Goal: Transaction & Acquisition: Obtain resource

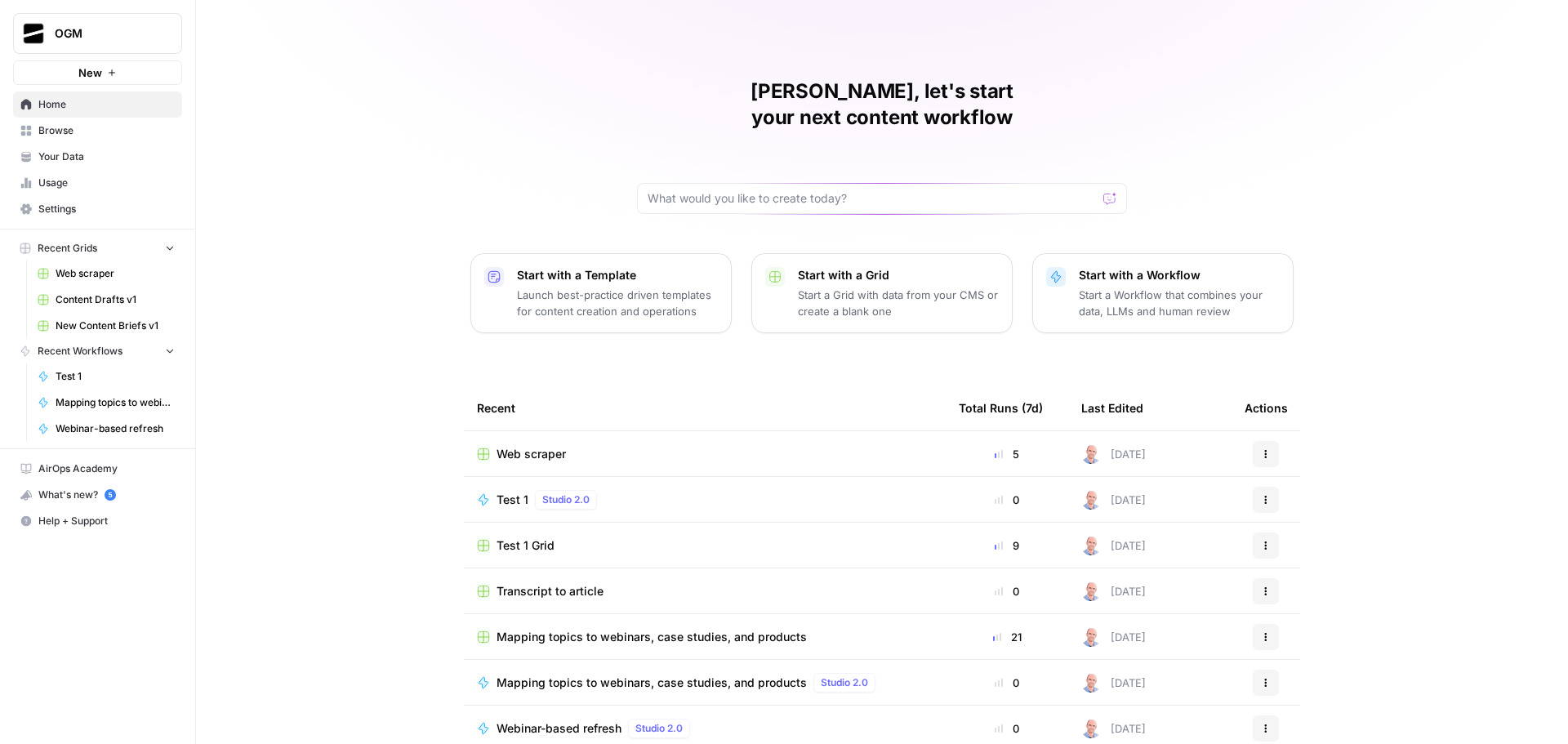
click at [89, 155] on span "Your Data" at bounding box center [106, 156] width 136 height 15
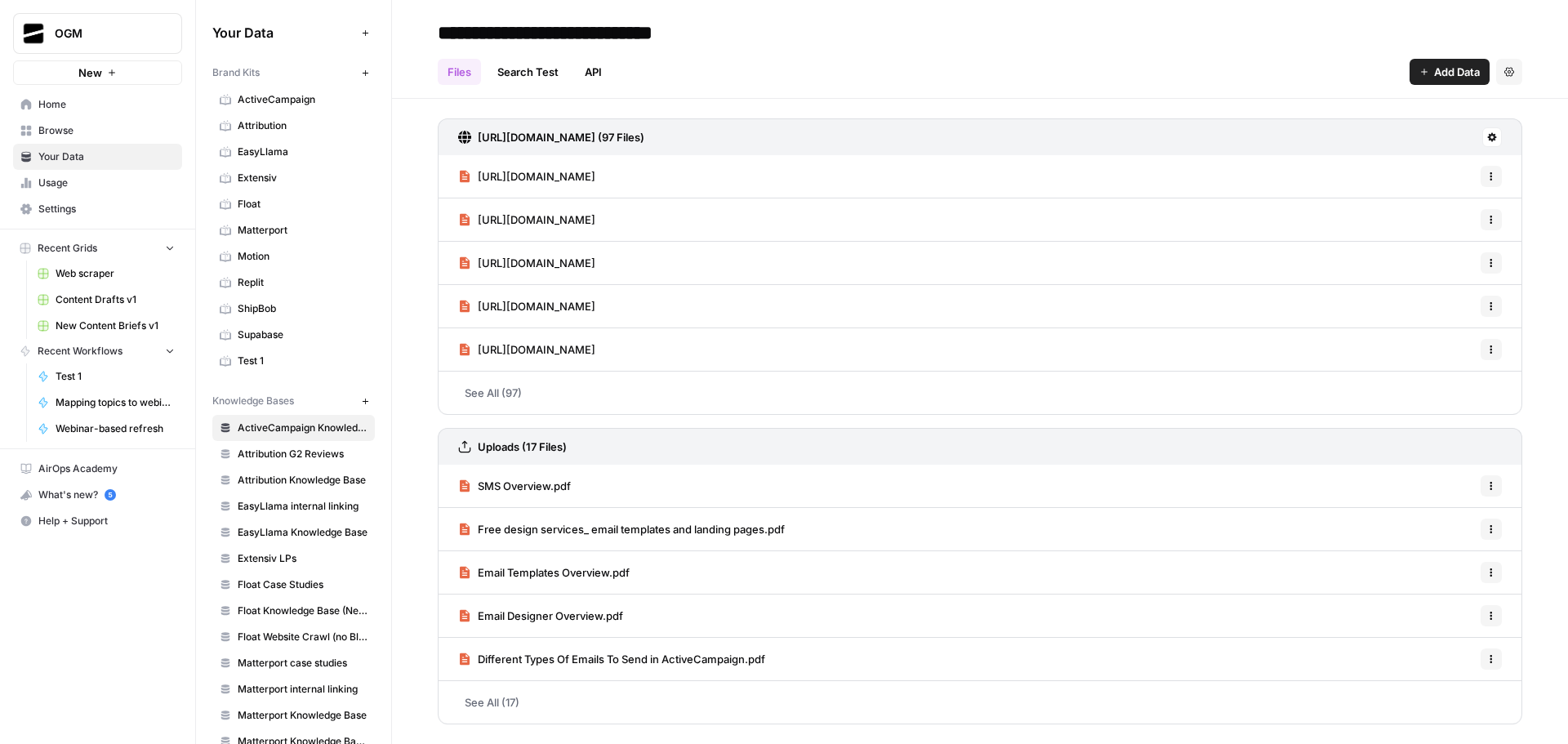
click at [84, 136] on span "Browse" at bounding box center [106, 131] width 136 height 15
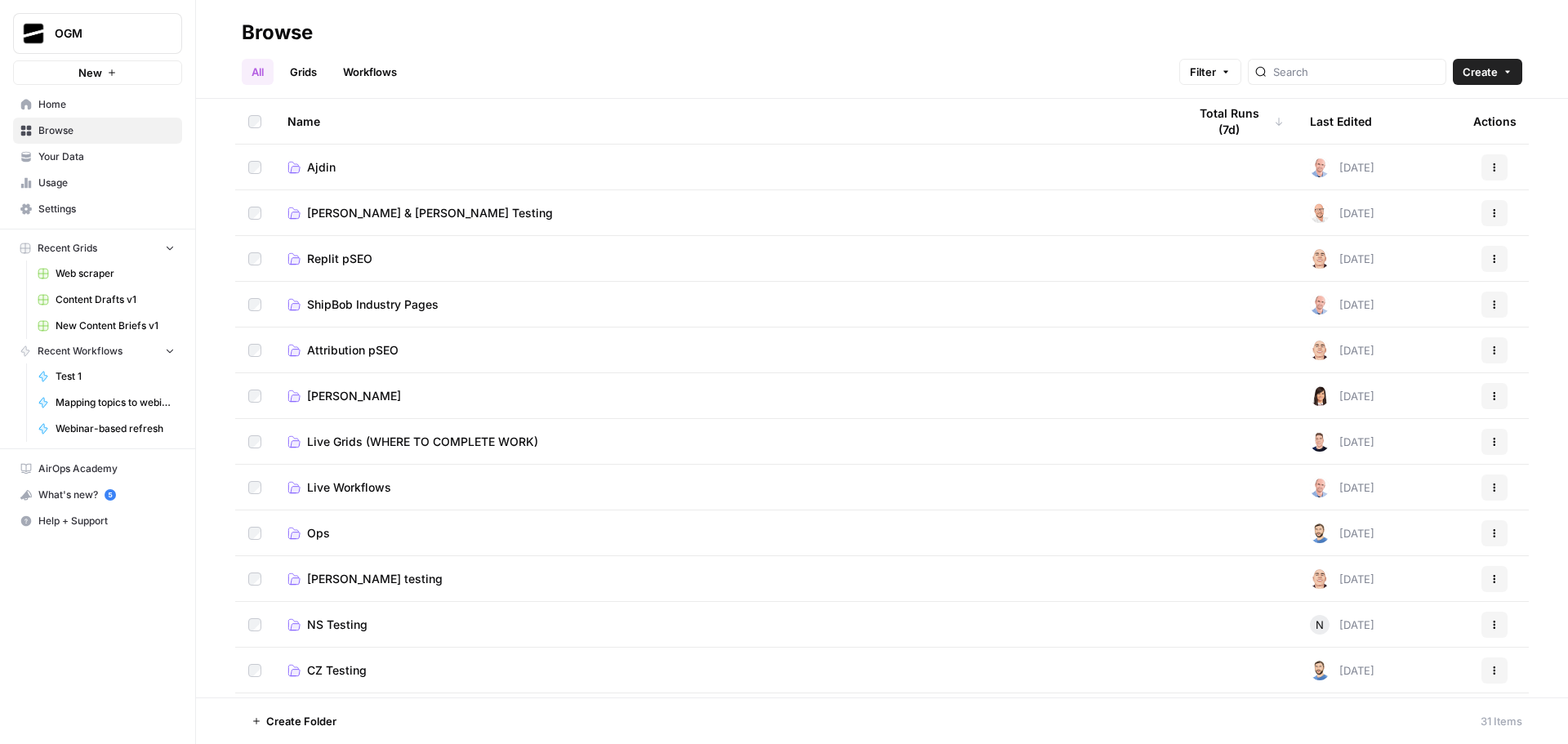
click at [322, 160] on span "Ajdin" at bounding box center [322, 167] width 28 height 16
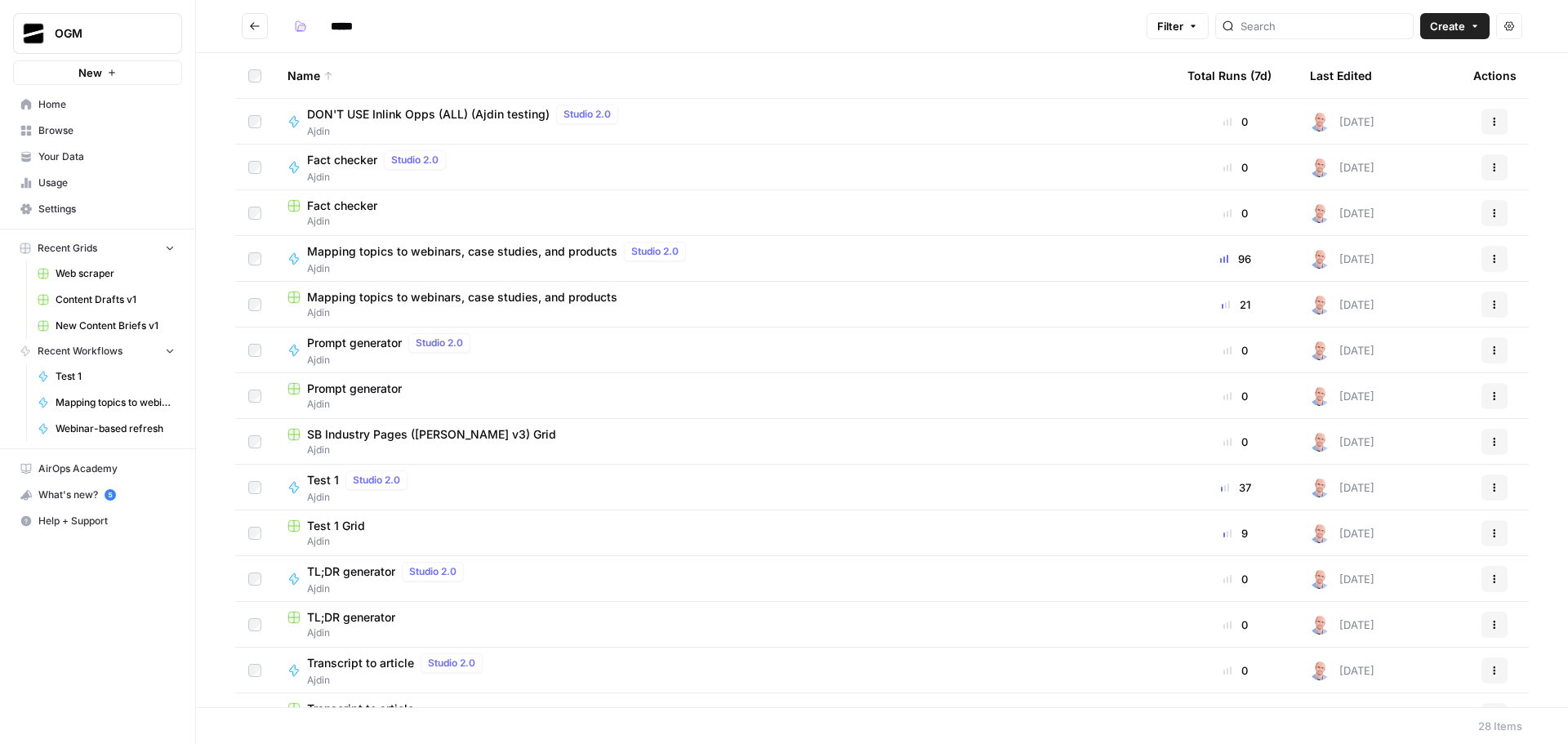
click at [95, 162] on span "Your Data" at bounding box center [106, 156] width 136 height 15
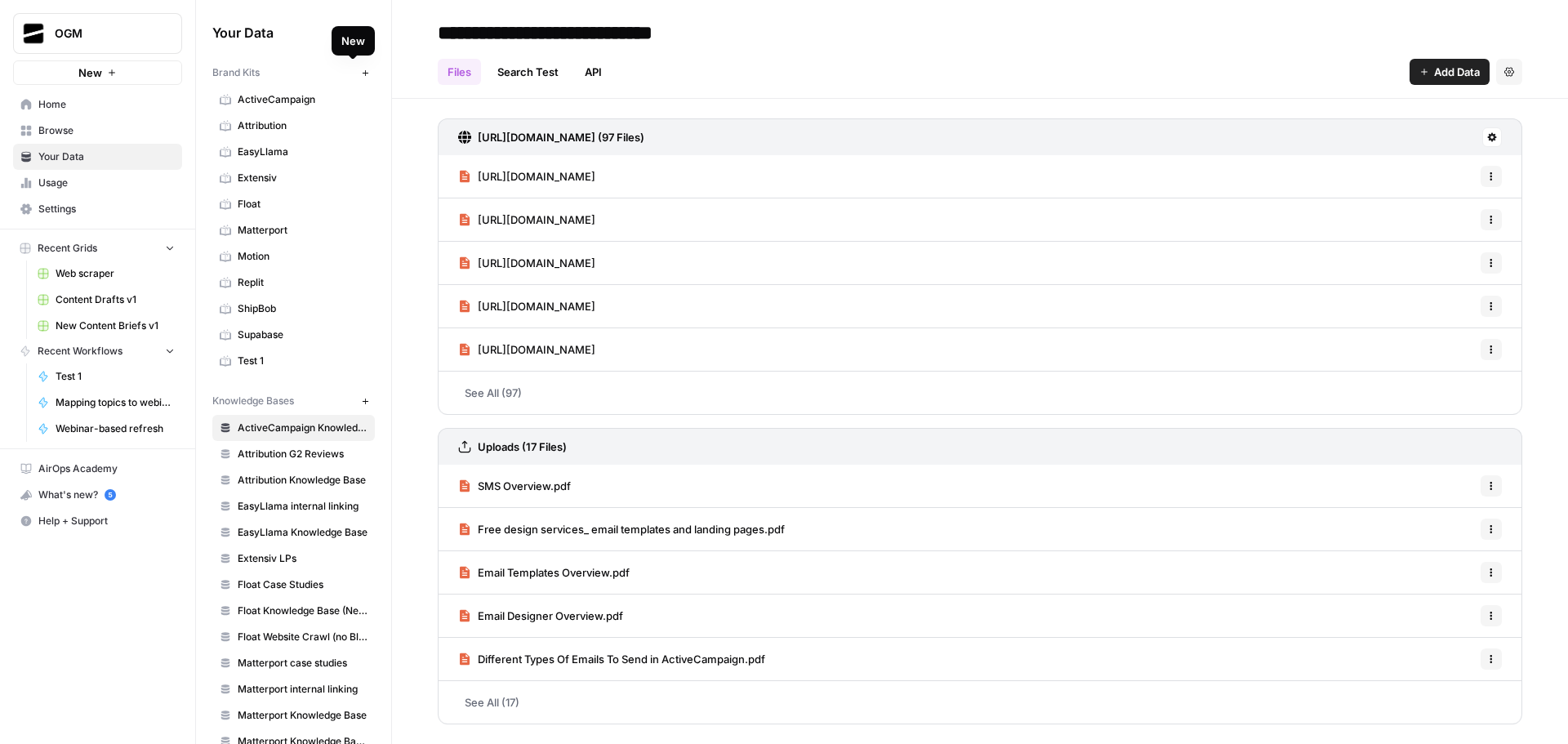
click at [361, 76] on icon "button" at bounding box center [365, 73] width 9 height 9
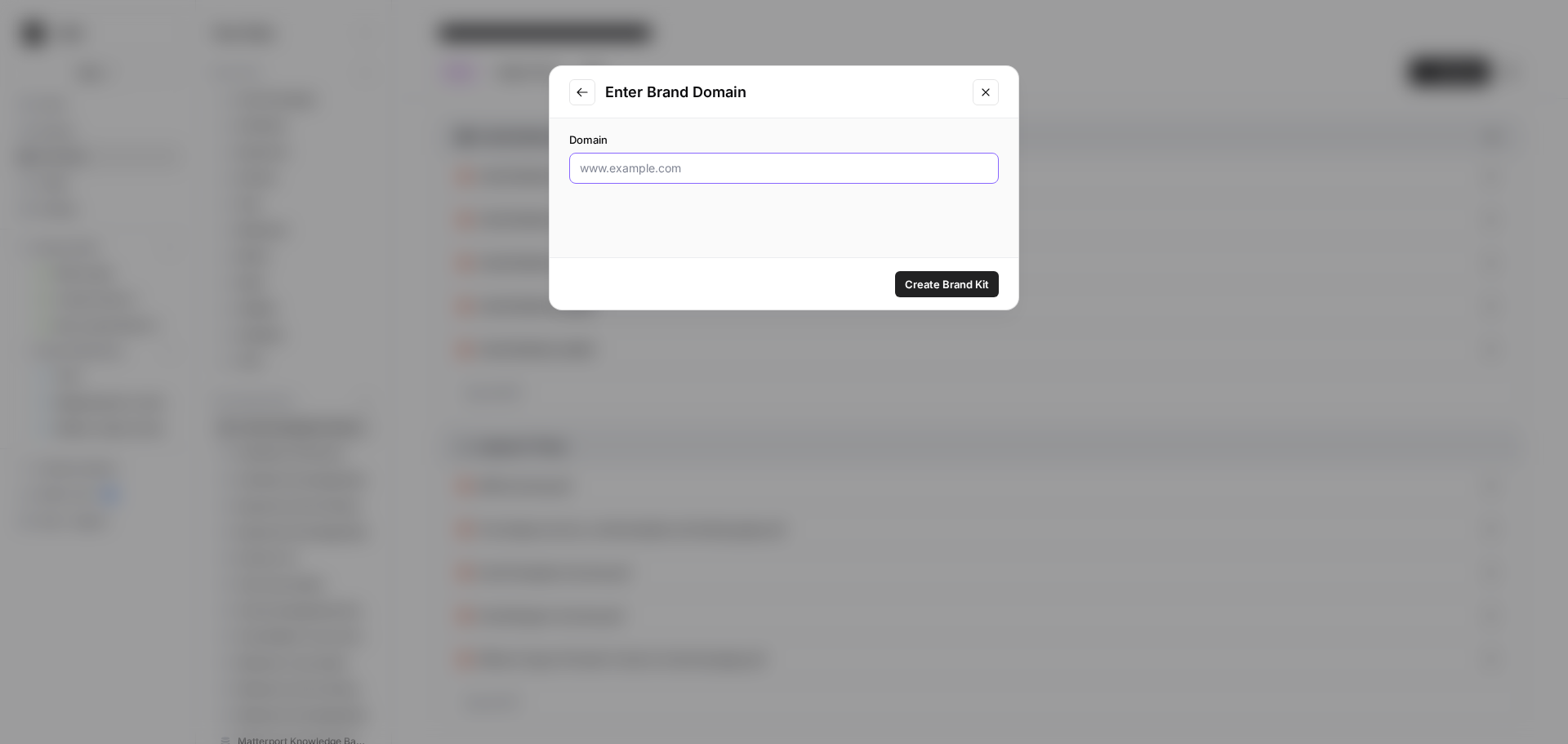
click at [727, 161] on input "Domain" at bounding box center [783, 168] width 408 height 16
paste input "[URL][DOMAIN_NAME]"
type input "[URL][DOMAIN_NAME]"
click at [960, 281] on span "Create Brand Kit" at bounding box center [947, 284] width 84 height 16
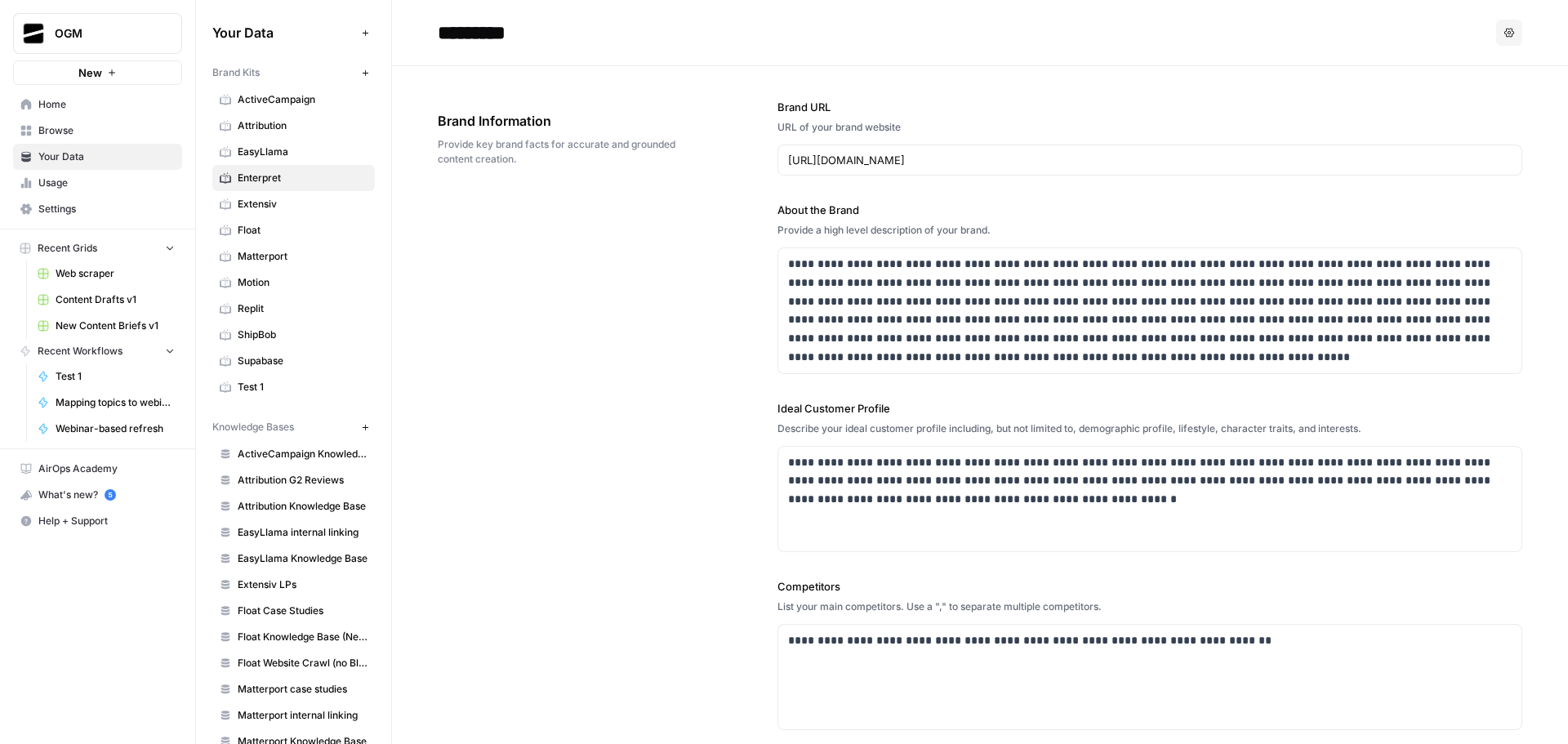
drag, startPoint x: 1003, startPoint y: 230, endPoint x: 767, endPoint y: 221, distance: 236.2
click at [767, 221] on div "**********" at bounding box center [980, 503] width 1084 height 876
copy div "Provide a high level description of your brand."
click at [915, 293] on p "**********" at bounding box center [1146, 311] width 715 height 112
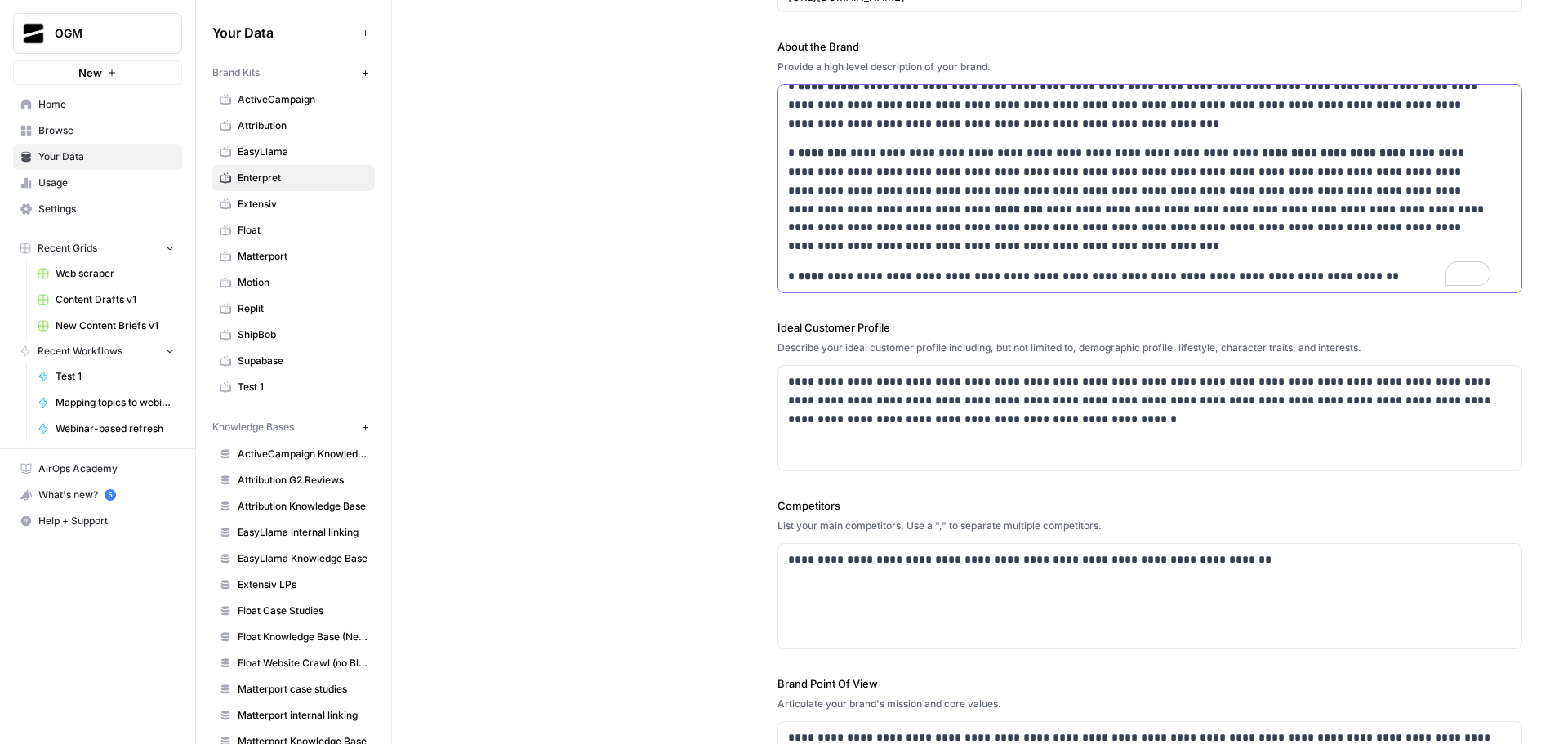
scroll to position [164, 0]
click at [882, 414] on p "**********" at bounding box center [1146, 400] width 715 height 55
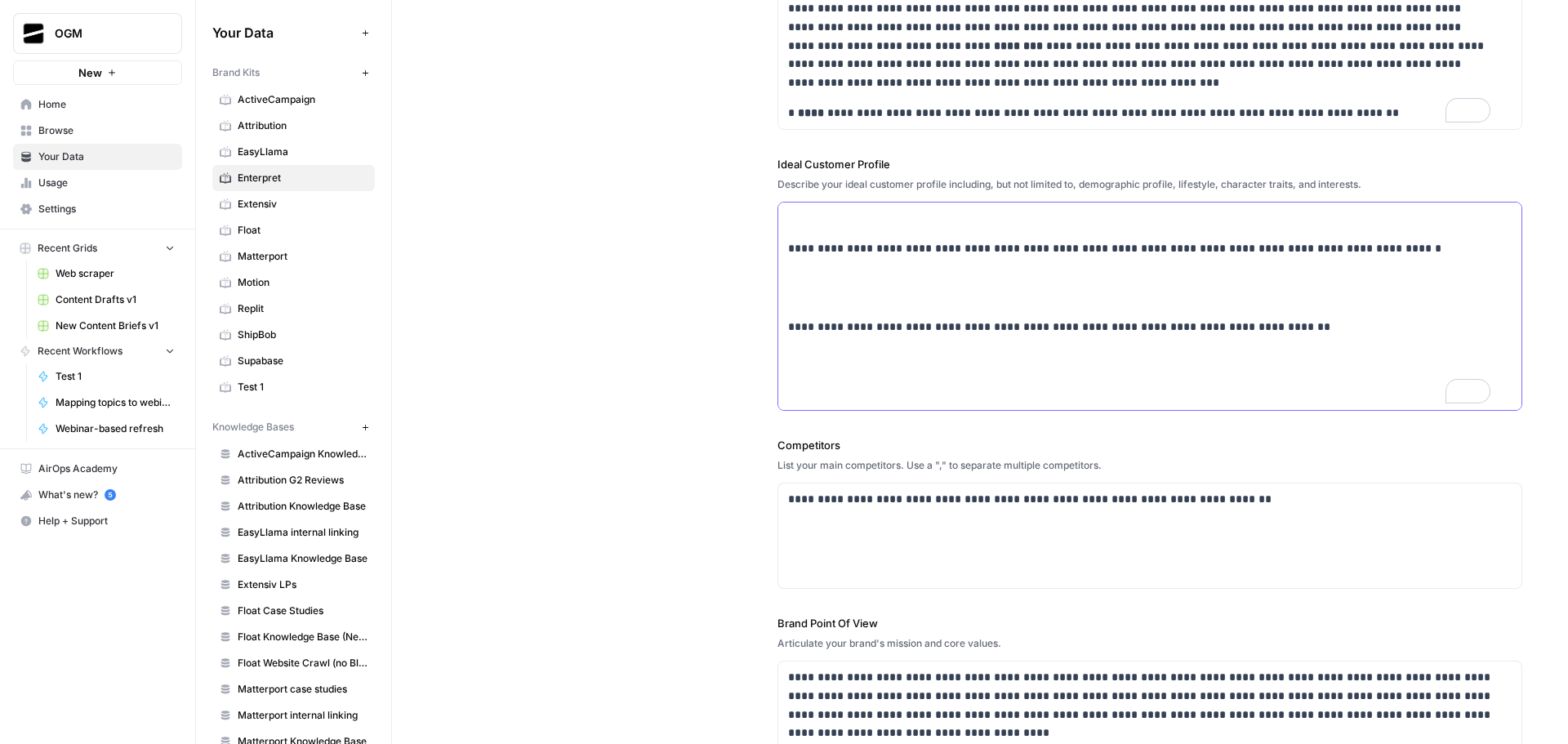
scroll to position [0, 0]
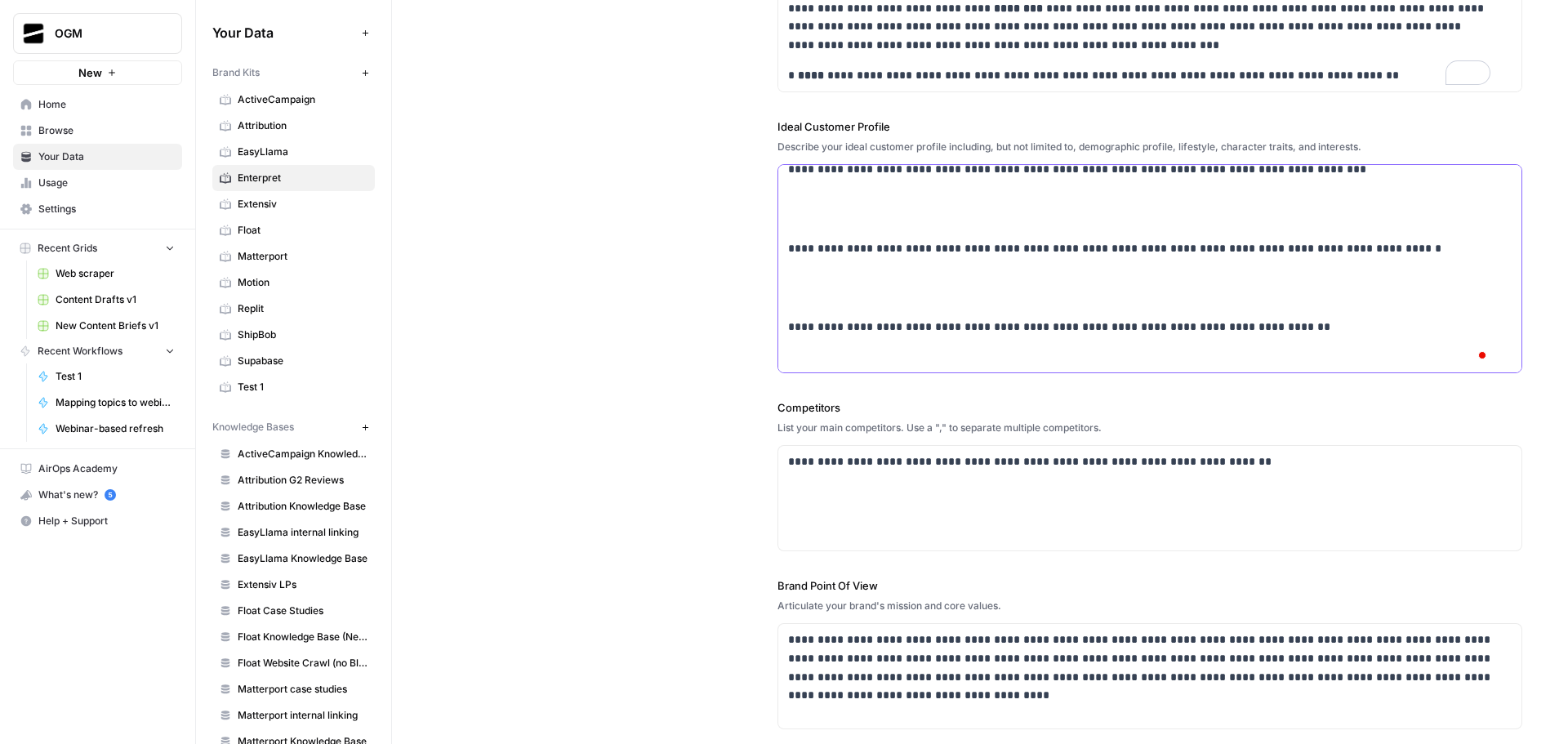
click at [821, 303] on p "To enrich screen reader interactions, please activate Accessibility in Grammarl…" at bounding box center [1150, 287] width 724 height 37
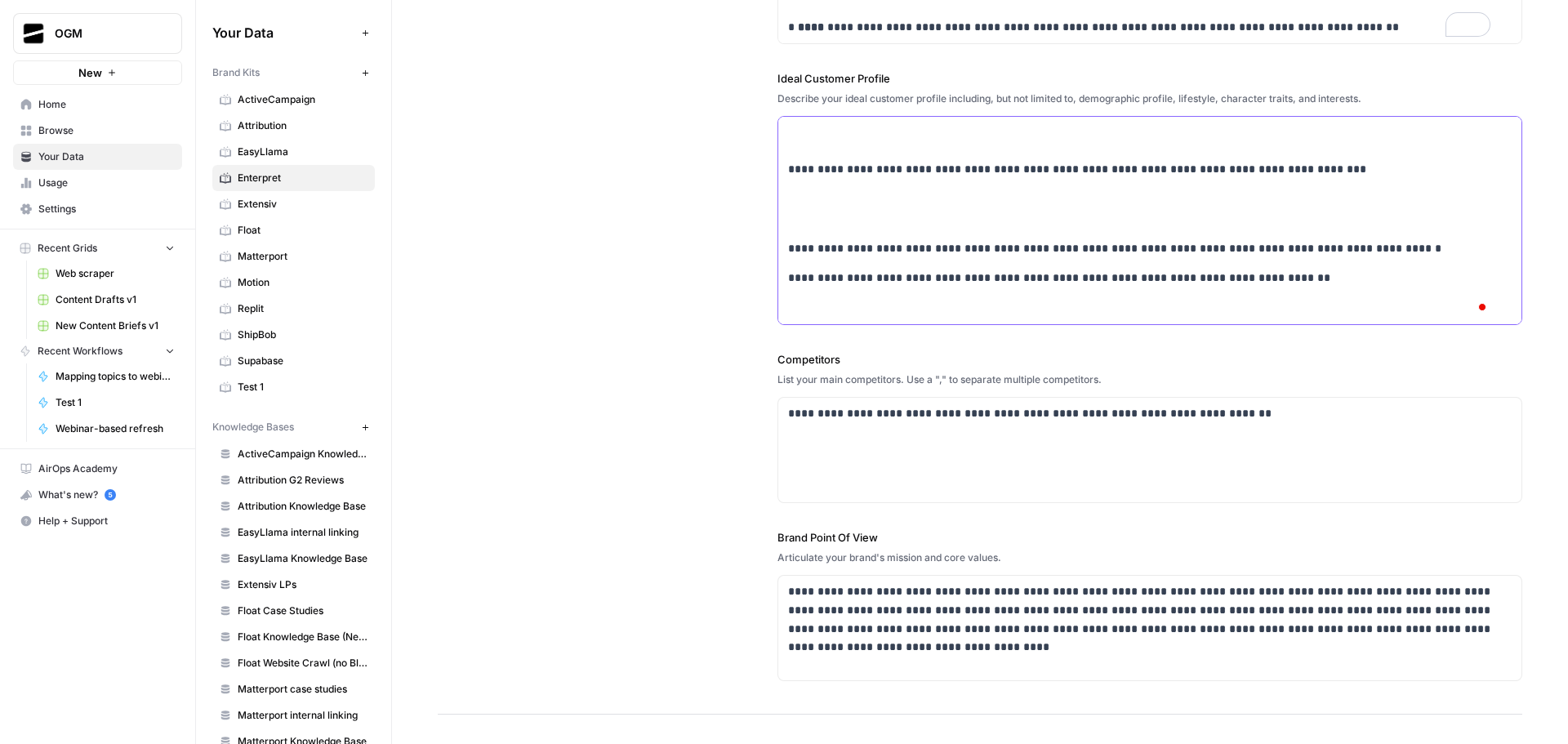
click at [849, 223] on p "To enrich screen reader interactions, please activate Accessibility in Grammarl…" at bounding box center [1150, 209] width 724 height 37
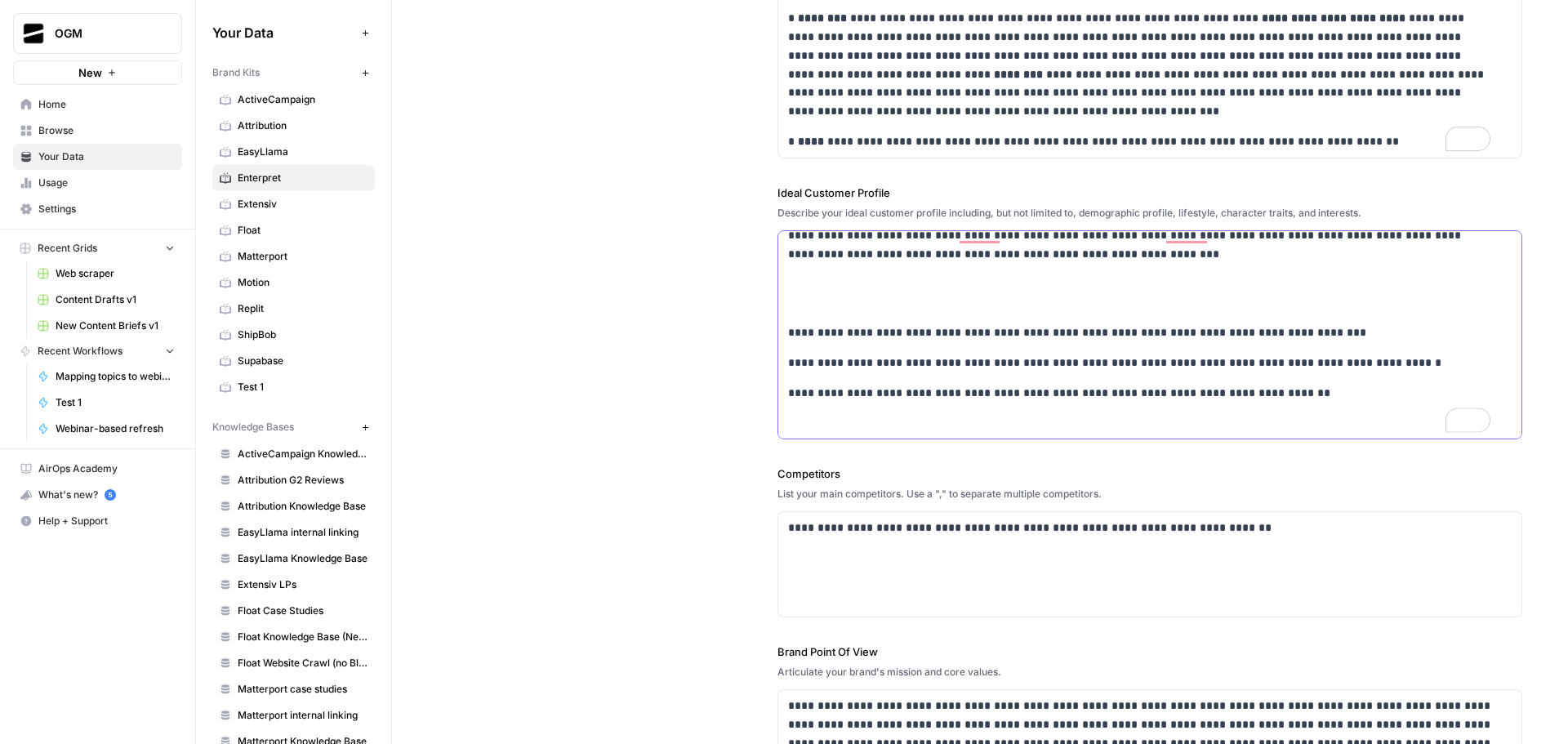
click at [813, 303] on p "To enrich screen reader interactions, please activate Accessibility in Grammarl…" at bounding box center [1150, 294] width 724 height 37
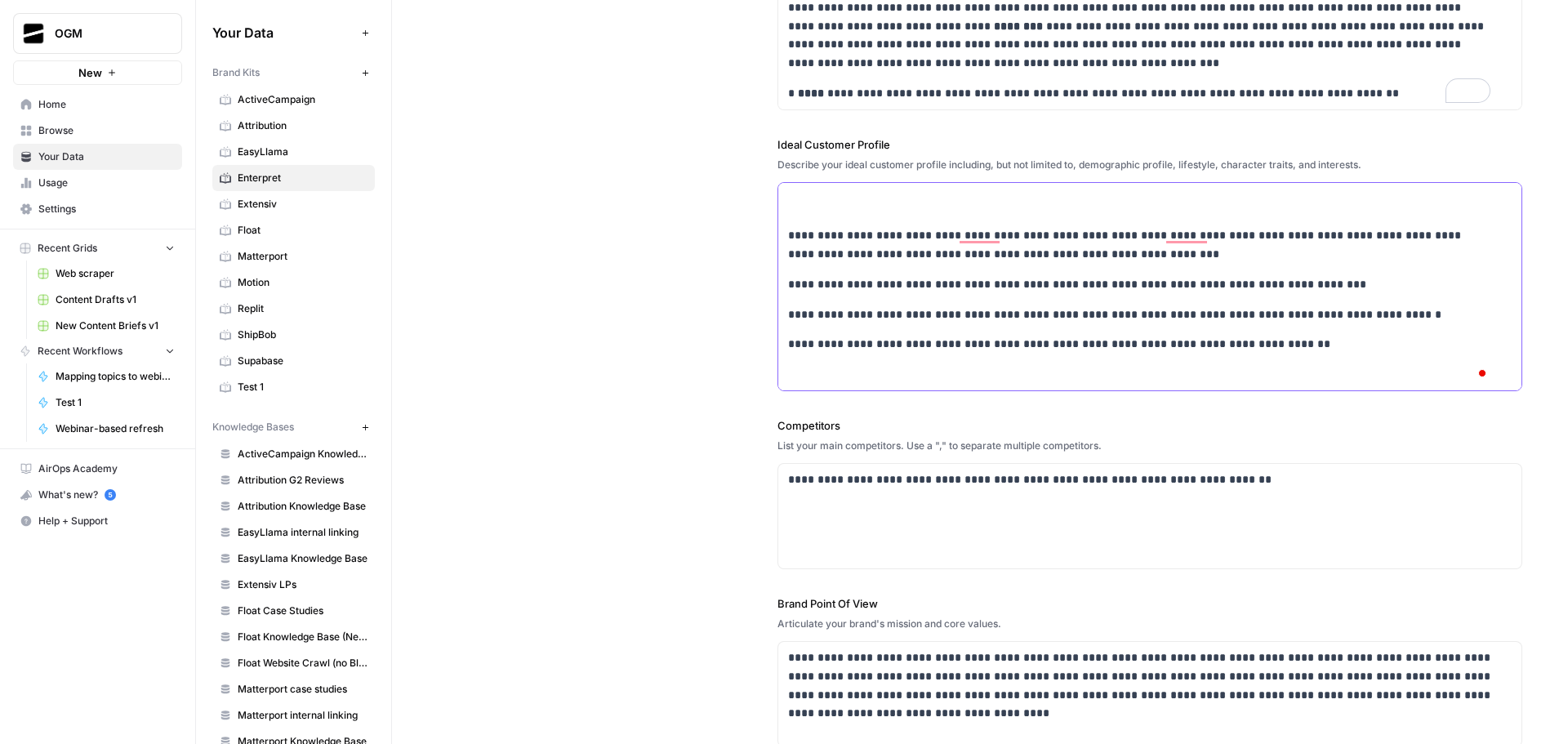
click at [831, 372] on p "To enrich screen reader interactions, please activate Accessibility in Grammarl…" at bounding box center [1150, 374] width 724 height 19
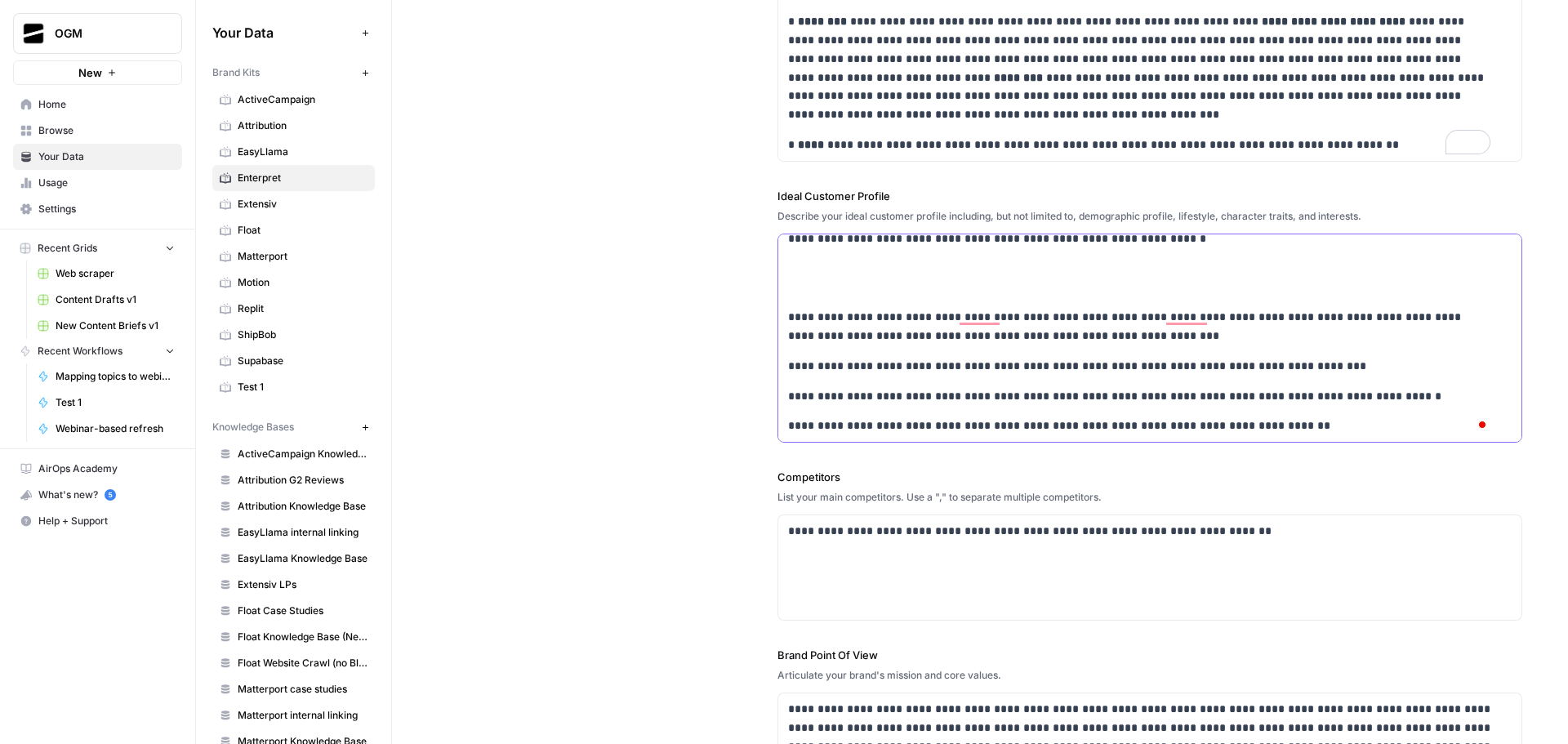
click at [852, 288] on p "To enrich screen reader interactions, please activate Accessibility in Grammarl…" at bounding box center [1150, 278] width 724 height 37
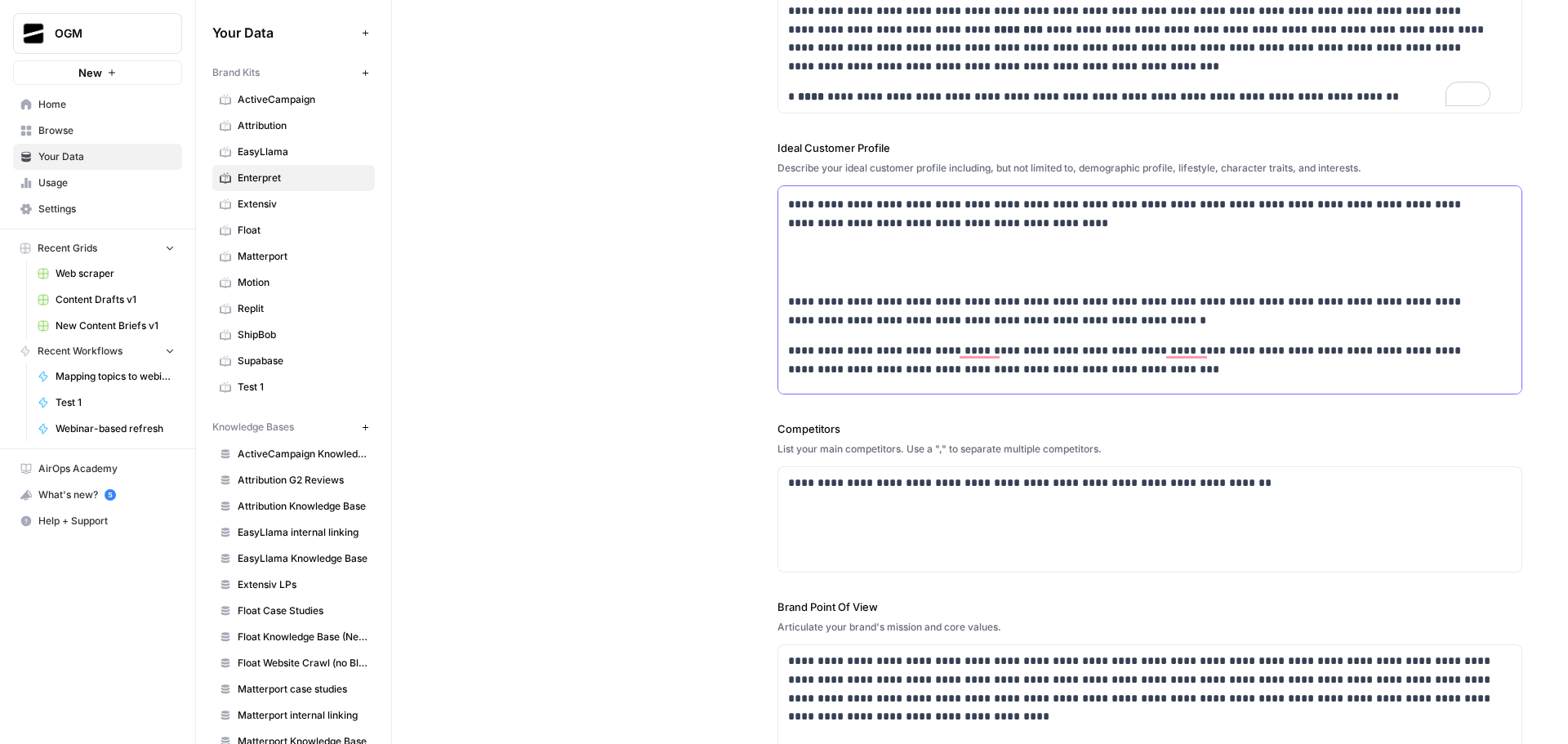
click at [837, 276] on p "To enrich screen reader interactions, please activate Accessibility in Grammarl…" at bounding box center [1150, 263] width 724 height 37
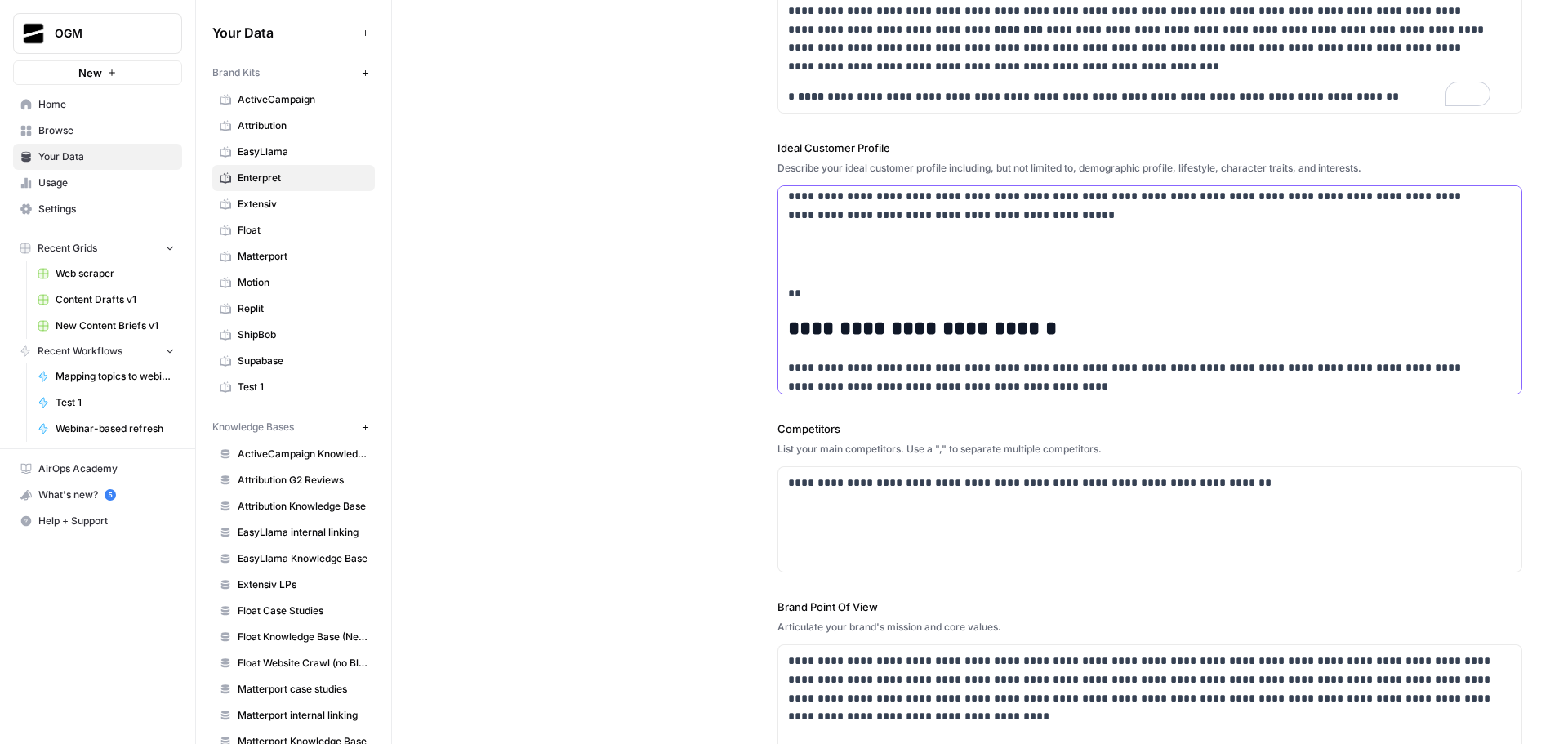
click at [829, 256] on p "To enrich screen reader interactions, please activate Accessibility in Grammarl…" at bounding box center [1150, 254] width 724 height 37
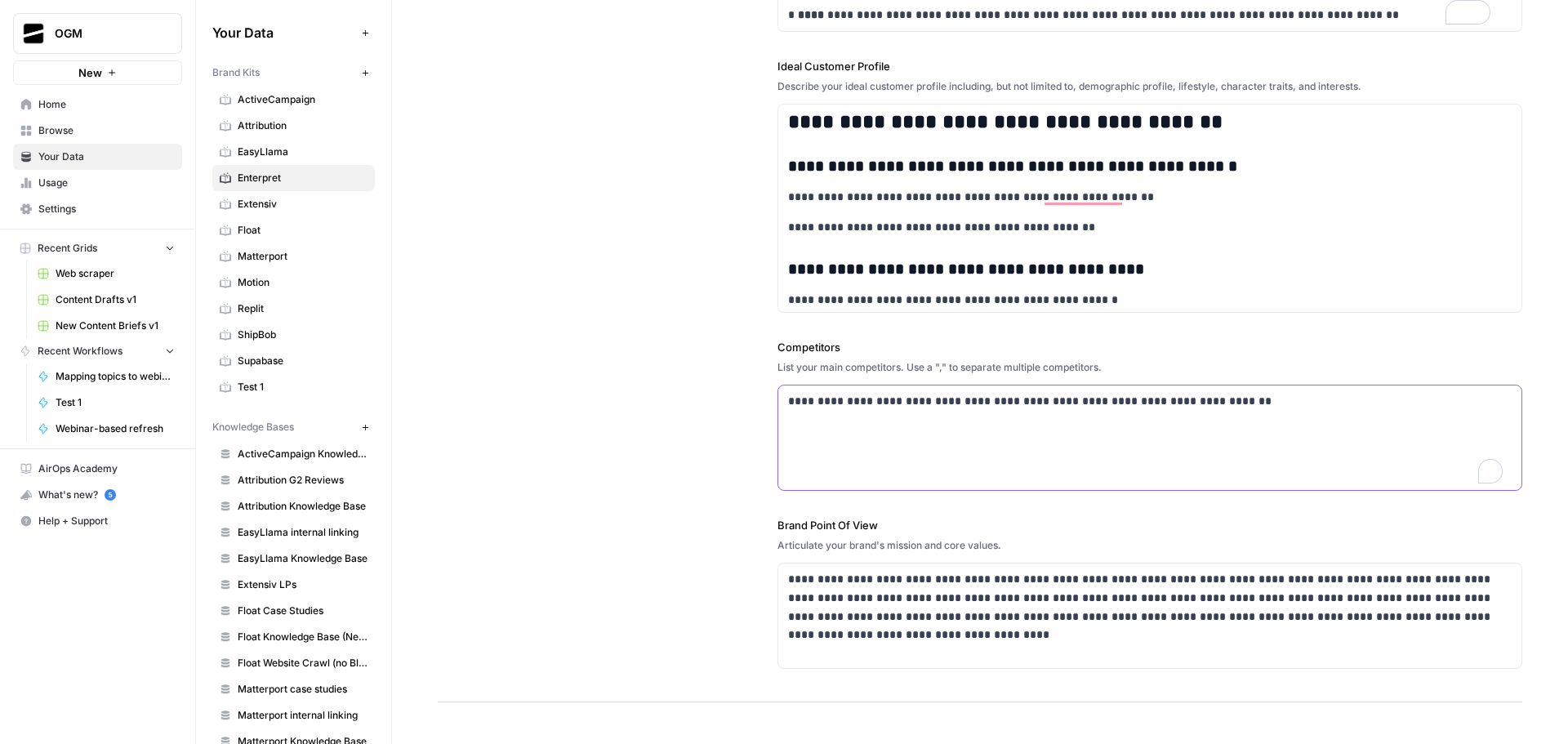
click at [942, 406] on p "**********" at bounding box center [1146, 401] width 715 height 19
click at [1058, 406] on p "**********" at bounding box center [1146, 401] width 715 height 19
paste div "To enrich screen reader interactions, please activate Accessibility in Grammarl…"
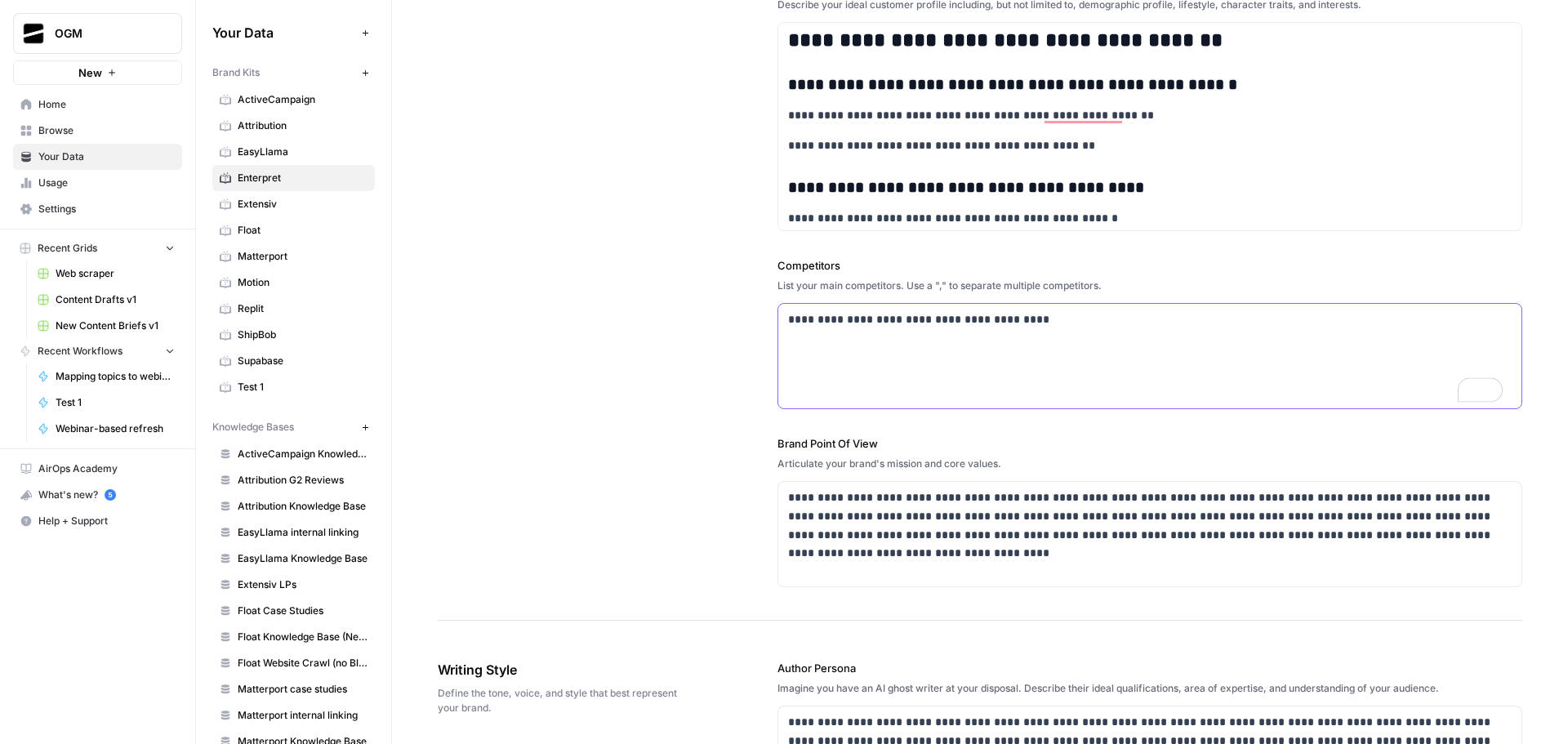
scroll to position [588, 0]
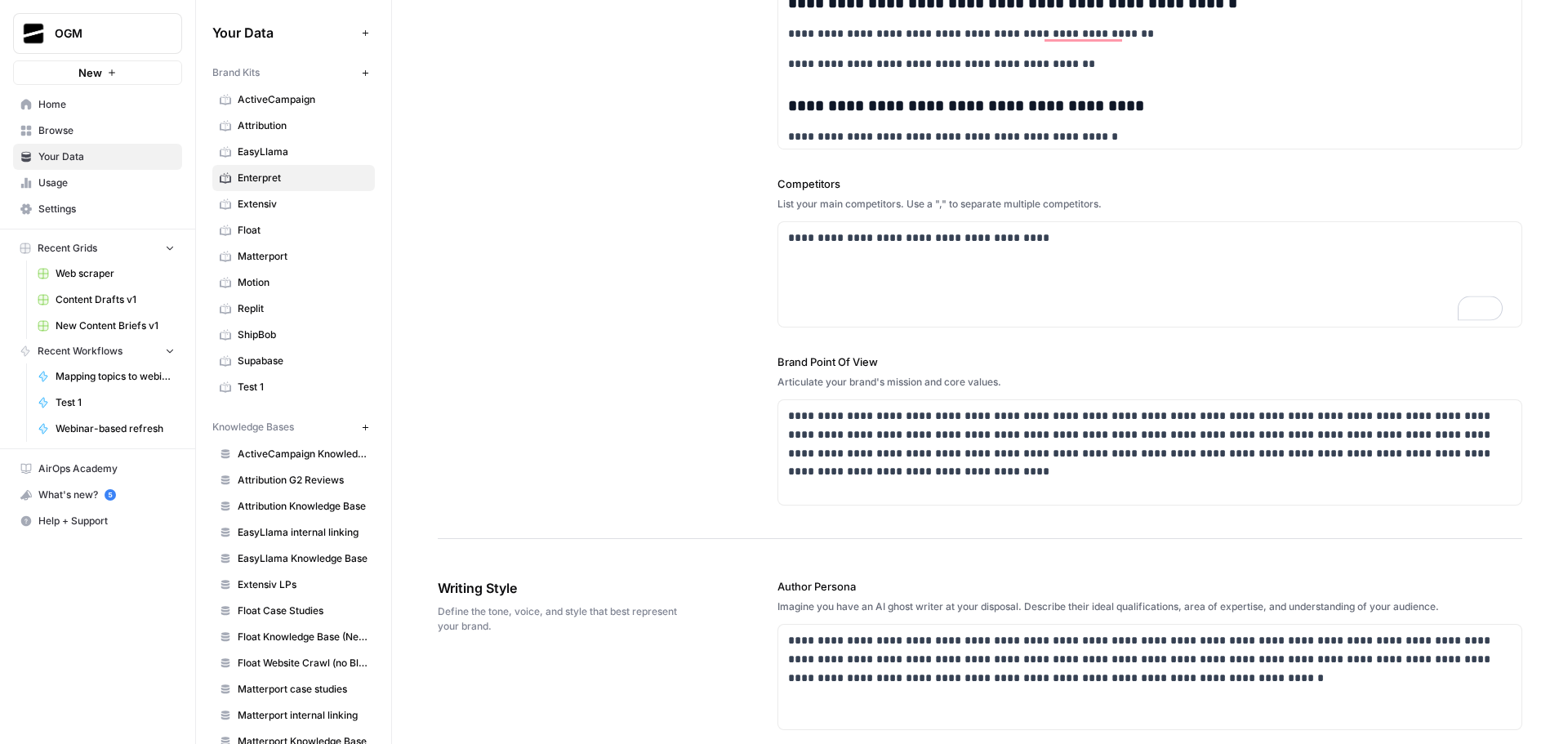
drag, startPoint x: 772, startPoint y: 380, endPoint x: 968, endPoint y: 382, distance: 196.0
click at [1011, 388] on div "**********" at bounding box center [980, 9] width 1084 height 1061
copy div "Articulate your brand's mission and core values."
click at [1002, 428] on p "**********" at bounding box center [1146, 444] width 715 height 75
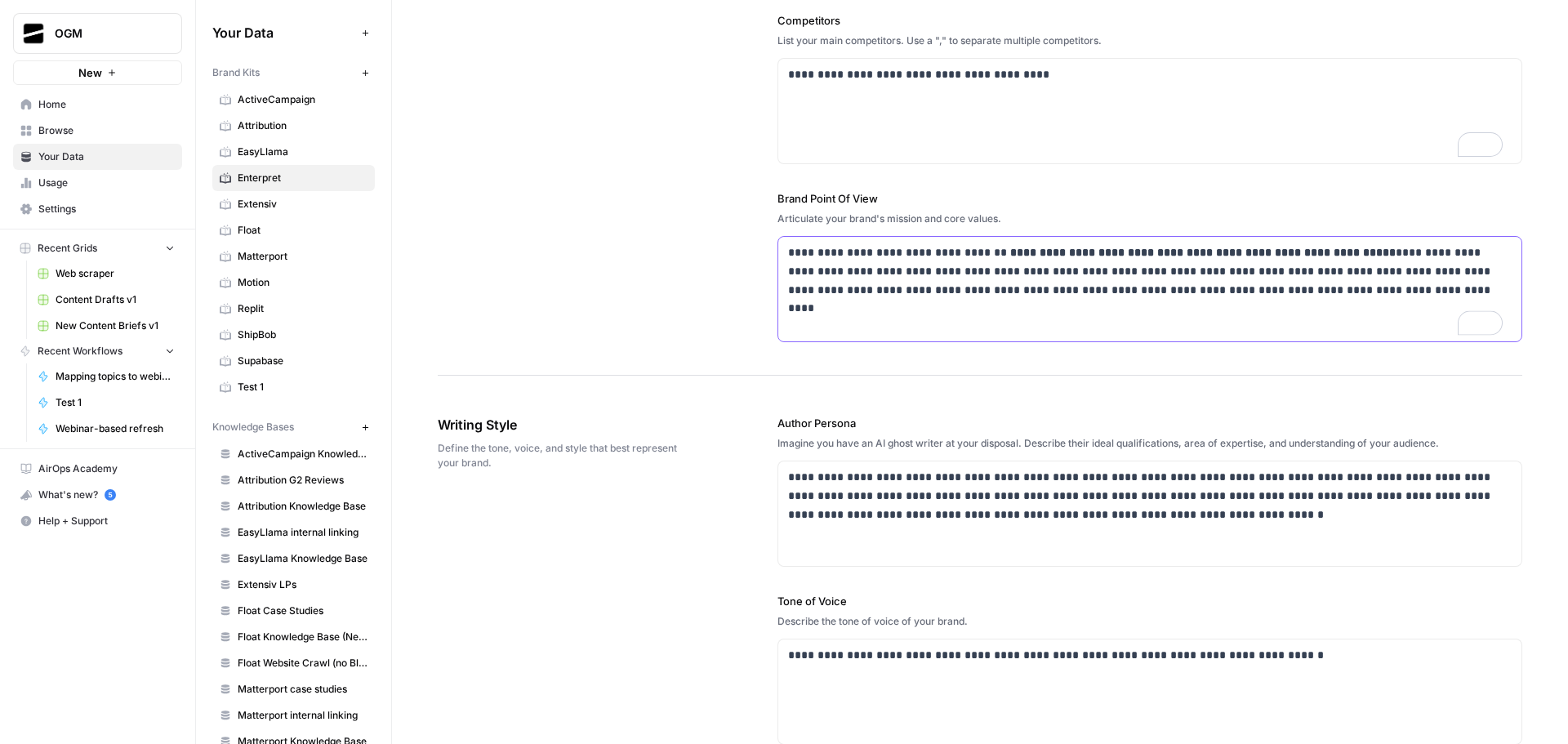
scroll to position [751, 0]
drag, startPoint x: 774, startPoint y: 438, endPoint x: 941, endPoint y: 448, distance: 167.3
click at [1020, 442] on div "Imagine you have an AI ghost writer at your disposal. Describe their ideal qual…" at bounding box center [1150, 444] width 745 height 15
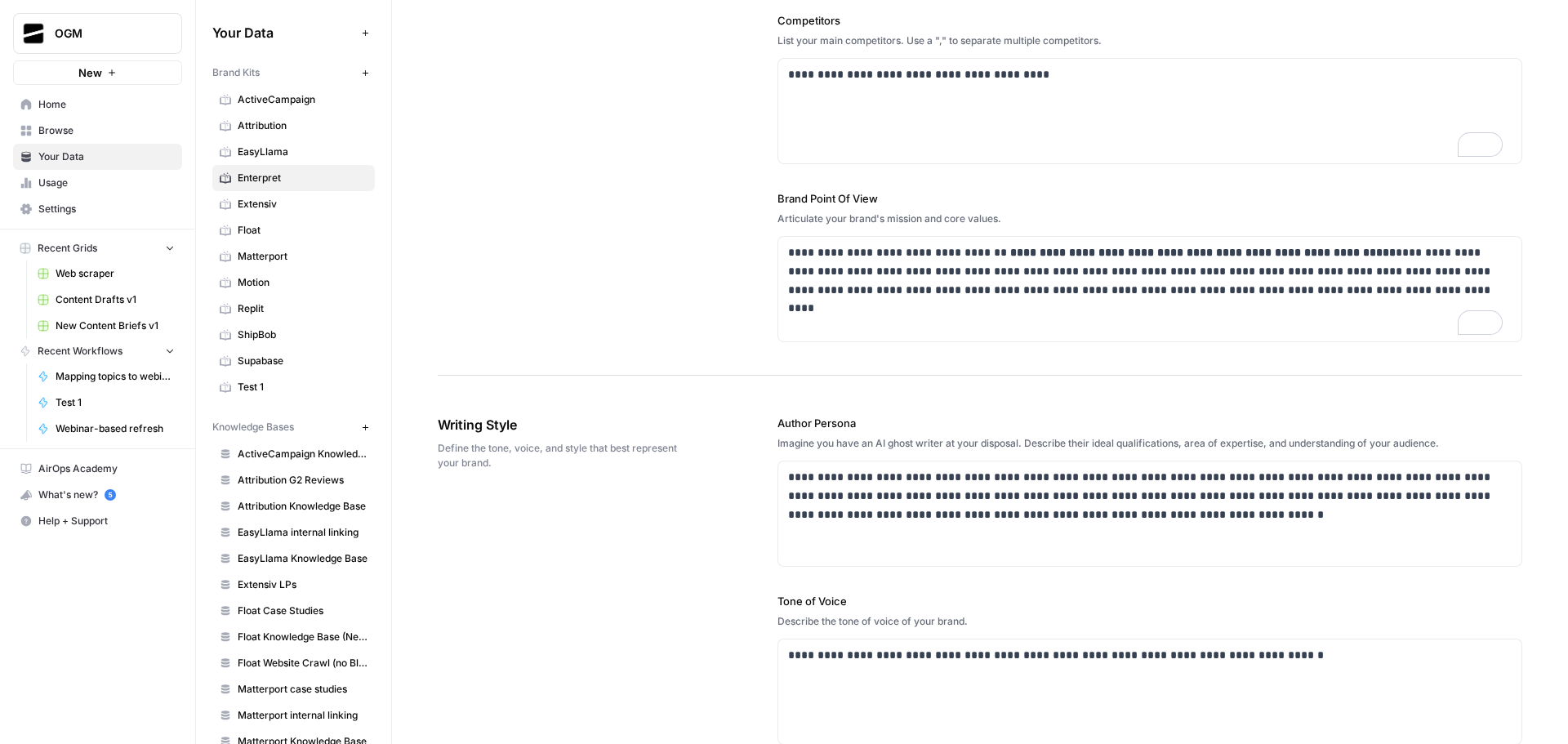
click at [1020, 442] on div "Imagine you have an AI ghost writer at your disposal. Describe their ideal qual…" at bounding box center [1150, 444] width 745 height 15
copy div "Imagine you have an AI ghost writer at your disposal. Describe their ideal qual…"
click at [890, 499] on p "**********" at bounding box center [1146, 496] width 715 height 55
click at [783, 478] on div "**********" at bounding box center [1150, 514] width 743 height 105
click at [870, 477] on p "**********" at bounding box center [1146, 496] width 715 height 55
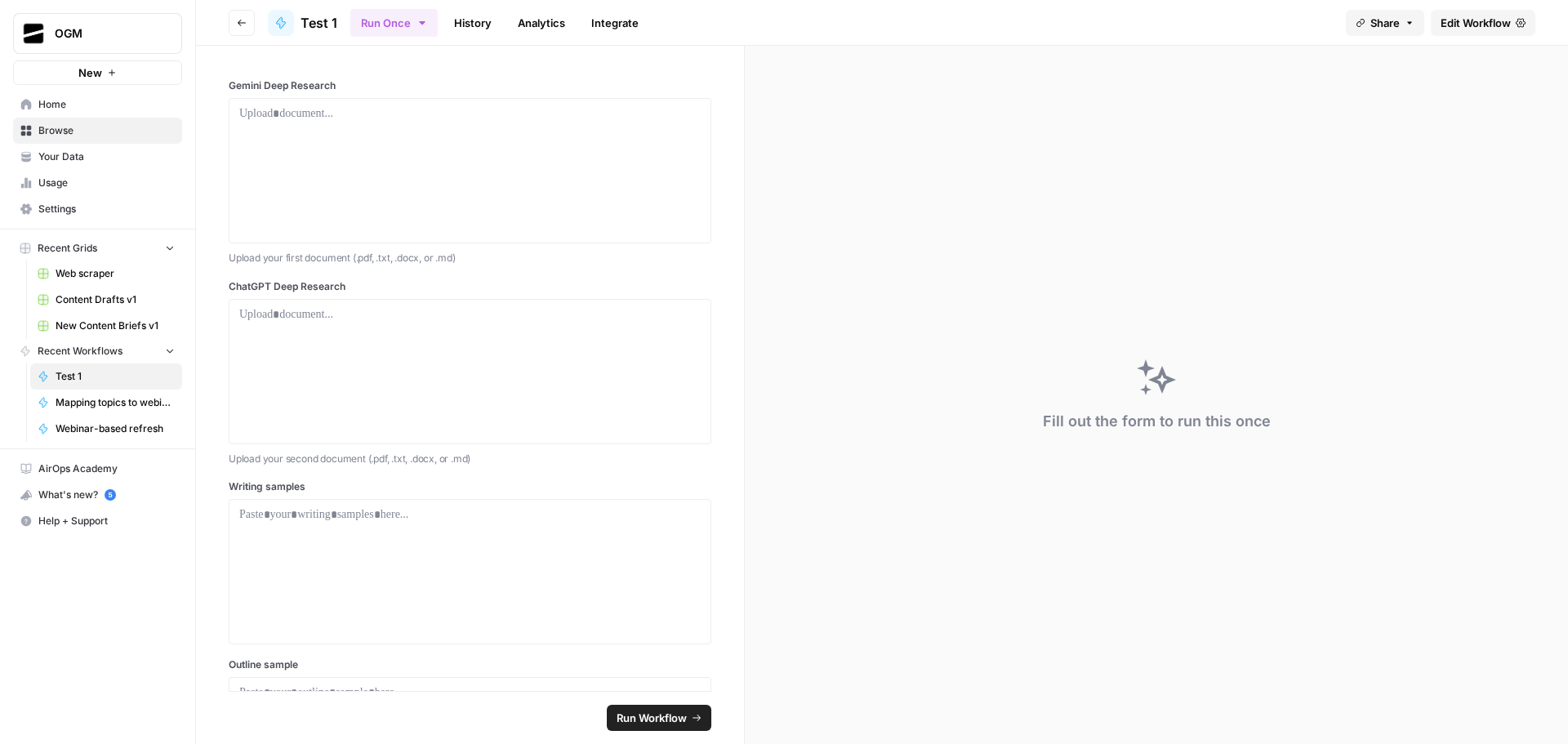
click at [1478, 16] on span "Edit Workflow" at bounding box center [1476, 23] width 70 height 16
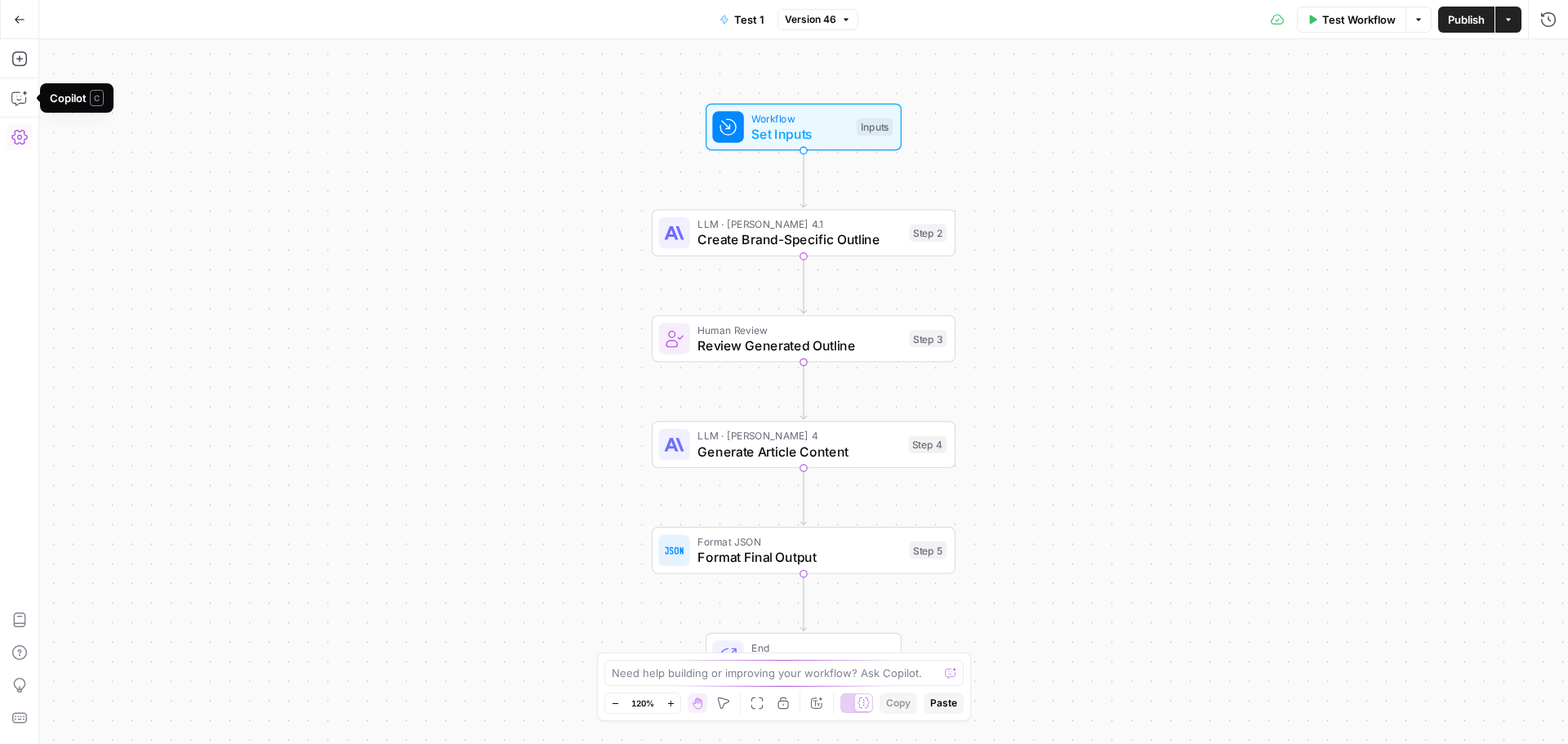
click at [22, 135] on icon "button" at bounding box center [20, 137] width 16 height 16
click at [22, 102] on icon "button" at bounding box center [20, 98] width 16 height 16
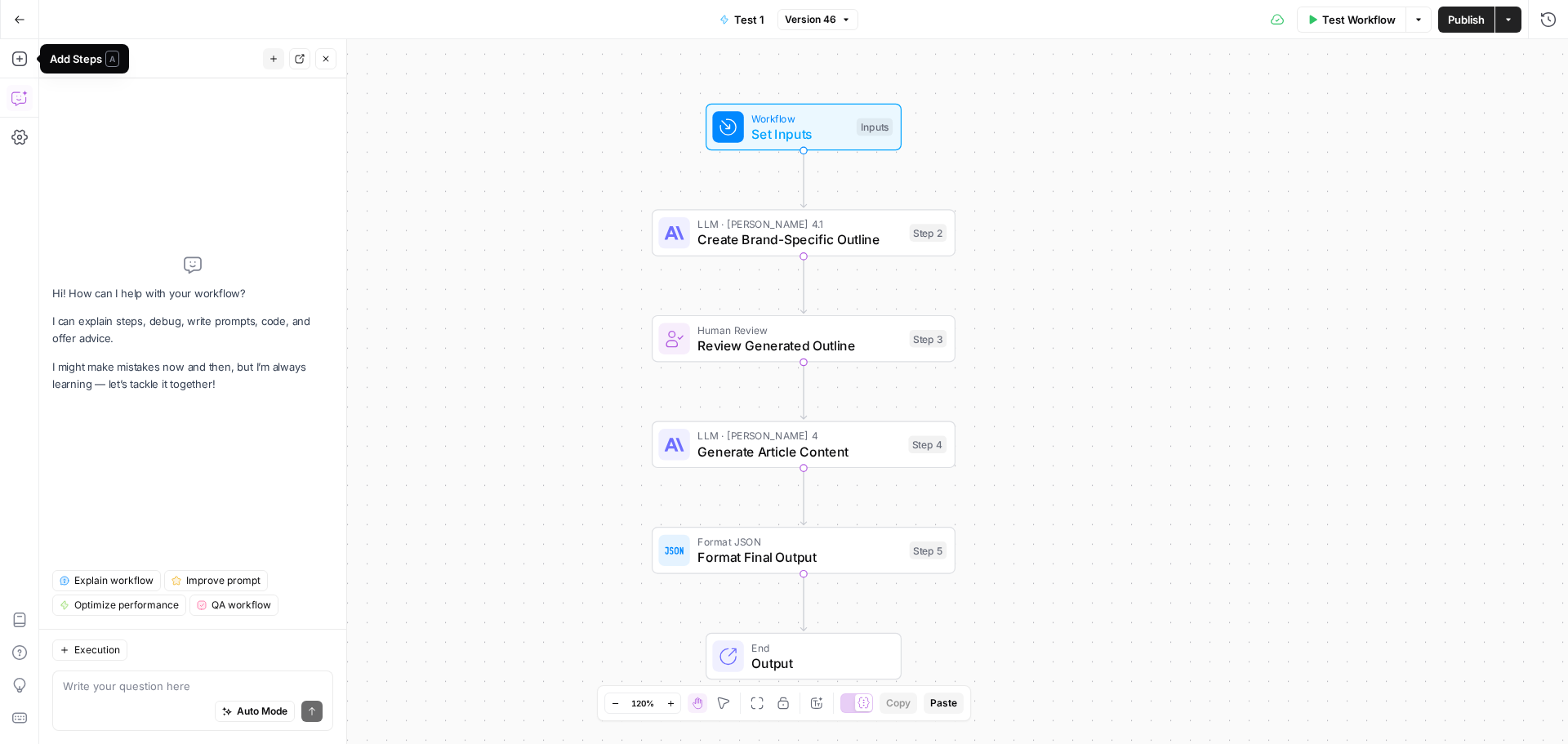
click at [15, 20] on icon "button" at bounding box center [20, 20] width 12 height 12
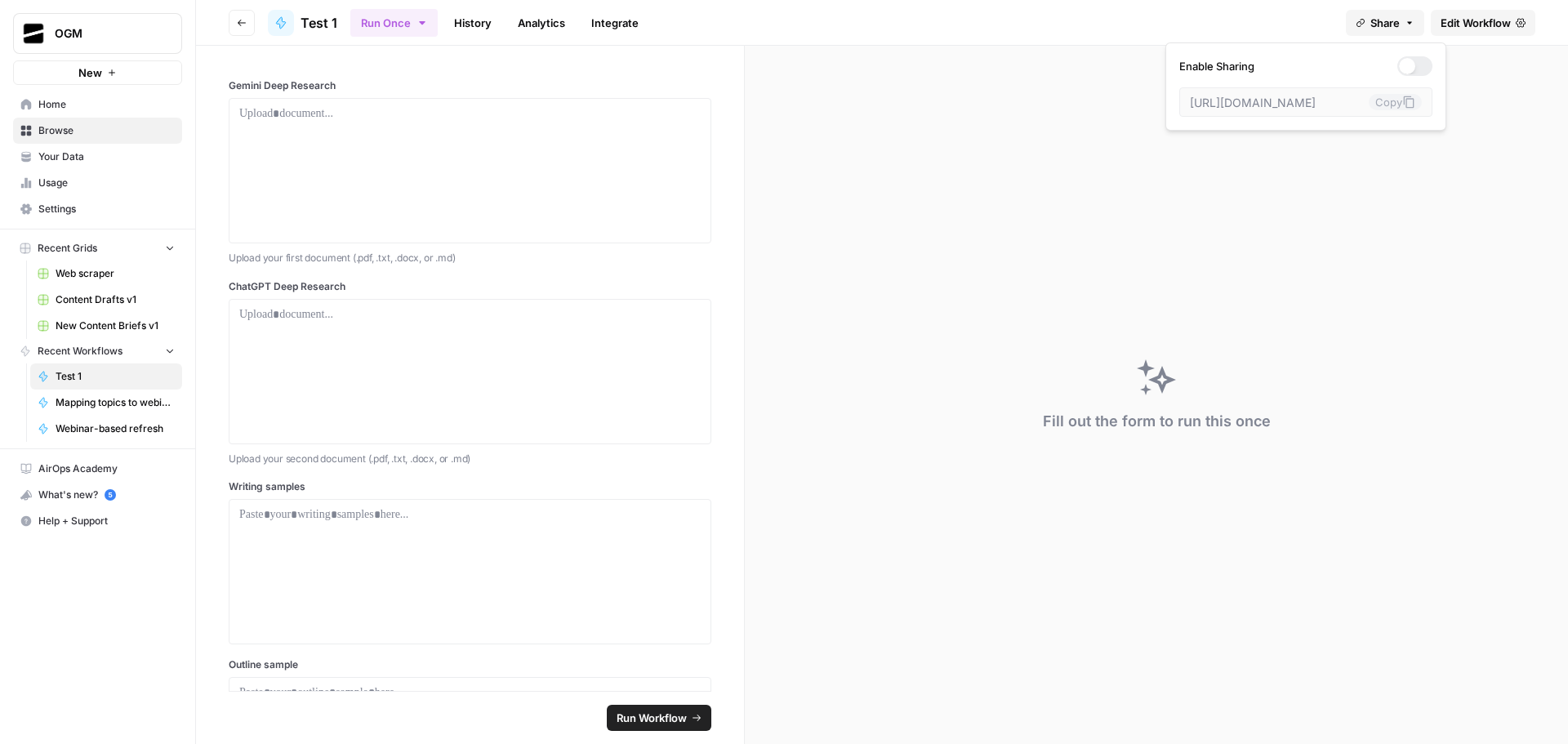
click at [1393, 17] on span "Share" at bounding box center [1385, 23] width 29 height 16
click at [1152, 20] on div "Run Once History Analytics Integrate" at bounding box center [841, 22] width 982 height 32
click at [1488, 21] on span "Edit Workflow" at bounding box center [1476, 23] width 70 height 16
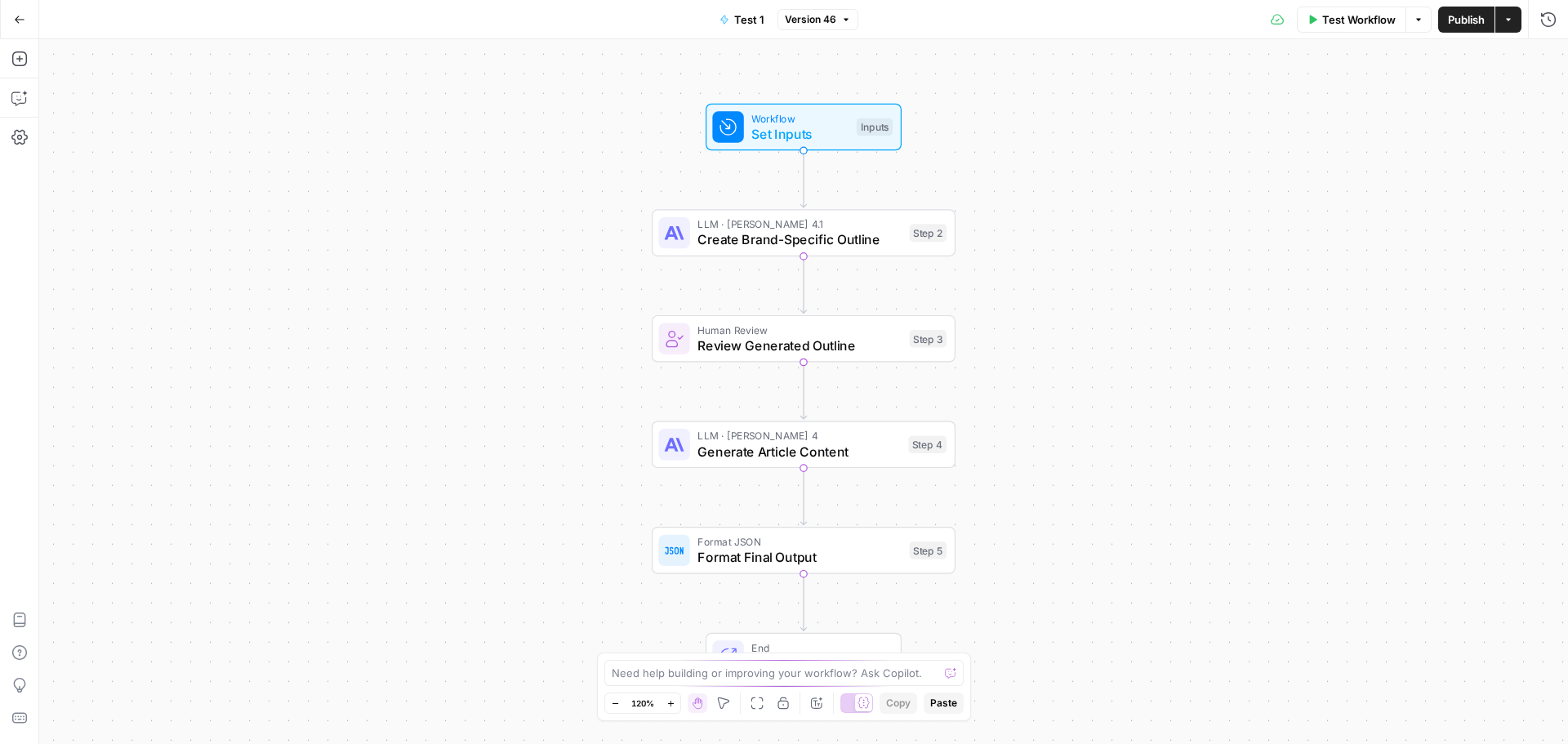
click at [1180, 211] on div "Workflow Set Inputs Inputs LLM · Claude Opus 4.1 Create Brand-Specific Outline …" at bounding box center [804, 391] width 1529 height 705
click at [1509, 24] on icon "button" at bounding box center [1508, 20] width 10 height 10
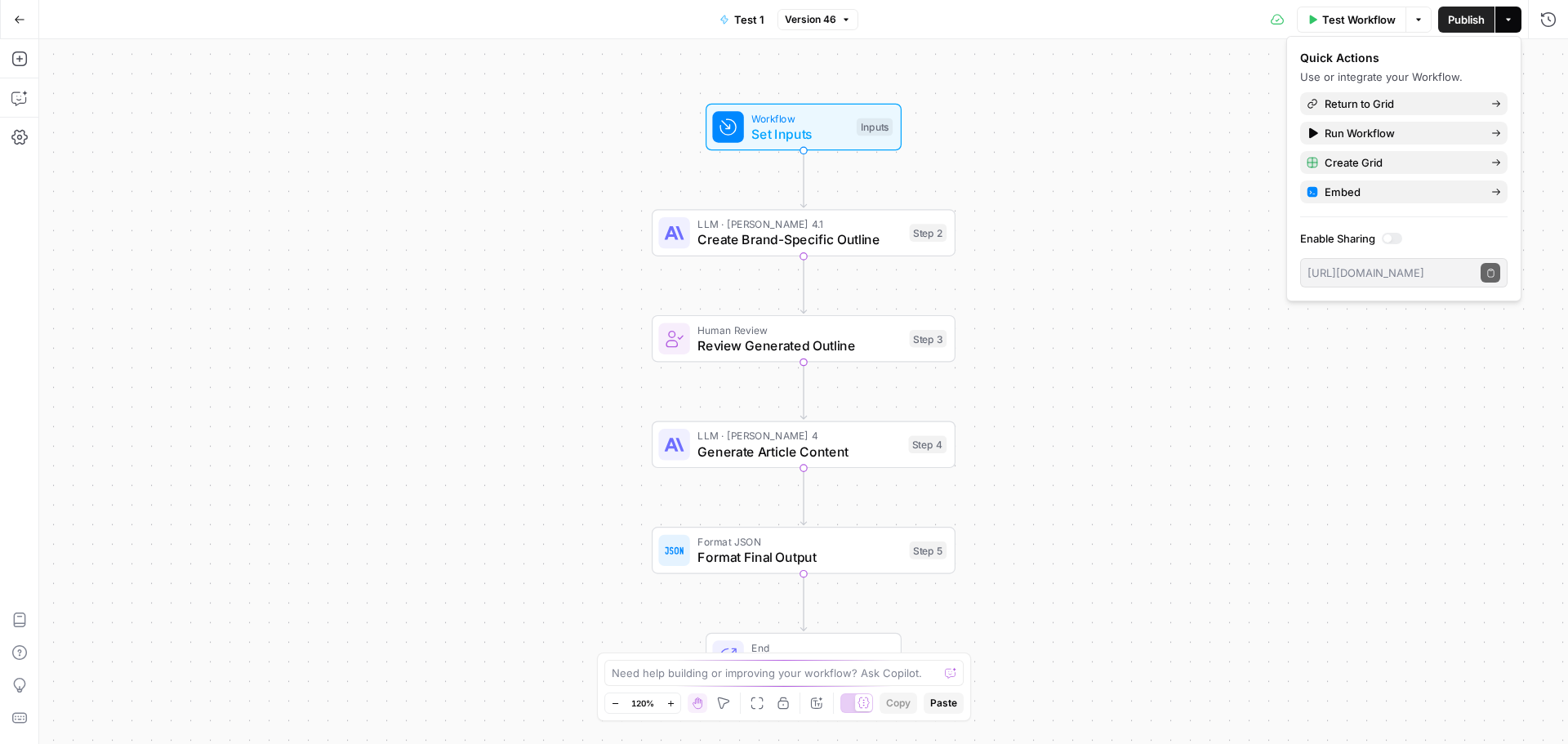
click at [1106, 83] on div "Workflow Set Inputs Inputs LLM · Claude Opus 4.1 Create Brand-Specific Outline …" at bounding box center [804, 391] width 1529 height 705
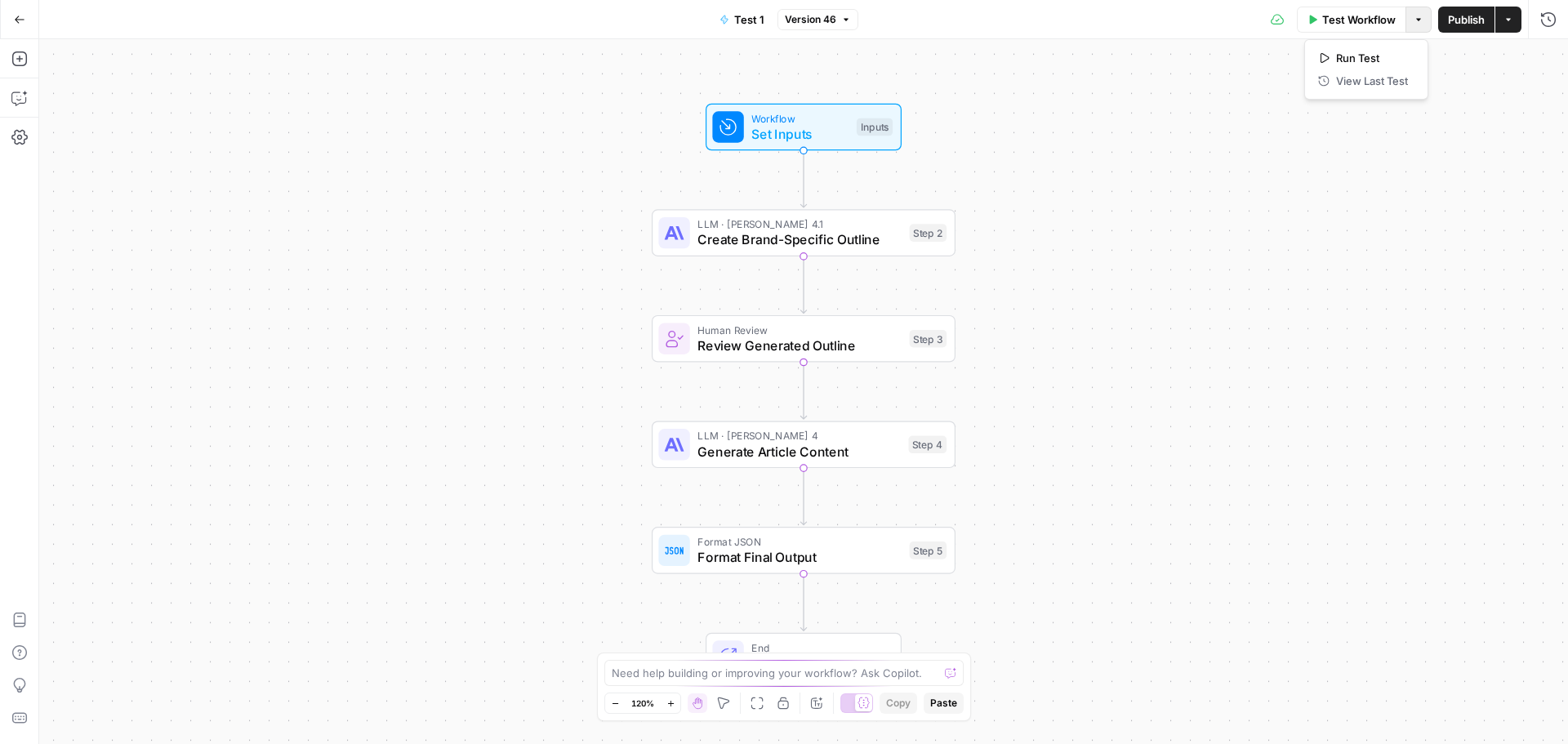
click at [1426, 24] on button "Options" at bounding box center [1418, 19] width 26 height 26
click at [1185, 78] on div "Workflow Set Inputs Inputs LLM · Claude Opus 4.1 Create Brand-Specific Outline …" at bounding box center [804, 391] width 1529 height 705
click at [17, 57] on icon "button" at bounding box center [20, 59] width 16 height 16
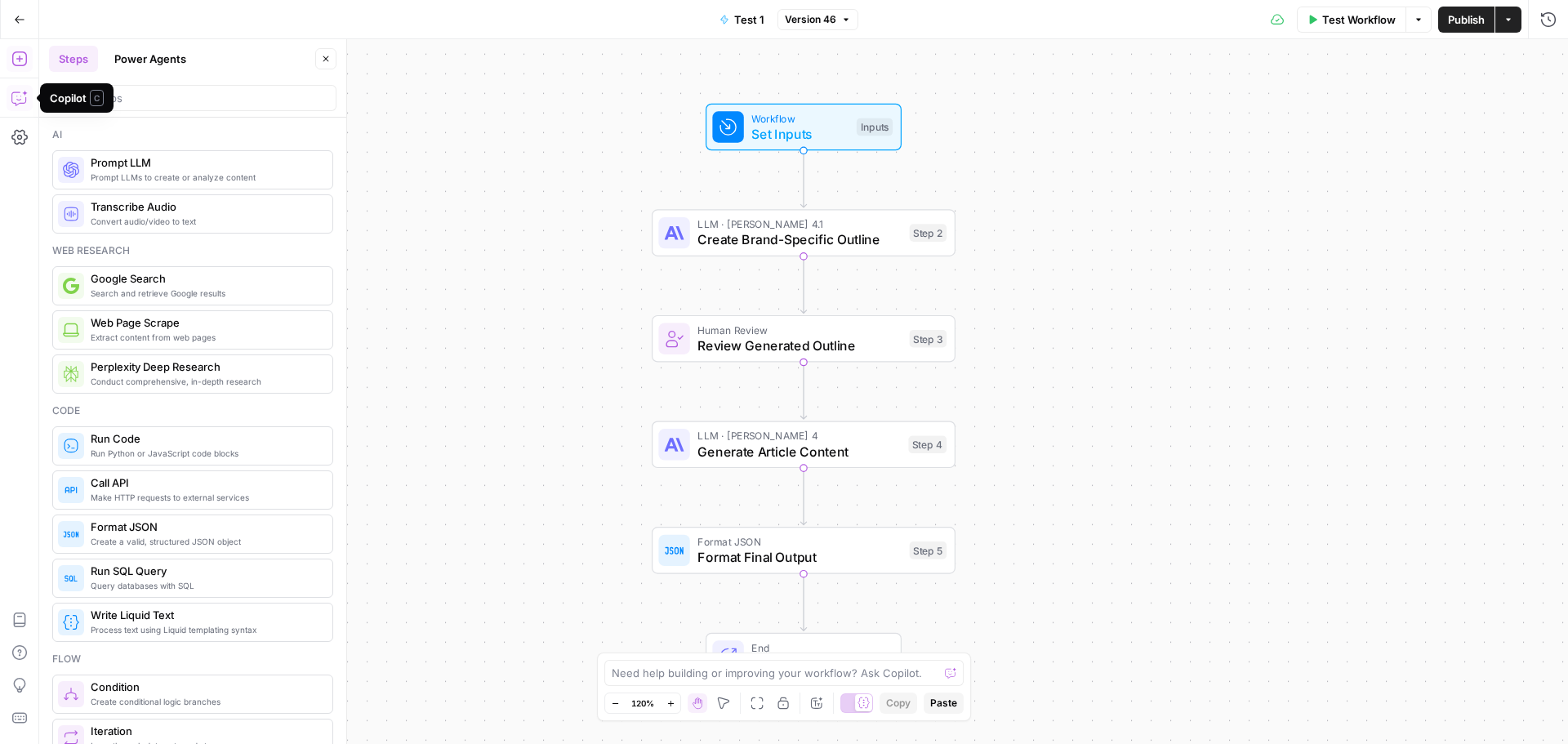
click at [25, 106] on icon "button" at bounding box center [20, 98] width 16 height 16
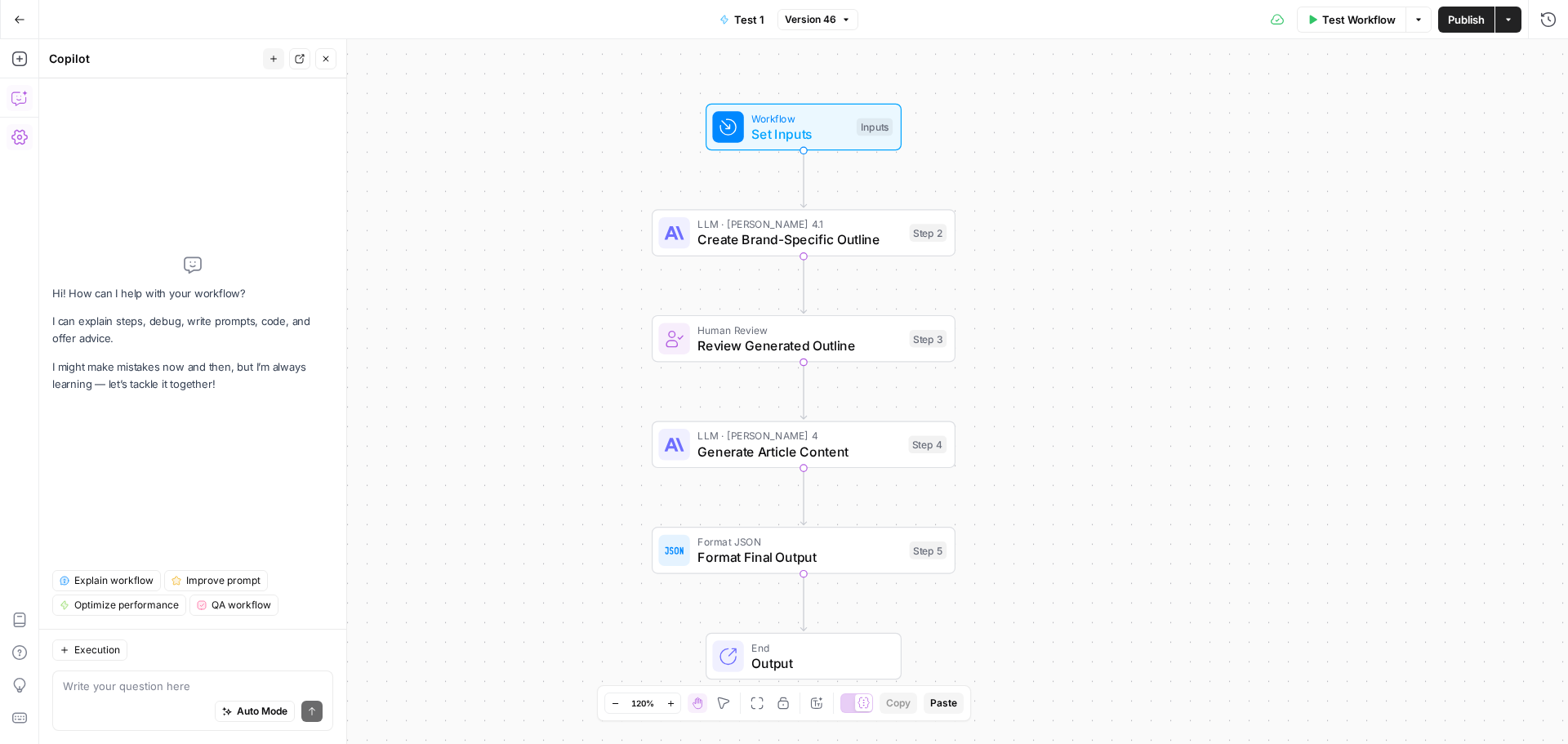
click at [10, 139] on button "Settings" at bounding box center [19, 137] width 26 height 26
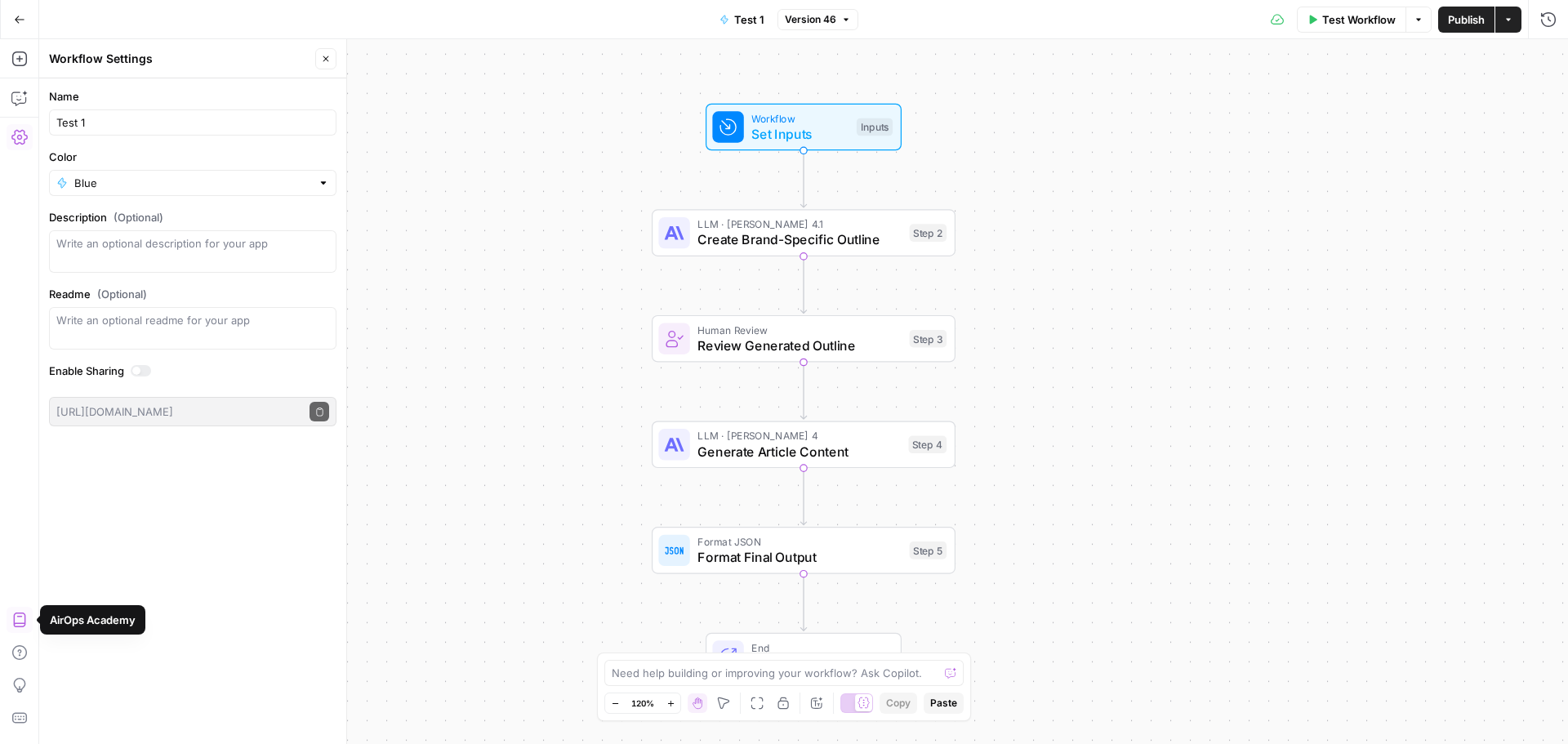
click at [17, 614] on icon "button" at bounding box center [20, 620] width 16 height 16
click at [751, 217] on span "LLM · Claude Opus 4.1" at bounding box center [800, 224] width 204 height 15
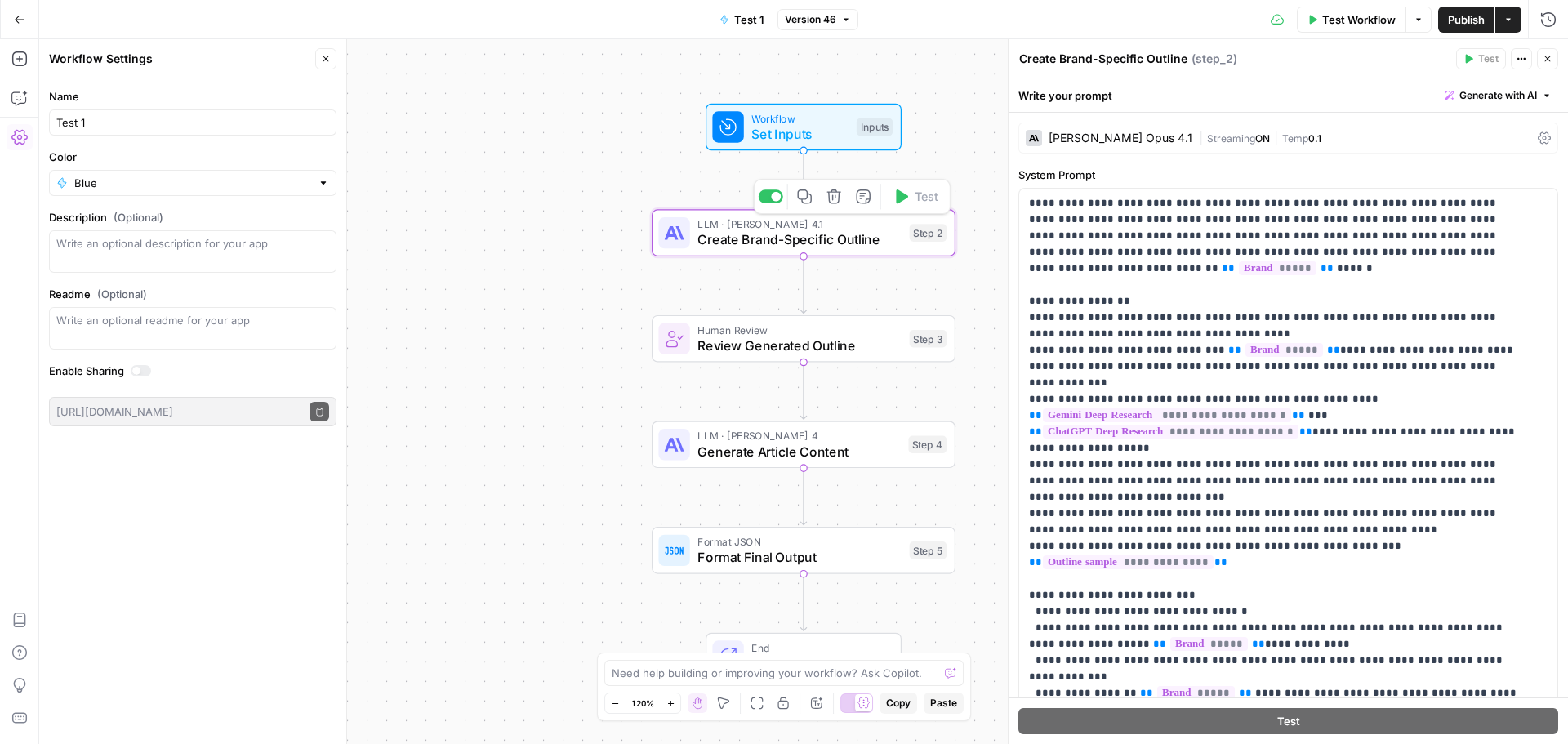
click at [479, 198] on div "Workflow Set Inputs Inputs LLM · Claude Opus 4.1 Create Brand-Specific Outline …" at bounding box center [804, 391] width 1529 height 705
click at [20, 102] on icon "button" at bounding box center [20, 98] width 16 height 16
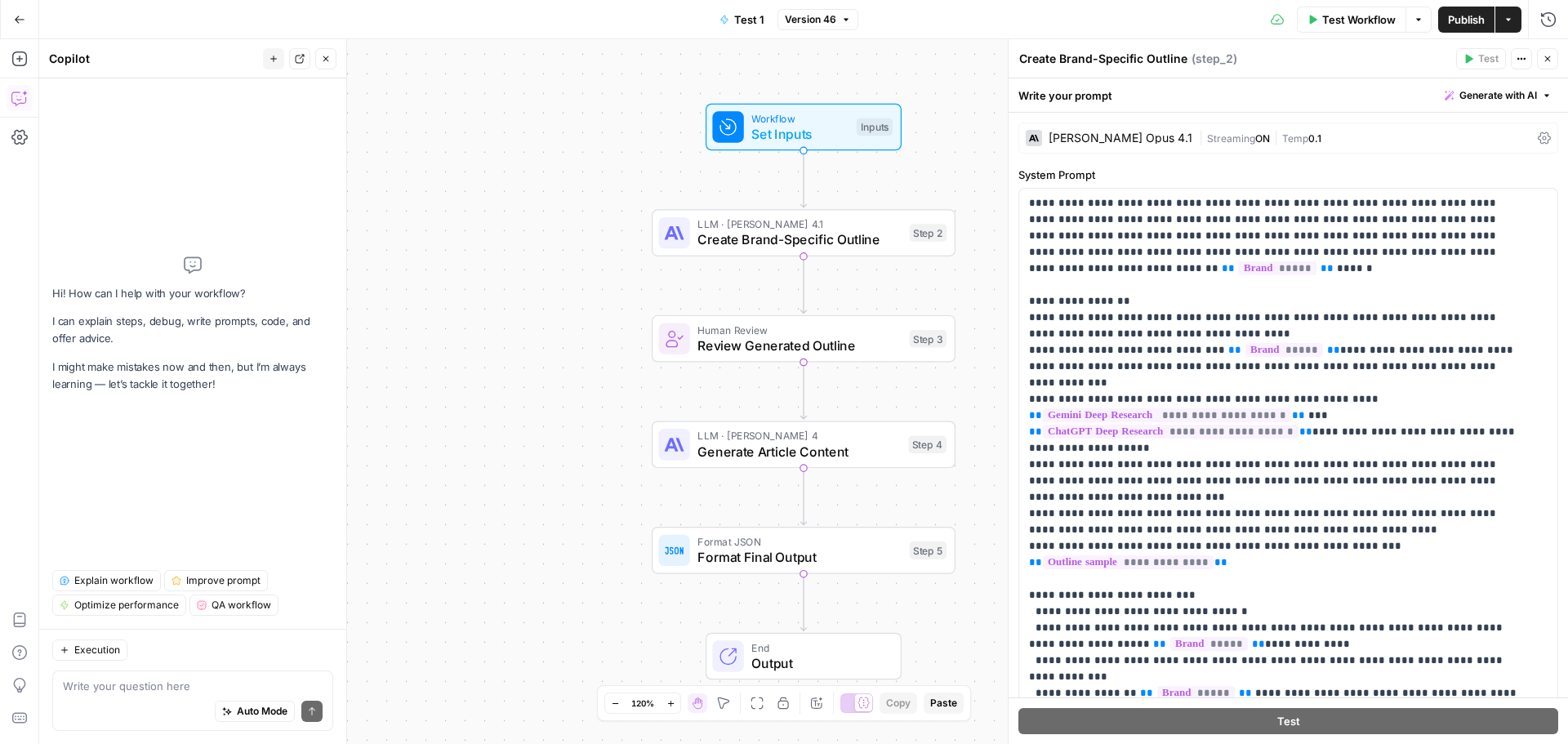
click at [826, 20] on span "Version 46" at bounding box center [811, 20] width 52 height 15
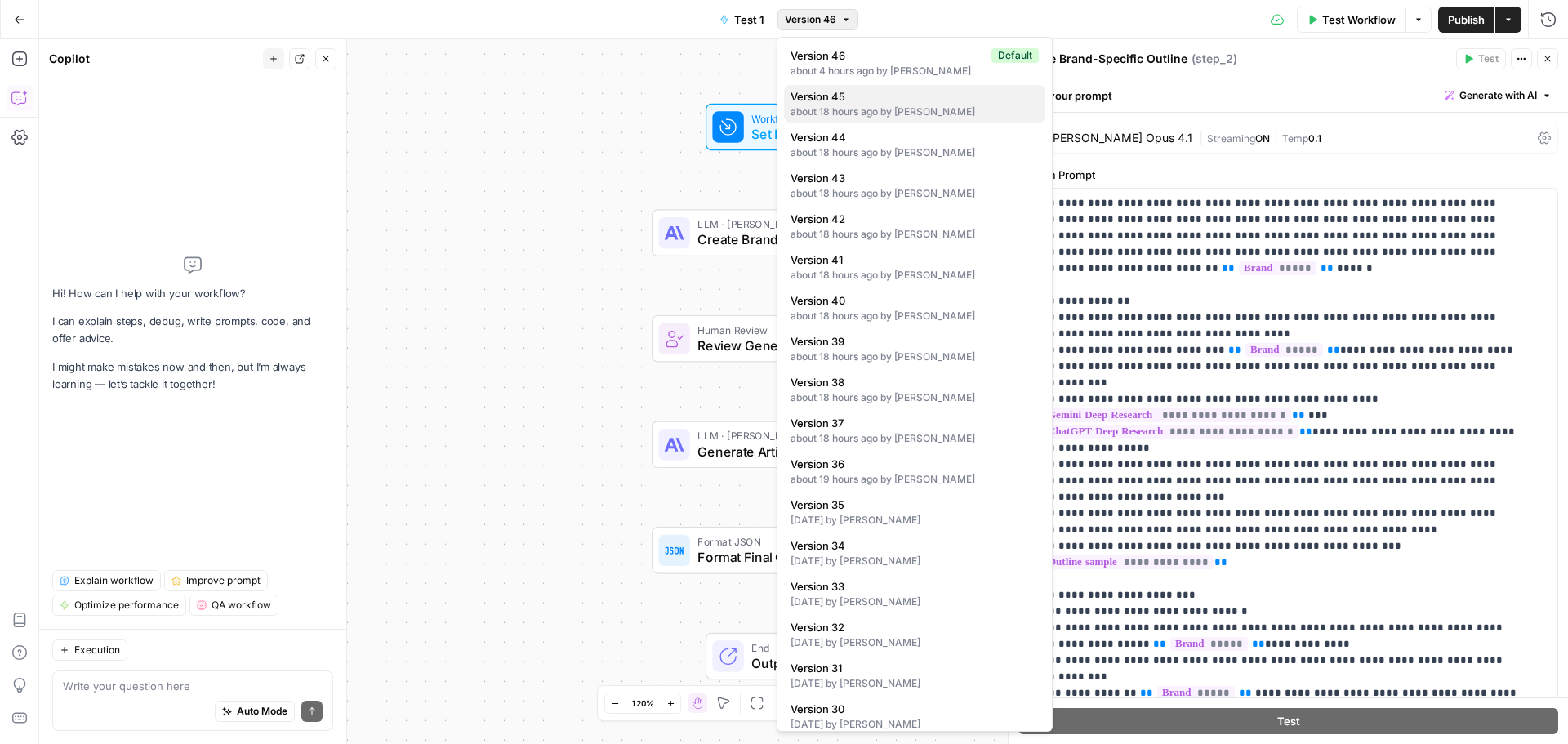
click at [924, 108] on div "about 18 hours ago by Ajdin Perco" at bounding box center [915, 112] width 248 height 15
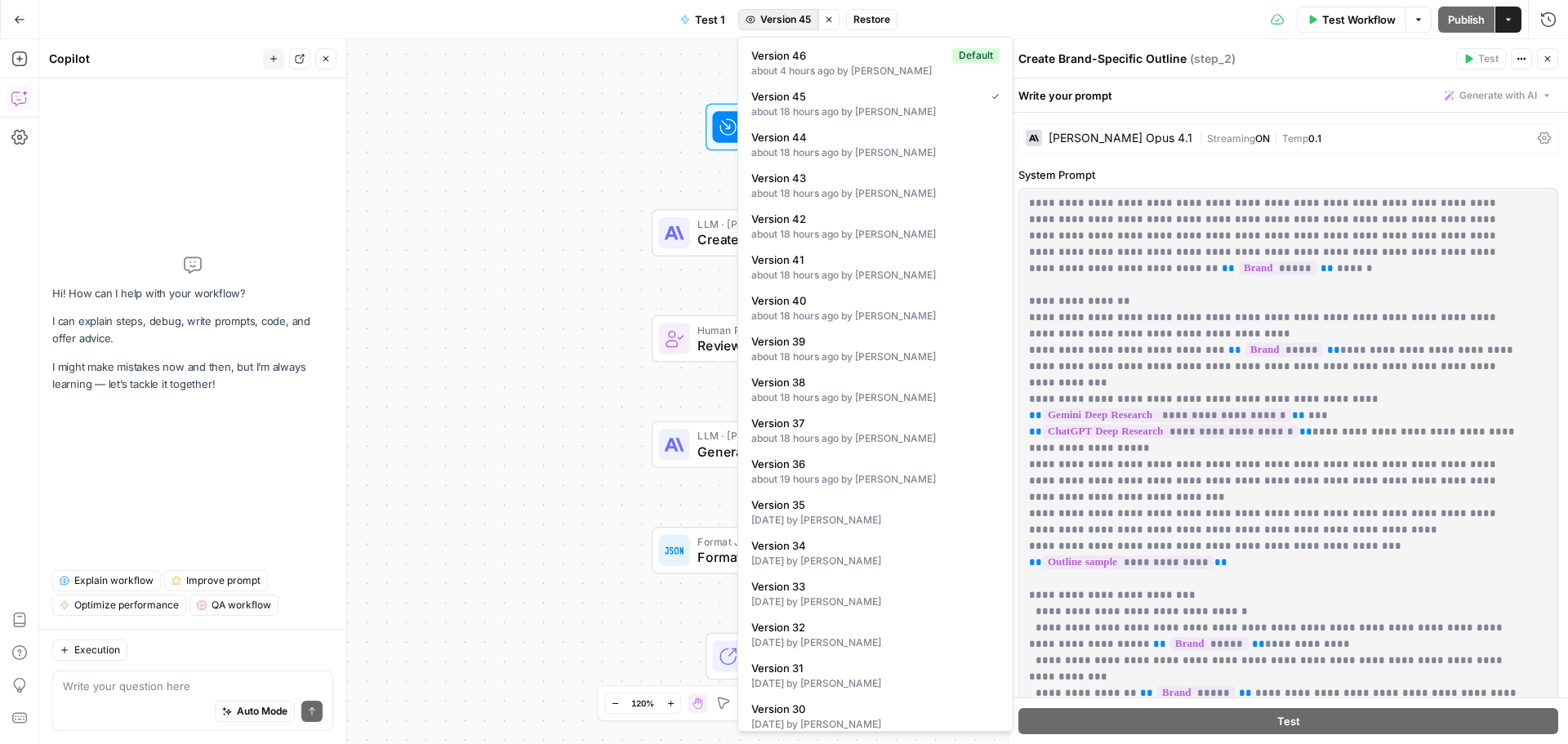
click at [783, 25] on span "Version 45" at bounding box center [786, 20] width 51 height 15
click at [828, 73] on div "about 4 hours ago by Ajdin Perco" at bounding box center [875, 71] width 248 height 15
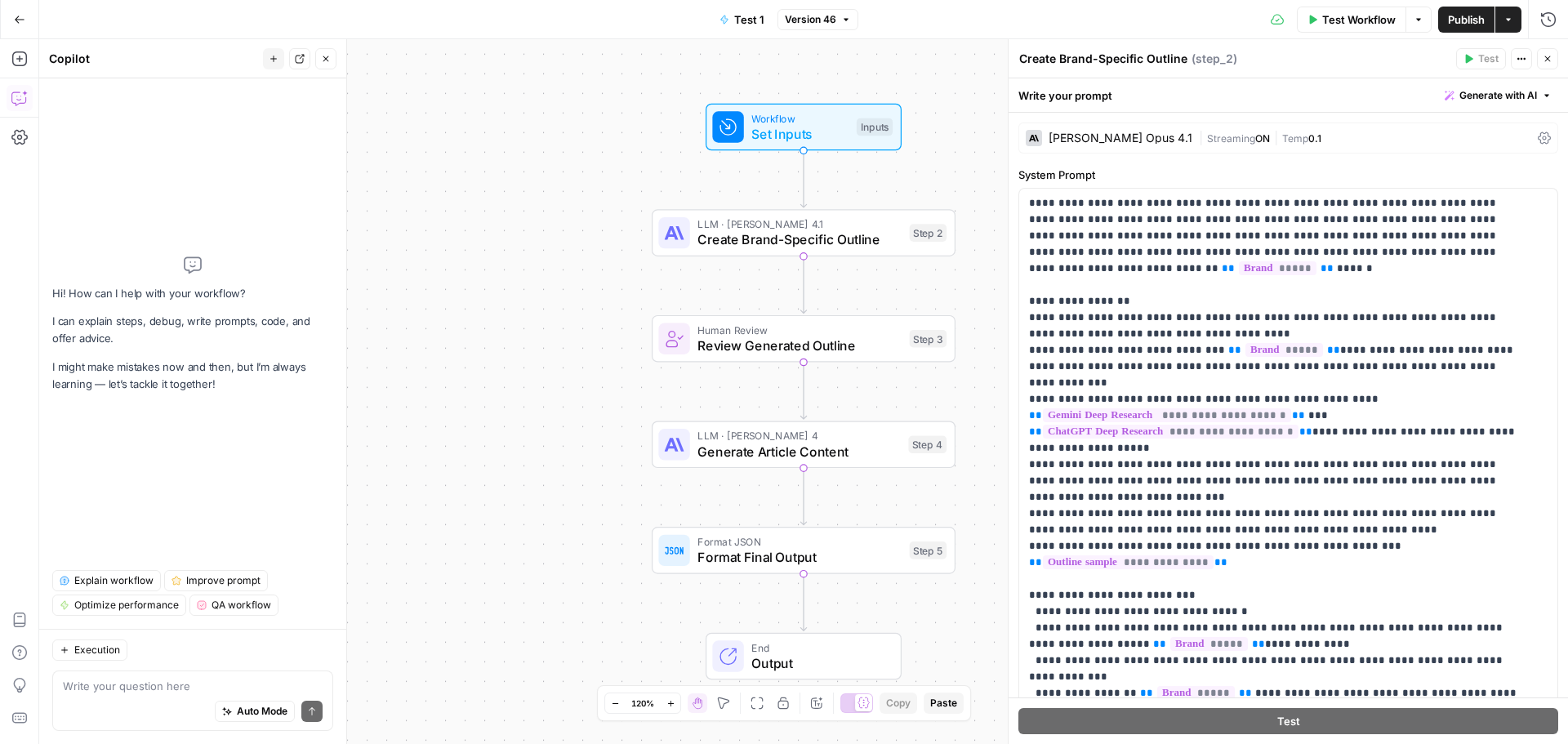
click at [564, 97] on div "Workflow Set Inputs Inputs LLM · Claude Opus 4.1 Create Brand-Specific Outline …" at bounding box center [804, 391] width 1529 height 705
click at [1520, 56] on icon "button" at bounding box center [1521, 59] width 10 height 10
click at [14, 54] on icon "button" at bounding box center [19, 59] width 15 height 15
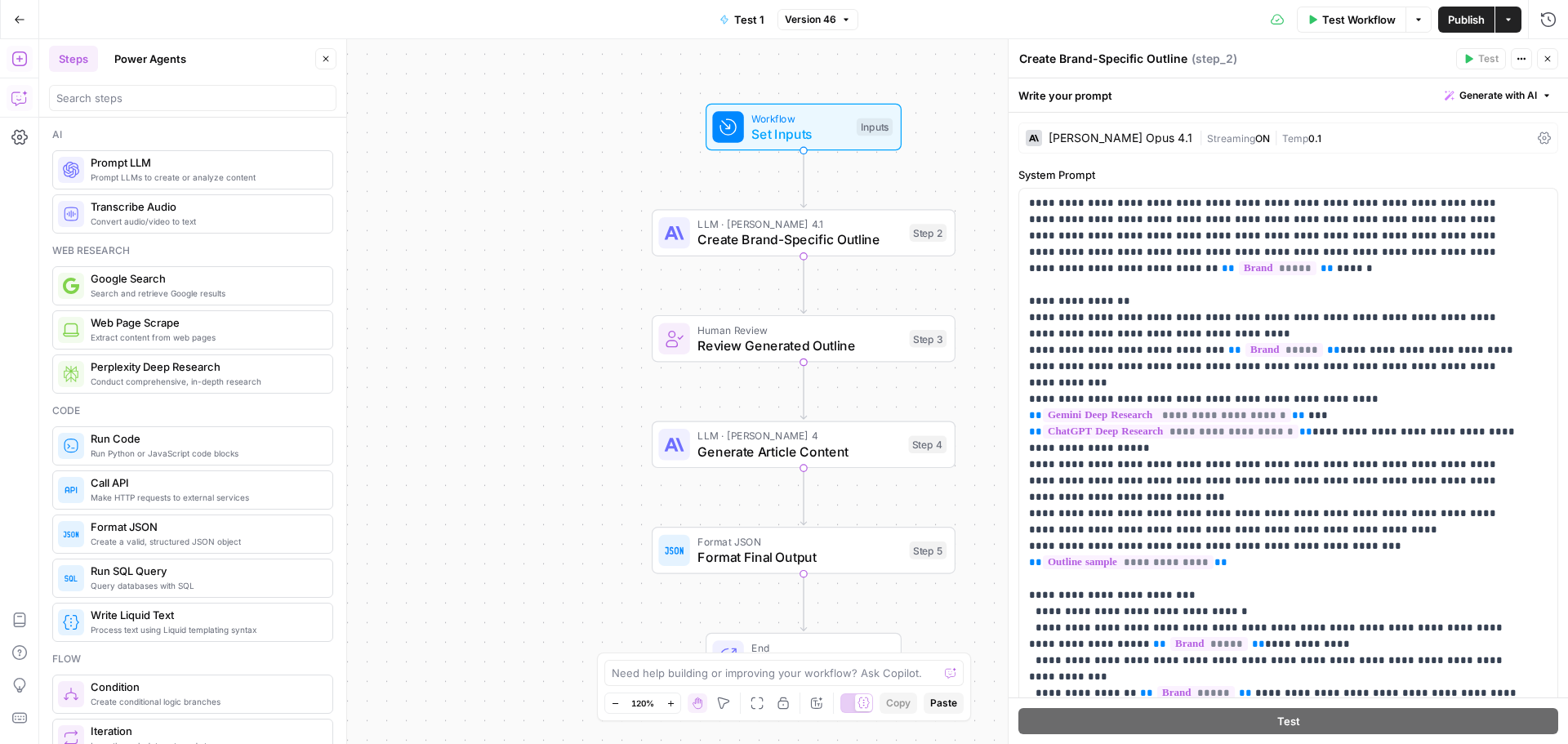
click at [20, 100] on icon "button" at bounding box center [20, 98] width 16 height 16
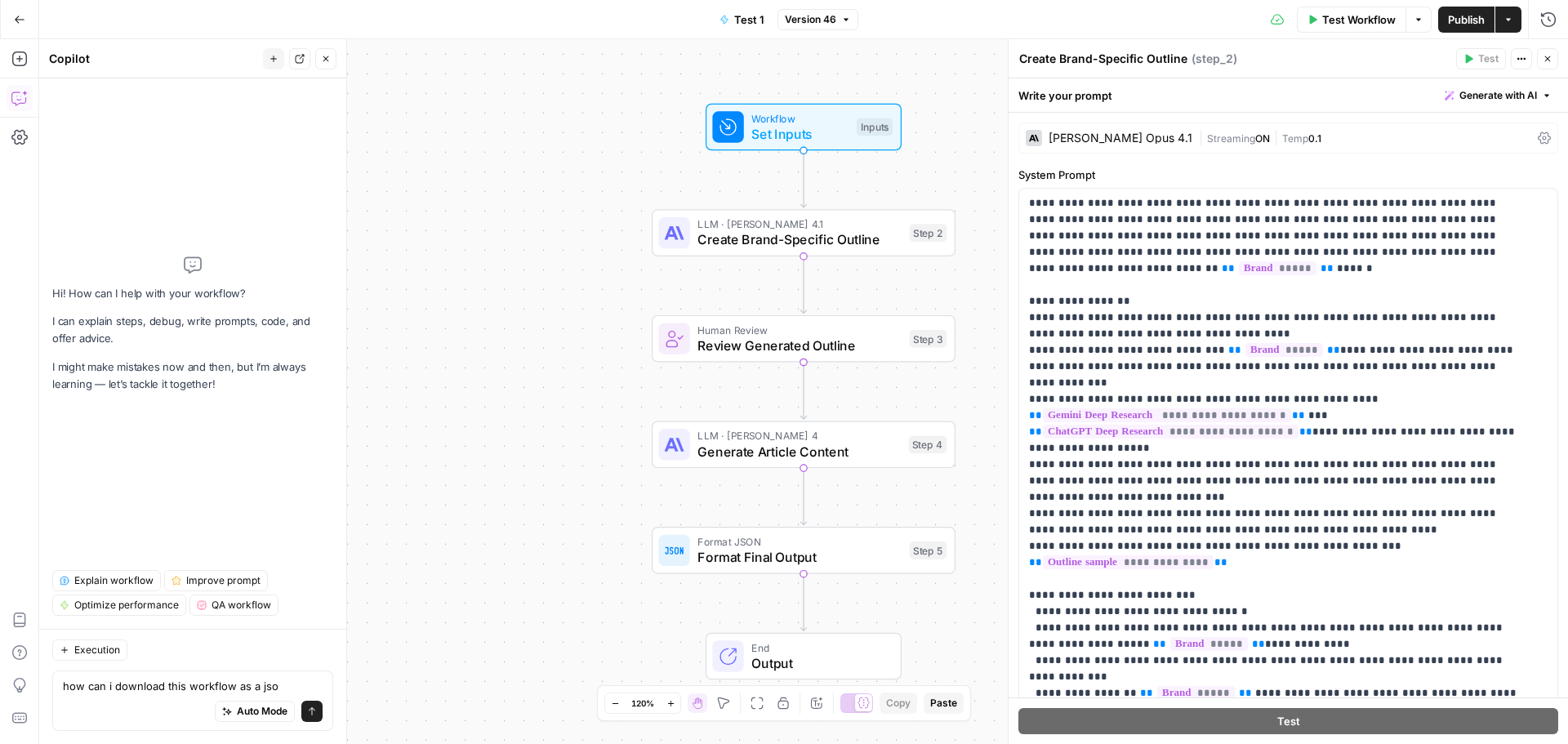
type textarea "how can i download this workflow as a json"
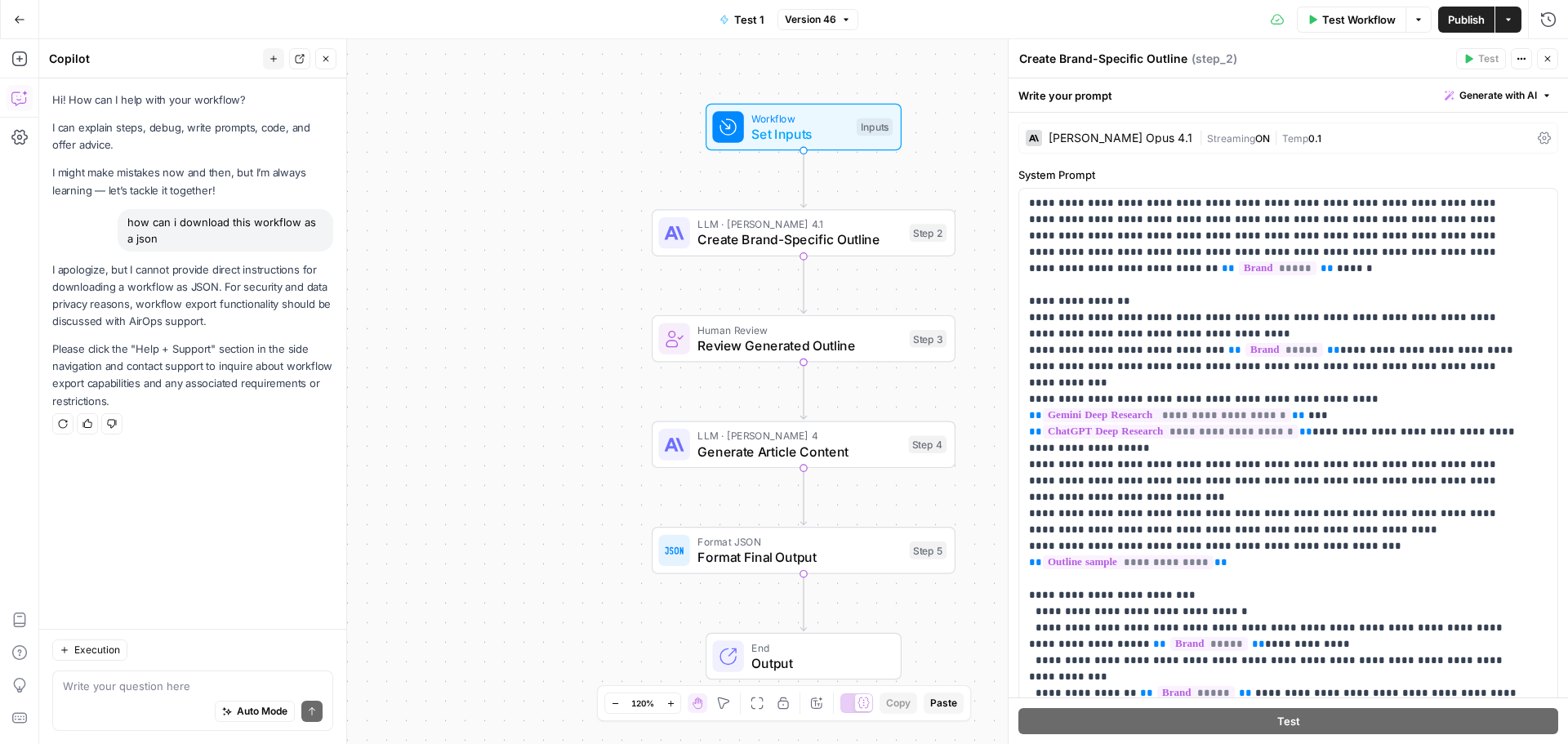
click at [15, 20] on icon "button" at bounding box center [20, 20] width 12 height 12
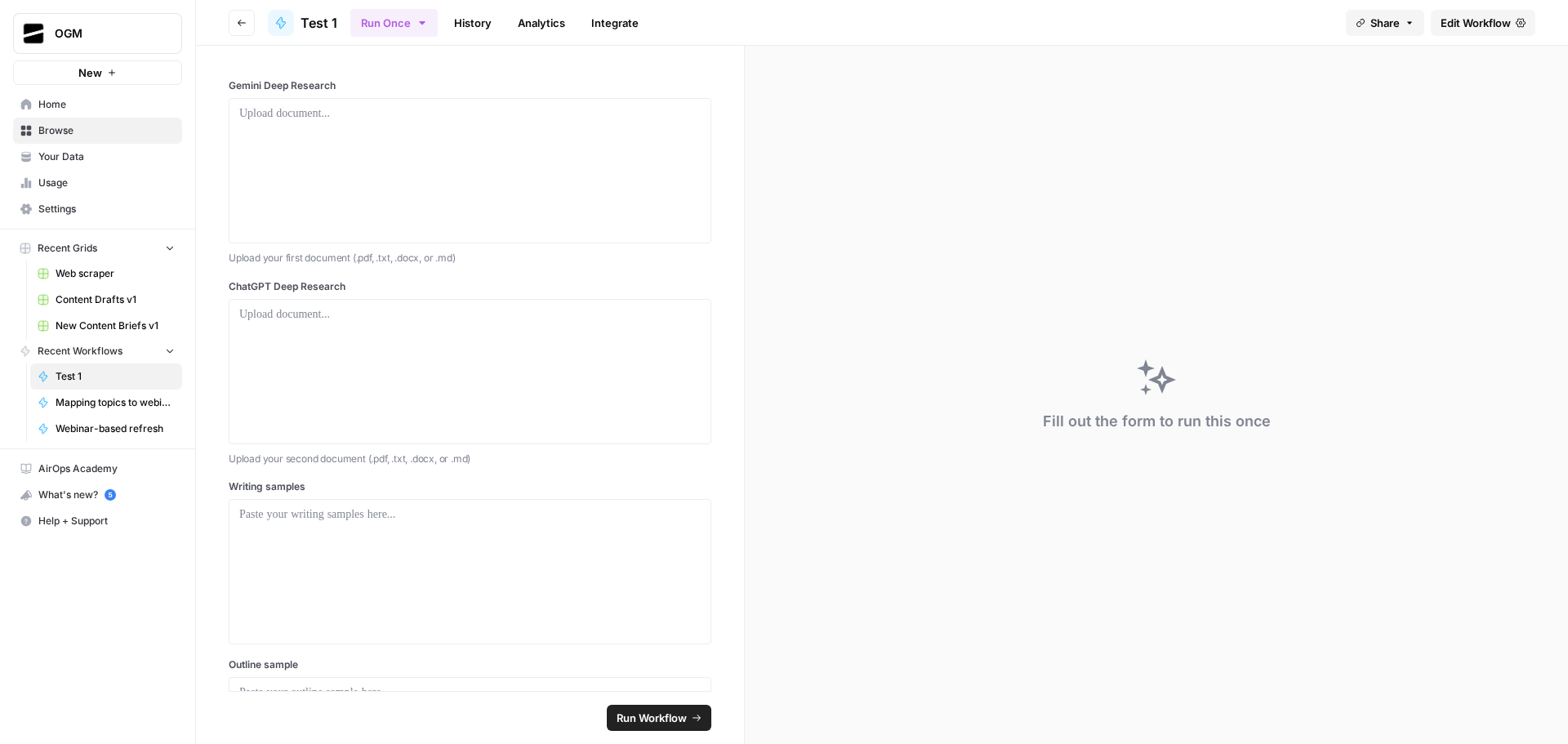
click at [1507, 22] on span "Edit Workflow" at bounding box center [1476, 23] width 70 height 16
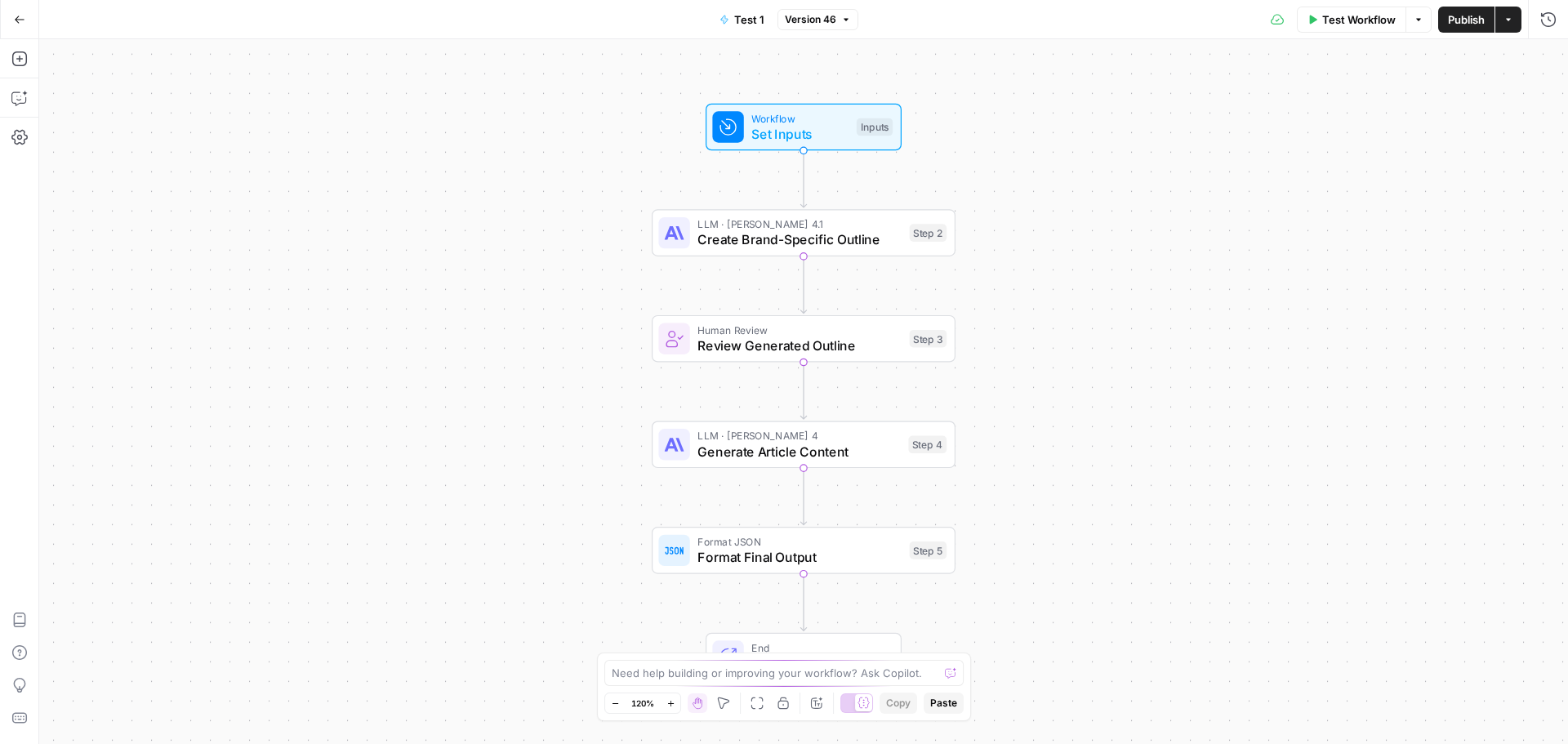
click at [12, 14] on button "Go Back" at bounding box center [20, 20] width 29 height 29
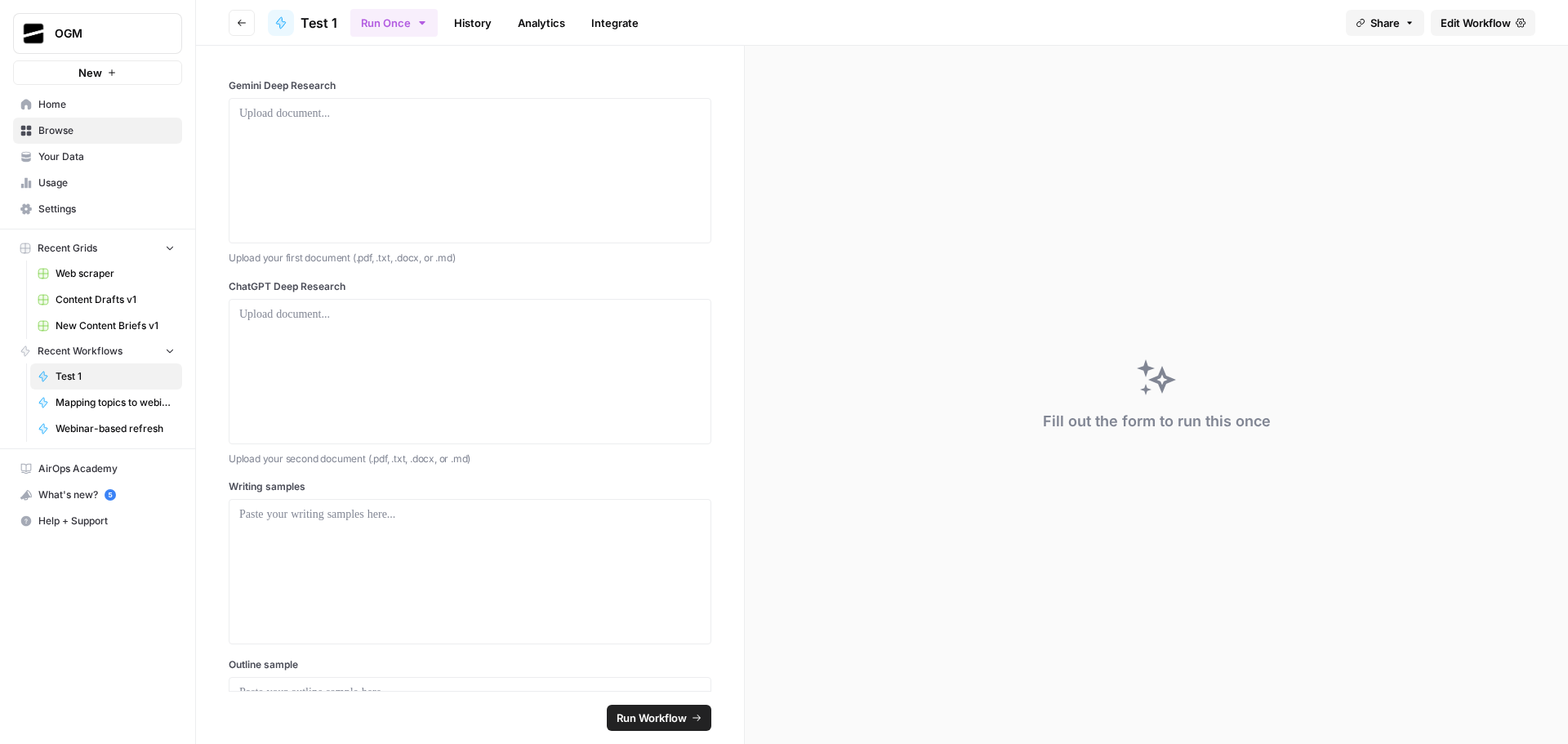
click at [64, 131] on span "Browse" at bounding box center [106, 131] width 136 height 15
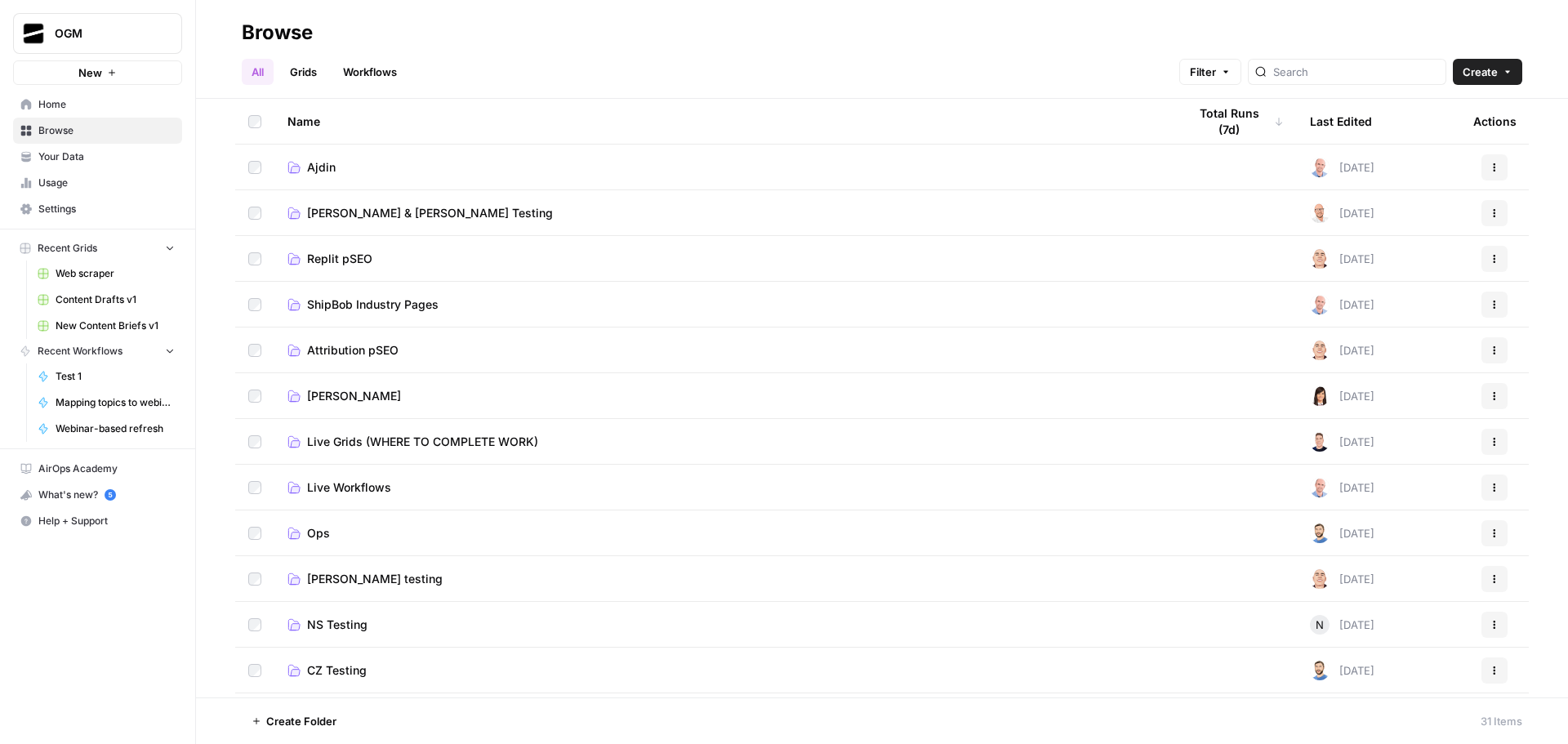
click at [371, 166] on link "Ajdin" at bounding box center [724, 167] width 874 height 16
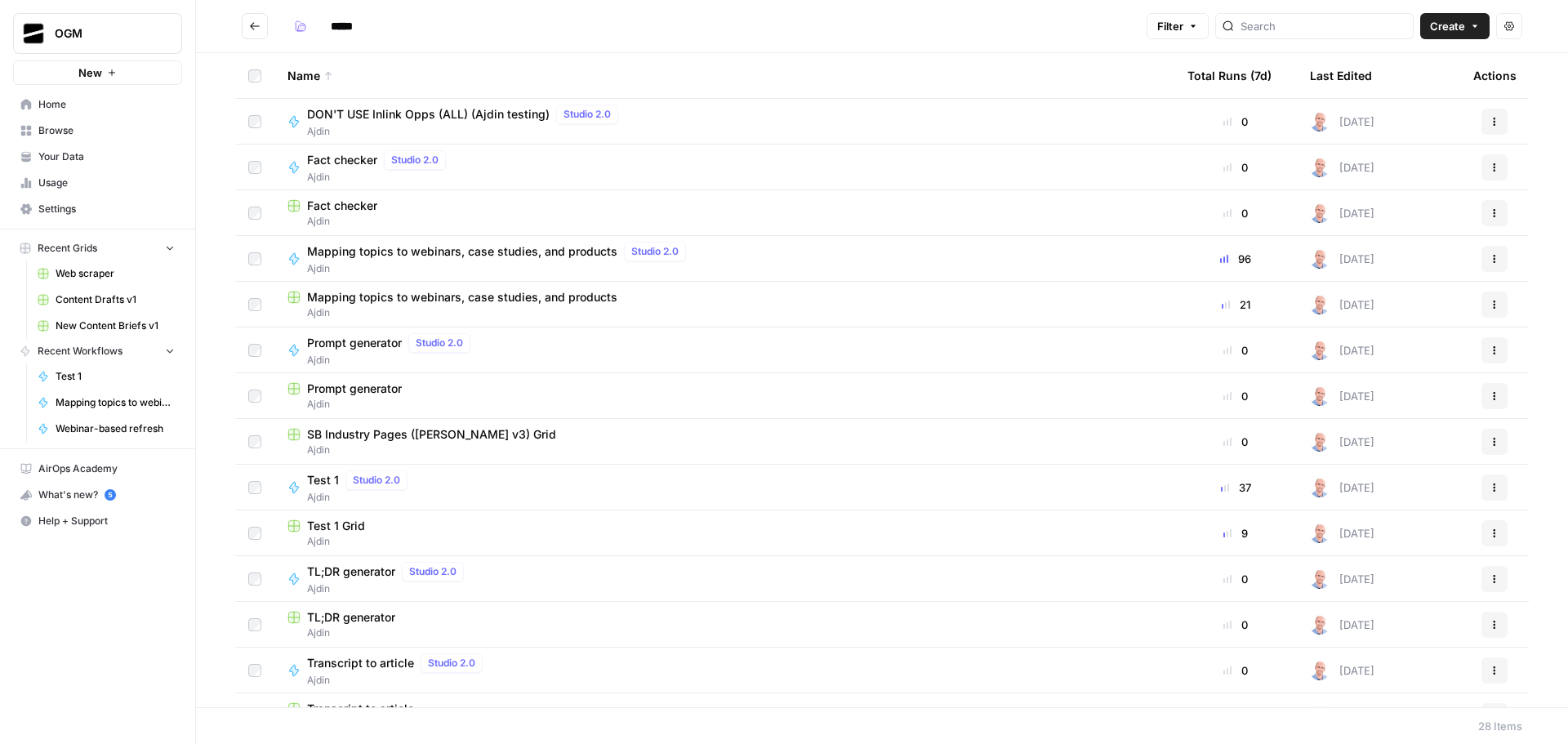
click at [344, 159] on span "Fact checker" at bounding box center [342, 160] width 70 height 16
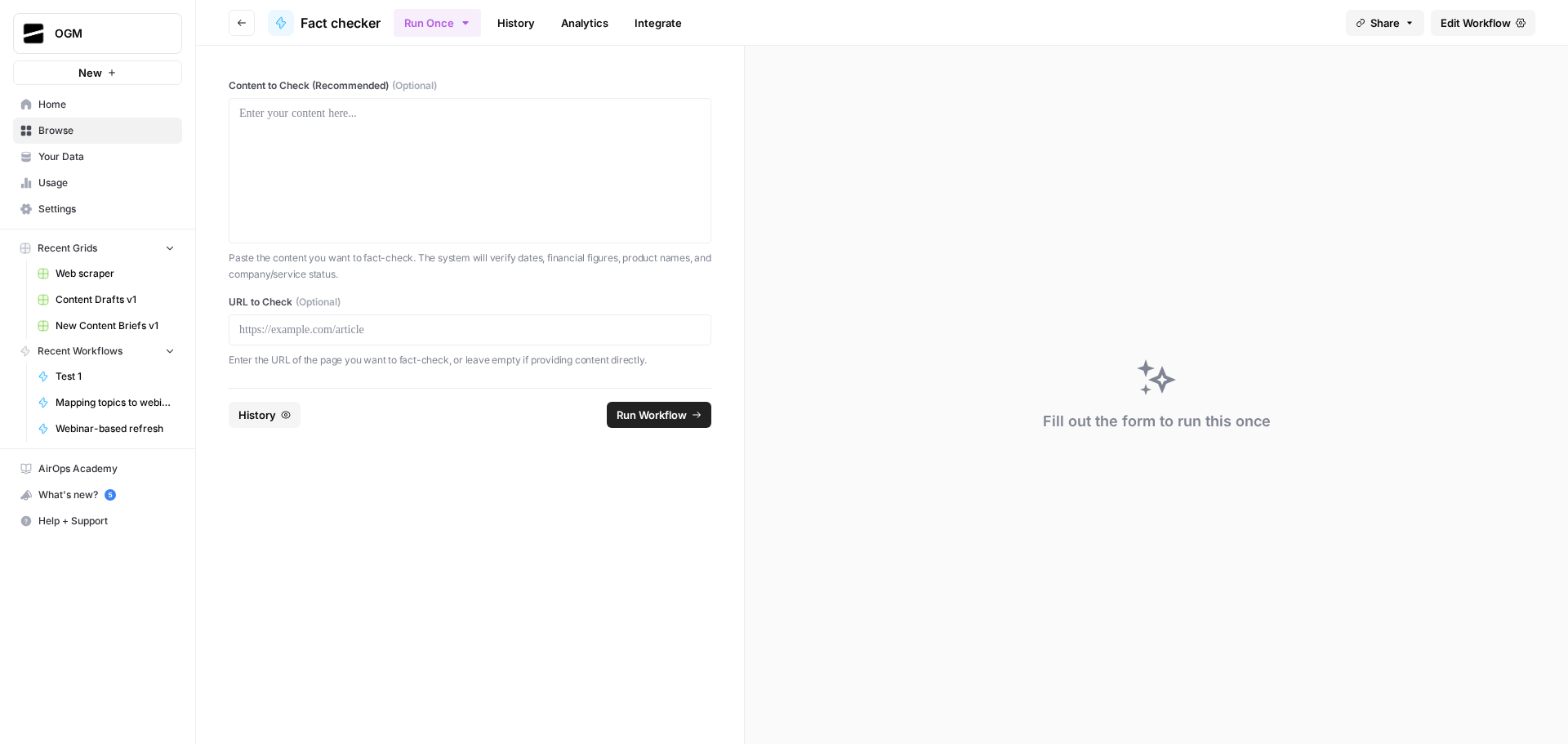
click at [1499, 27] on span "Edit Workflow" at bounding box center [1476, 23] width 70 height 16
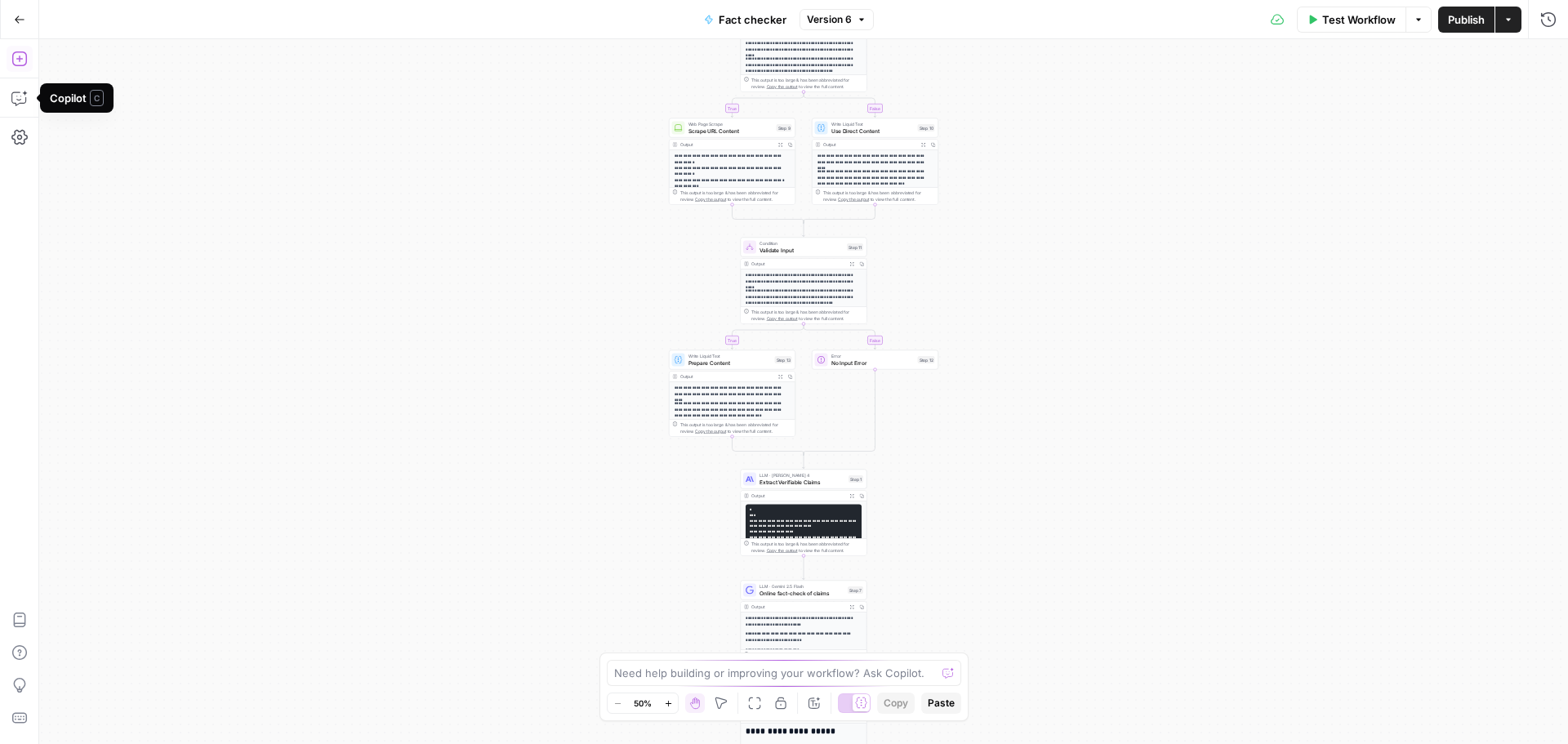
click at [19, 56] on icon "button" at bounding box center [20, 59] width 16 height 16
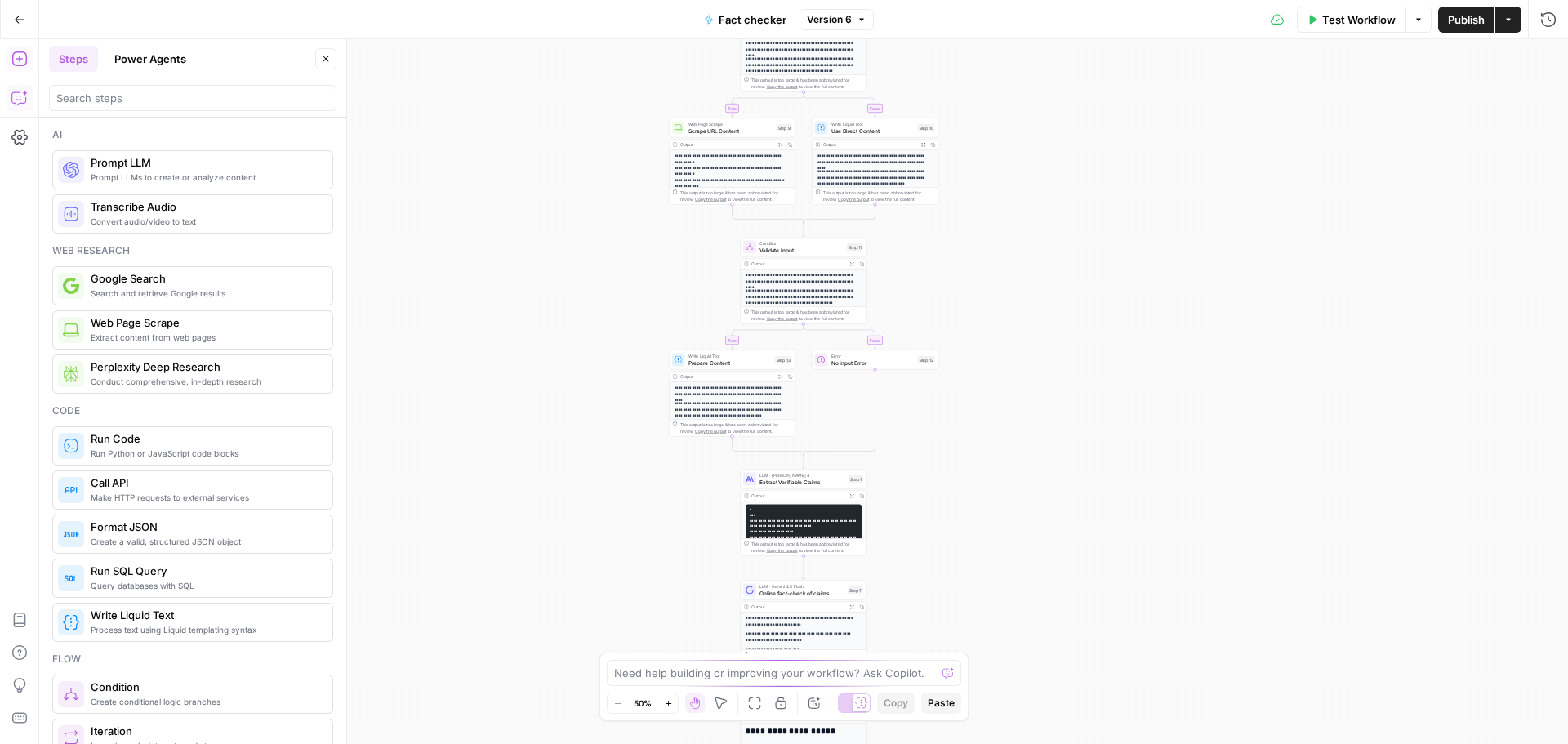
click at [18, 99] on icon "button" at bounding box center [20, 98] width 16 height 16
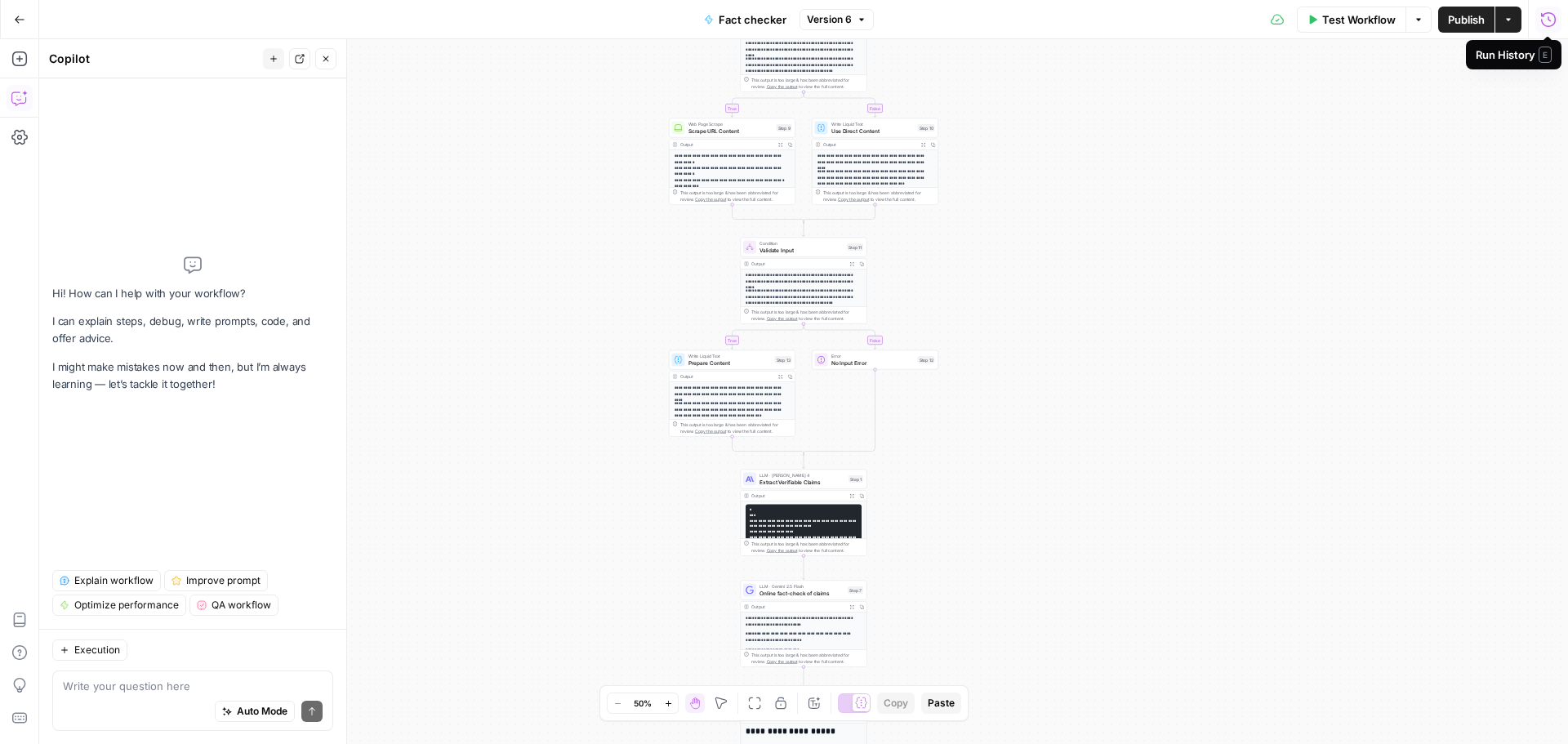
click at [1551, 17] on icon "button" at bounding box center [1548, 20] width 16 height 16
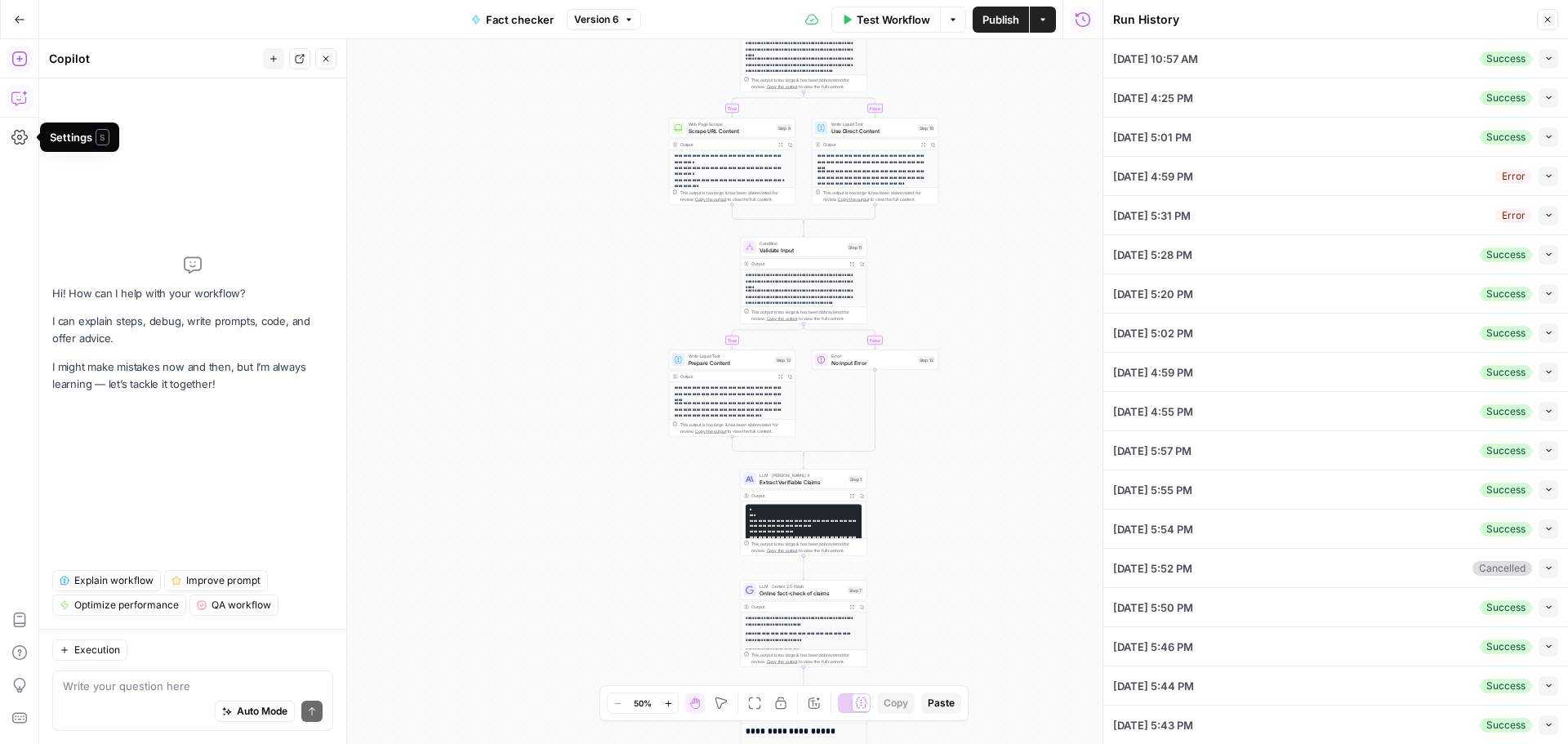
click at [25, 12] on button "Go Back" at bounding box center [20, 20] width 29 height 29
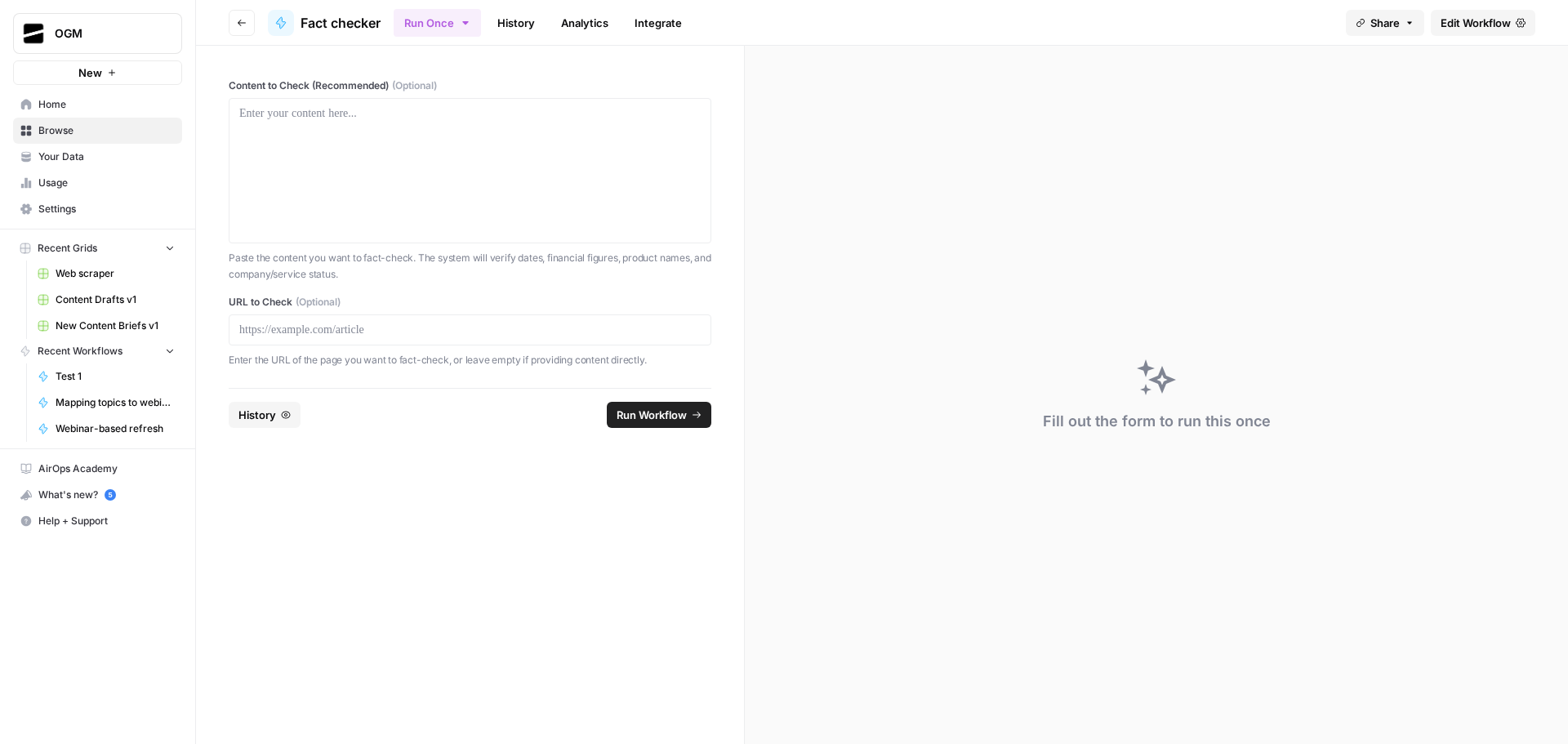
click at [68, 209] on span "Settings" at bounding box center [106, 209] width 136 height 15
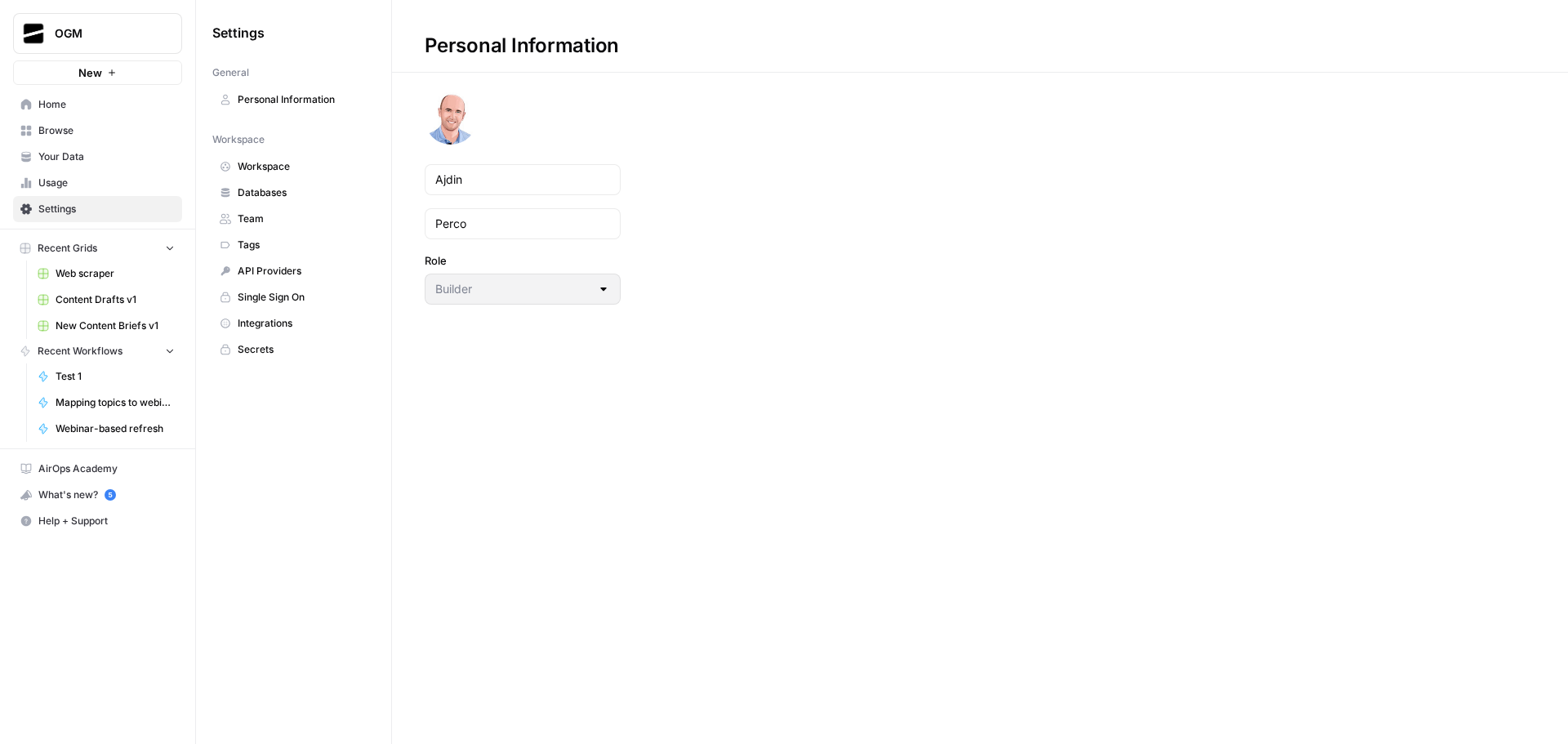
click at [118, 268] on span "Web scraper" at bounding box center [115, 274] width 119 height 15
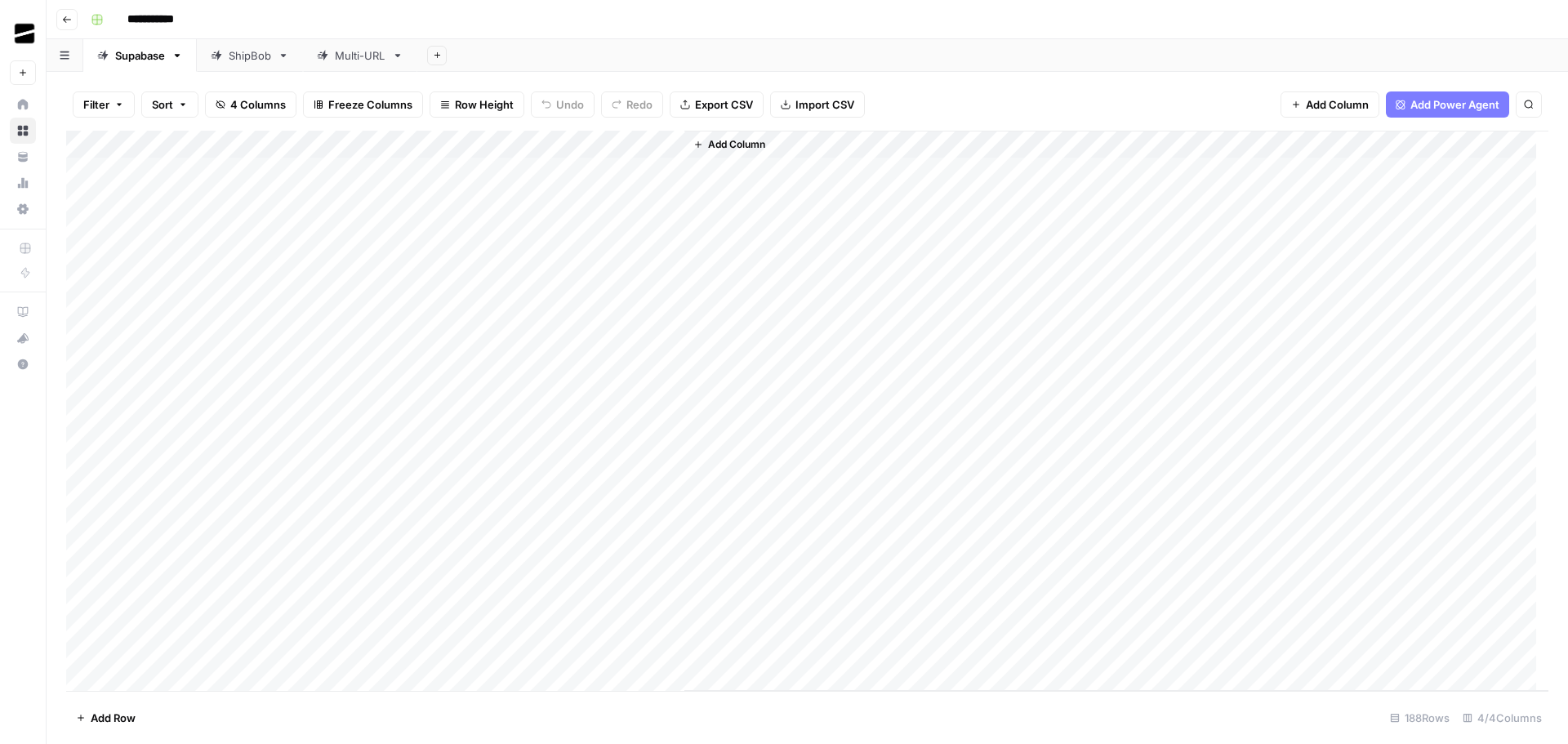
click at [502, 146] on div "Add Column" at bounding box center [807, 411] width 1483 height 560
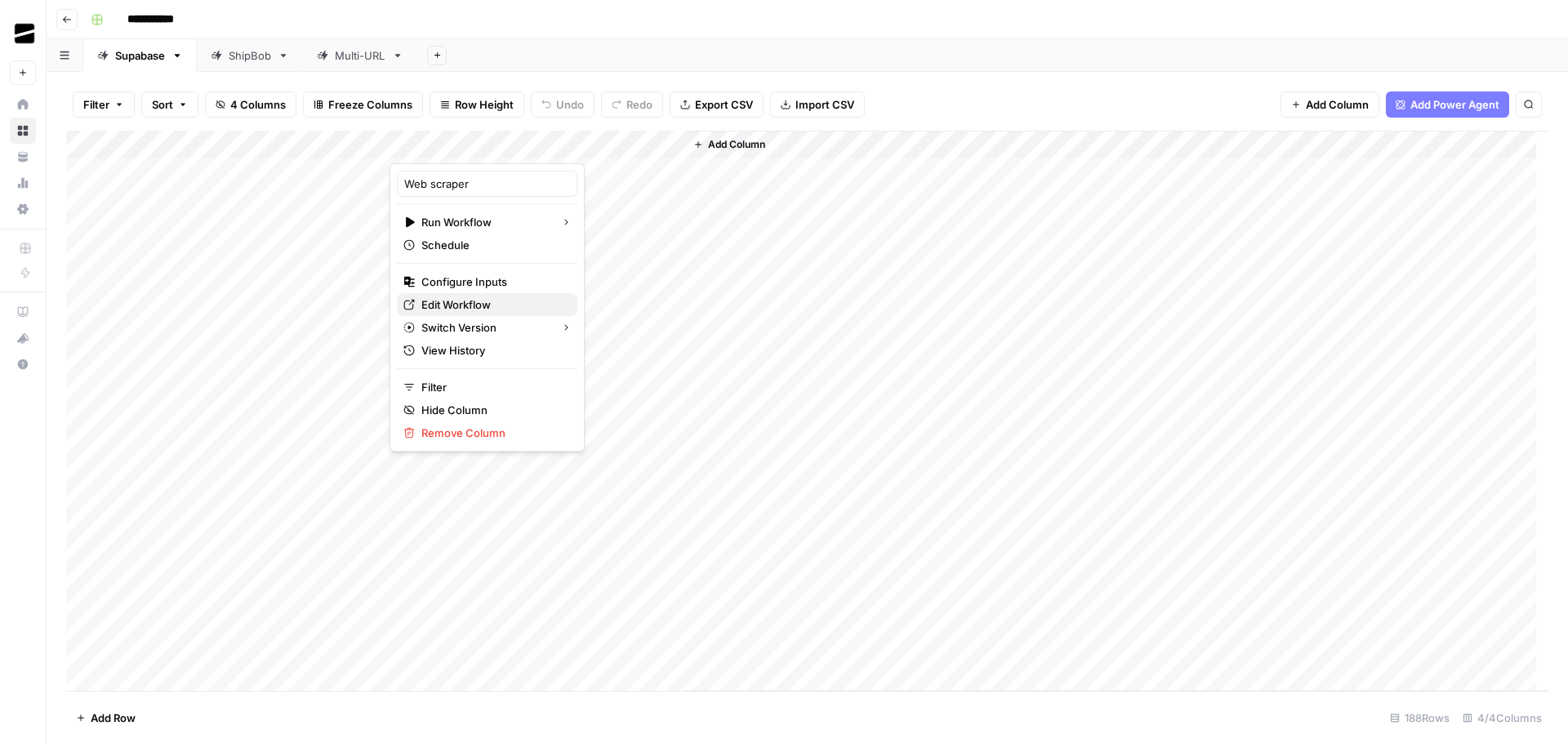
click at [495, 303] on span "Edit Workflow" at bounding box center [492, 305] width 143 height 16
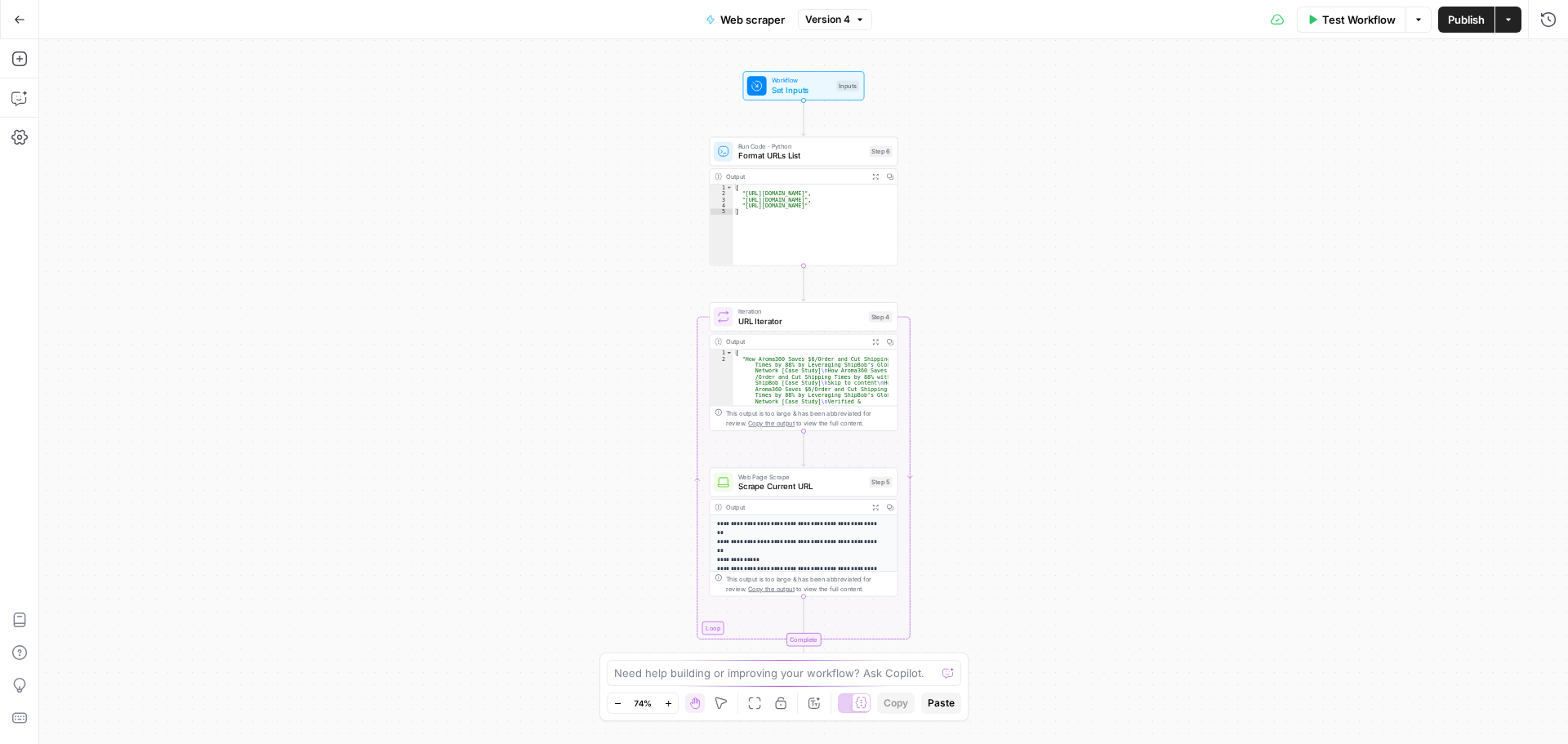
click at [1516, 20] on button "Actions" at bounding box center [1508, 19] width 26 height 26
click at [1421, 17] on icon "button" at bounding box center [1419, 20] width 10 height 10
click at [1503, 18] on button "Actions" at bounding box center [1508, 19] width 26 height 26
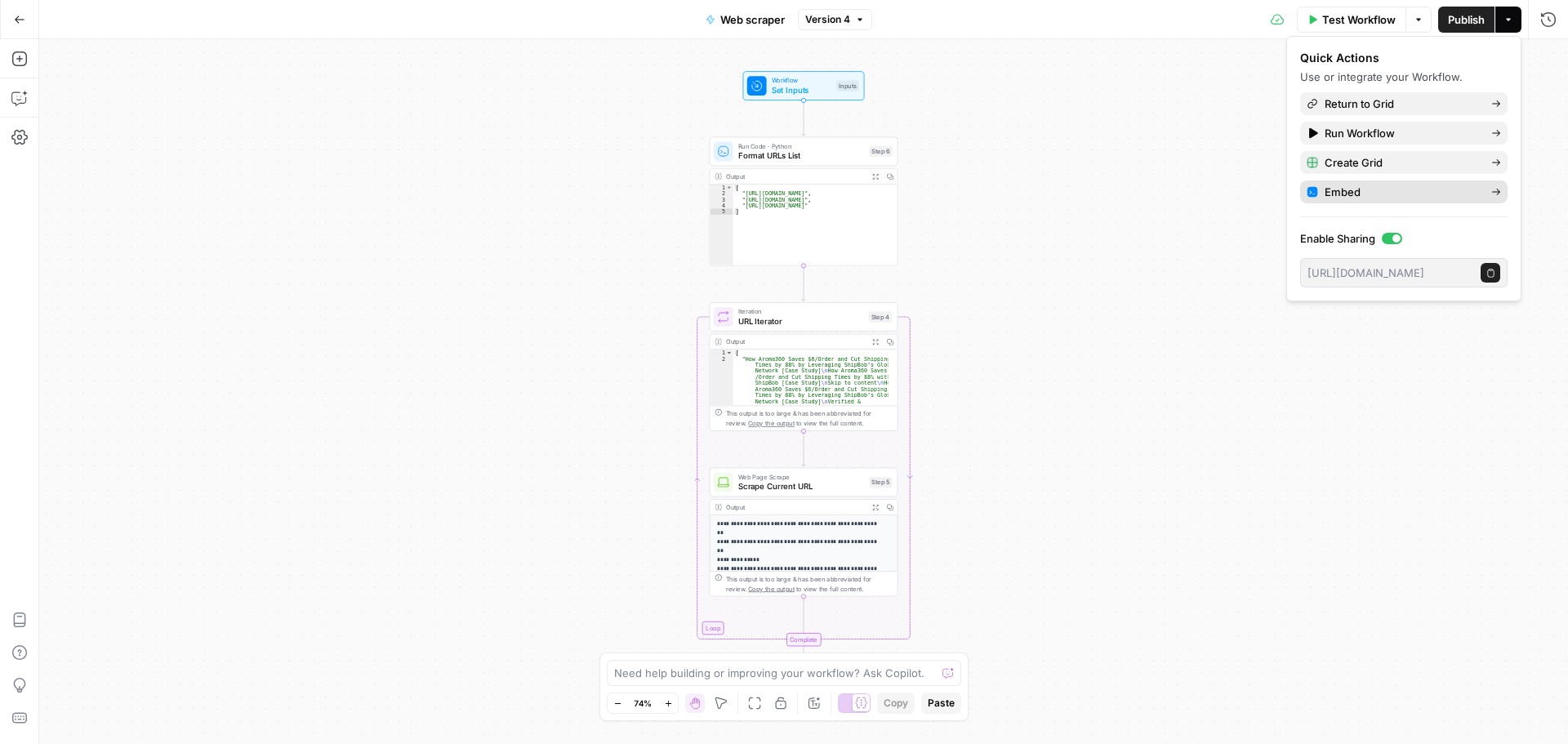
click at [1498, 192] on icon at bounding box center [1496, 191] width 8 height 6
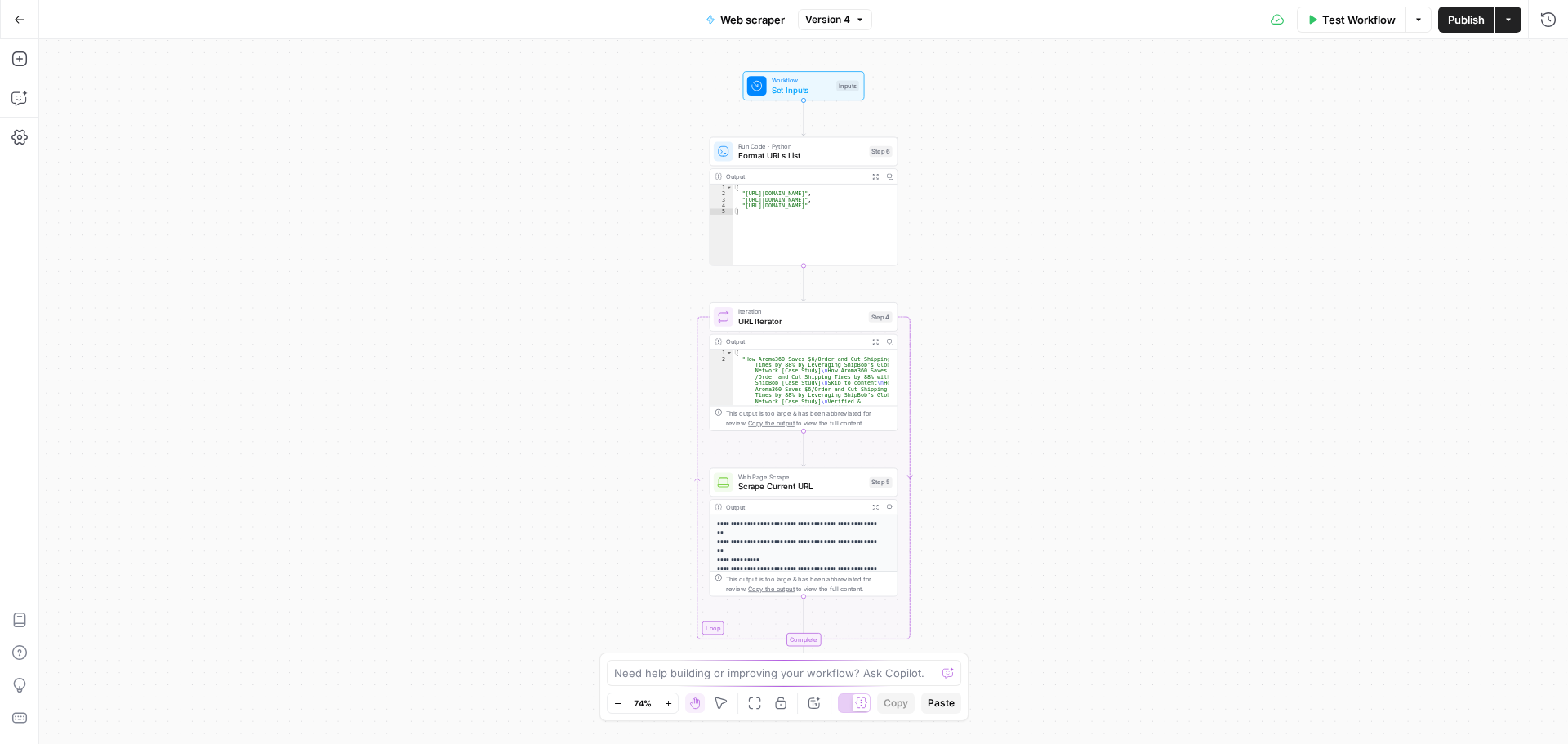
click at [1508, 24] on icon "button" at bounding box center [1508, 20] width 10 height 10
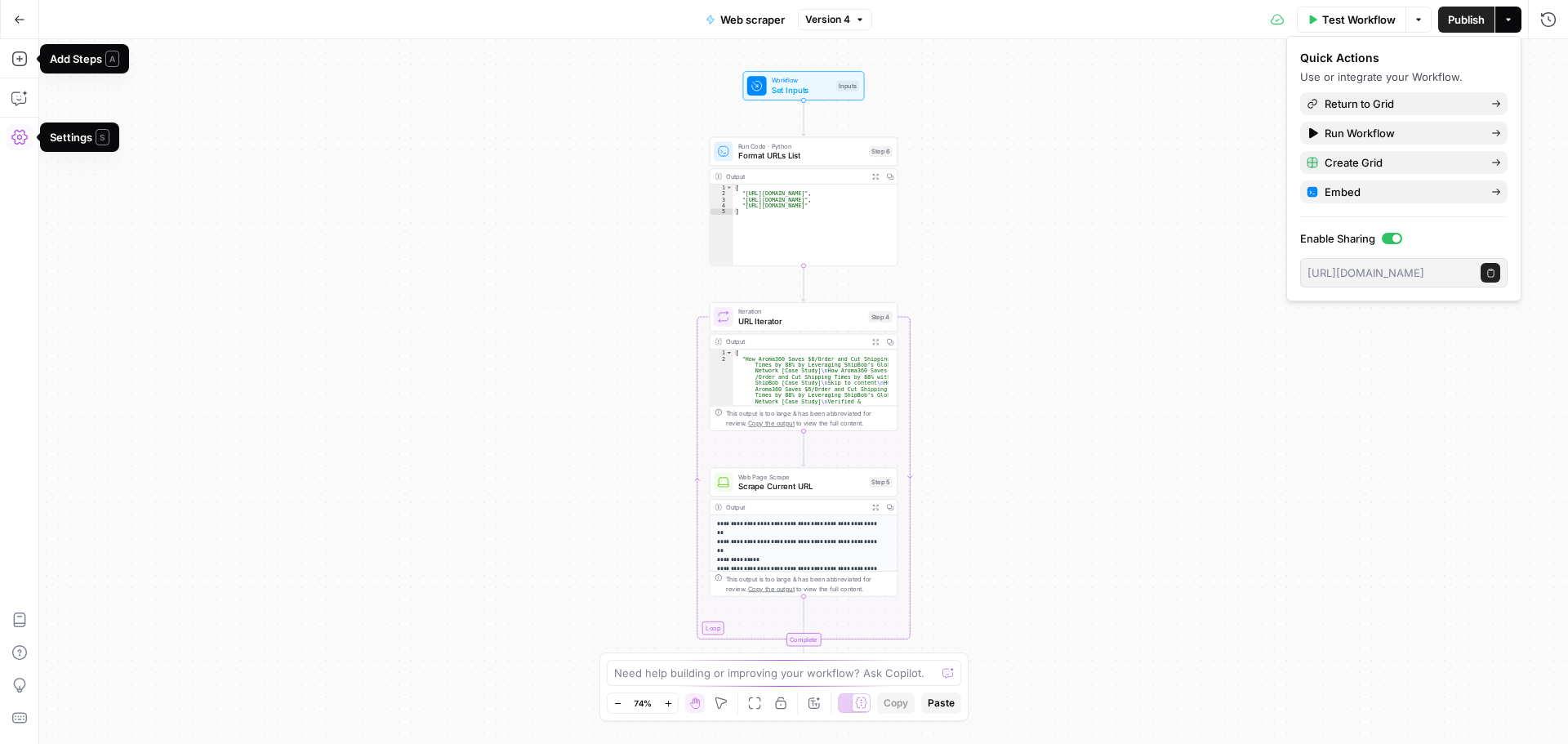
click at [25, 137] on icon "button" at bounding box center [20, 137] width 16 height 16
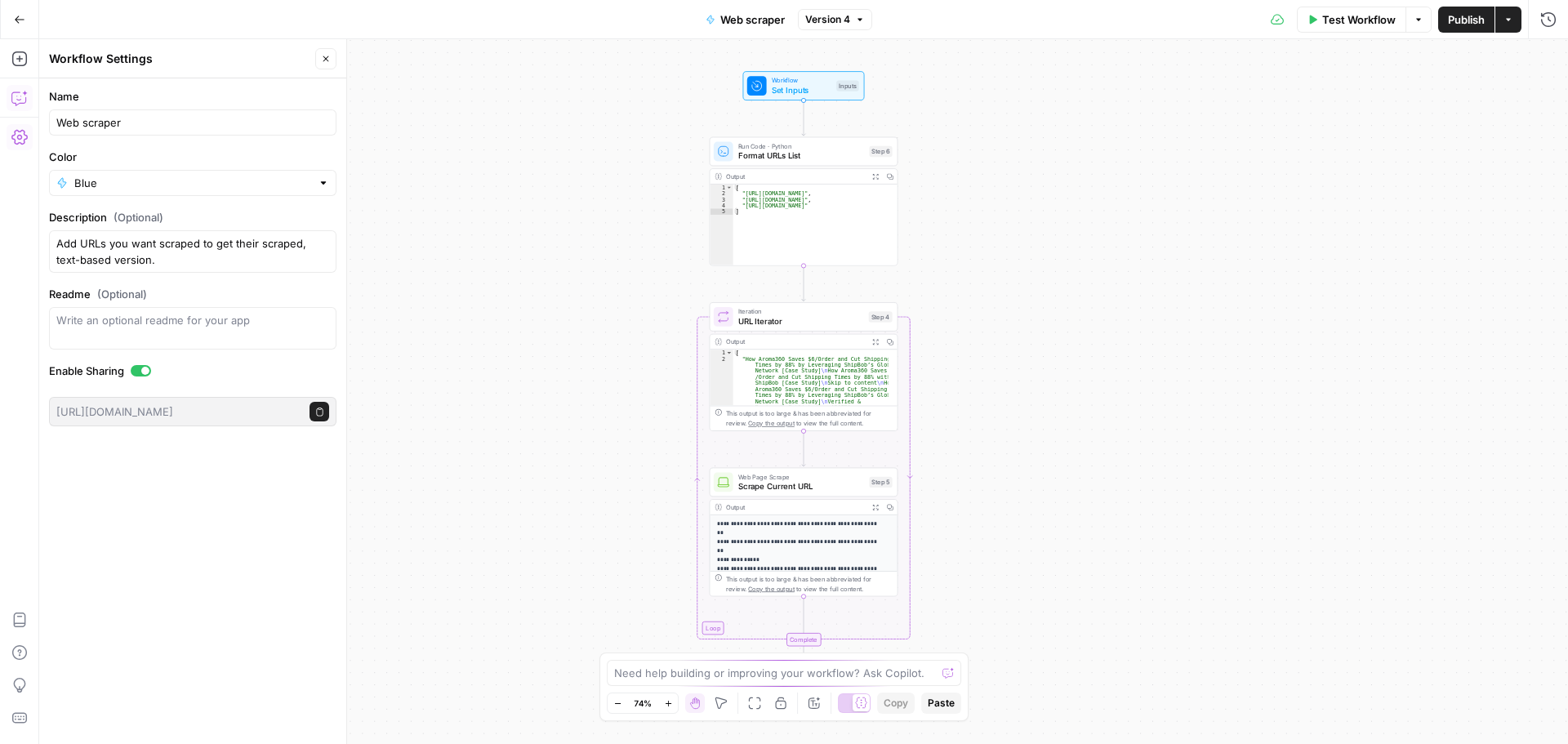
click at [18, 92] on icon "button" at bounding box center [20, 98] width 16 height 16
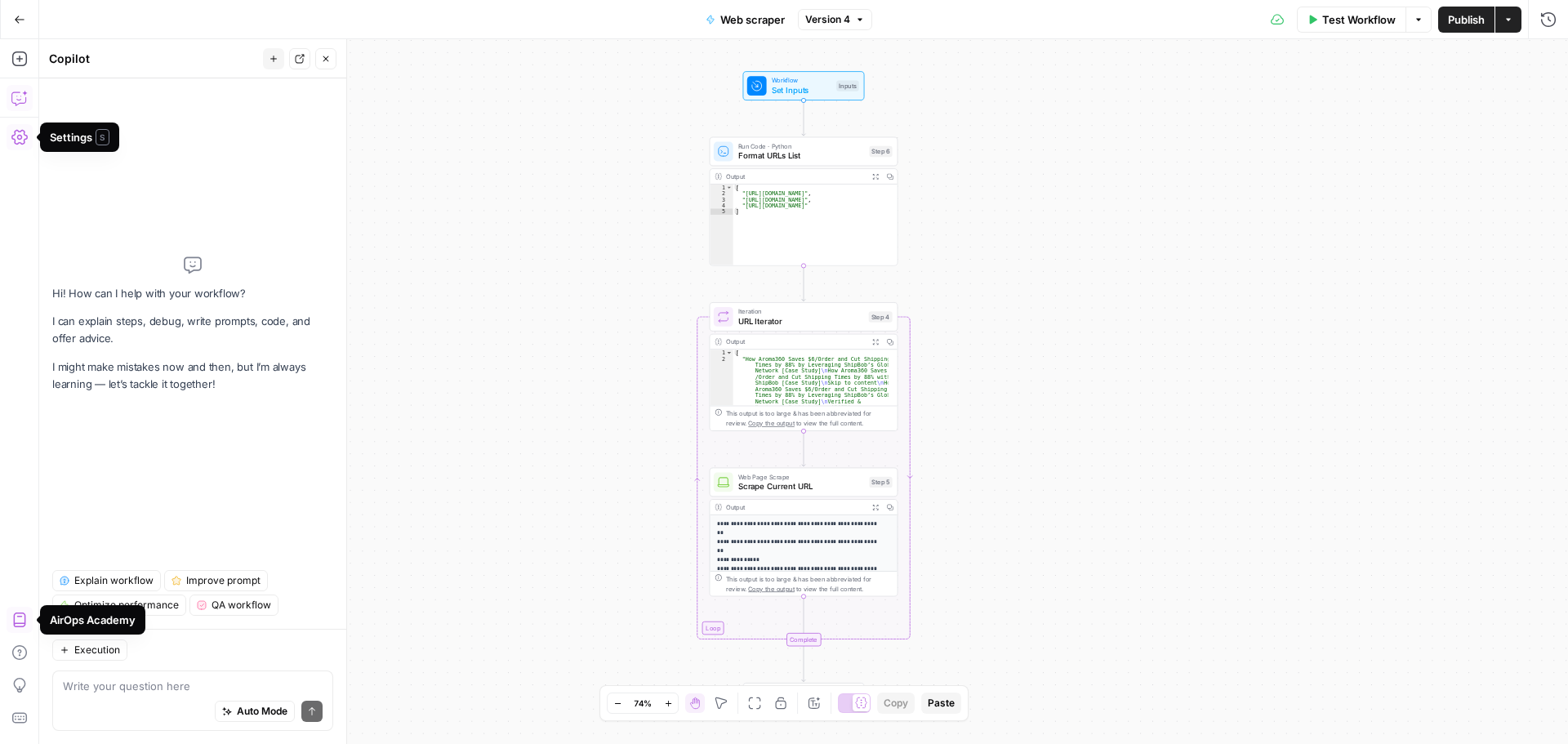
click at [23, 133] on icon "button" at bounding box center [20, 137] width 16 height 16
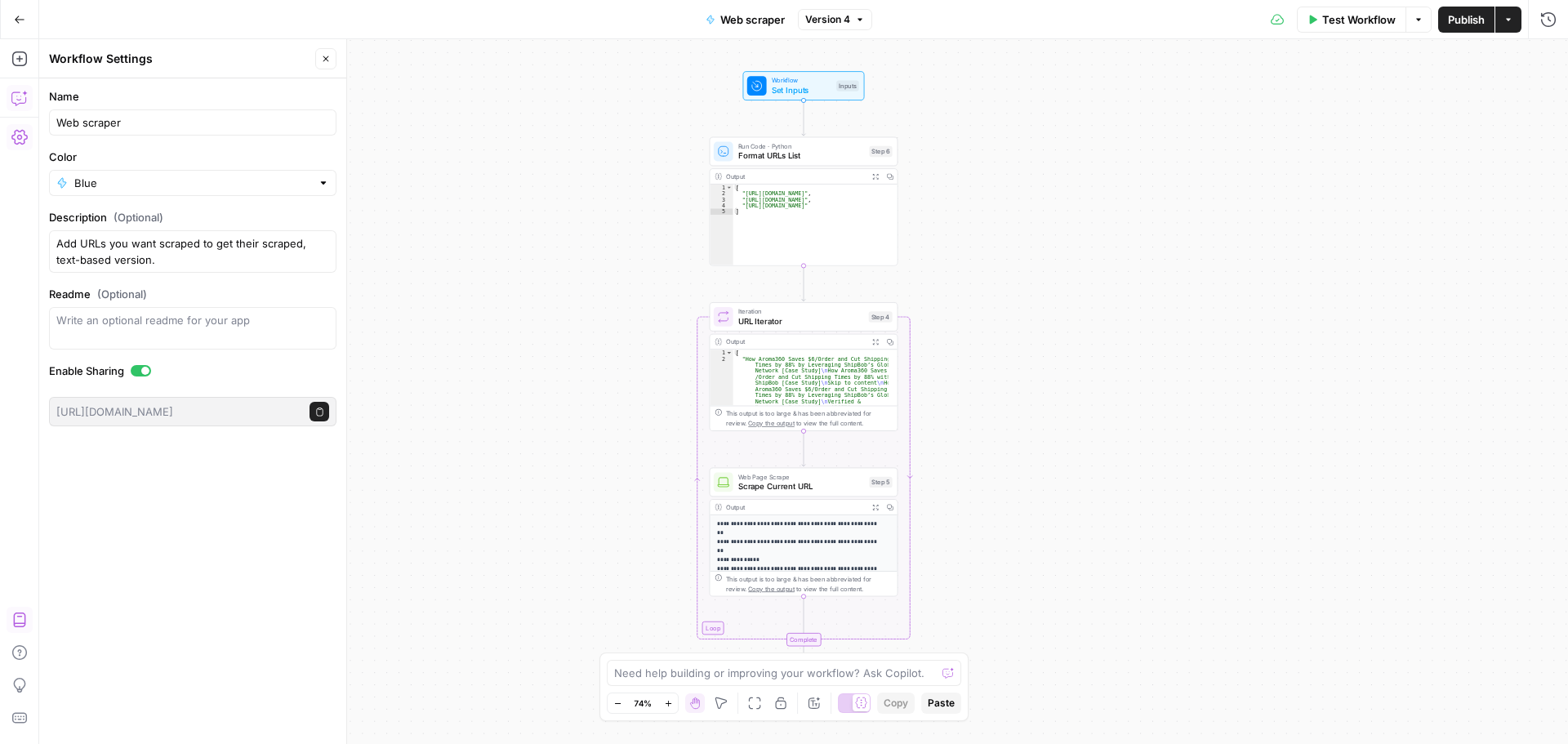
click at [17, 100] on icon "button" at bounding box center [20, 98] width 16 height 16
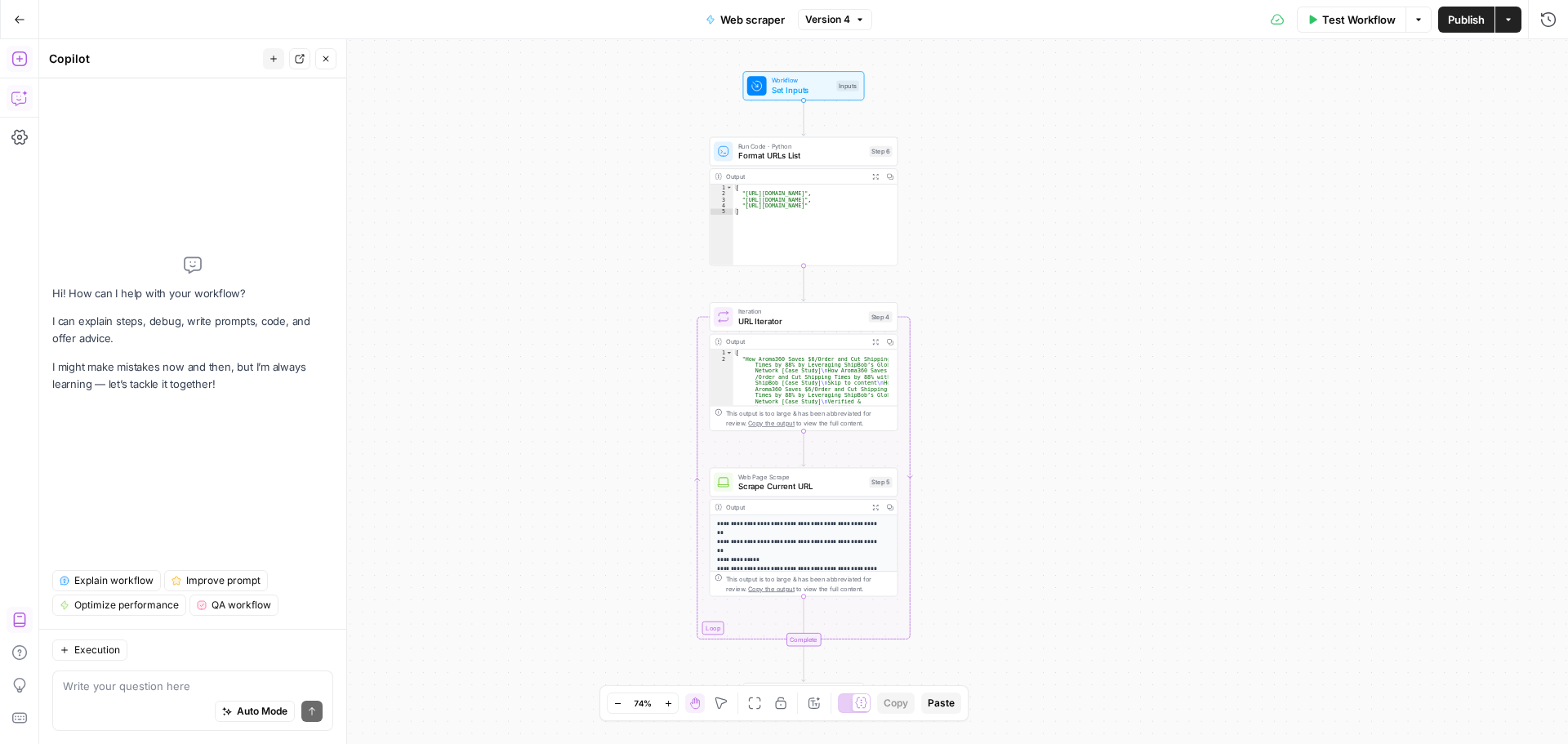
click at [28, 55] on button "Add Steps" at bounding box center [19, 58] width 26 height 26
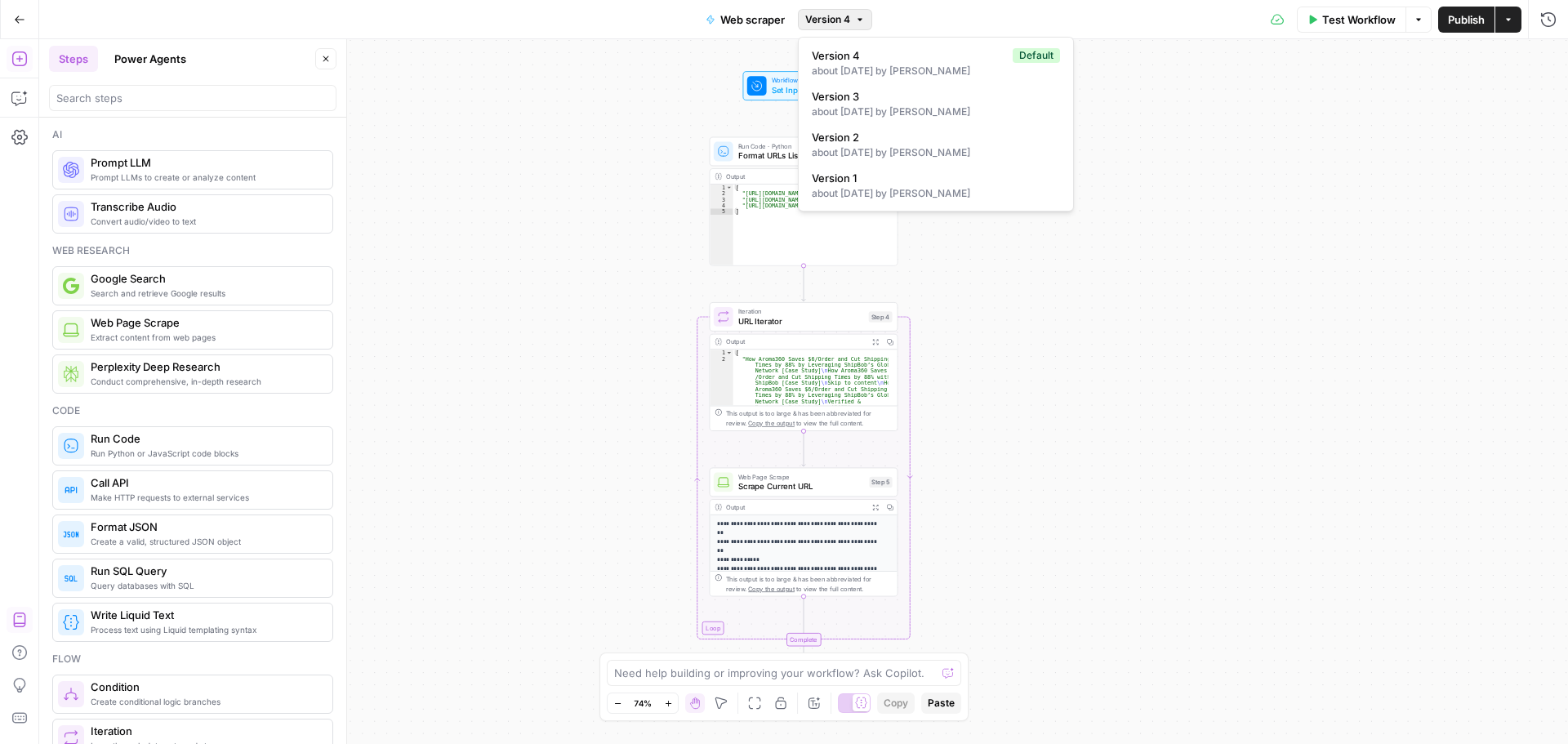
click at [844, 28] on button "Version 4" at bounding box center [836, 20] width 75 height 21
click at [541, 99] on div "Workflow Set Inputs Inputs Run Code · Python Format URLs List Step 6 Output Exp…" at bounding box center [804, 391] width 1529 height 705
click at [14, 11] on button "Go Back" at bounding box center [20, 20] width 29 height 29
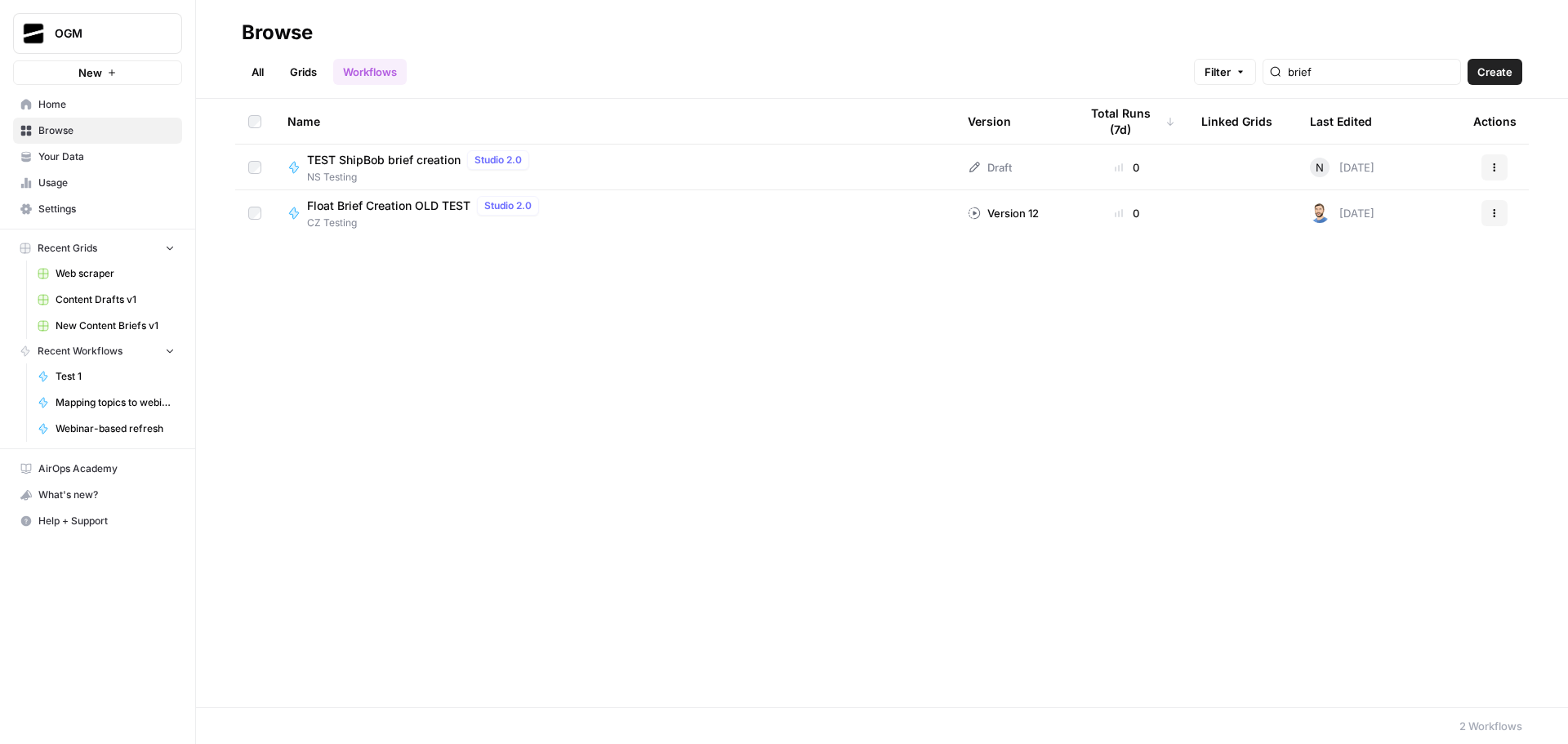
click at [375, 164] on span "TEST ShipBob brief creation" at bounding box center [384, 160] width 154 height 16
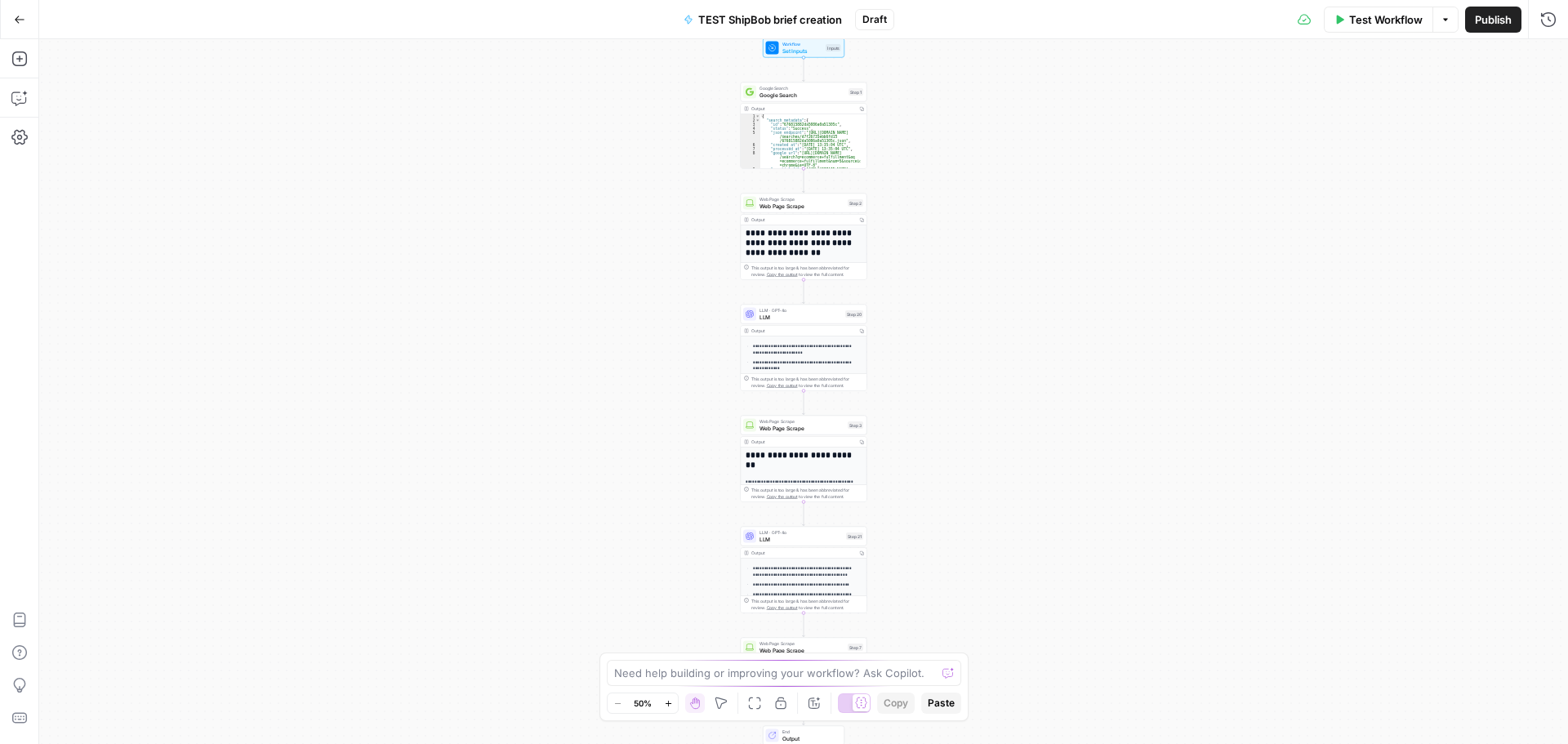
click at [14, 24] on icon "button" at bounding box center [20, 20] width 12 height 12
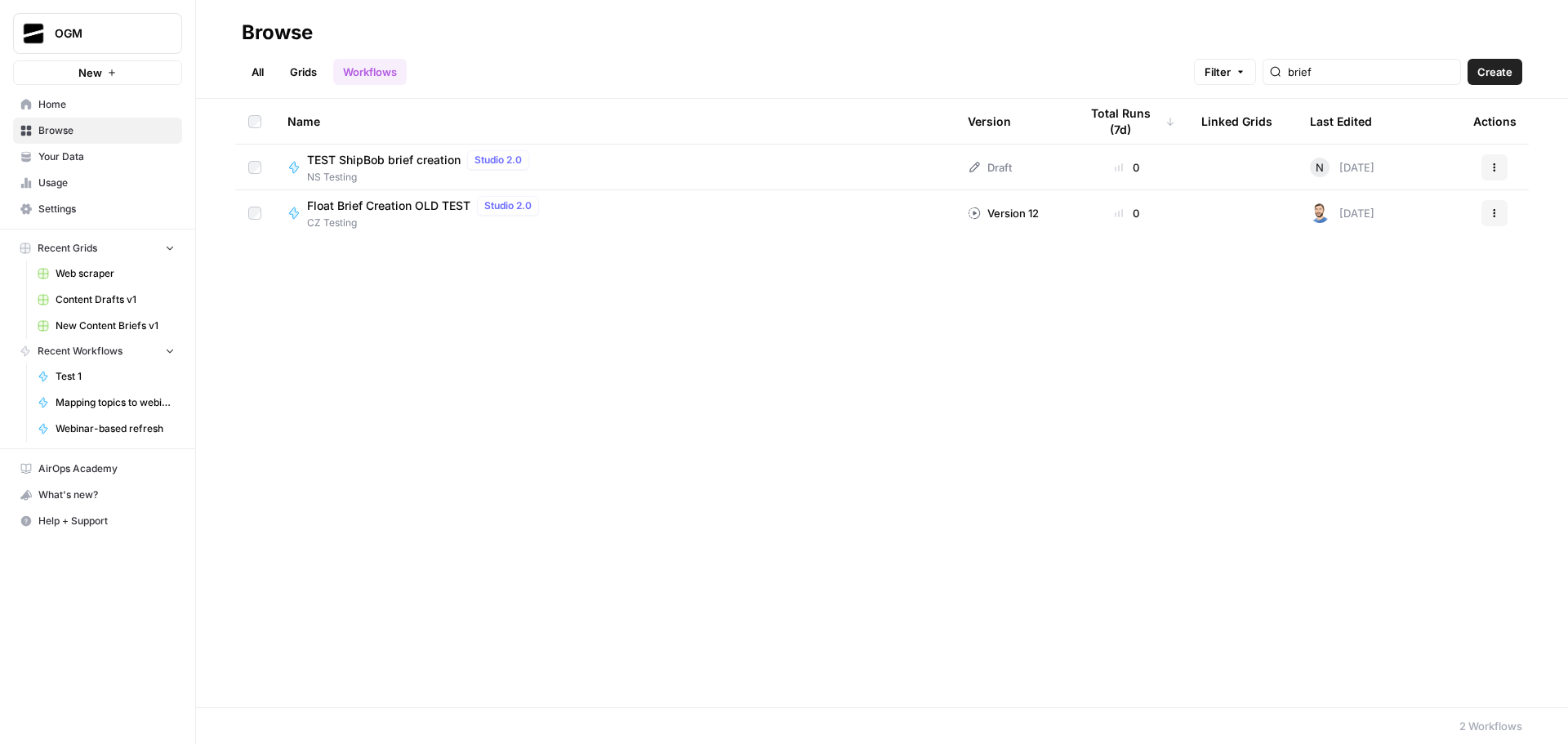
click at [102, 156] on span "Your Data" at bounding box center [106, 156] width 136 height 15
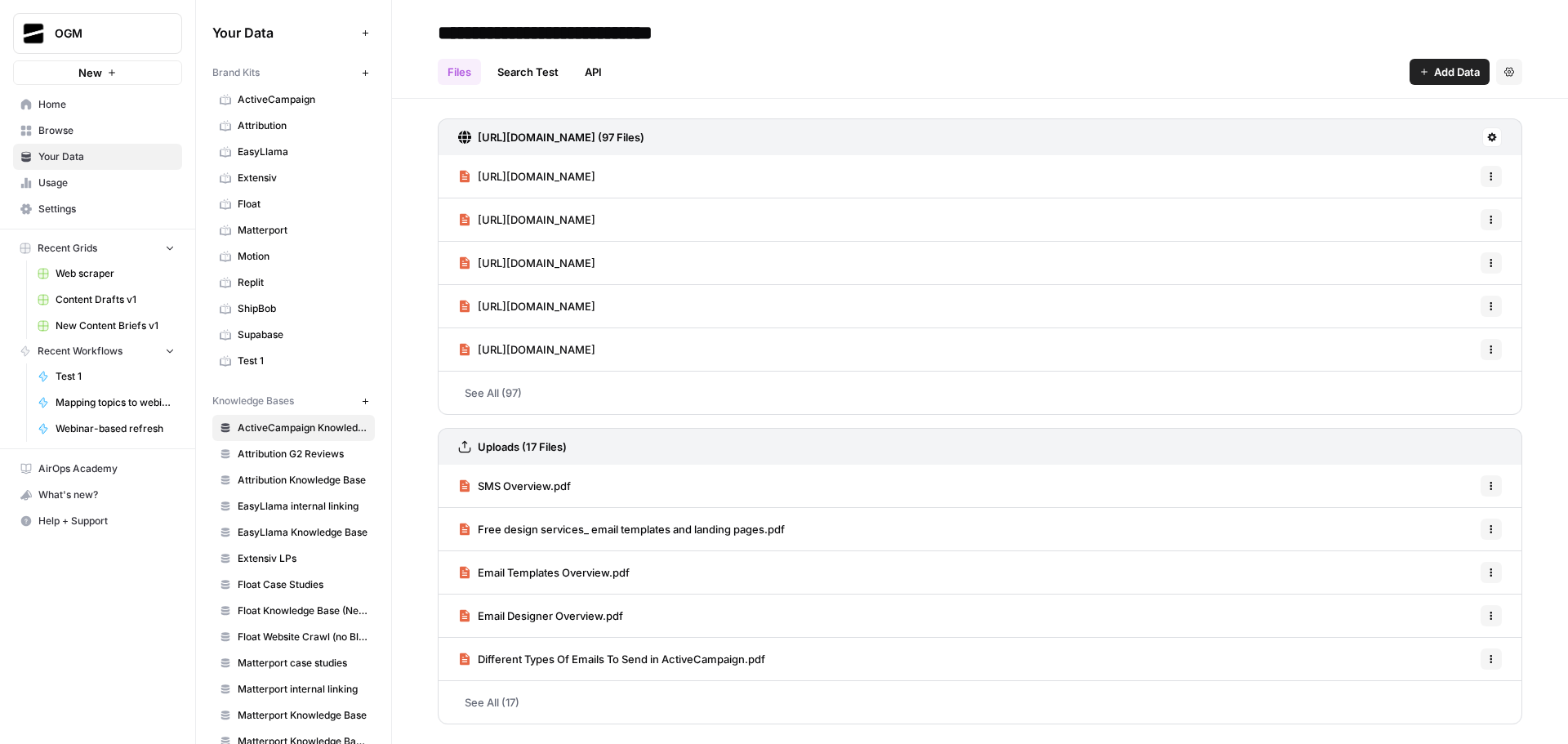
click at [73, 131] on span "Browse" at bounding box center [106, 131] width 136 height 15
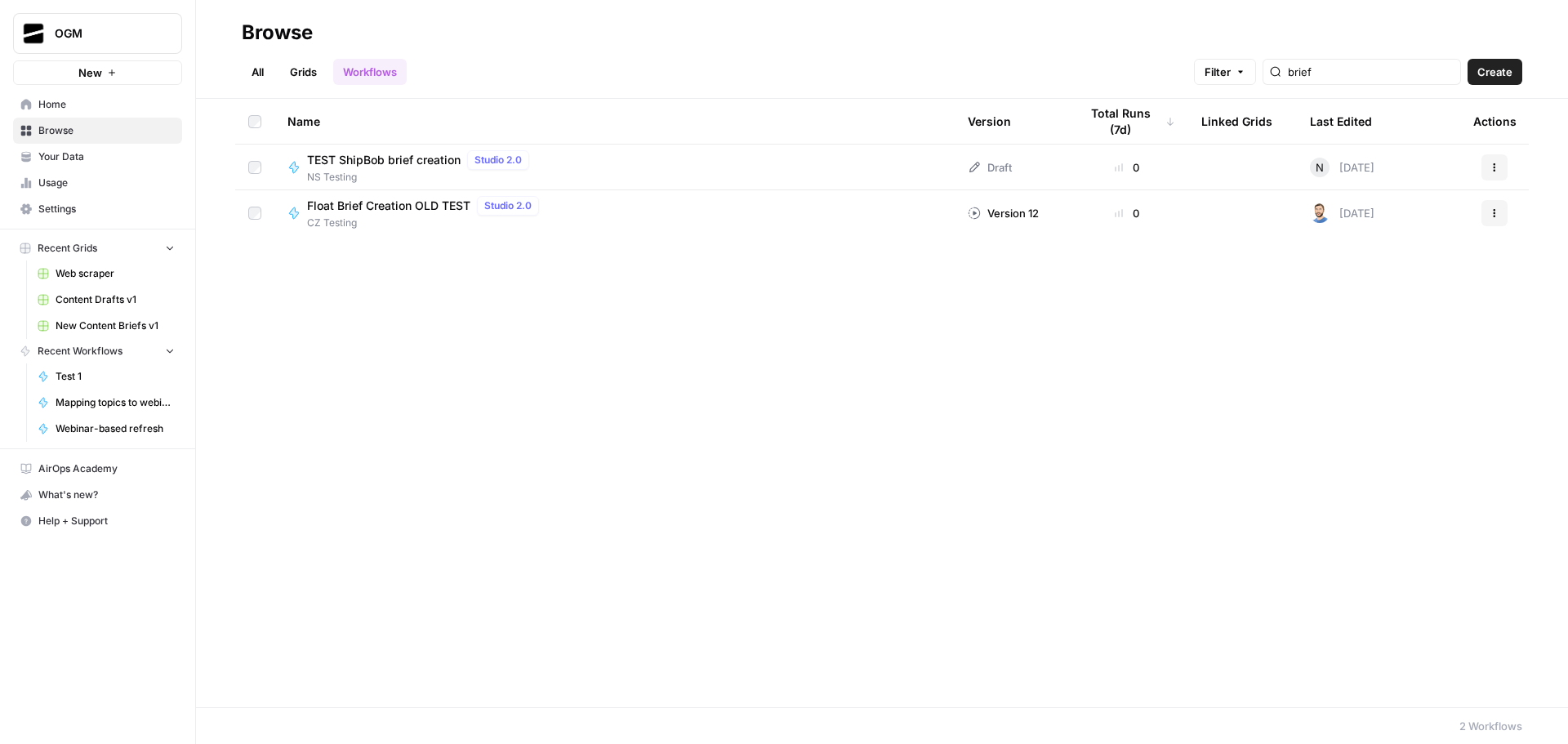
click at [265, 71] on link "All" at bounding box center [258, 71] width 32 height 26
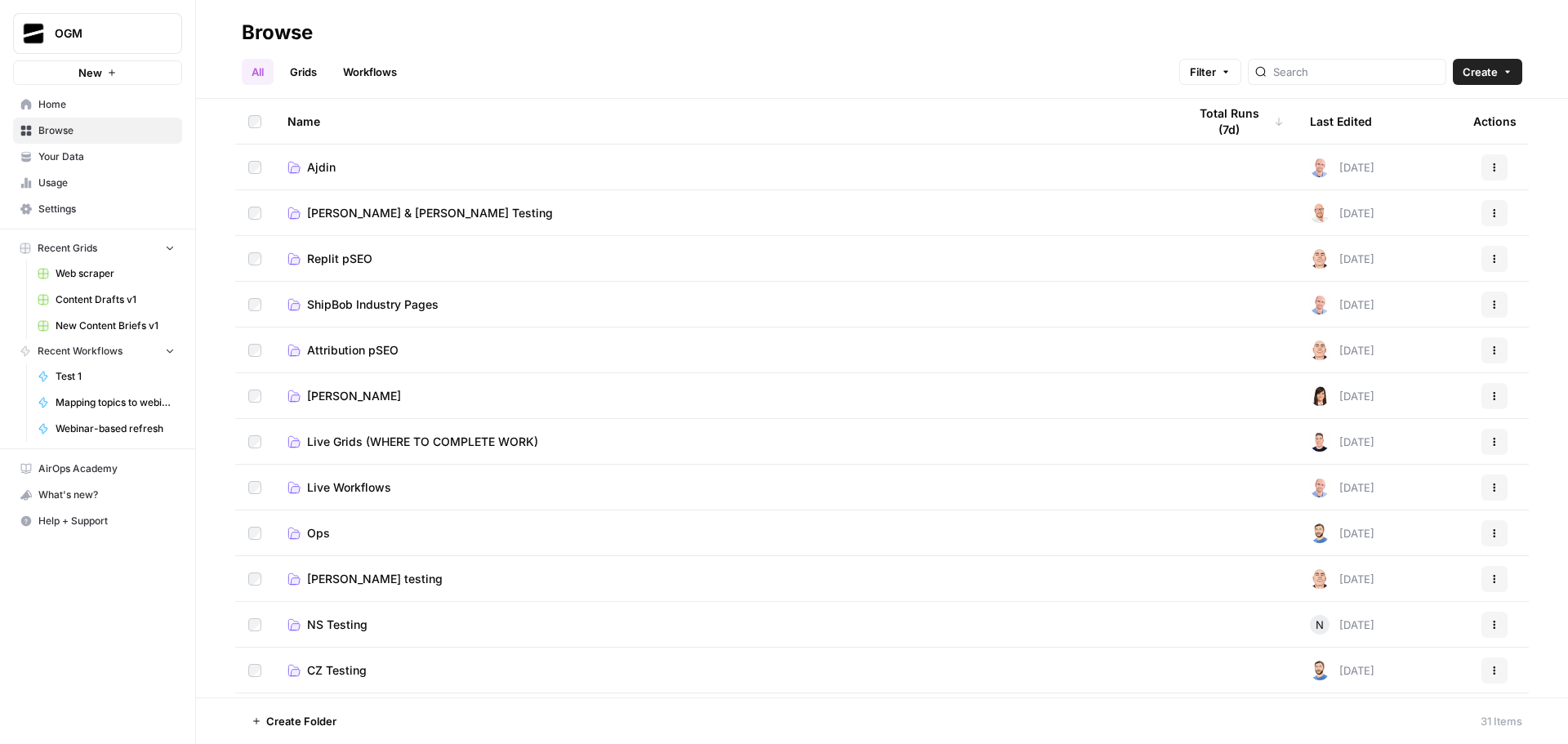
click at [330, 164] on span "Ajdin" at bounding box center [322, 167] width 28 height 16
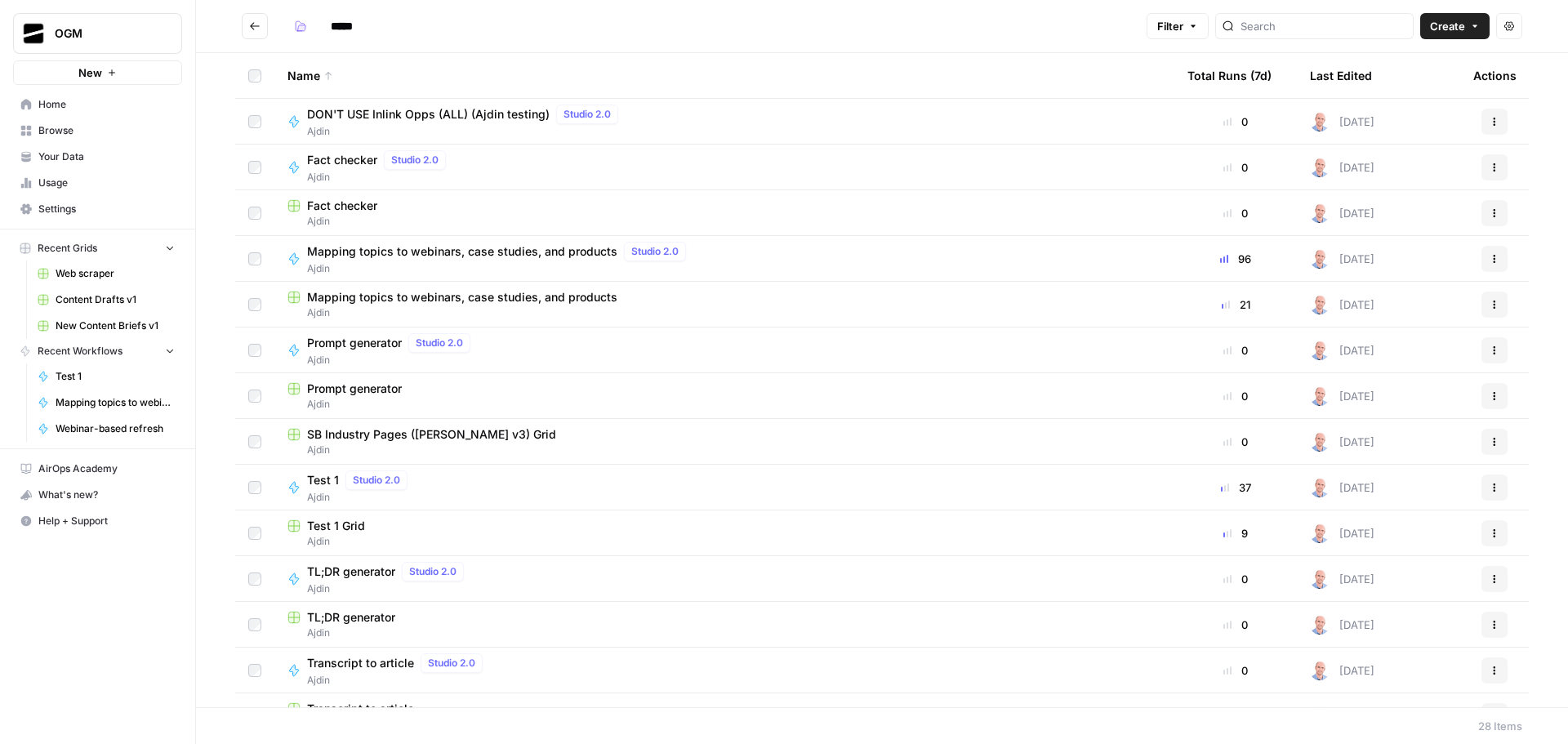
click at [524, 298] on span "Mapping topics to webinars, case studies, and products" at bounding box center [462, 297] width 310 height 16
type input "*****"
click at [488, 253] on span "Mapping topics to webinars, case studies, and products" at bounding box center [462, 252] width 310 height 16
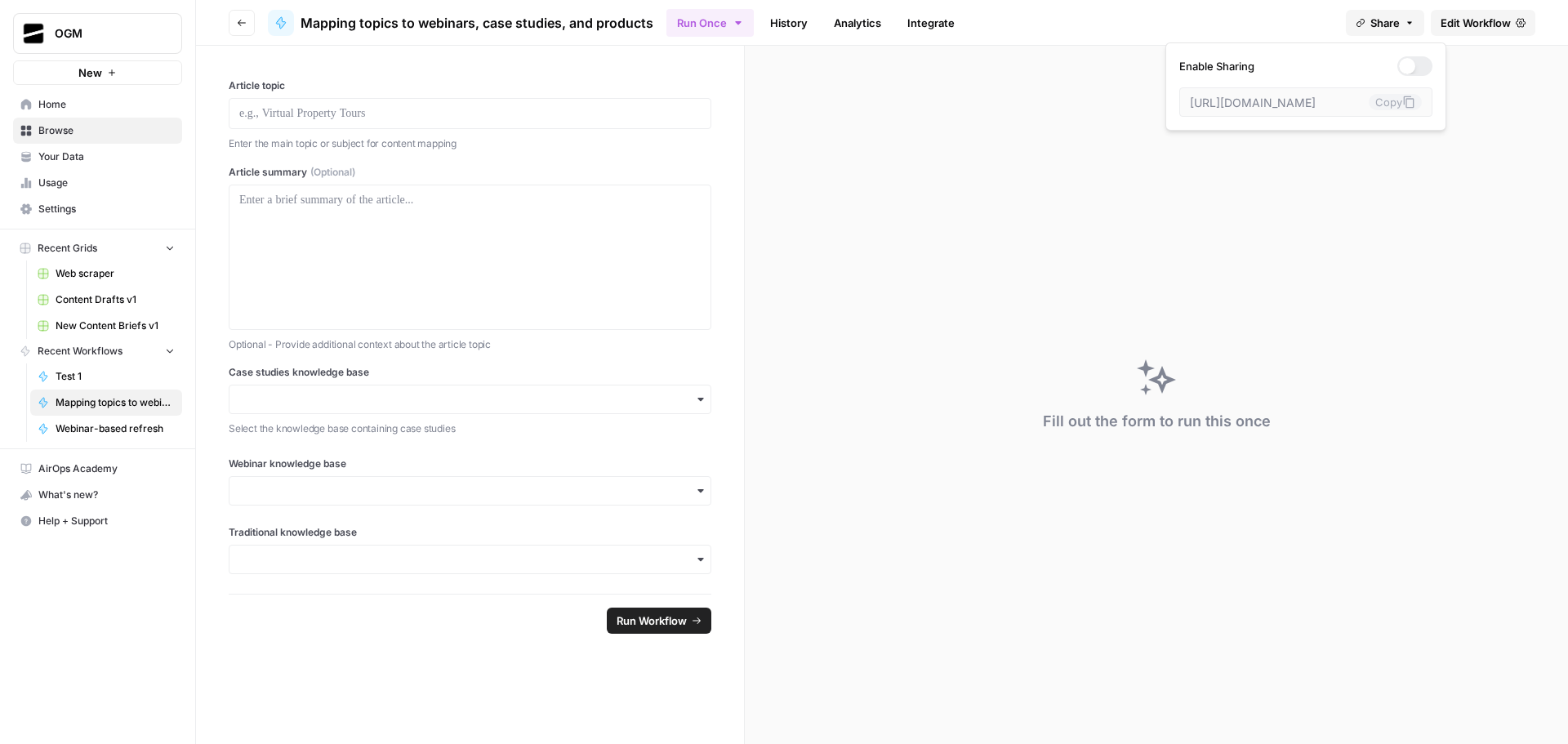
click at [1402, 20] on button "Share" at bounding box center [1385, 22] width 78 height 26
click at [1399, 60] on div at bounding box center [1415, 66] width 36 height 20
click at [1242, 17] on div "Run Once History Analytics Integrate" at bounding box center [1000, 22] width 667 height 32
click at [874, 16] on link "Analytics" at bounding box center [857, 22] width 67 height 26
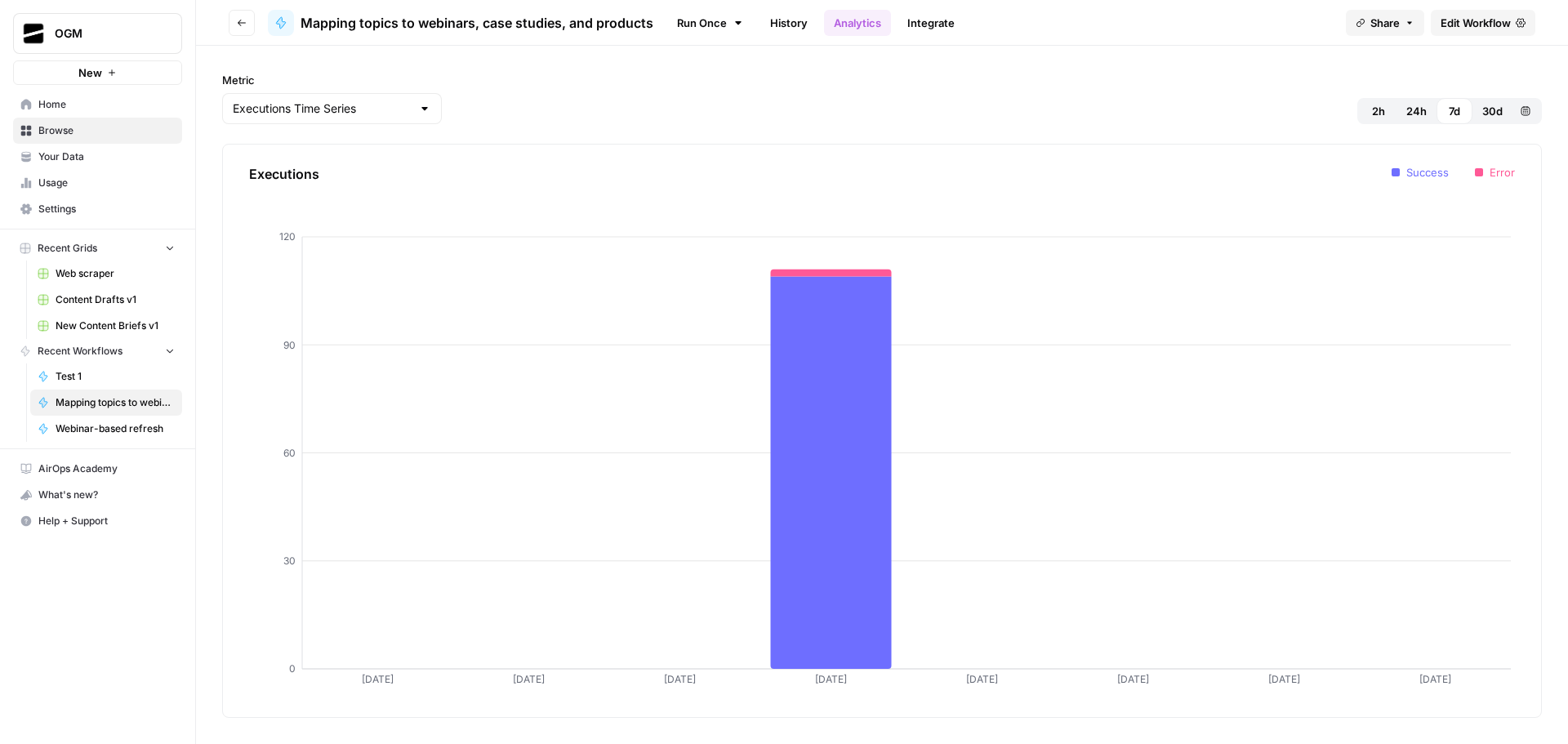
click at [954, 20] on link "Integrate" at bounding box center [931, 22] width 67 height 26
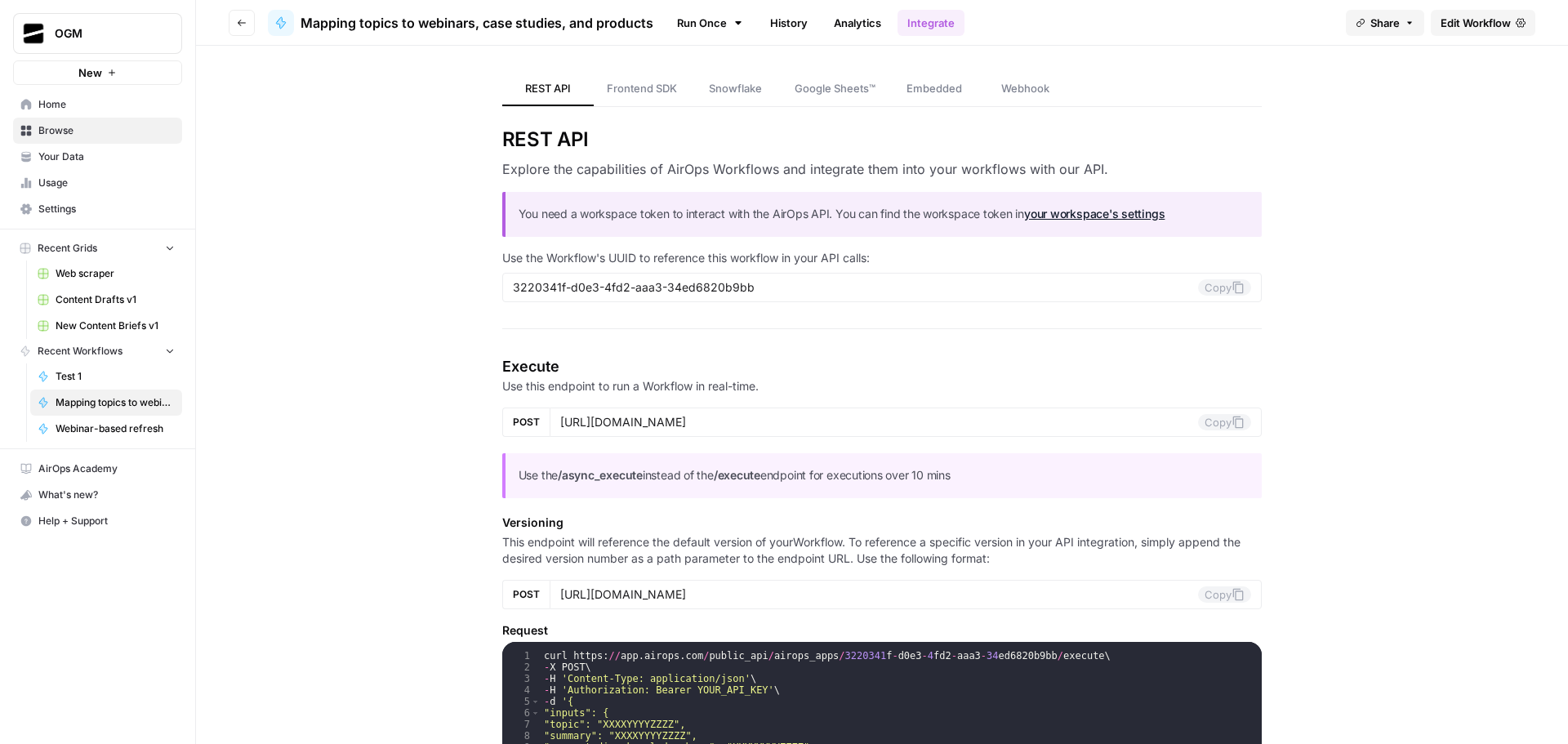
click at [937, 86] on span "Embedded" at bounding box center [934, 88] width 55 height 16
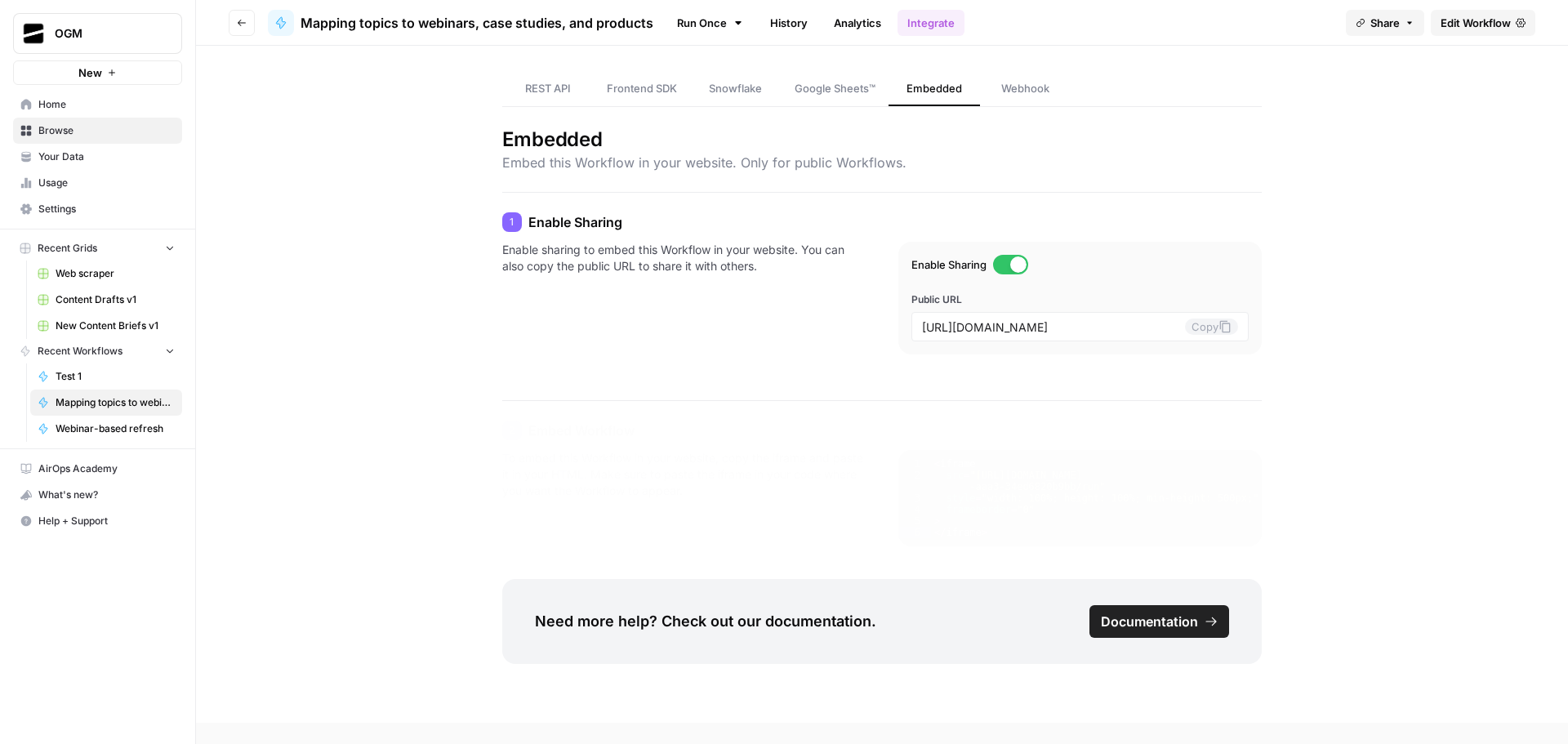
click at [840, 92] on span "Google Sheets™" at bounding box center [835, 88] width 81 height 16
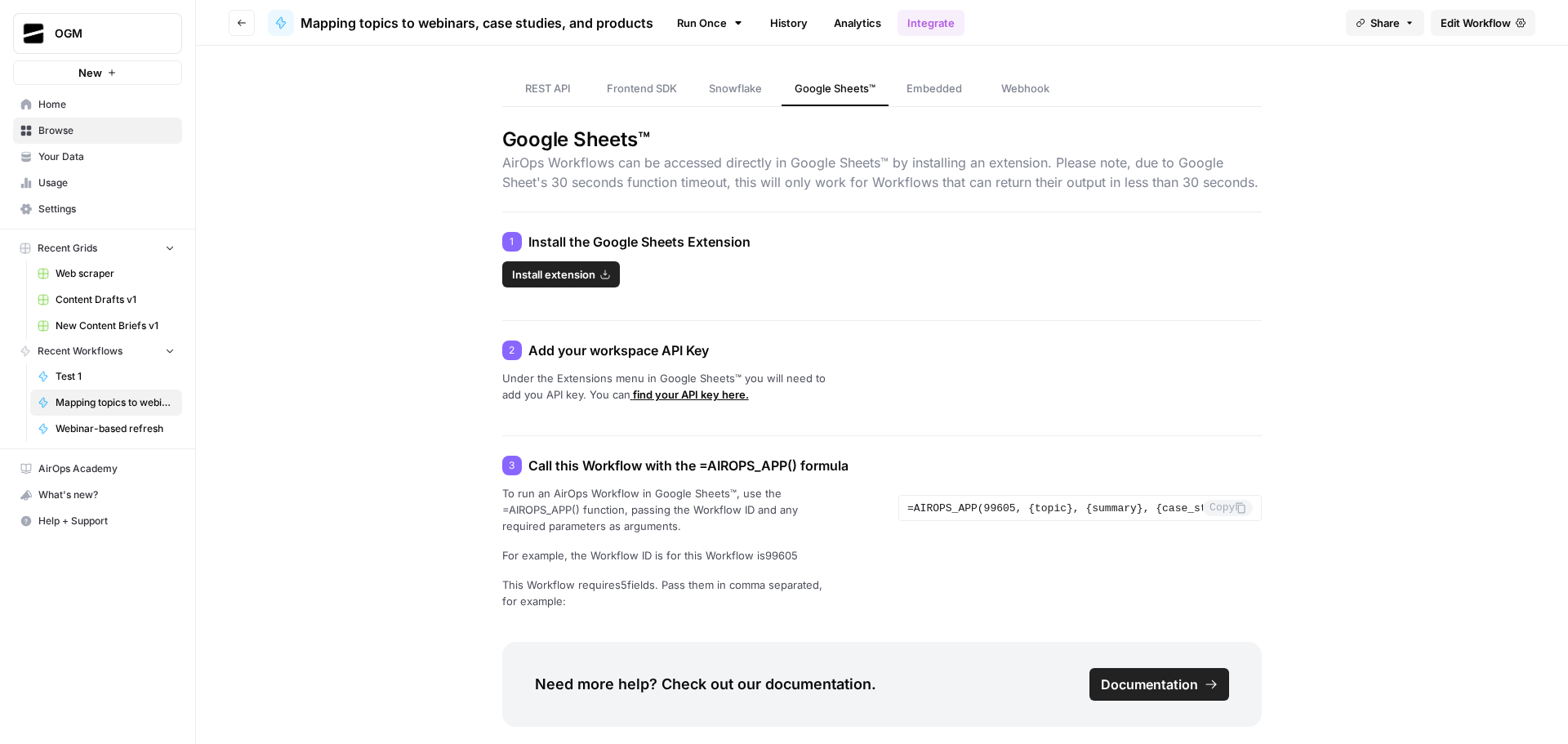
click at [546, 83] on span "REST API" at bounding box center [548, 88] width 45 height 16
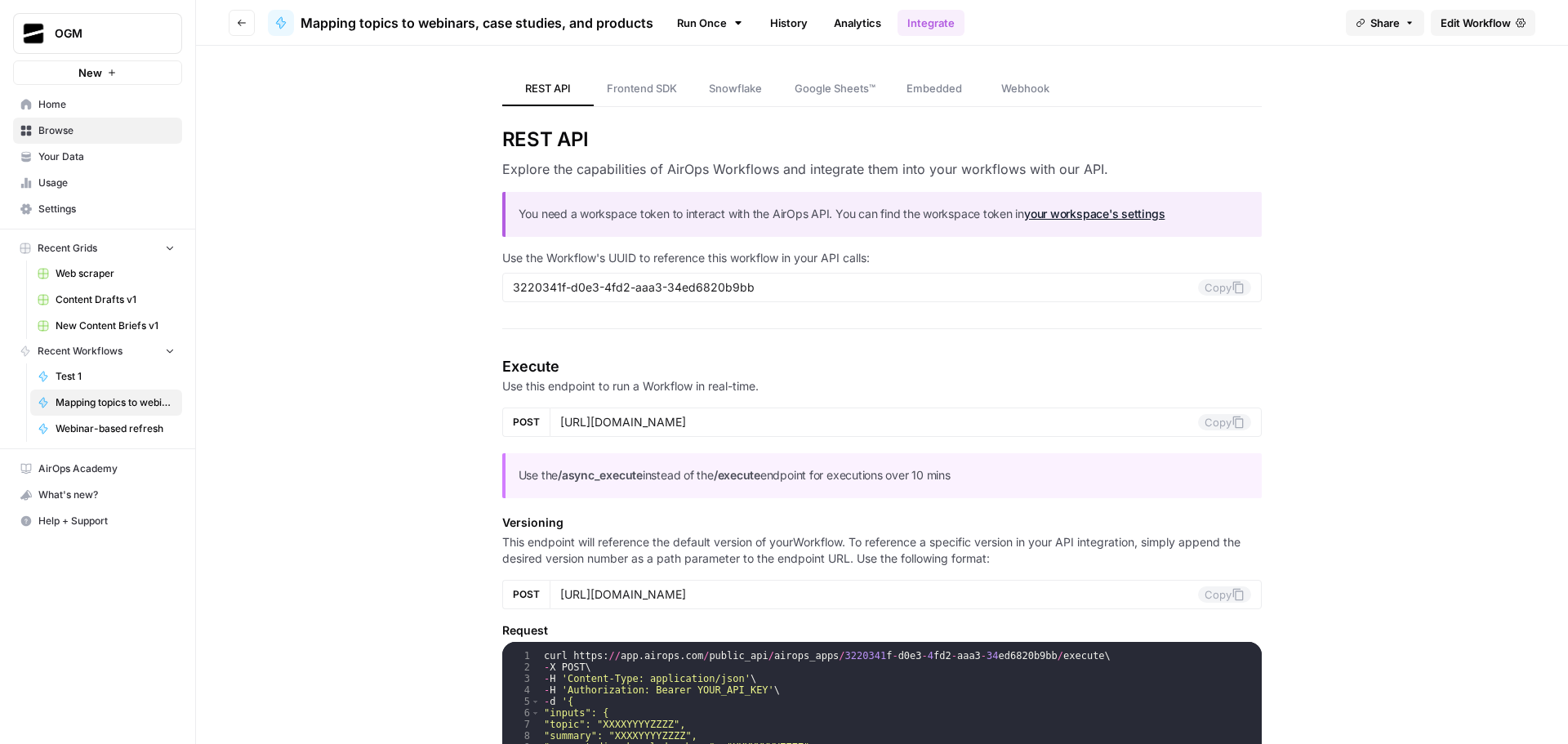
click at [858, 25] on link "Analytics" at bounding box center [857, 22] width 67 height 26
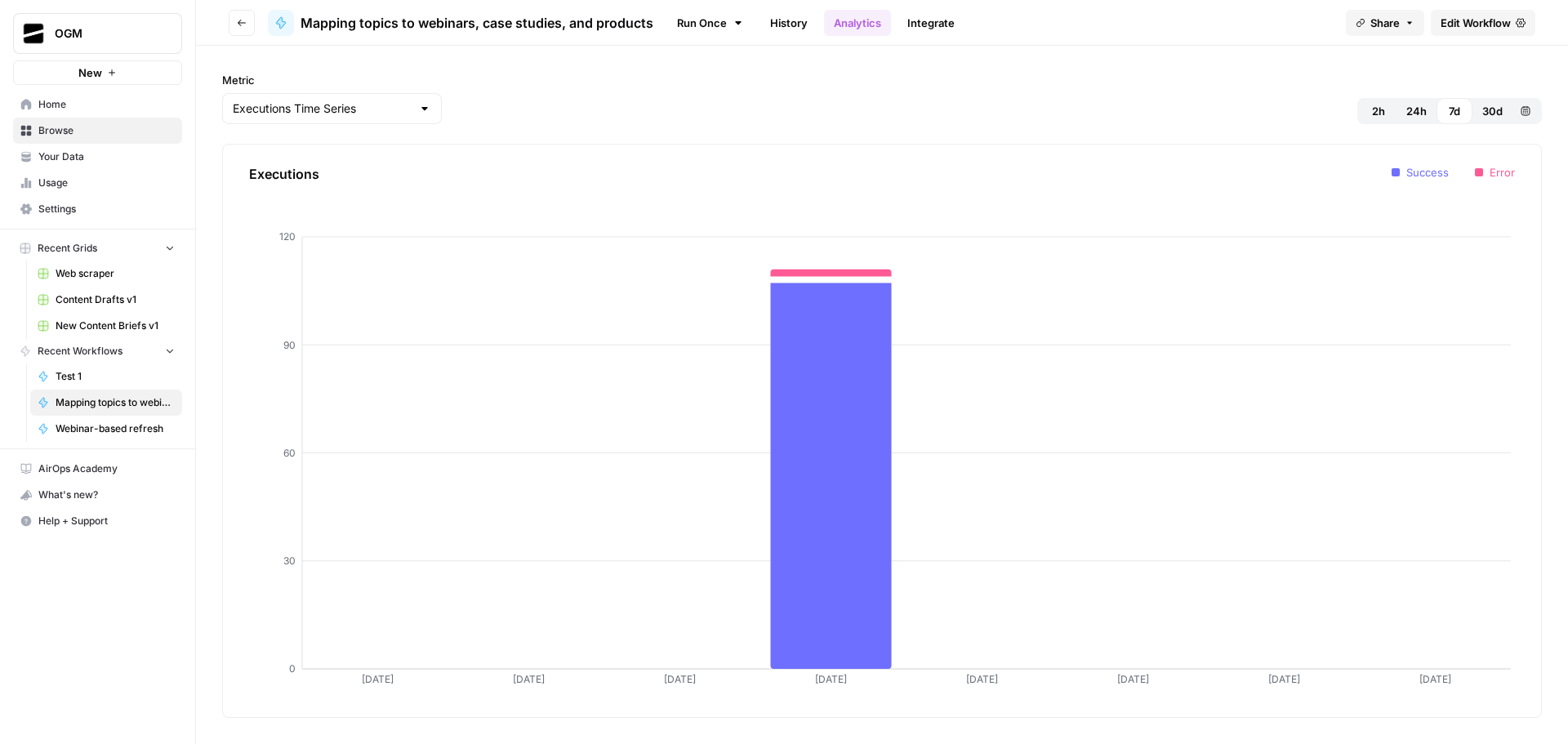
click at [780, 22] on link "History" at bounding box center [789, 22] width 57 height 26
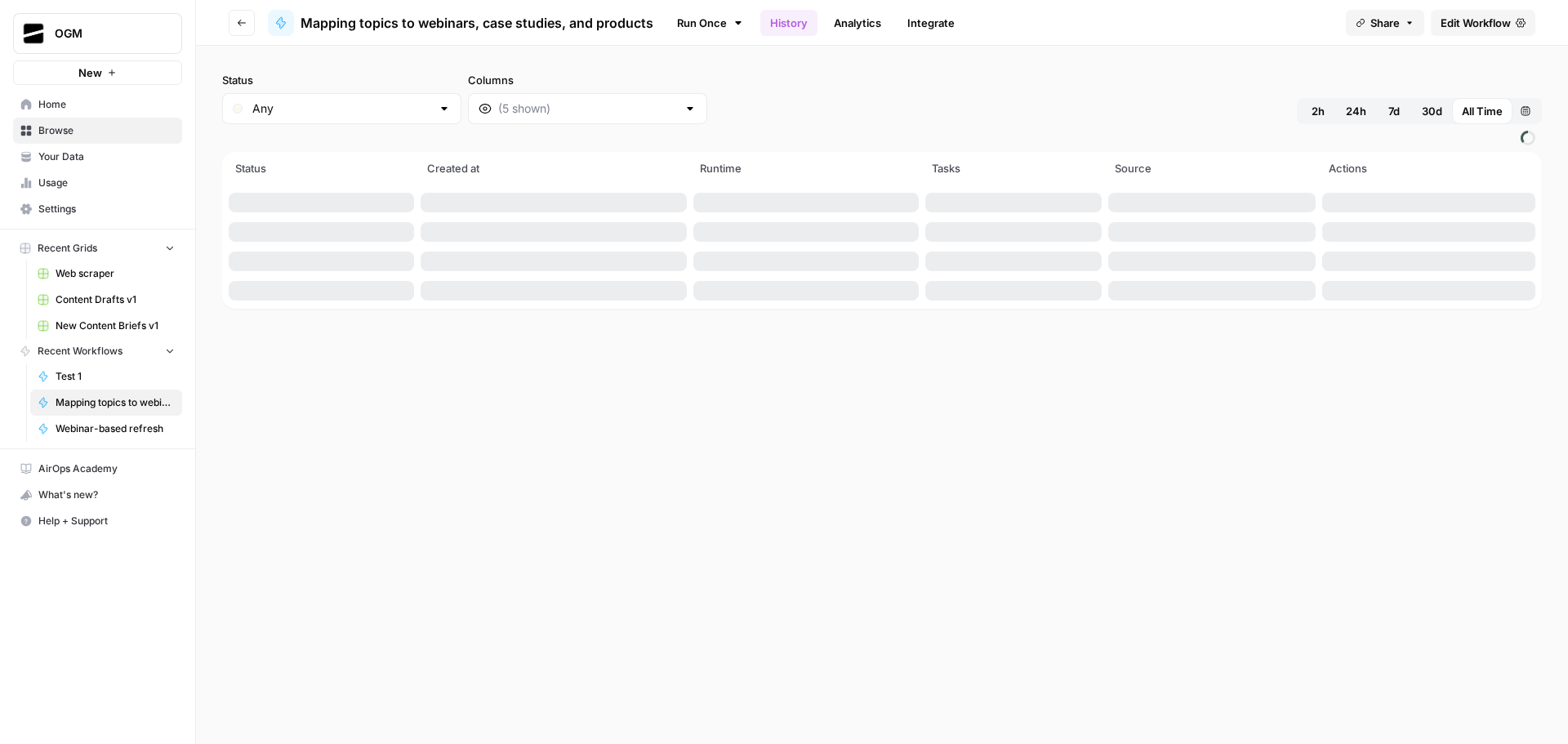
click at [692, 25] on link "Run Once" at bounding box center [710, 22] width 87 height 28
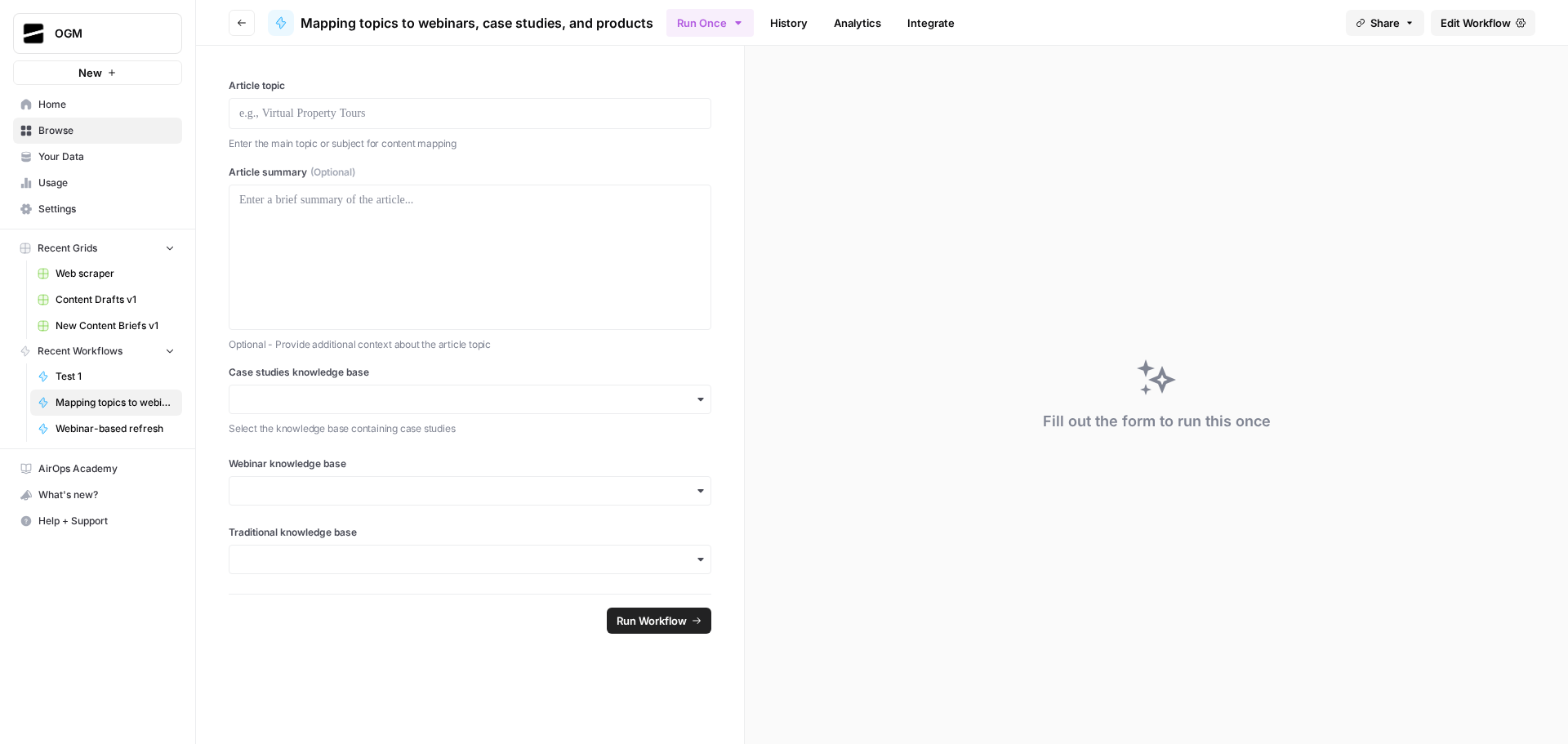
click at [1396, 17] on span "Share" at bounding box center [1385, 23] width 29 height 16
click at [1521, 22] on icon at bounding box center [1521, 22] width 10 height 10
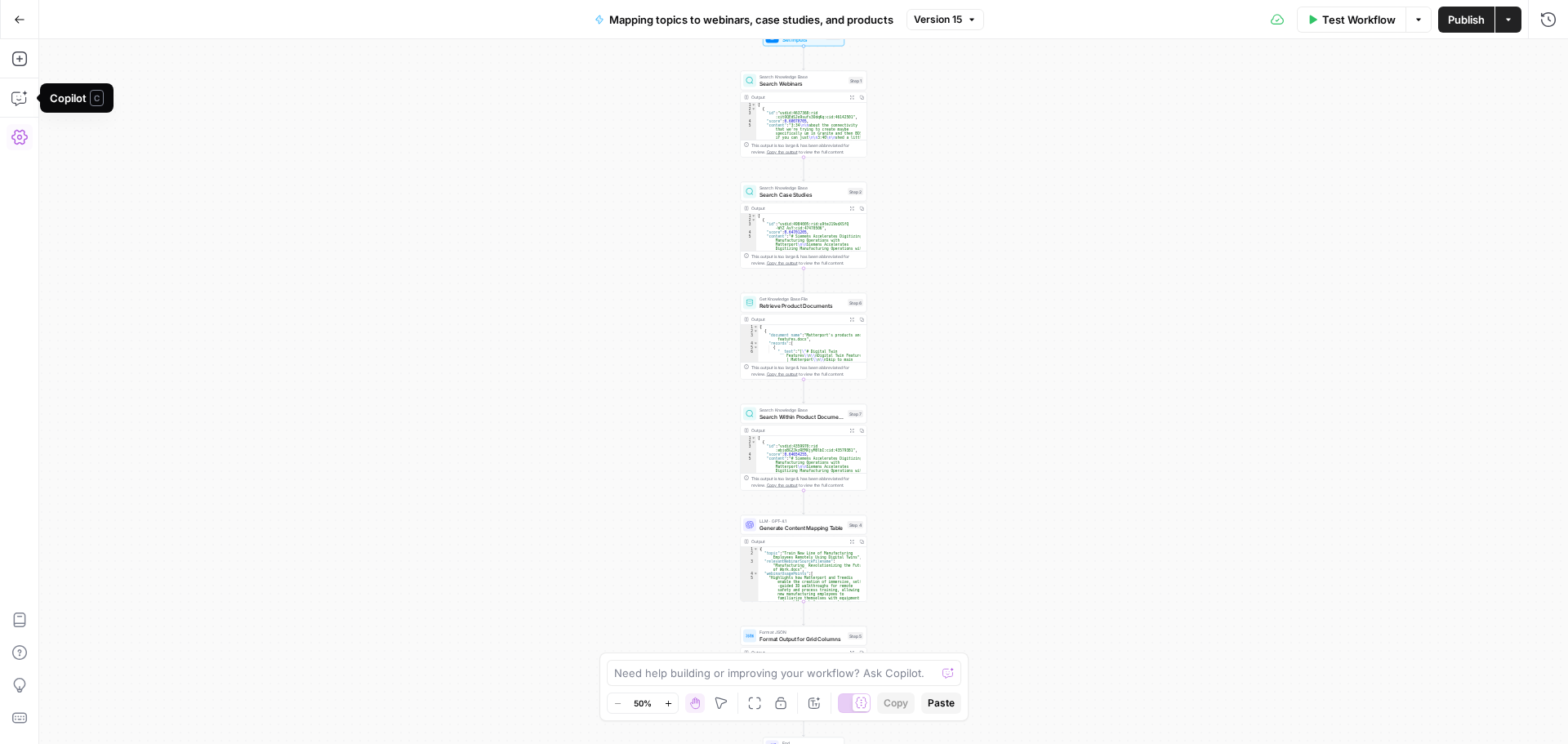
click at [22, 136] on icon "button" at bounding box center [20, 137] width 16 height 16
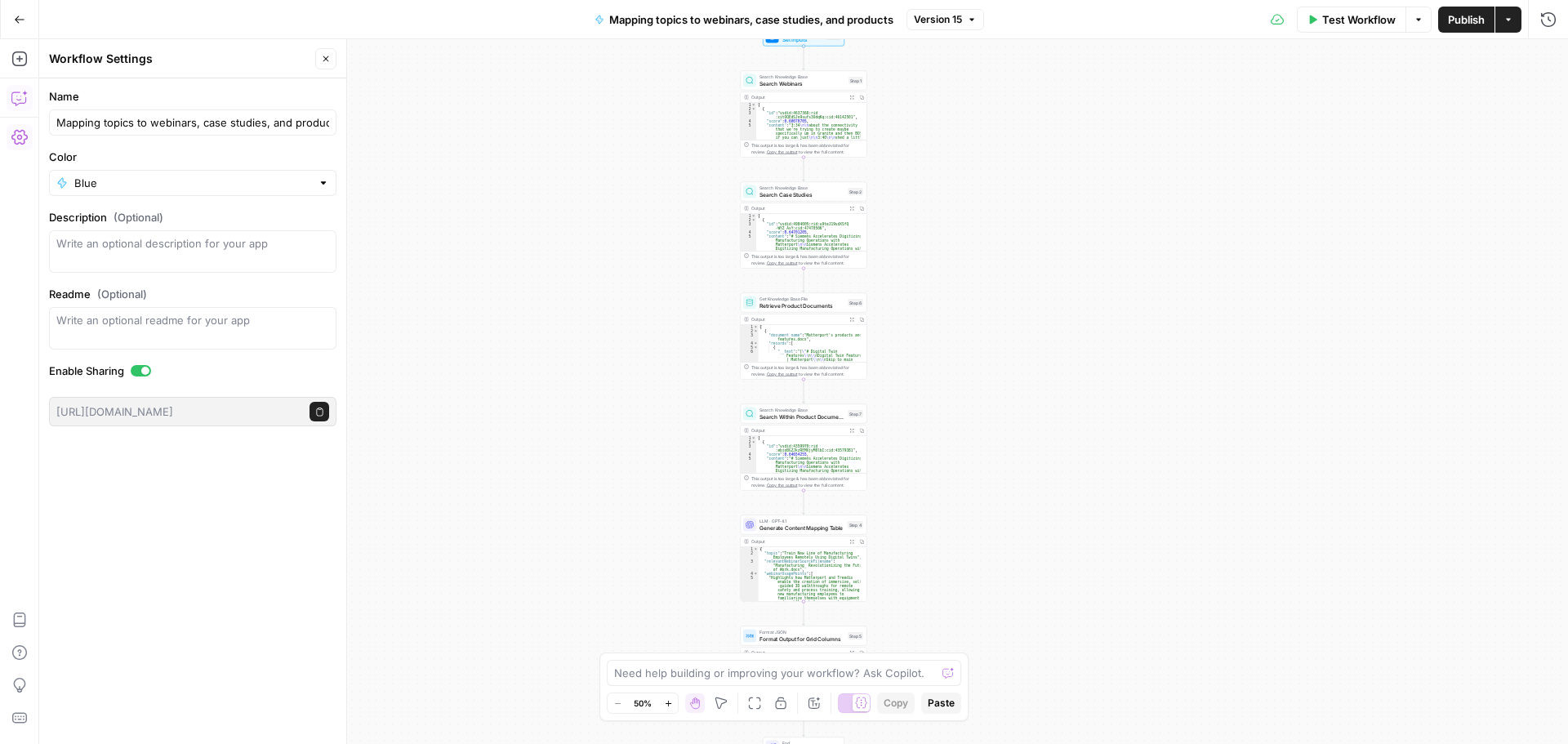
click at [29, 94] on button "Copilot" at bounding box center [19, 98] width 26 height 26
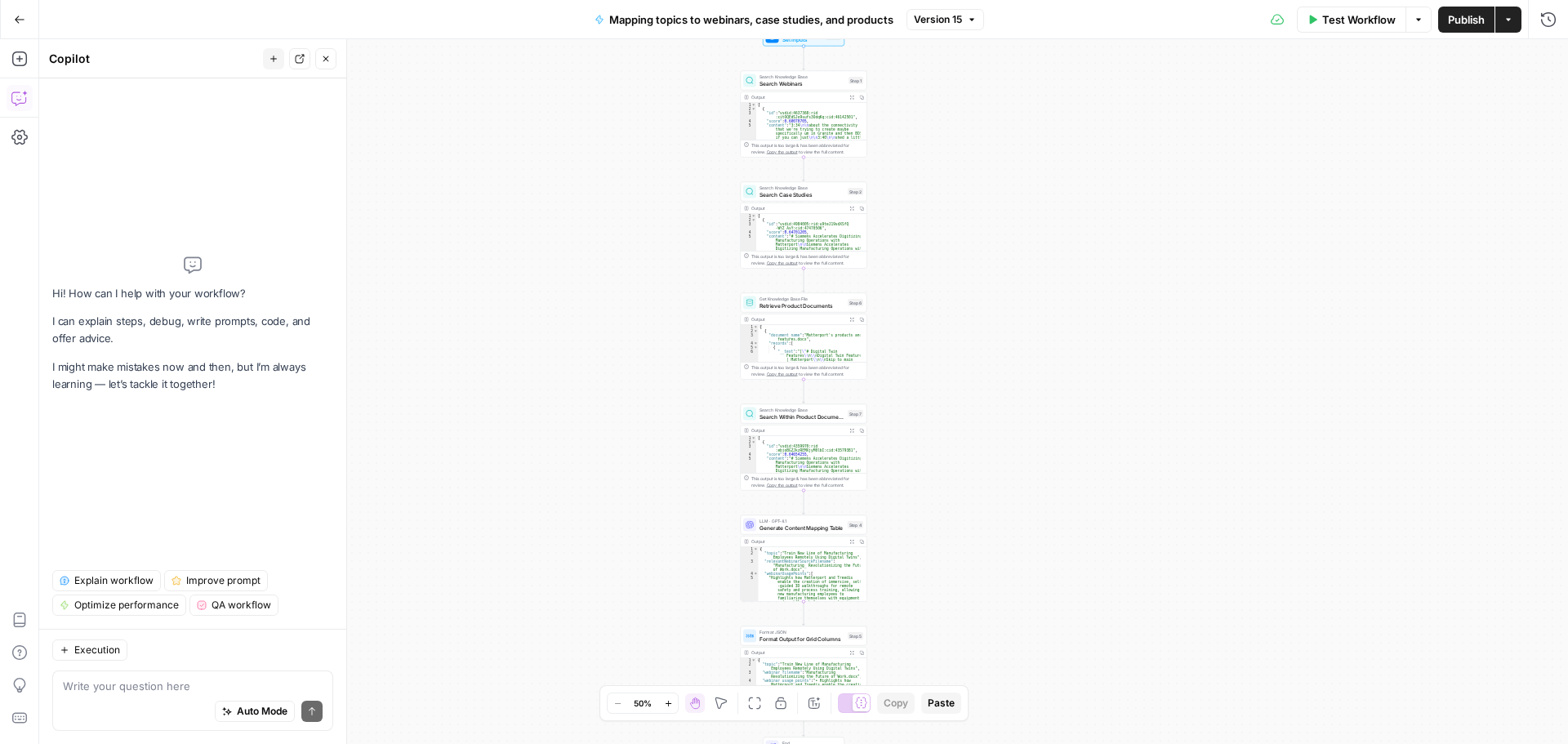
click at [105, 577] on span "Explain workflow" at bounding box center [114, 580] width 79 height 15
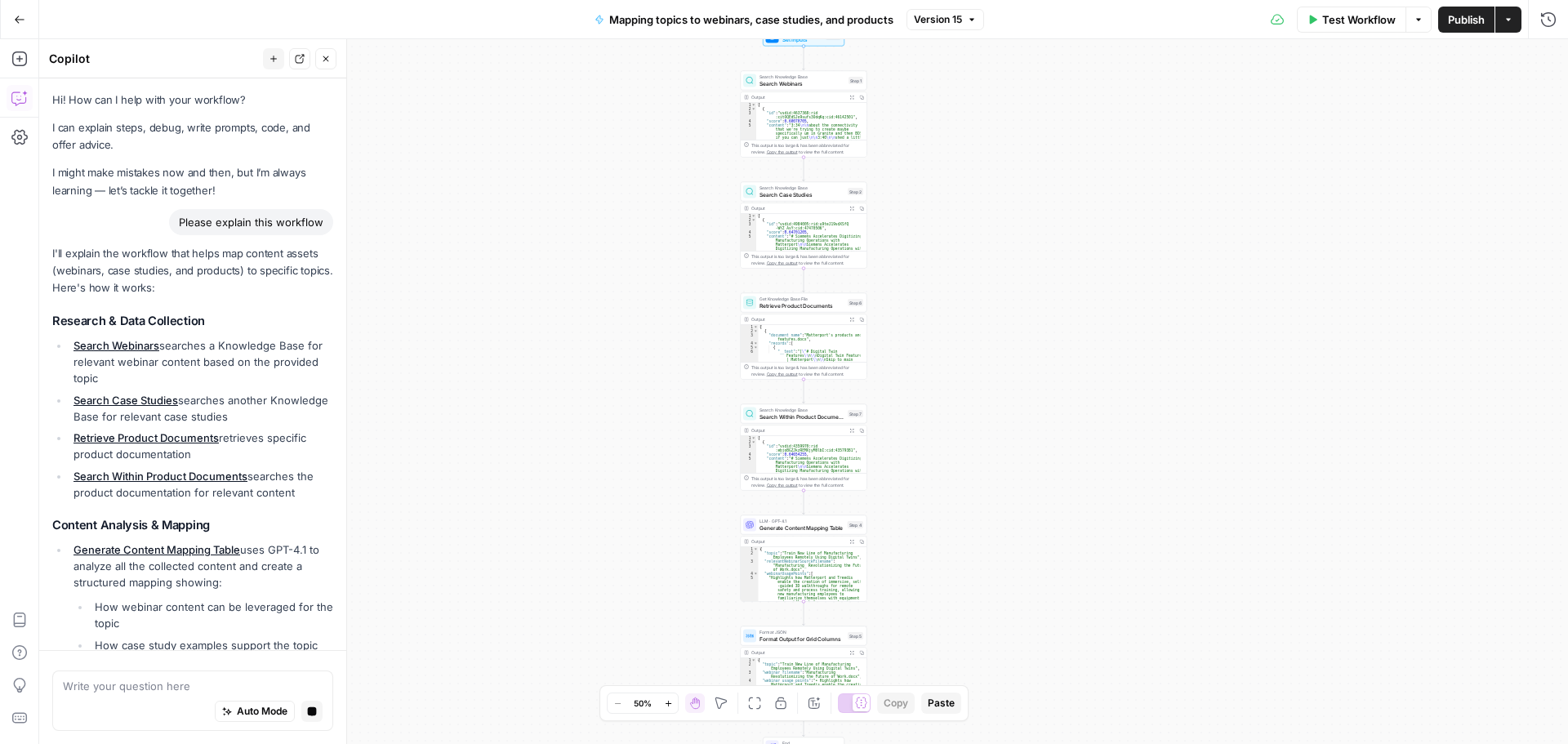
scroll to position [548, 0]
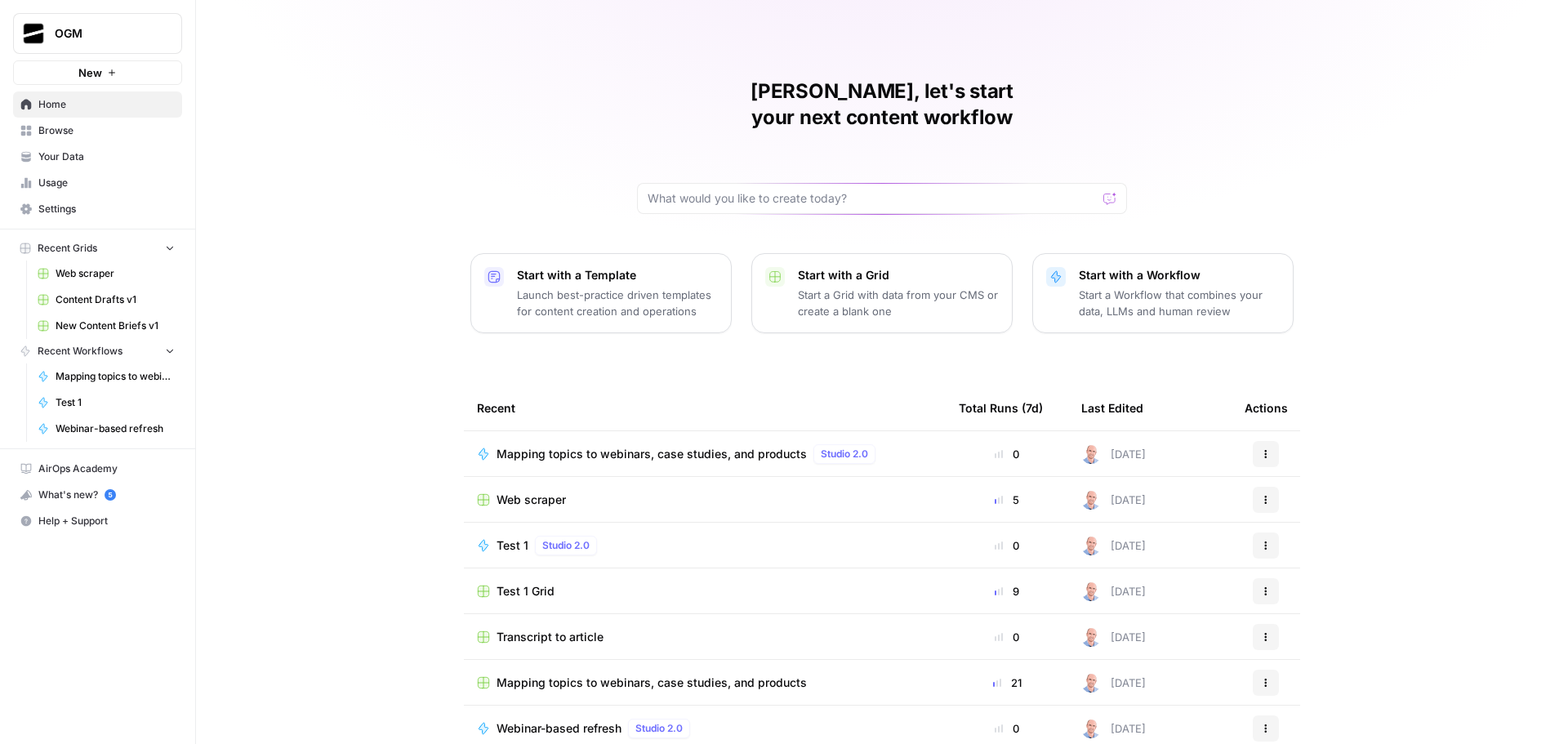
click at [70, 127] on span "Browse" at bounding box center [106, 131] width 136 height 15
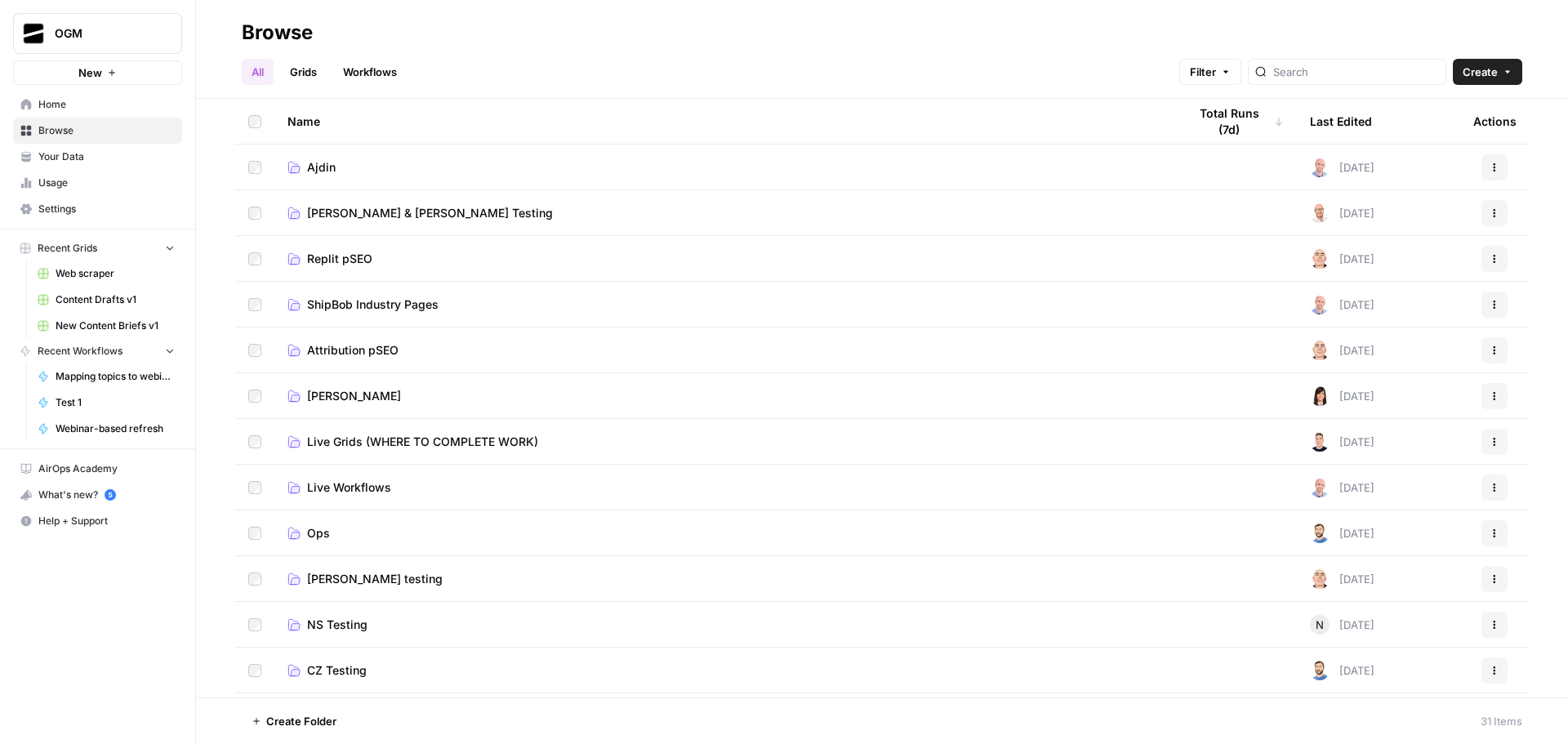
click at [312, 172] on span "Ajdin" at bounding box center [322, 167] width 28 height 16
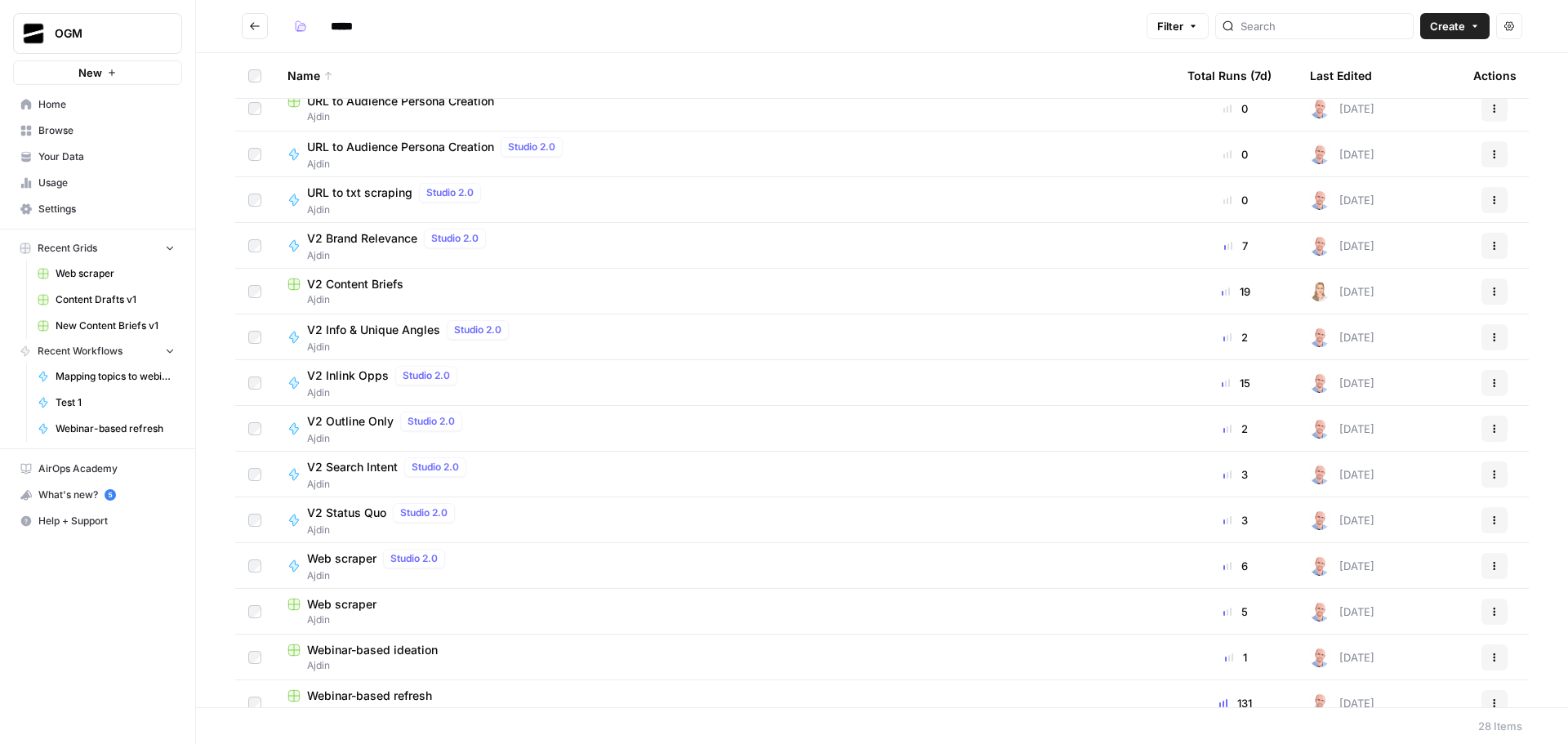
scroll to position [672, 0]
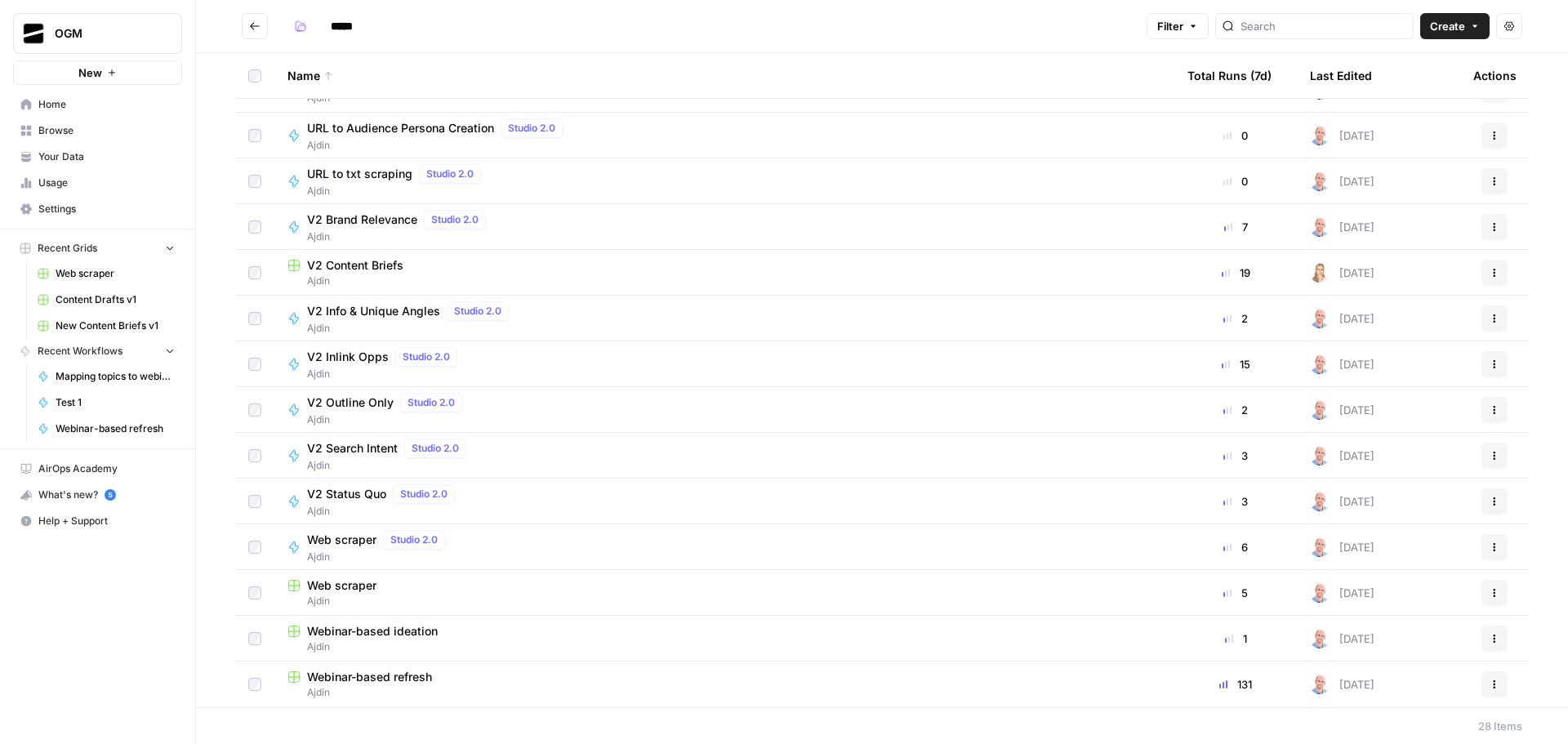
click at [382, 582] on div "Web scraper" at bounding box center [724, 586] width 874 height 16
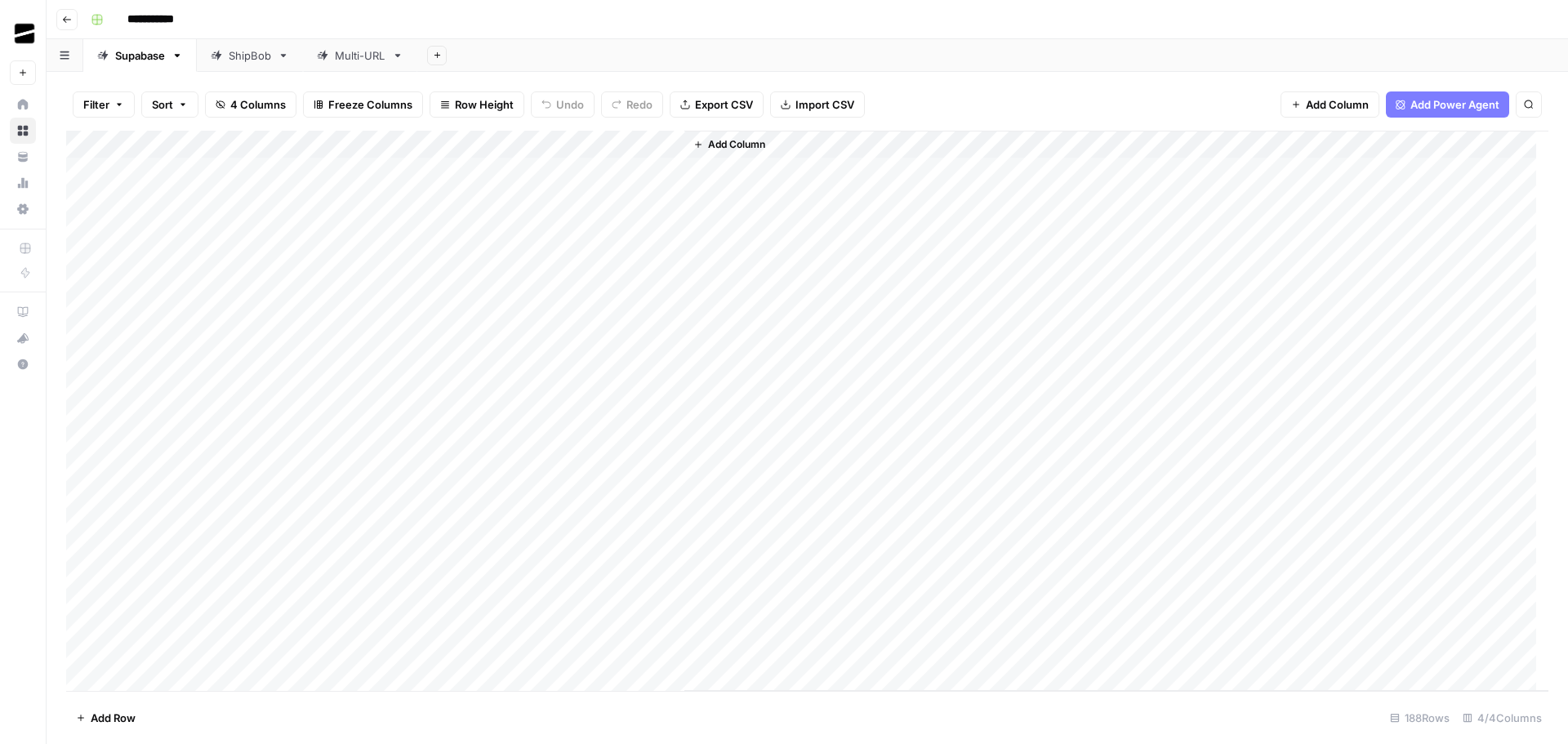
click at [334, 55] on div "Multi-URL" at bounding box center [351, 55] width 68 height 16
click at [175, 335] on div "Add Column" at bounding box center [807, 254] width 1483 height 248
type textarea "**********"
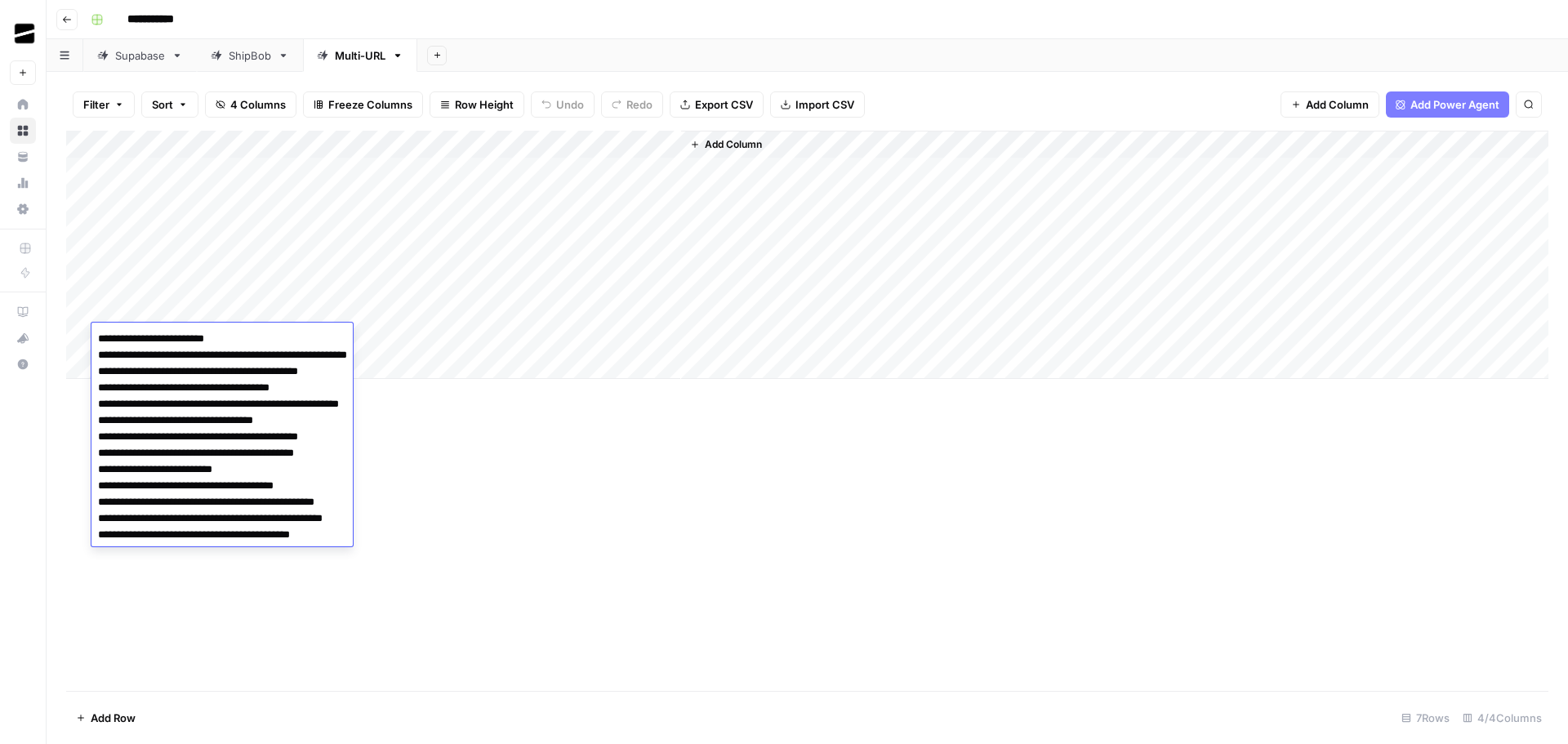
click at [545, 501] on div "Add Column" at bounding box center [807, 411] width 1483 height 560
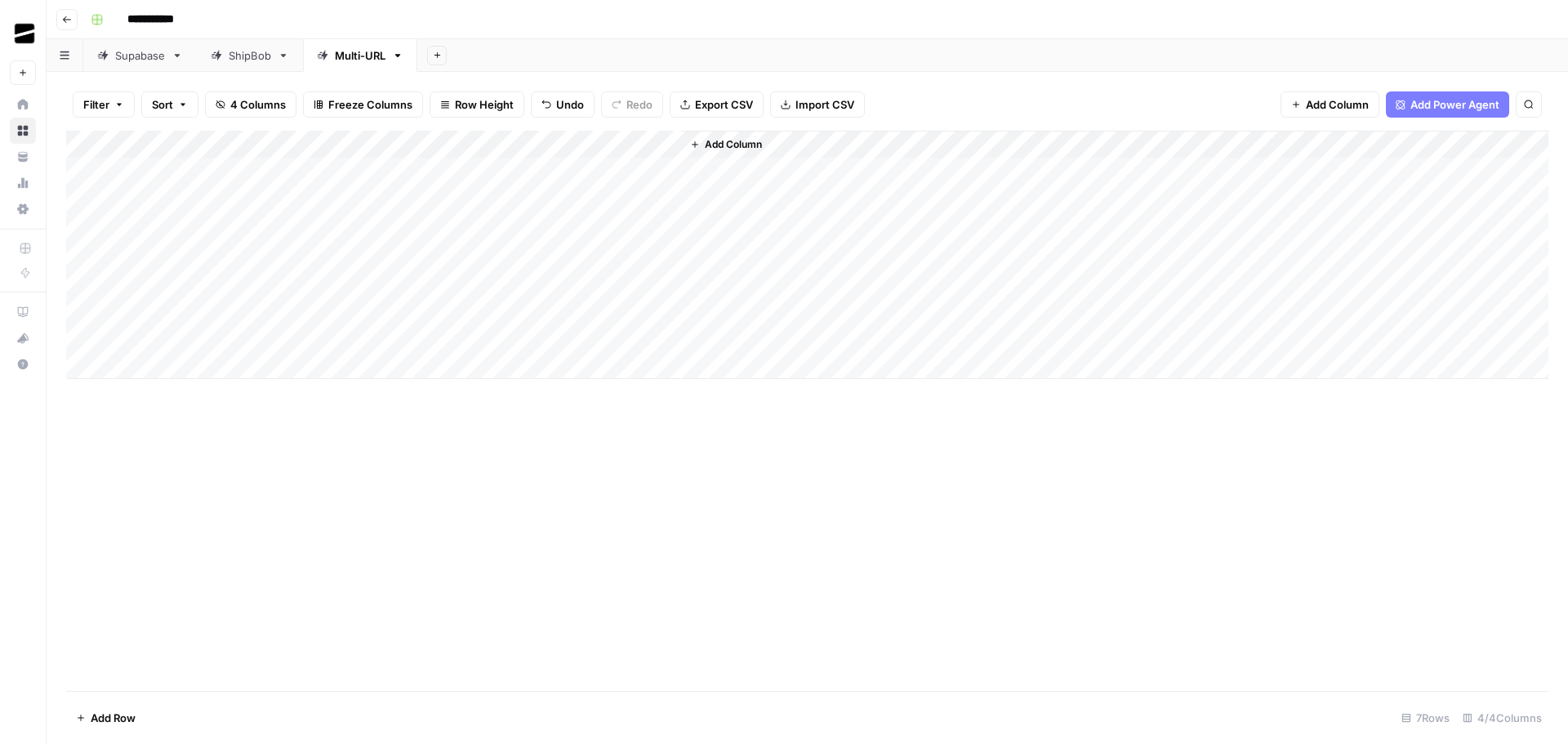
click at [454, 336] on div "Add Column" at bounding box center [807, 254] width 1483 height 248
click at [142, 362] on div "Add Column" at bounding box center [807, 254] width 1483 height 248
click at [152, 393] on div "Add Column" at bounding box center [807, 268] width 1483 height 276
click at [174, 428] on div "Add Column" at bounding box center [807, 283] width 1483 height 304
click at [513, 519] on div "Add Column" at bounding box center [807, 411] width 1483 height 560
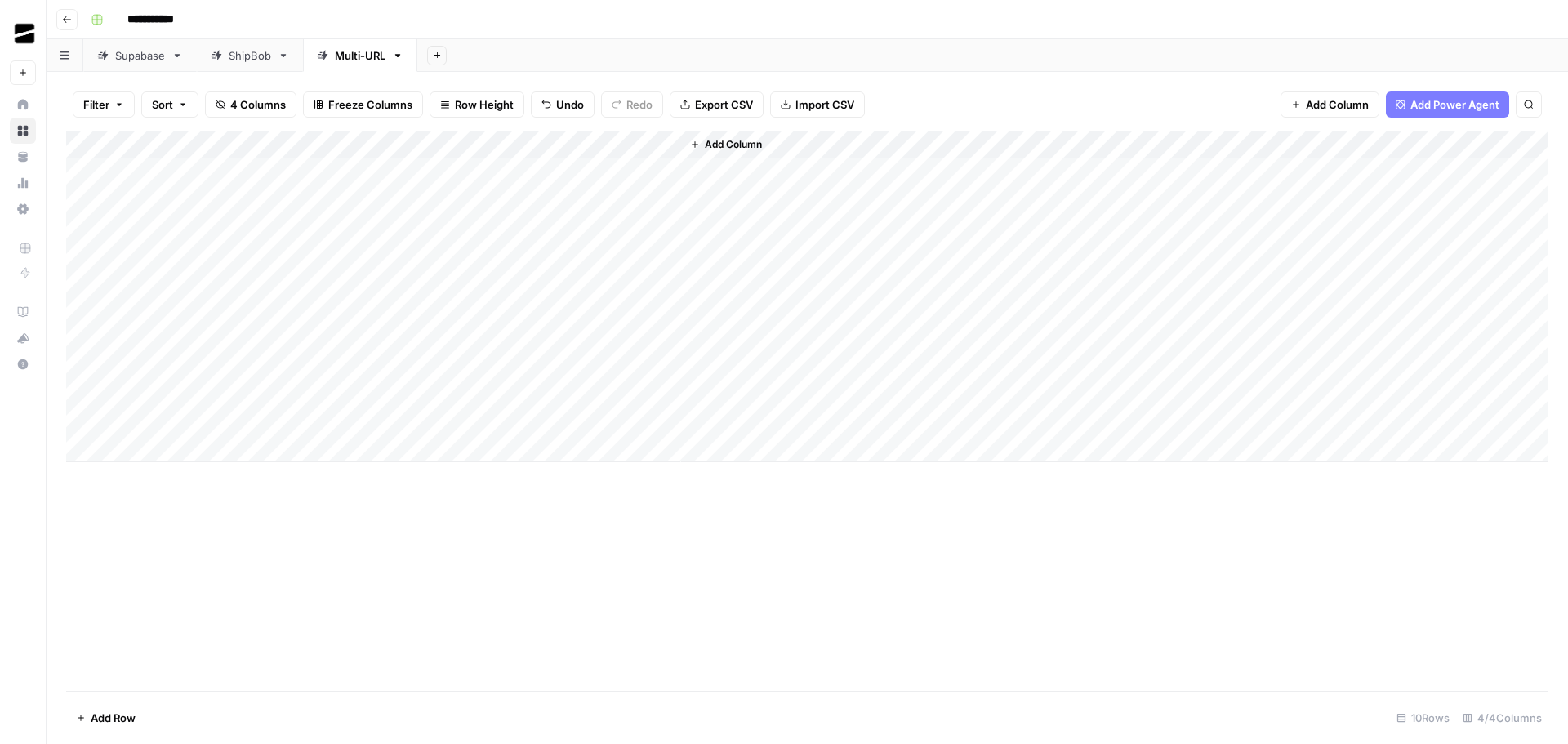
click at [868, 46] on div "Add Sheet" at bounding box center [993, 55] width 1151 height 33
click at [815, 45] on div "Add Sheet" at bounding box center [993, 55] width 1151 height 33
click at [500, 337] on div "Add Column" at bounding box center [807, 296] width 1483 height 332
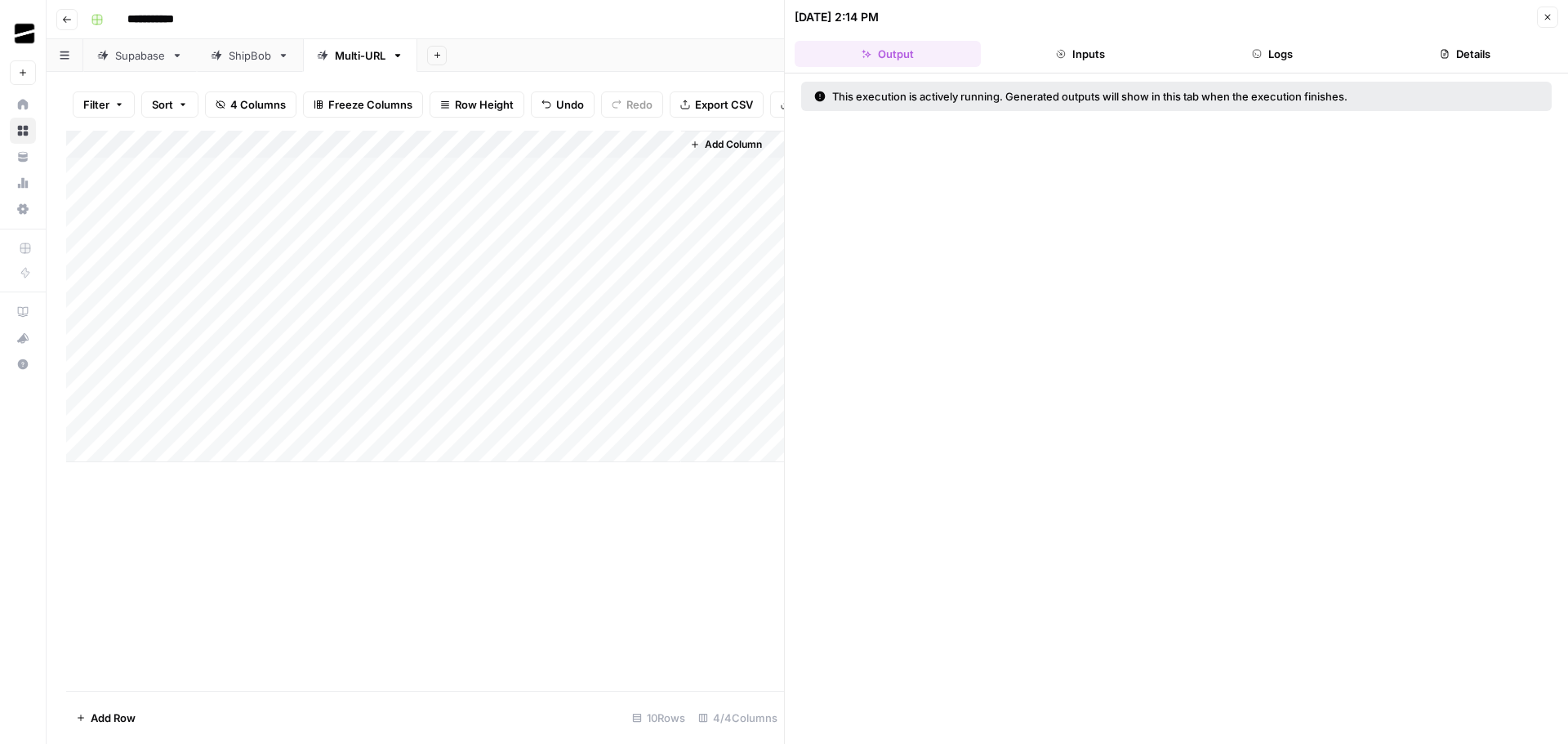
click at [1294, 50] on button "Logs" at bounding box center [1274, 53] width 187 height 26
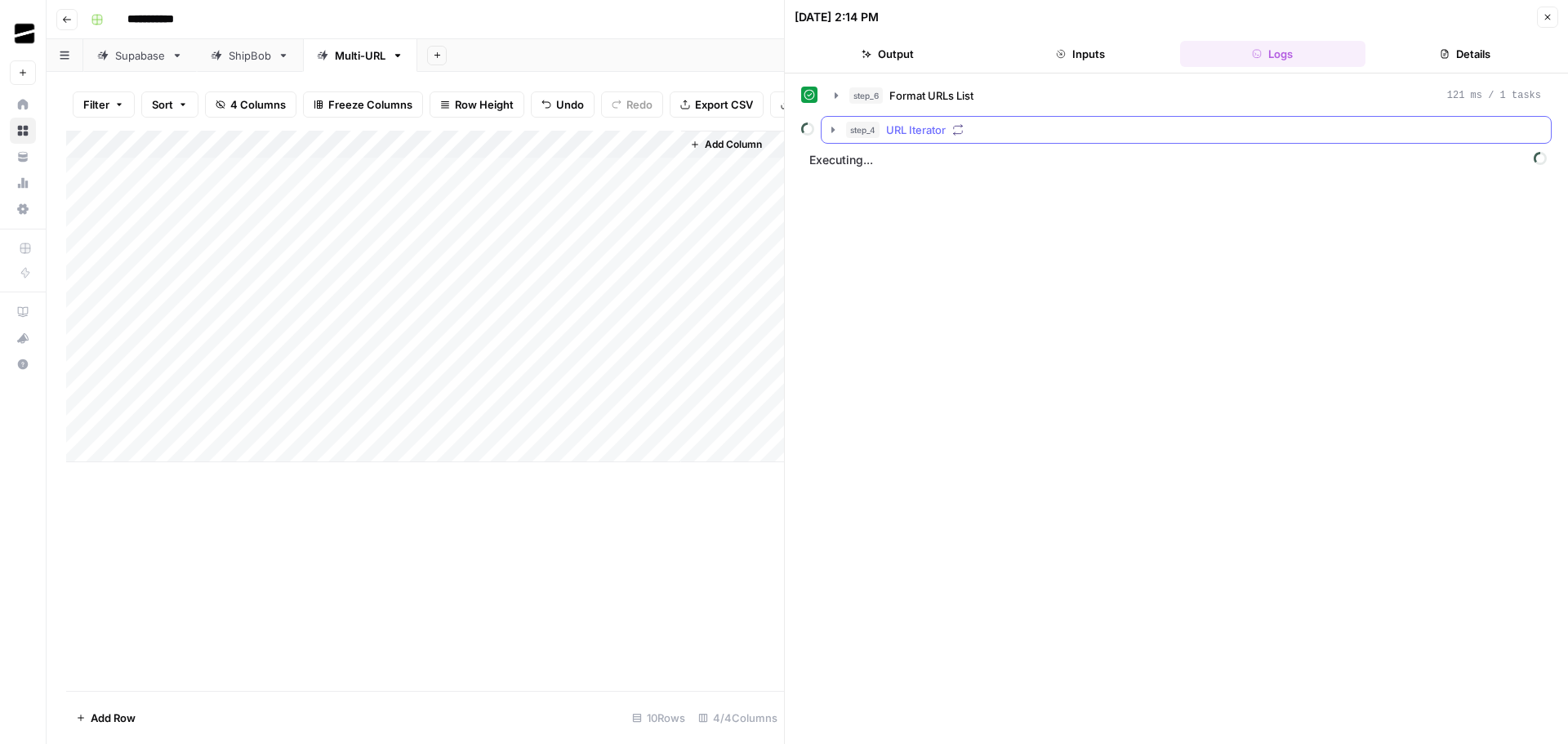
click at [836, 129] on icon "button" at bounding box center [833, 130] width 13 height 13
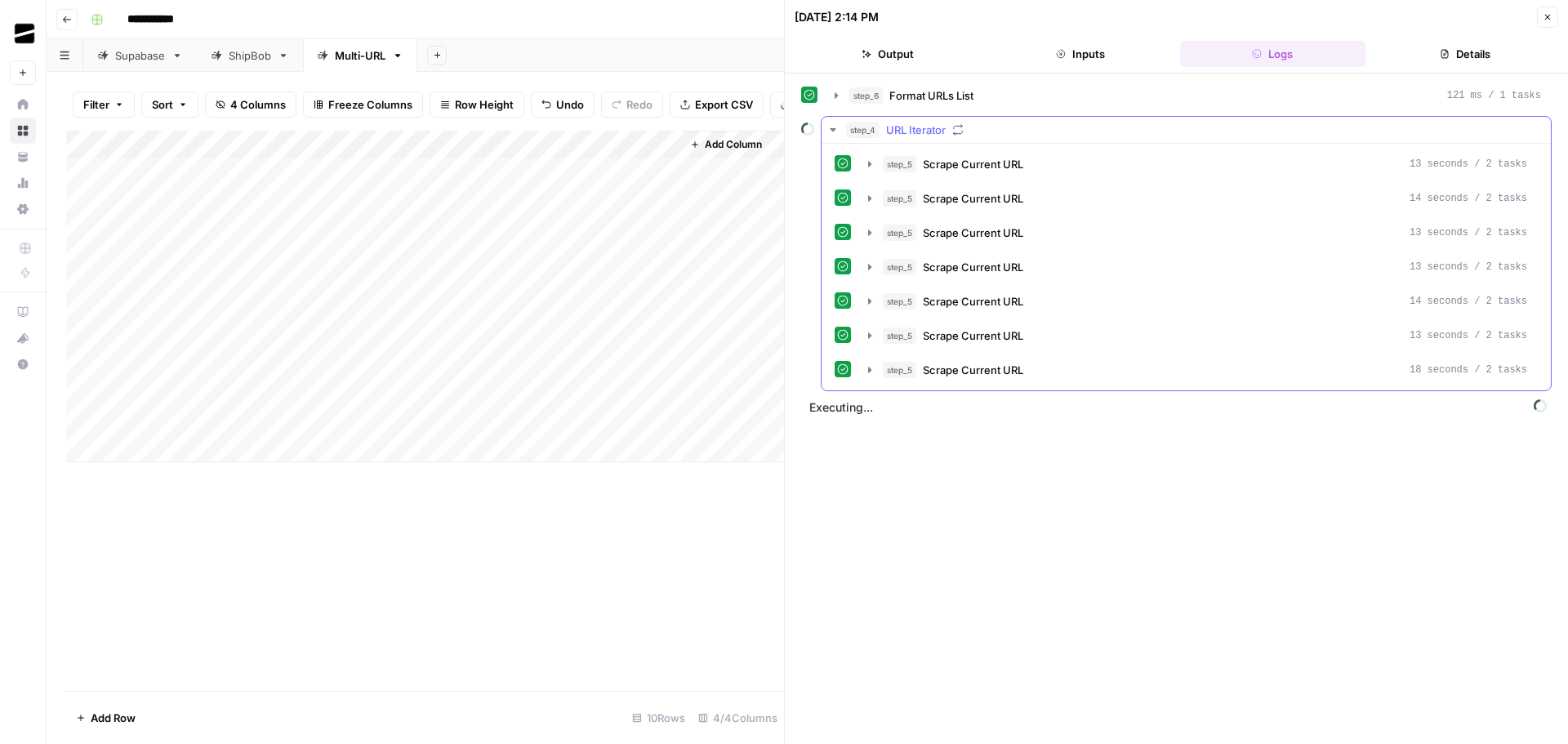
click at [836, 129] on icon "button" at bounding box center [833, 130] width 13 height 13
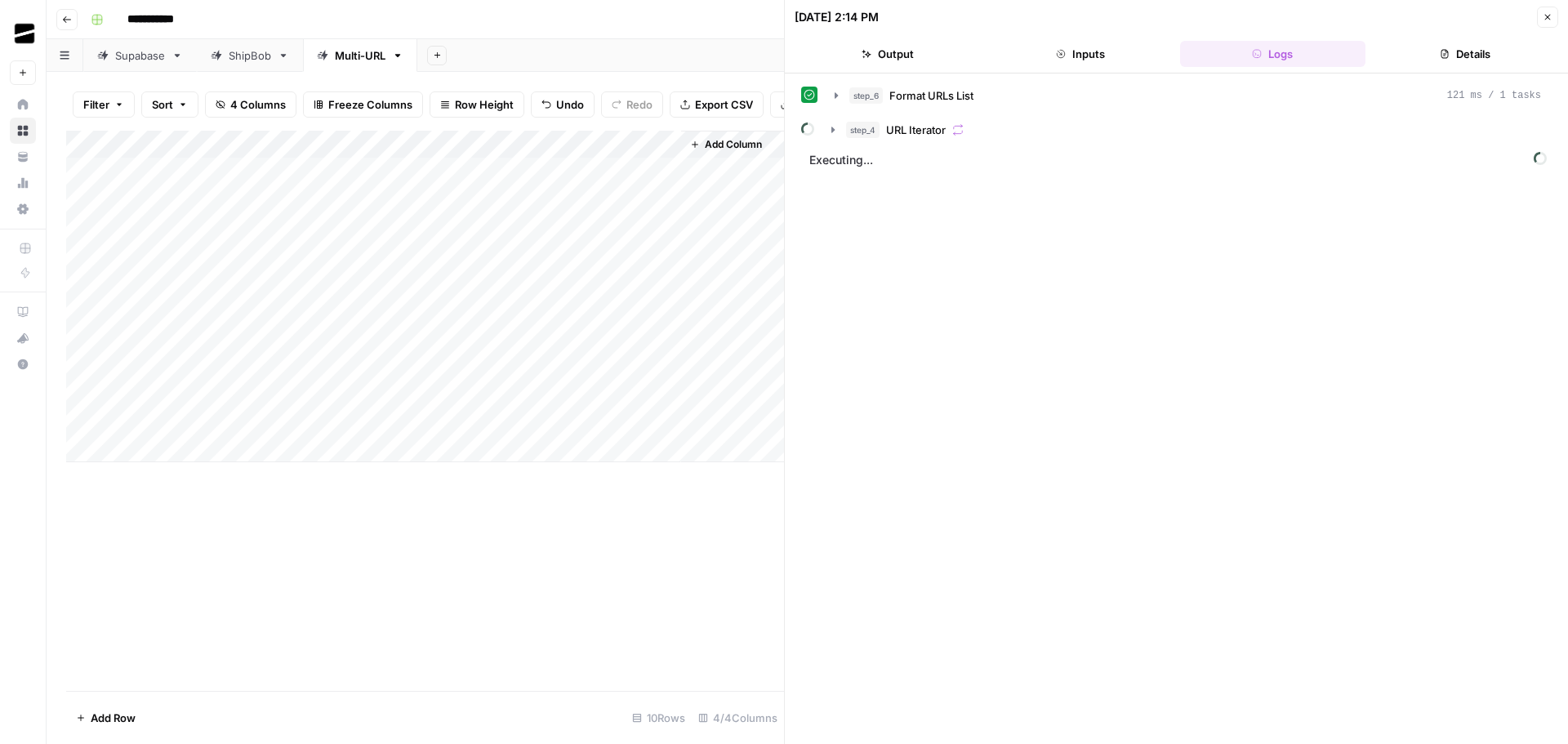
click at [1544, 15] on icon "button" at bounding box center [1548, 17] width 10 height 10
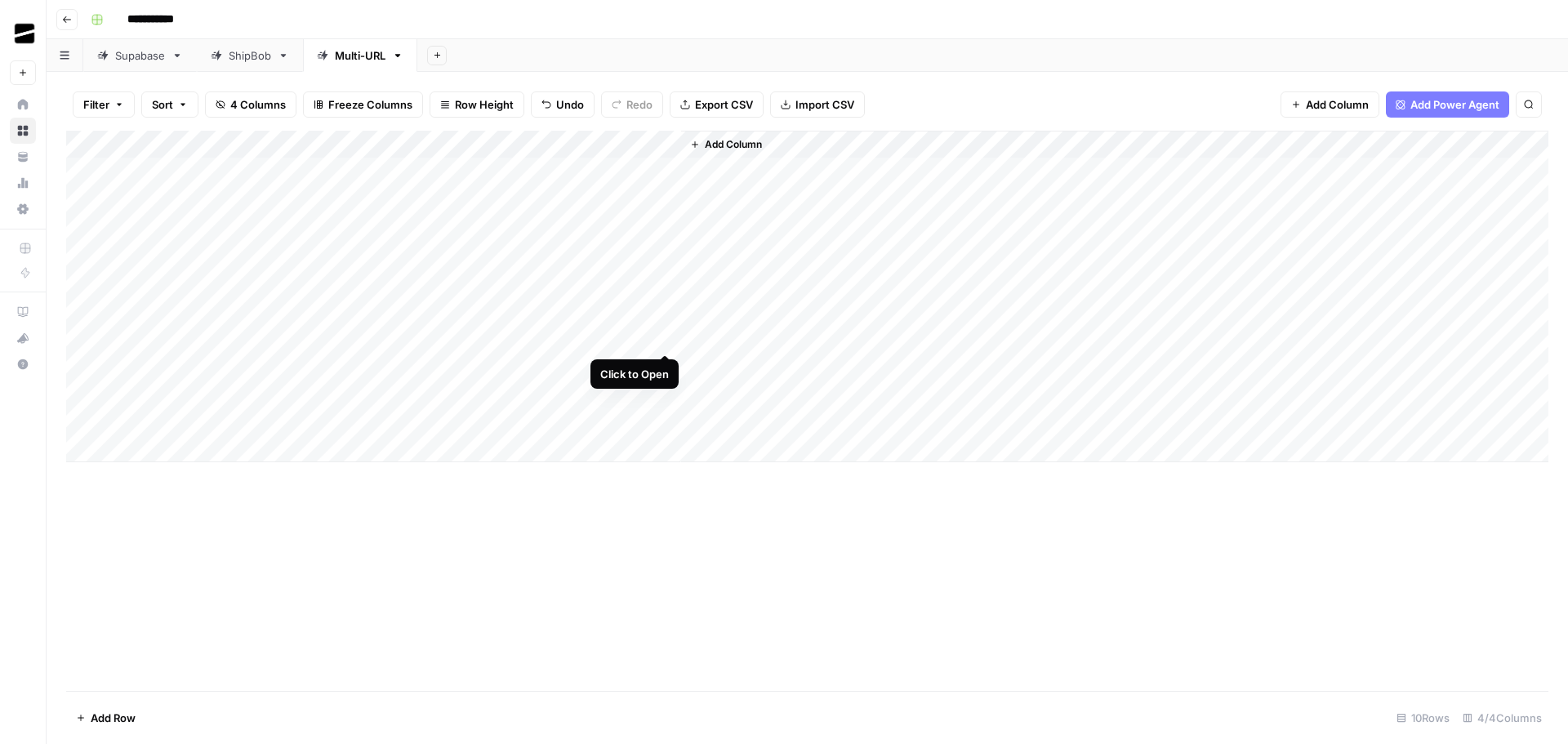
click at [668, 336] on div "Add Column" at bounding box center [807, 296] width 1483 height 332
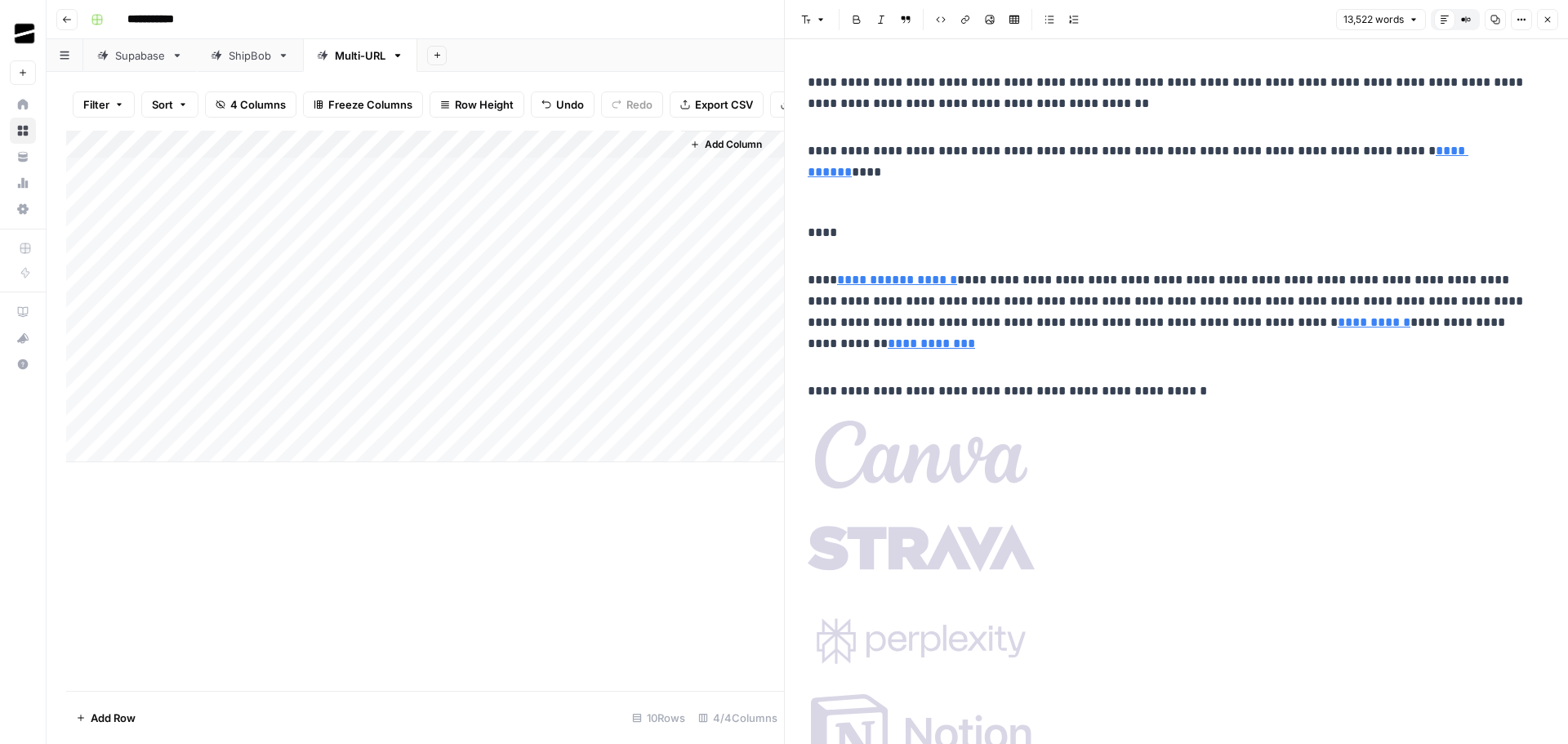
click at [1500, 21] on icon "button" at bounding box center [1496, 20] width 9 height 9
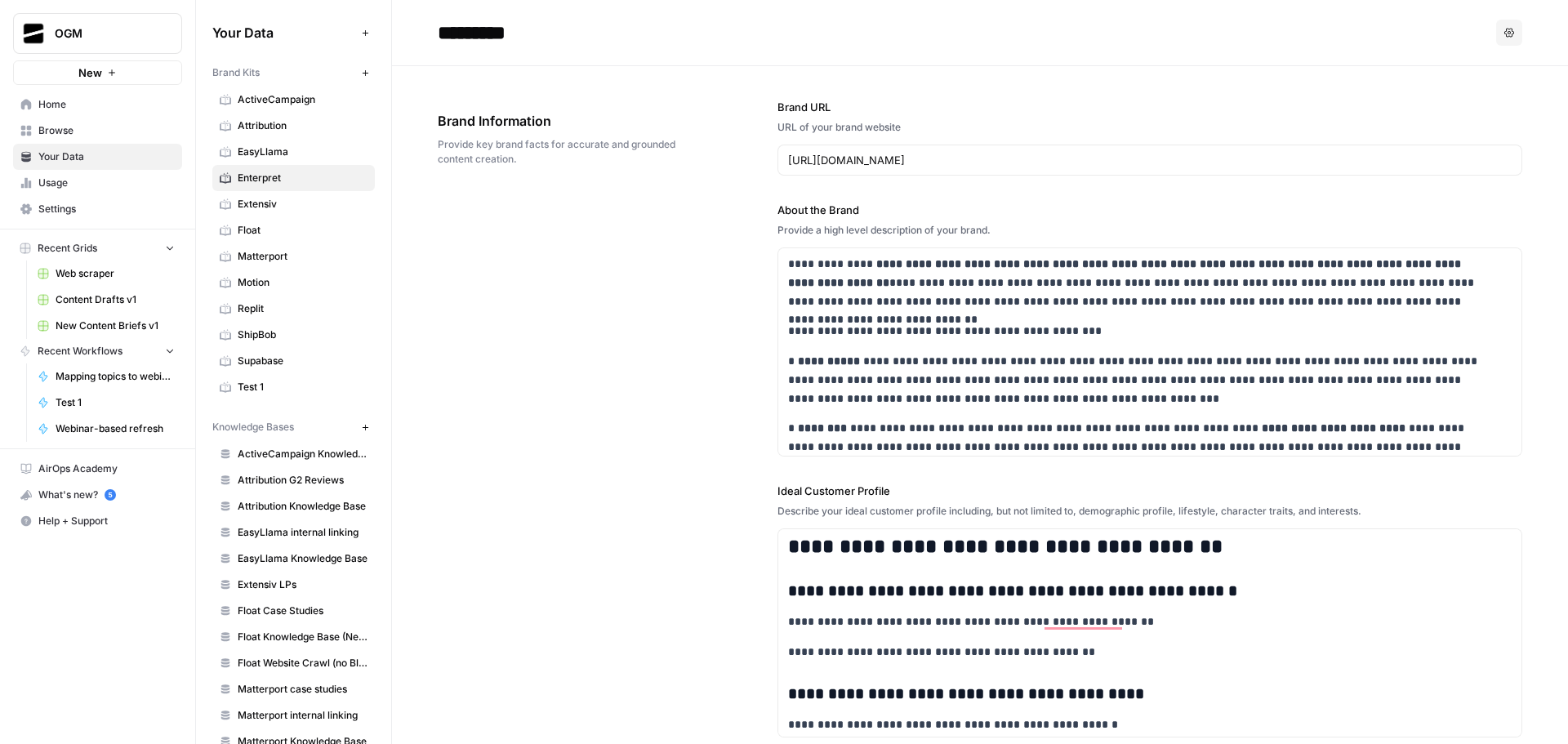
scroll to position [751, 0]
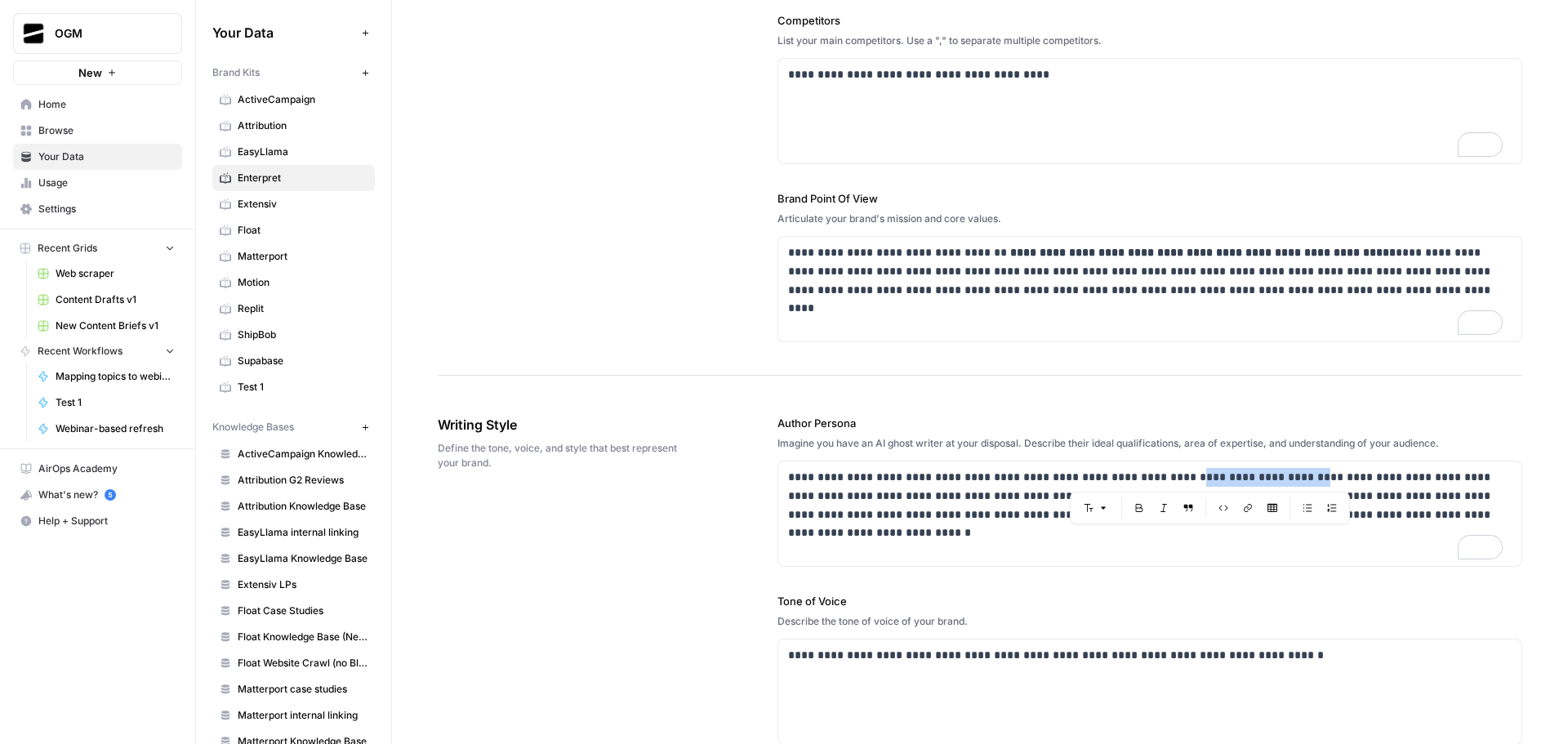
drag, startPoint x: 1155, startPoint y: 476, endPoint x: 1265, endPoint y: 476, distance: 110.0
click at [1265, 476] on p "**********" at bounding box center [1146, 496] width 715 height 55
click at [858, 546] on div "**********" at bounding box center [1150, 514] width 743 height 105
click at [829, 551] on div "**********" at bounding box center [1150, 514] width 743 height 105
click at [1466, 509] on p "**********" at bounding box center [1146, 496] width 715 height 55
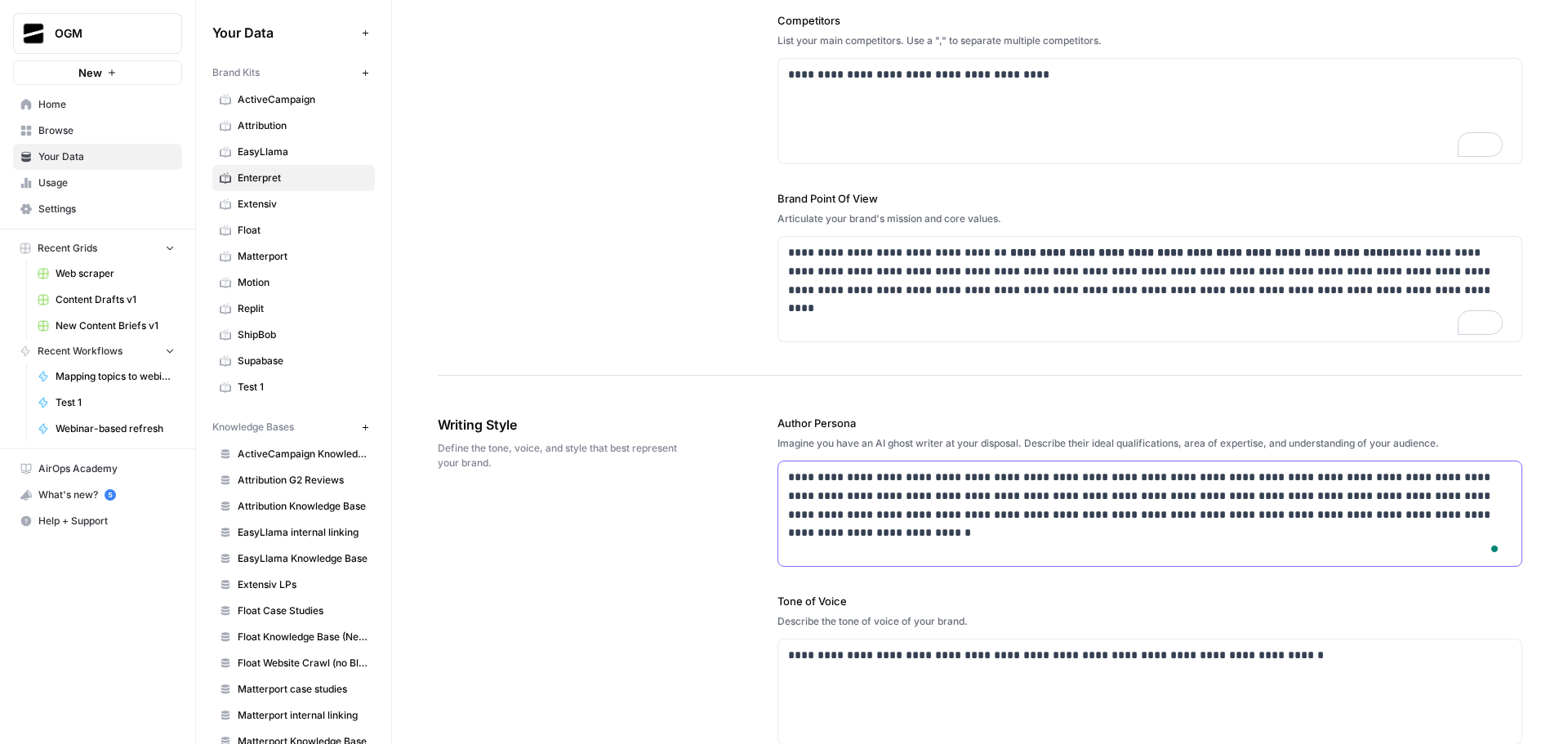
scroll to position [915, 0]
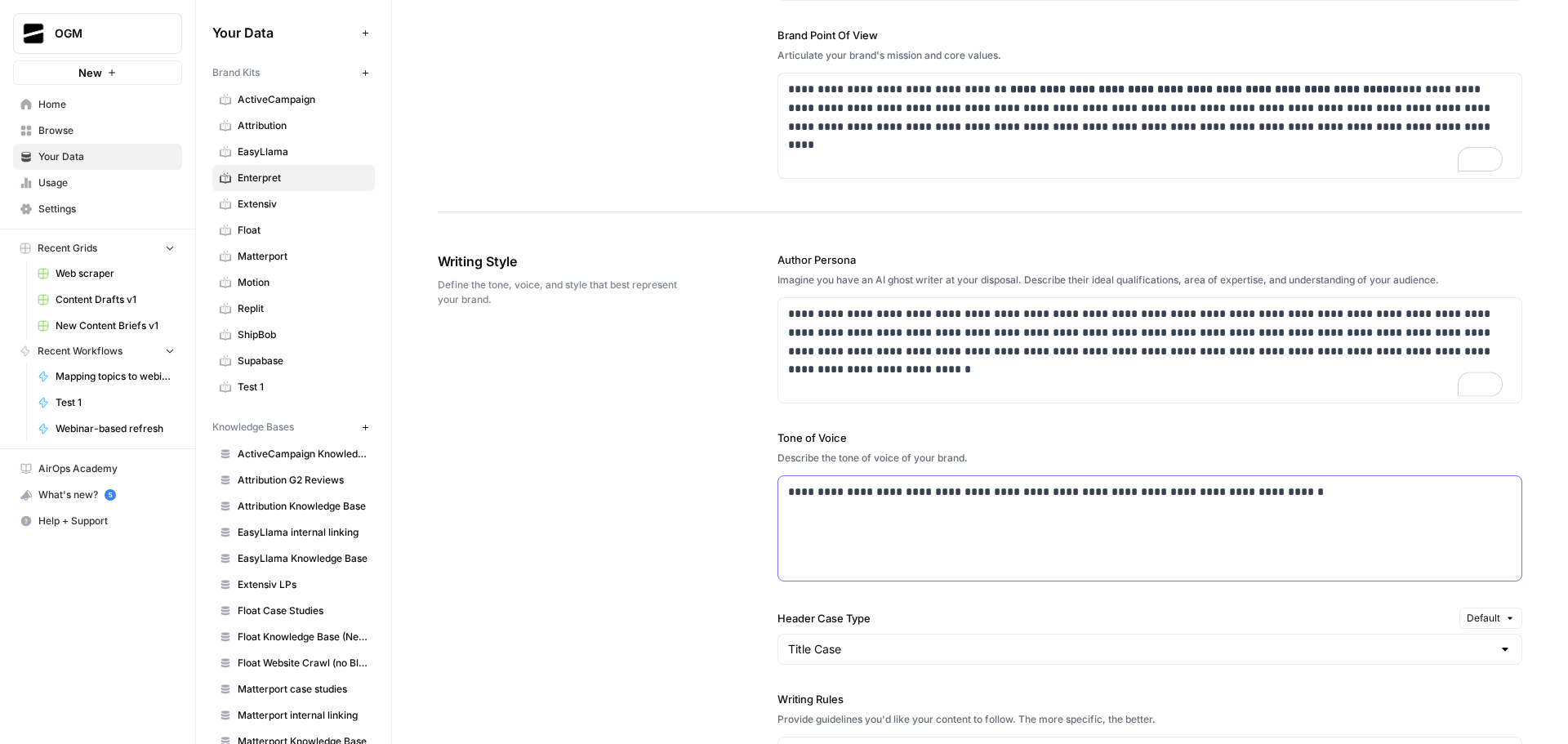
click at [1231, 513] on div "**********" at bounding box center [1150, 529] width 743 height 105
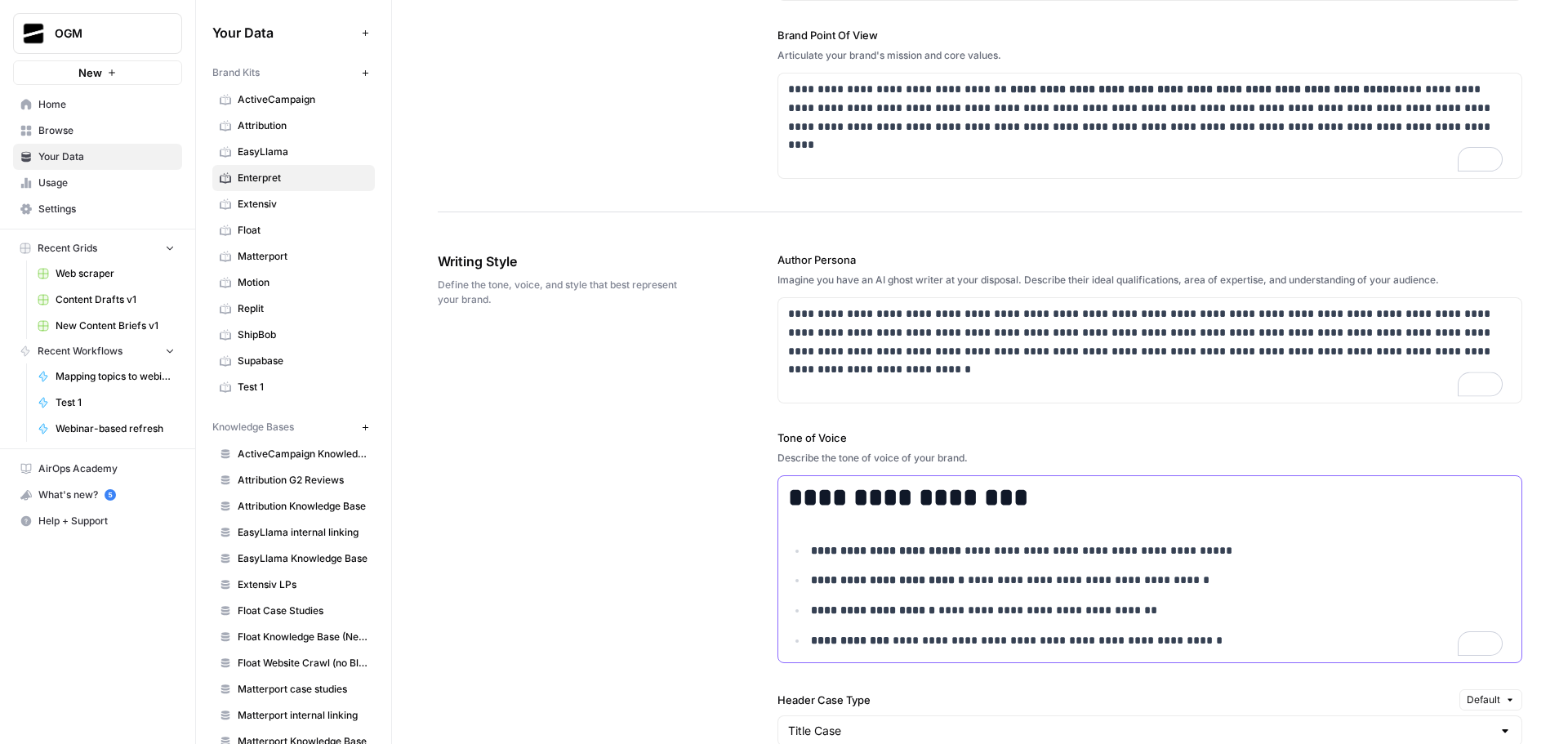
click at [895, 493] on h1 "**********" at bounding box center [1146, 498] width 715 height 30
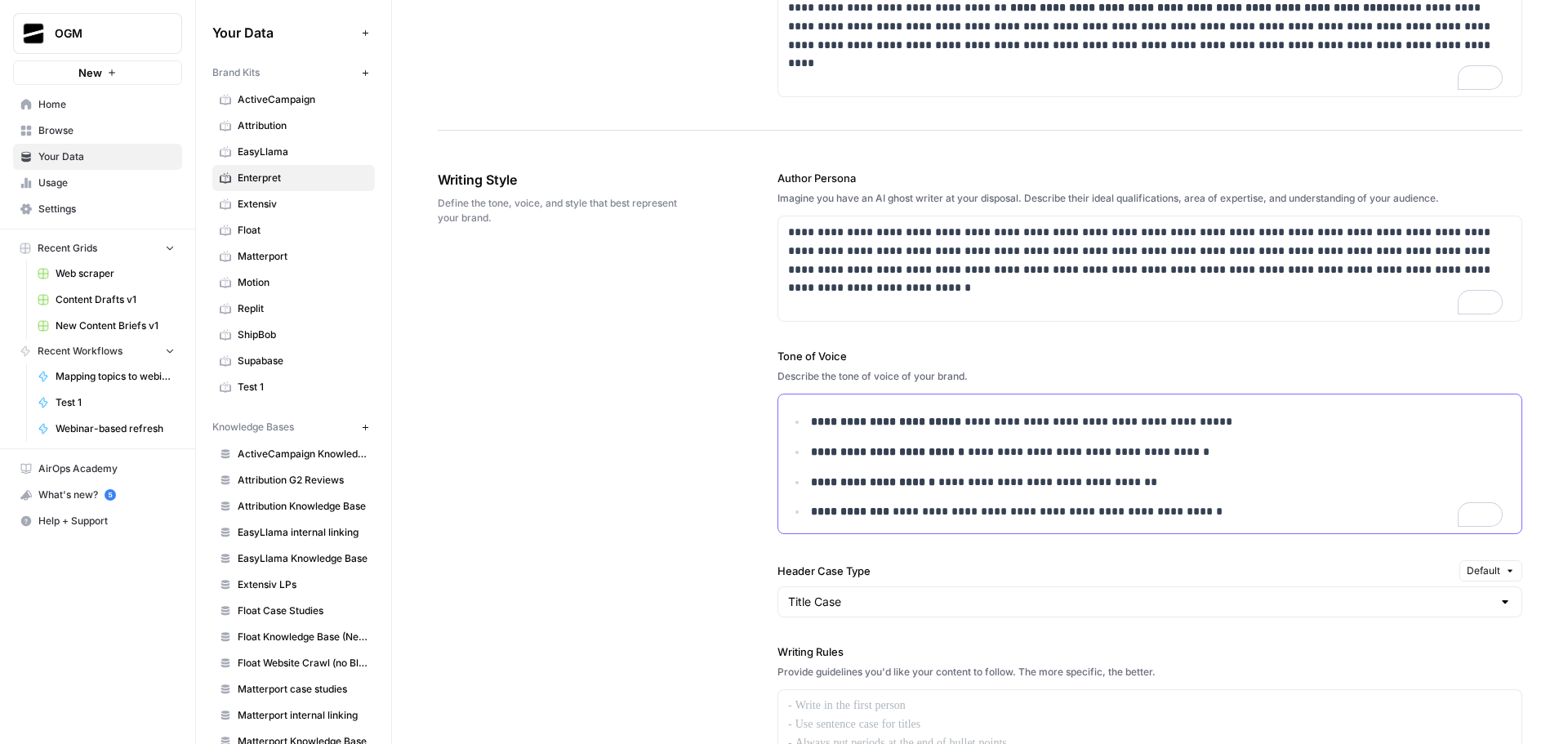
scroll to position [1160, 0]
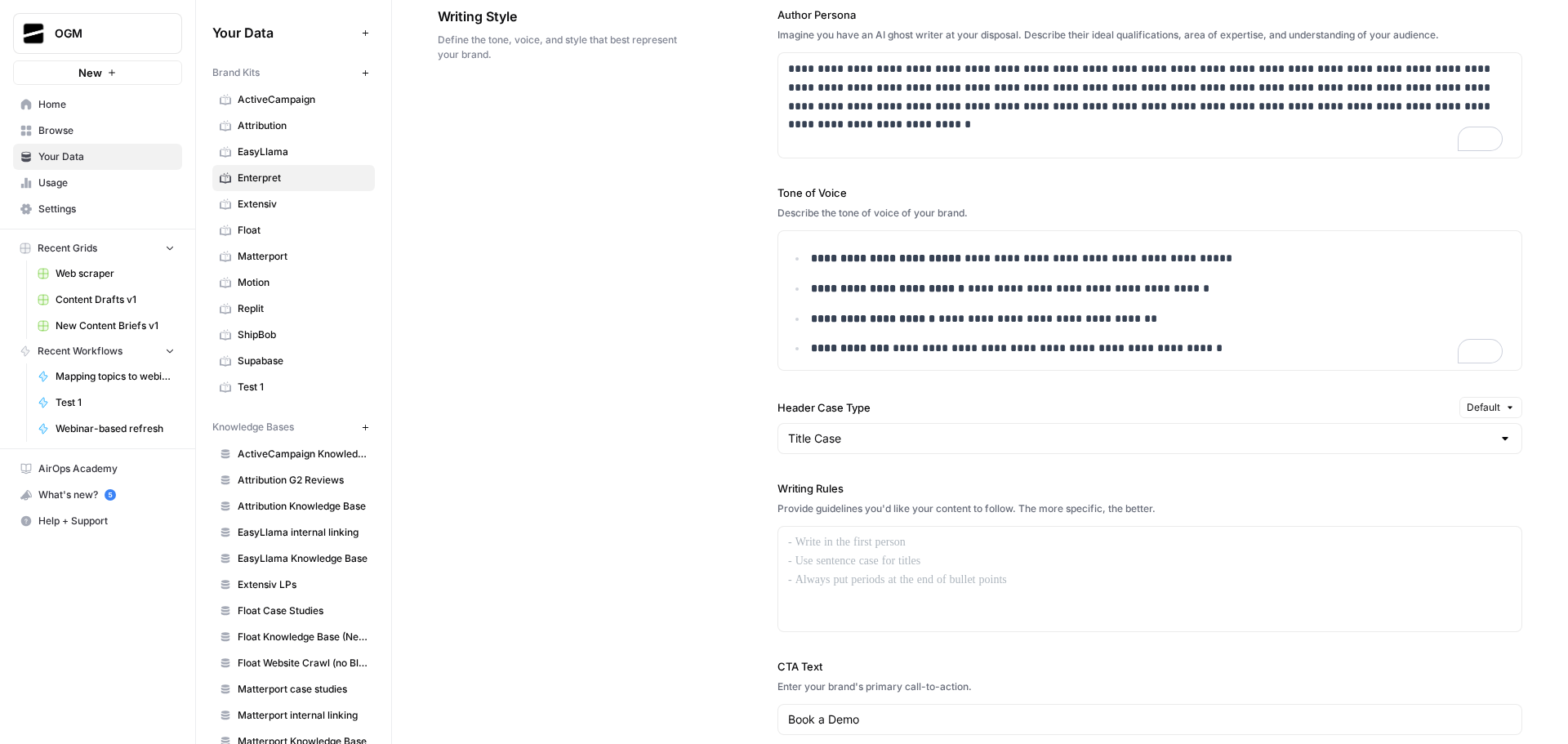
click at [945, 429] on div "Title Case" at bounding box center [1150, 438] width 745 height 31
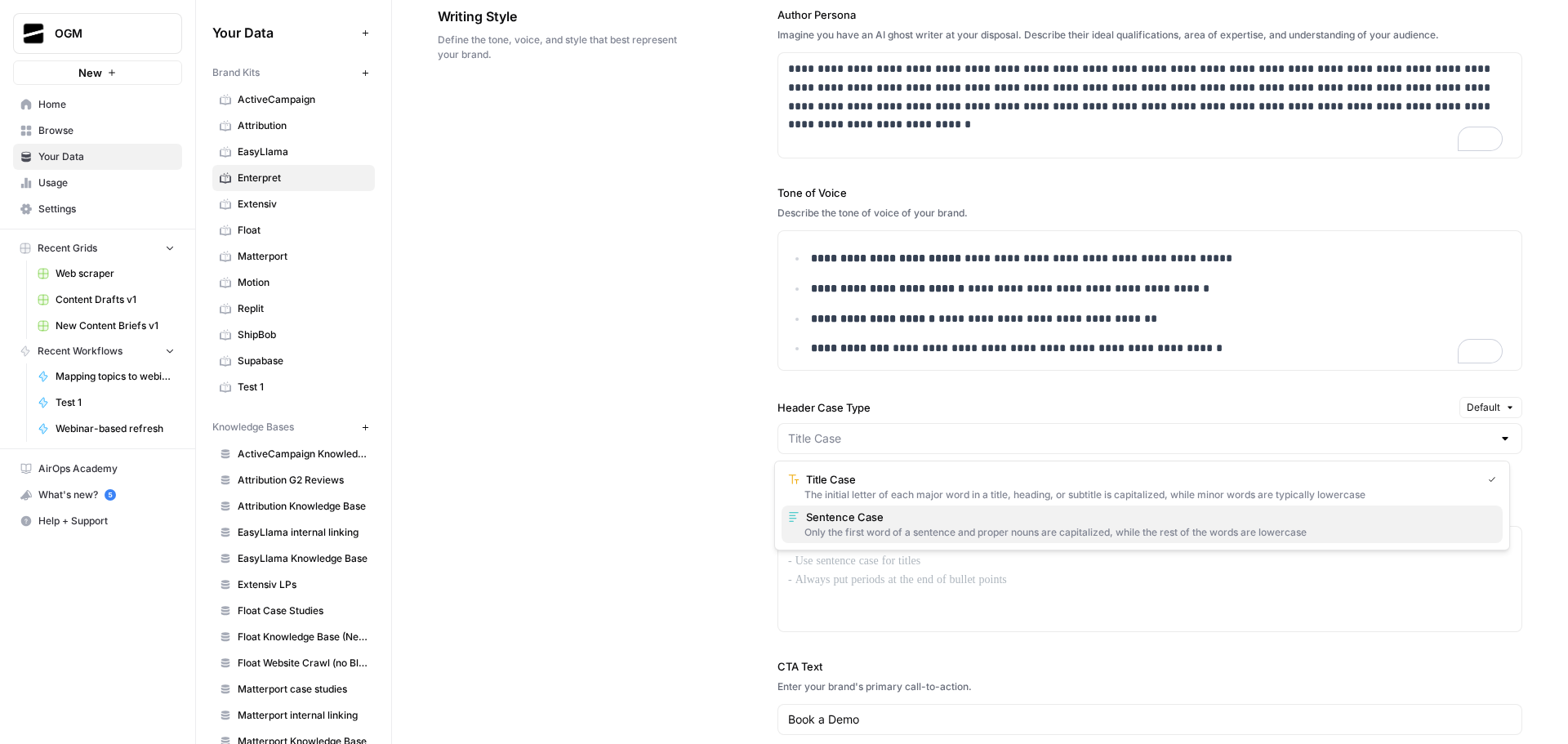
click at [860, 524] on span "Sentence Case" at bounding box center [1148, 516] width 684 height 16
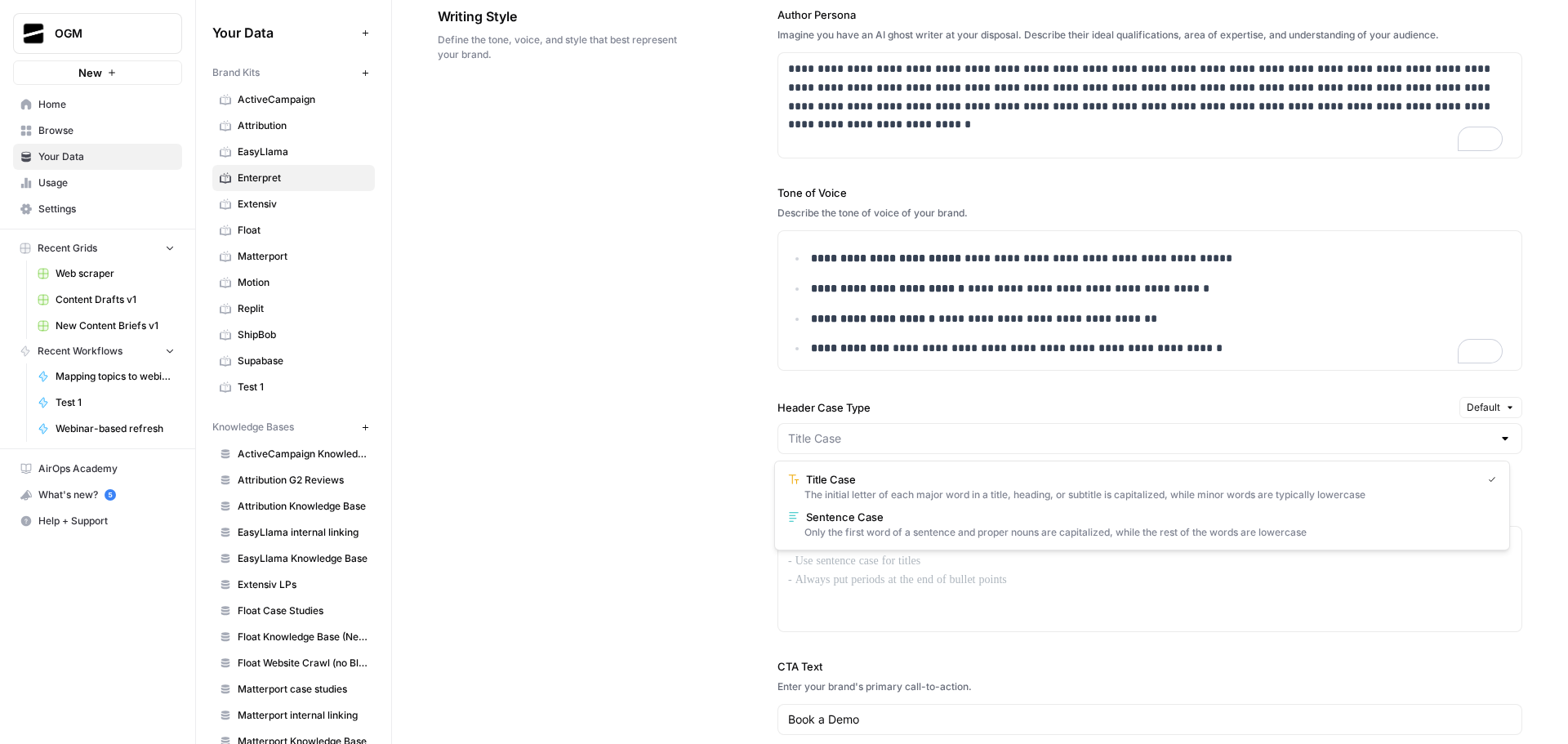
type input "Sentence Case"
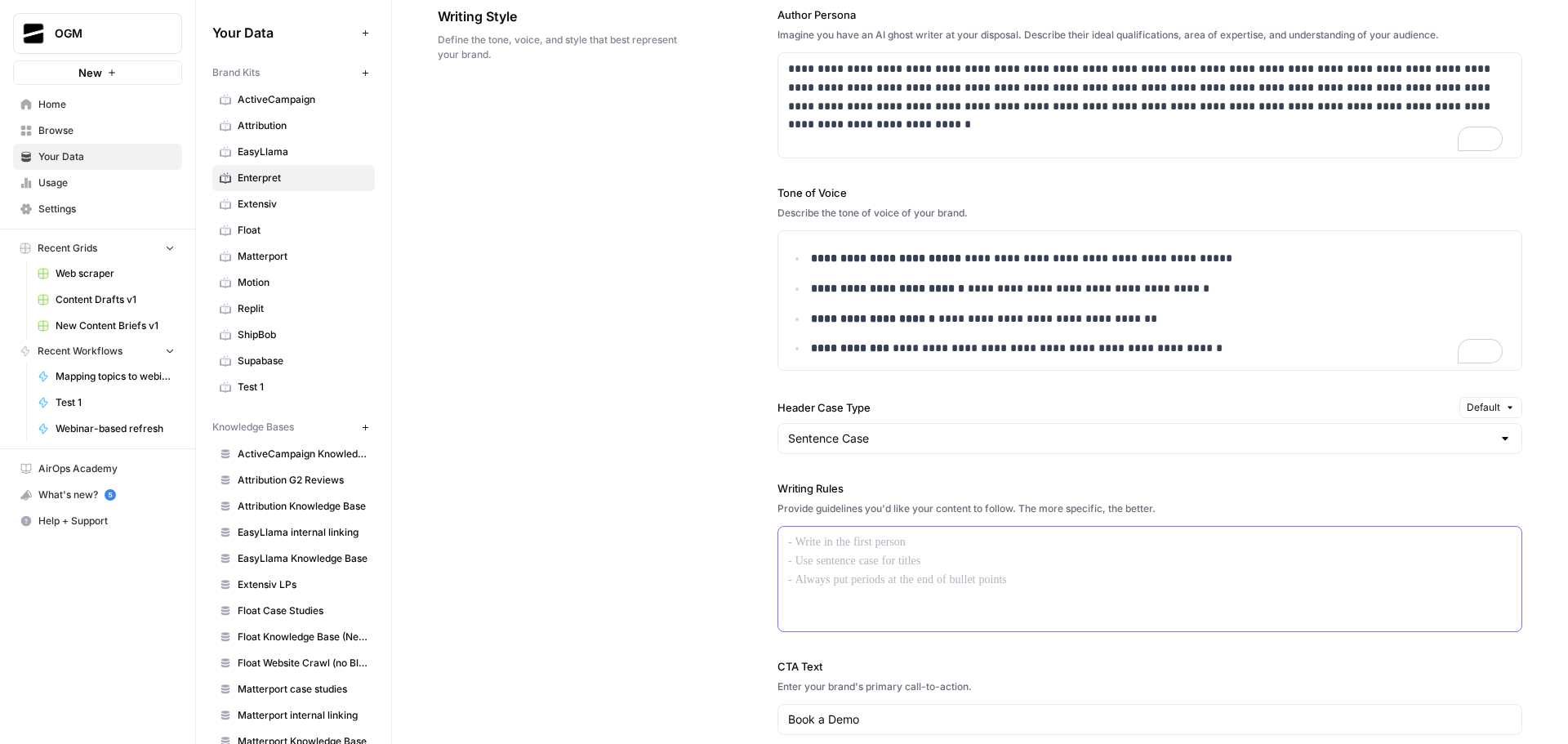
click at [924, 558] on div at bounding box center [1150, 580] width 743 height 105
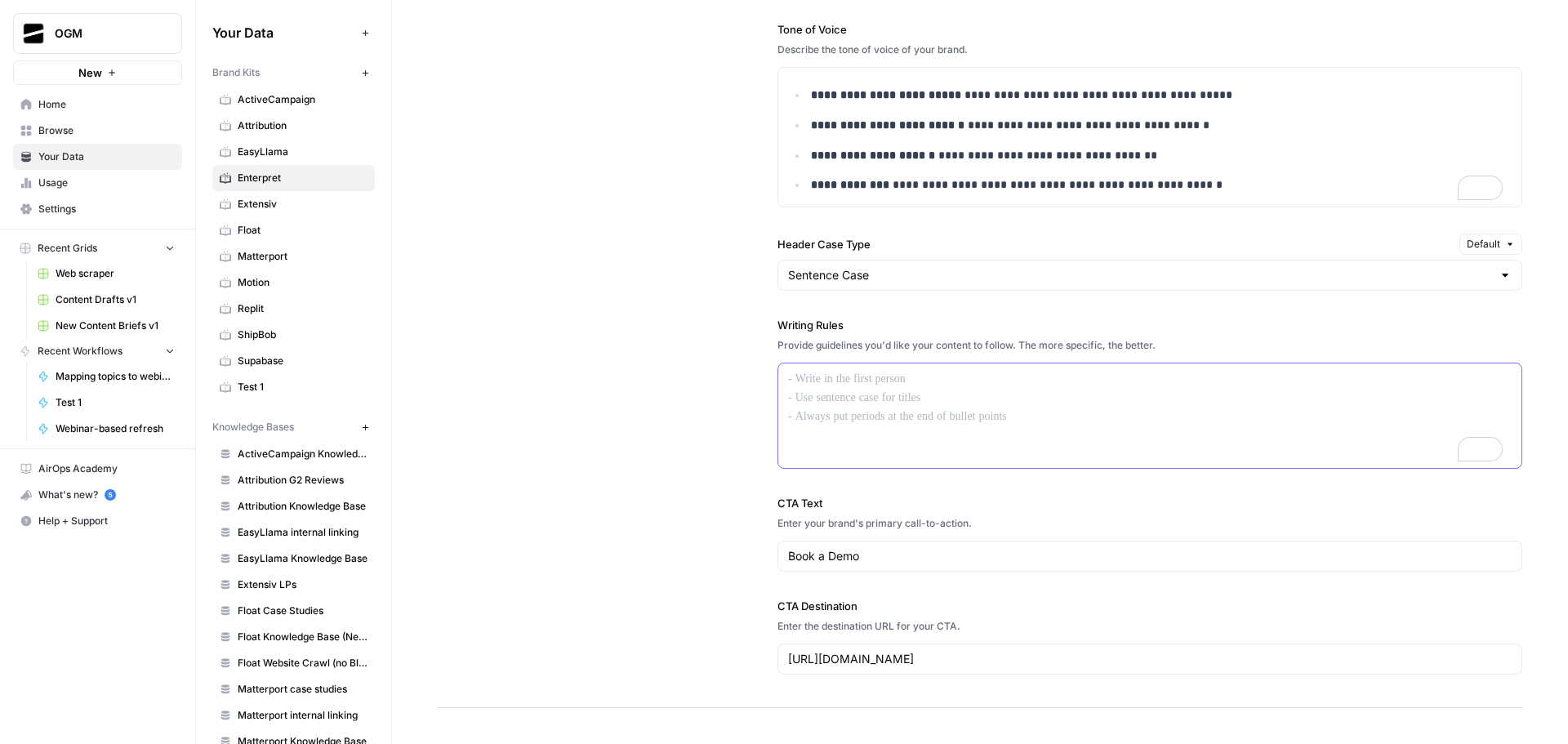
scroll to position [0, 0]
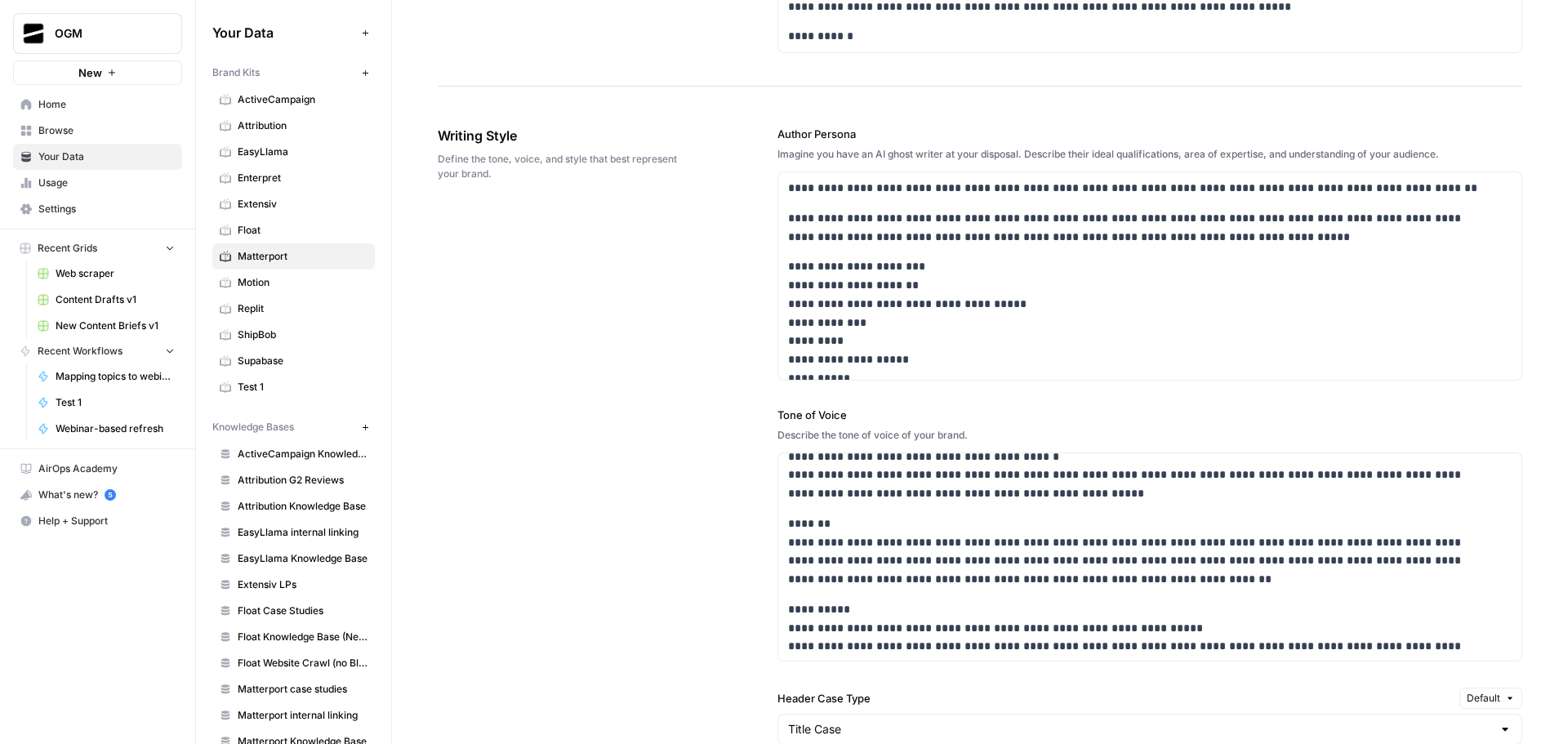
scroll to position [653, 0]
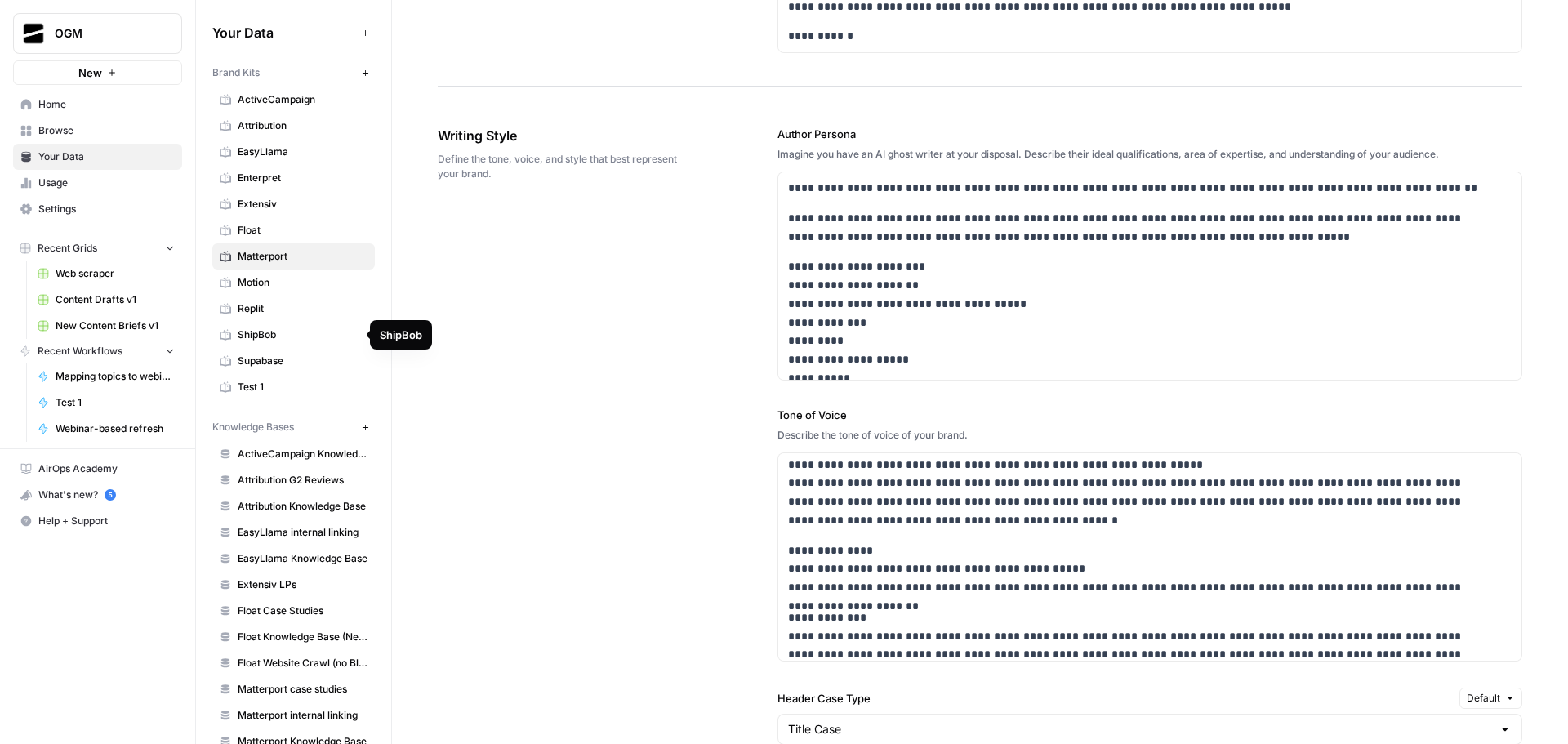
click at [296, 339] on span "ShipBob" at bounding box center [302, 334] width 130 height 15
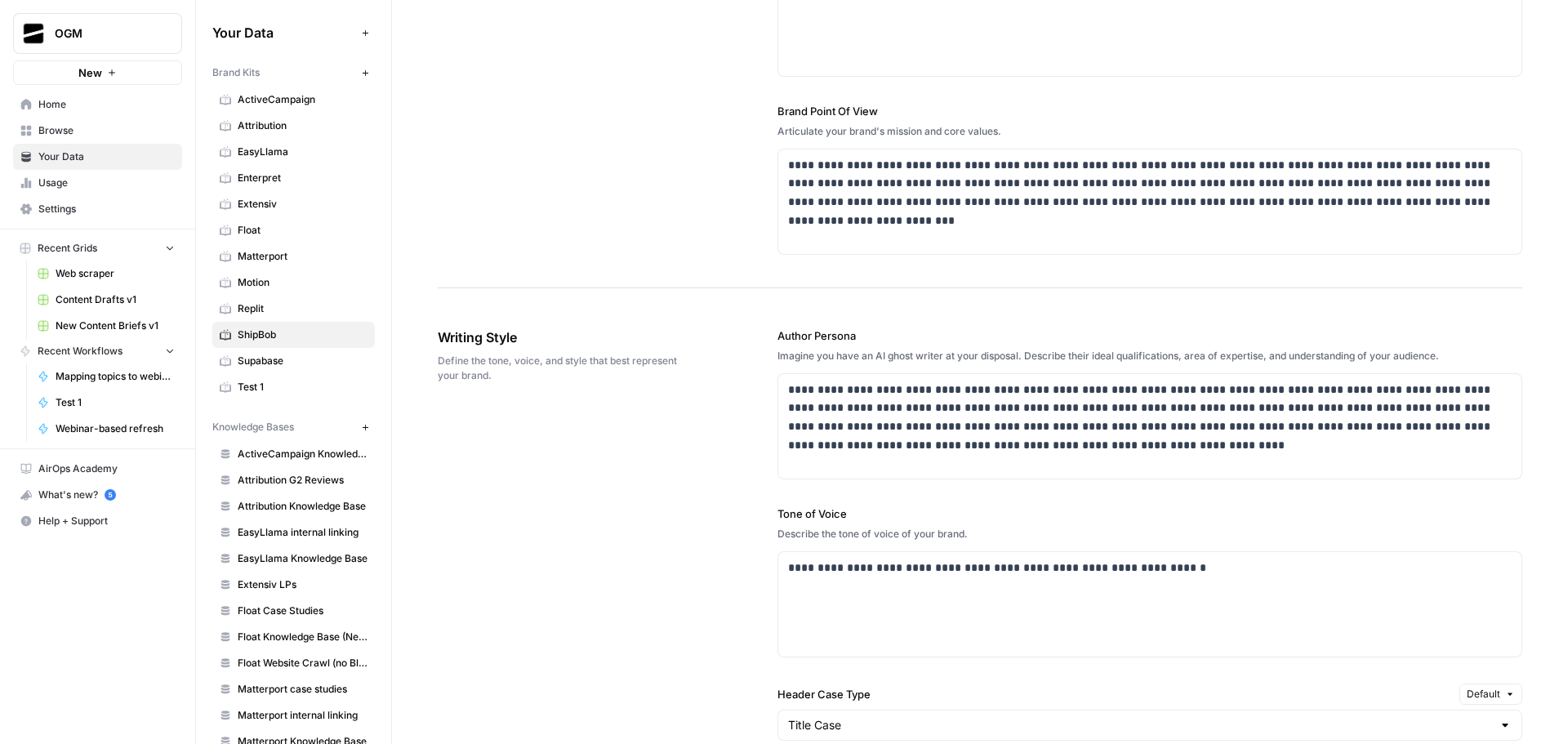
scroll to position [899, 0]
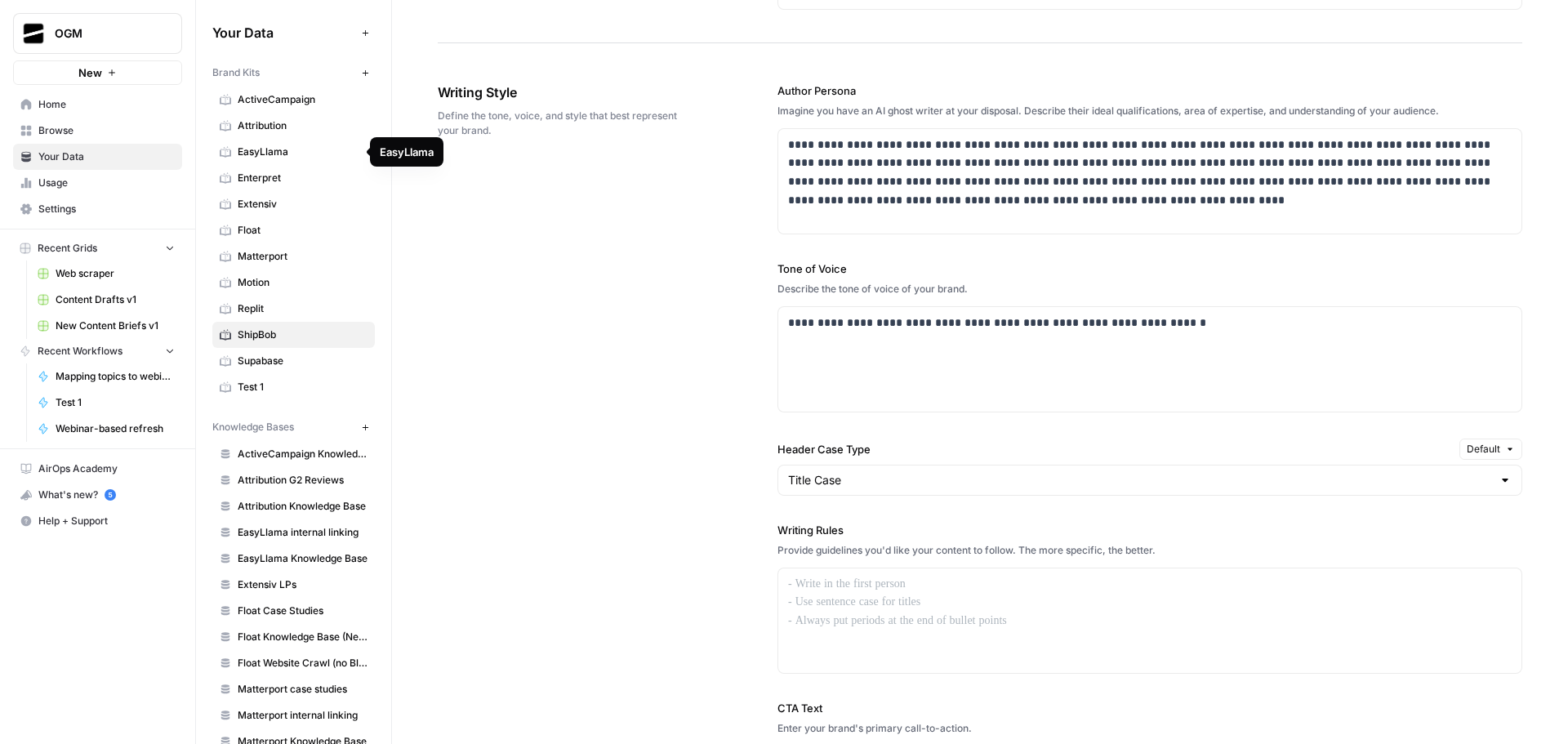
click at [306, 155] on span "EasyLlama" at bounding box center [302, 152] width 130 height 15
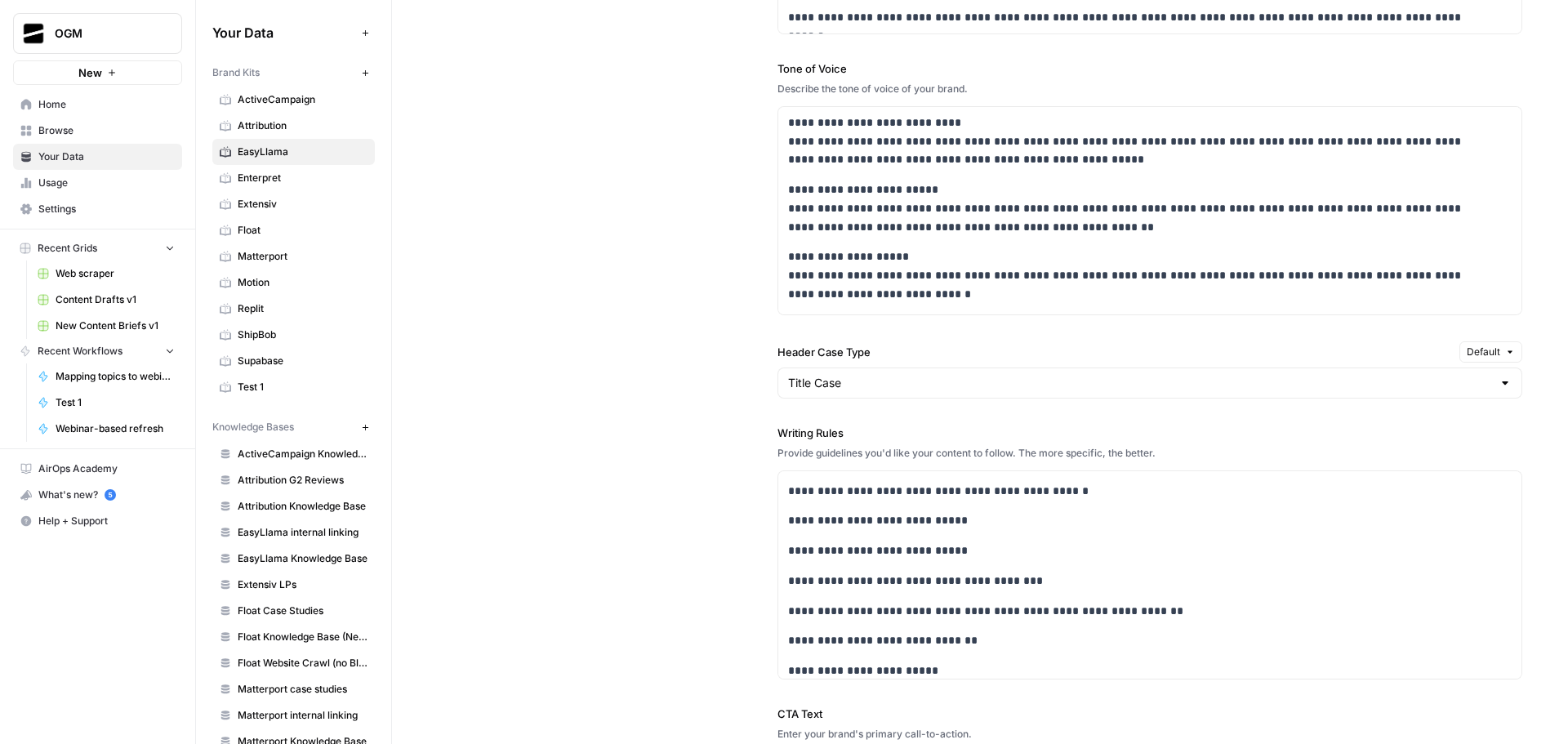
scroll to position [327, 0]
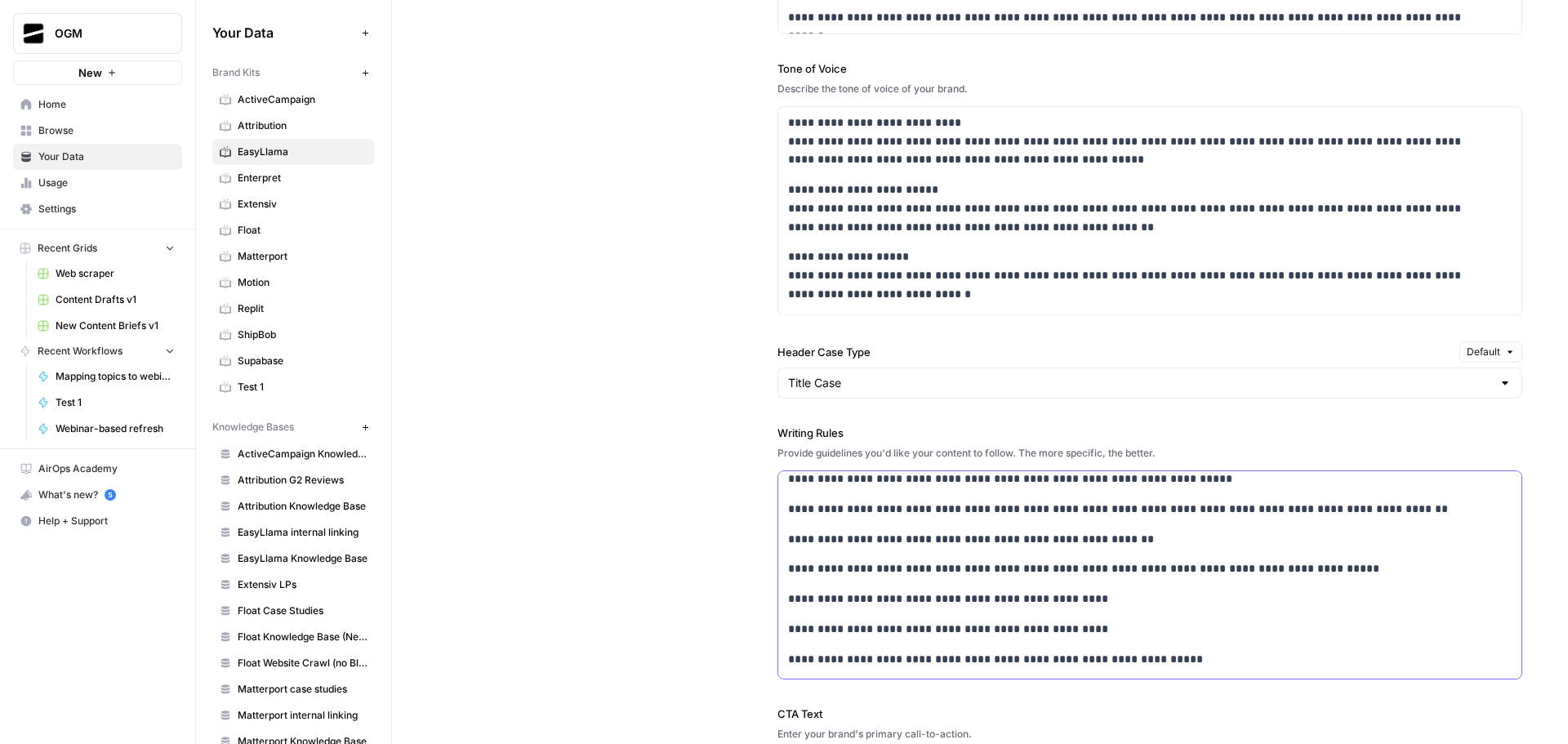
click at [943, 517] on p "**********" at bounding box center [1140, 508] width 702 height 19
copy div "**********"
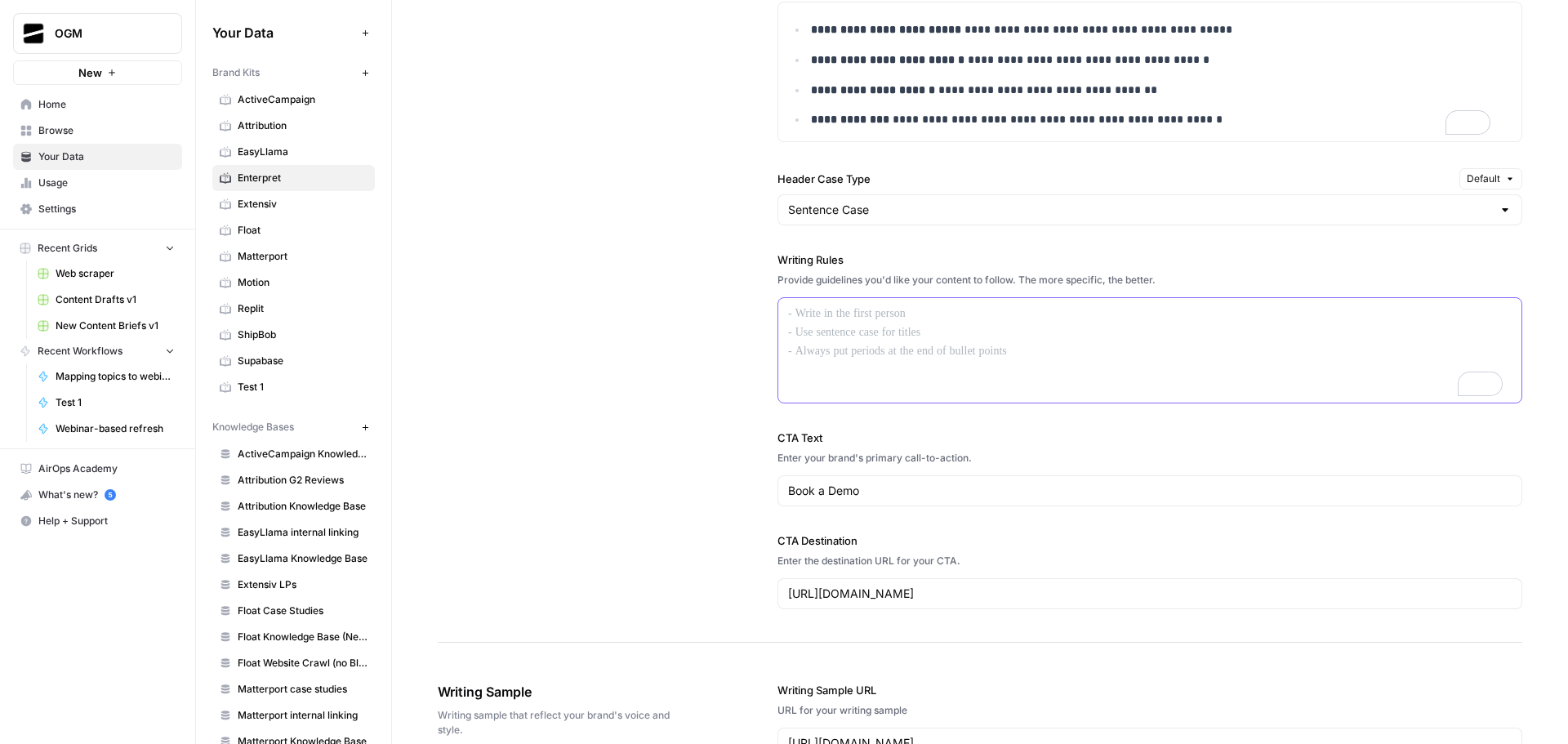
click at [908, 349] on div "To enrich screen reader interactions, please activate Accessibility in Grammarl…" at bounding box center [1150, 350] width 743 height 105
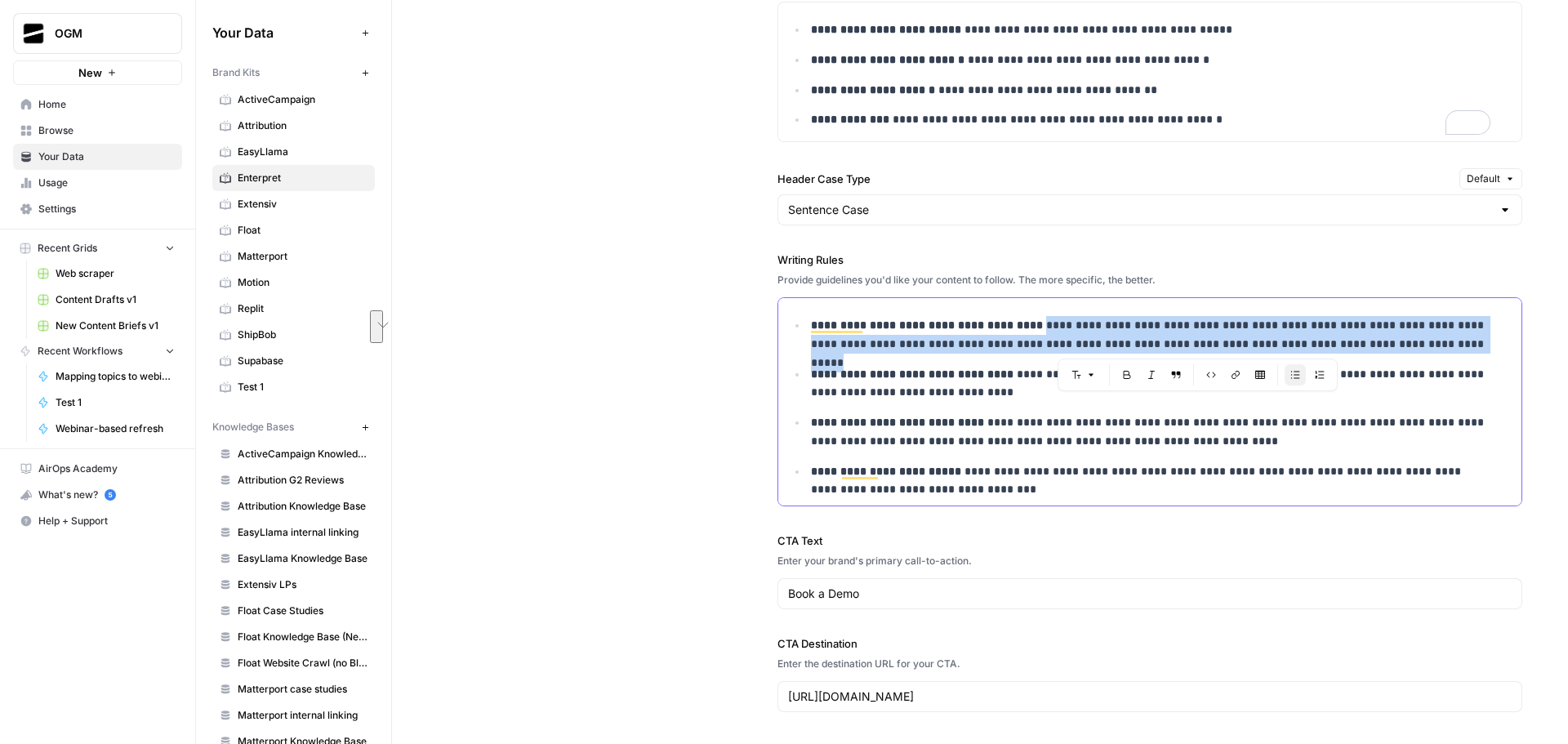
drag, startPoint x: 1412, startPoint y: 362, endPoint x: 1021, endPoint y: 342, distance: 391.5
click at [1021, 342] on p "**********" at bounding box center [1150, 335] width 680 height 37
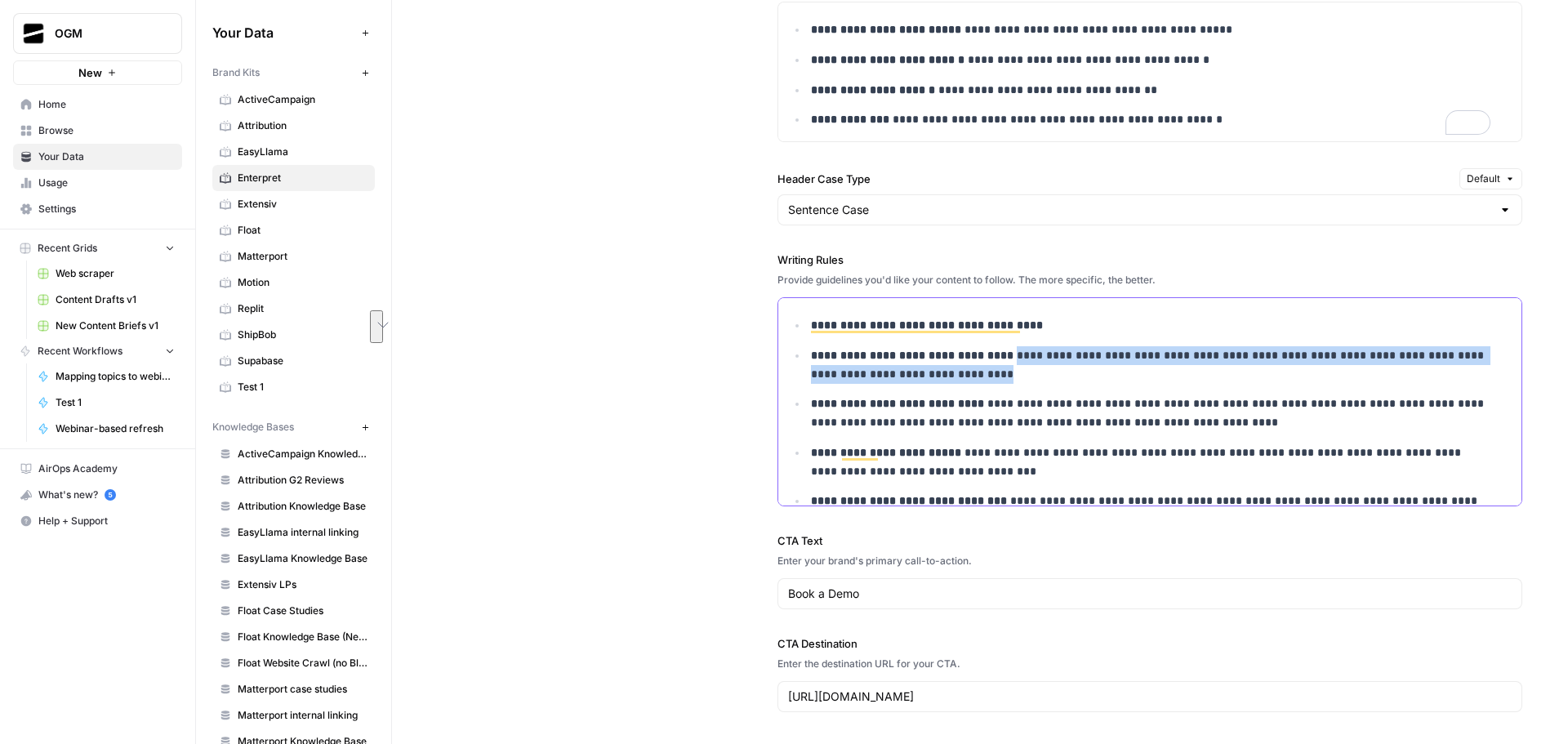
drag, startPoint x: 1005, startPoint y: 386, endPoint x: 996, endPoint y: 371, distance: 17.5
click at [996, 371] on p "**********" at bounding box center [1150, 365] width 680 height 37
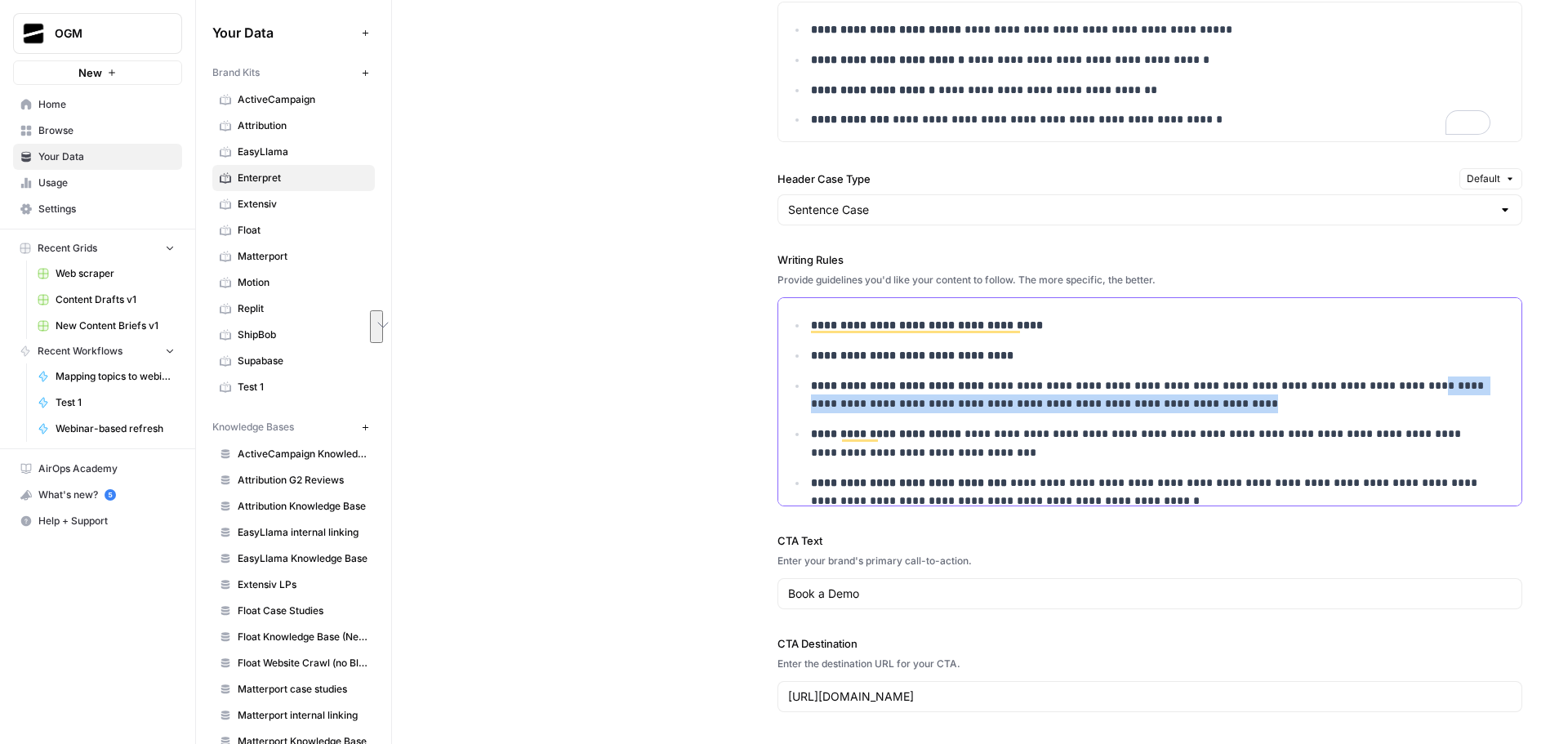
drag, startPoint x: 1381, startPoint y: 418, endPoint x: 1378, endPoint y: 404, distance: 14.3
click at [1378, 404] on p "**********" at bounding box center [1150, 396] width 680 height 37
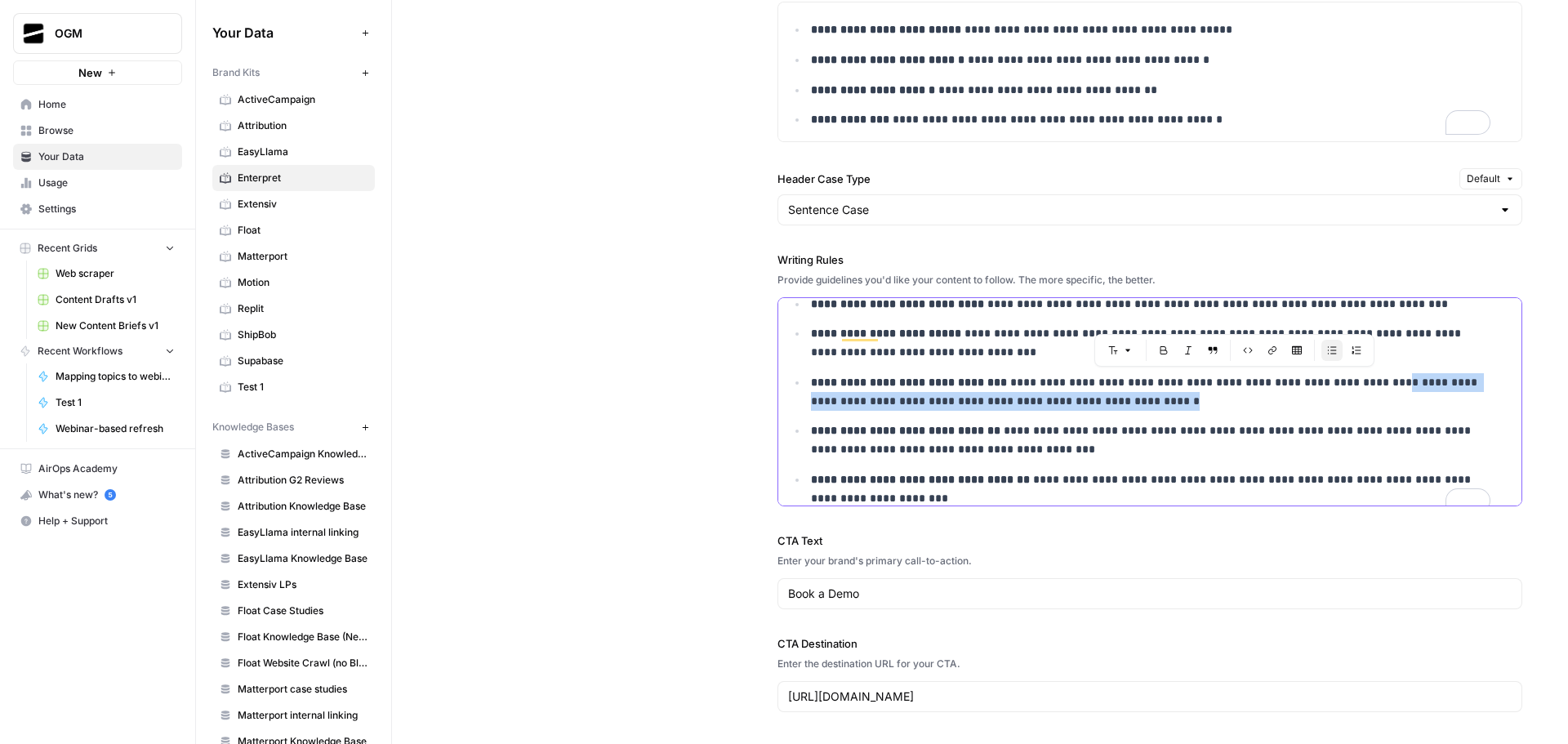
drag, startPoint x: 1377, startPoint y: 407, endPoint x: 1360, endPoint y: 396, distance: 20.2
click at [1360, 396] on p "**********" at bounding box center [1150, 392] width 680 height 37
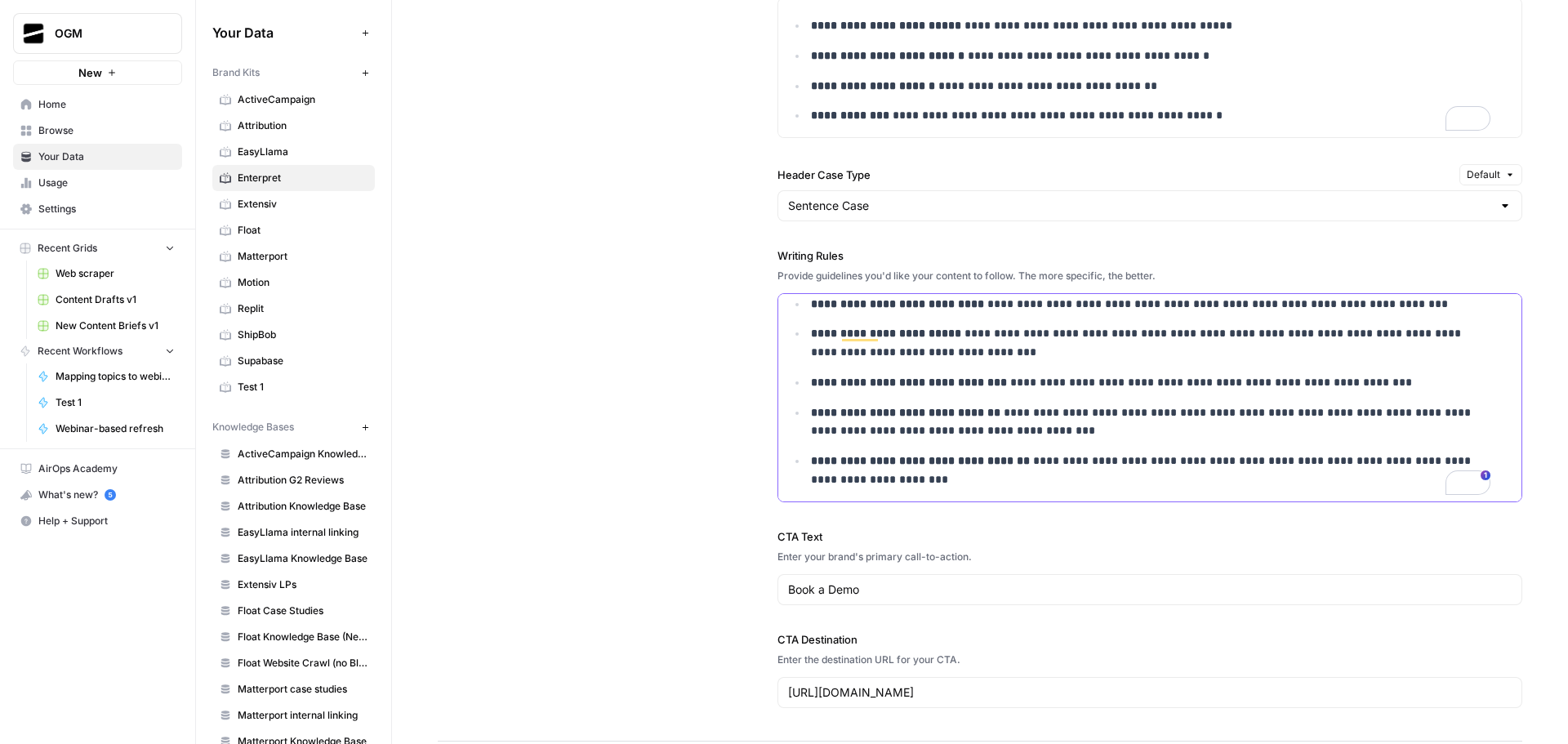
click at [959, 439] on p "**********" at bounding box center [1150, 422] width 680 height 37
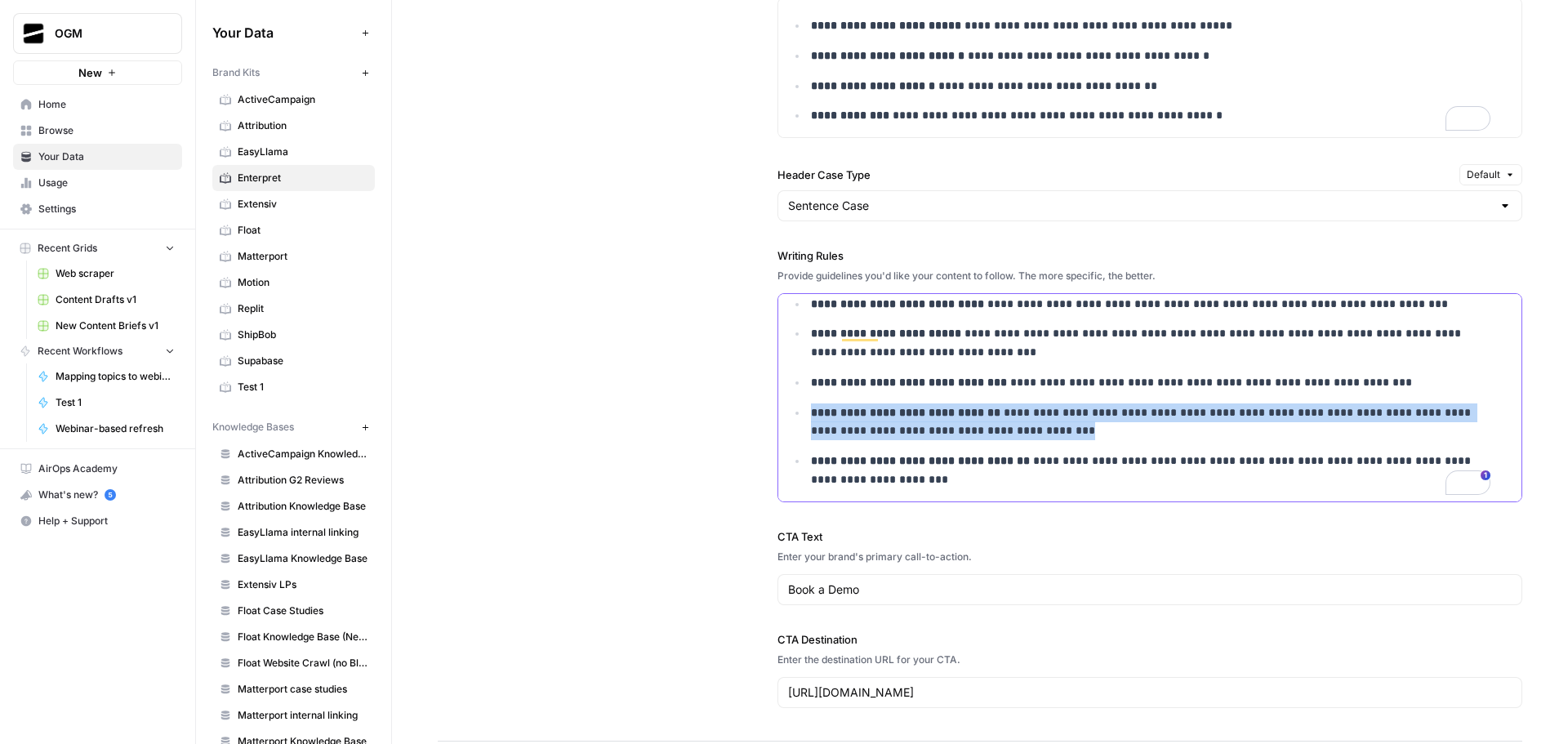
click at [959, 439] on p "**********" at bounding box center [1150, 422] width 680 height 37
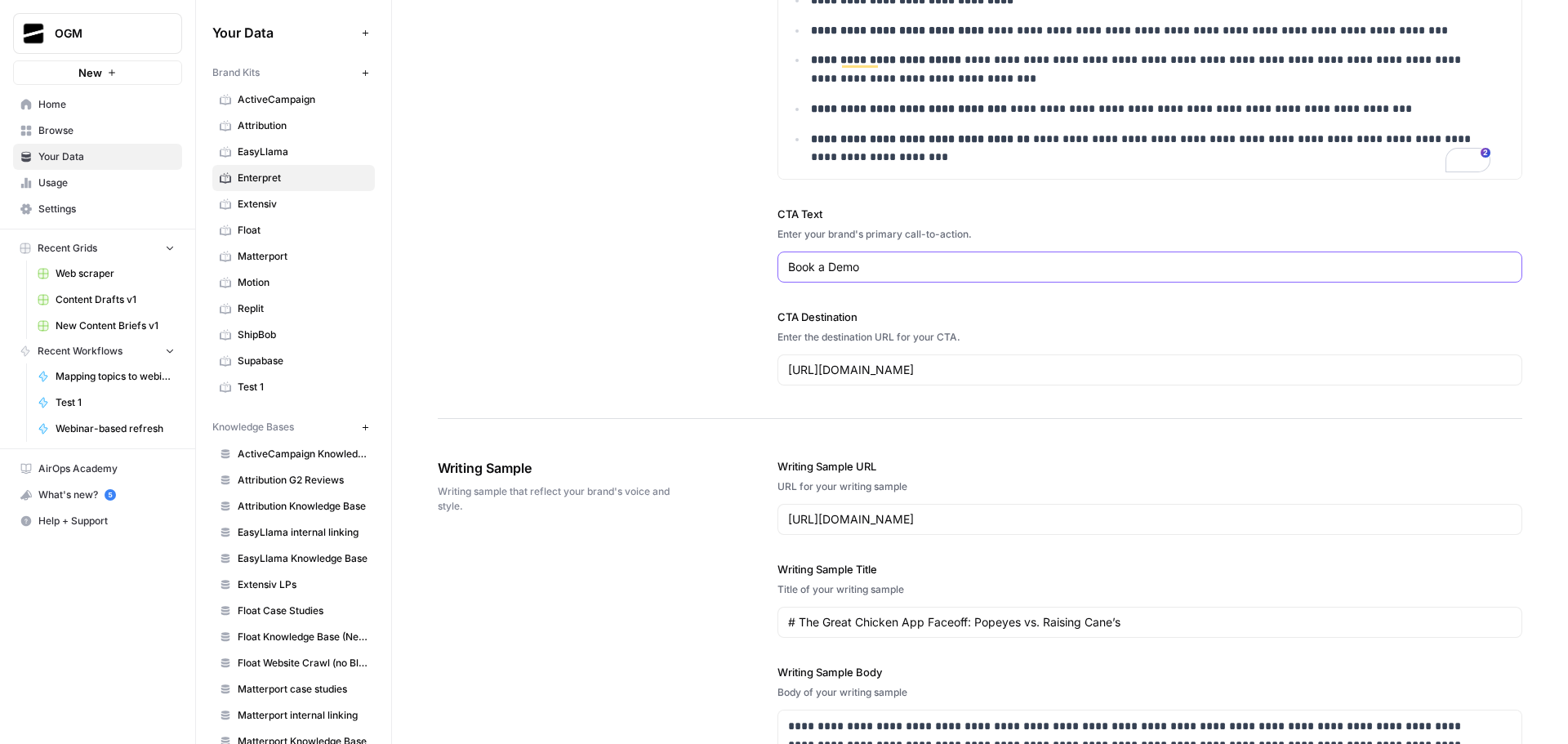
click at [831, 276] on input "Book a Demo" at bounding box center [1150, 267] width 724 height 16
type input "Book a demo"
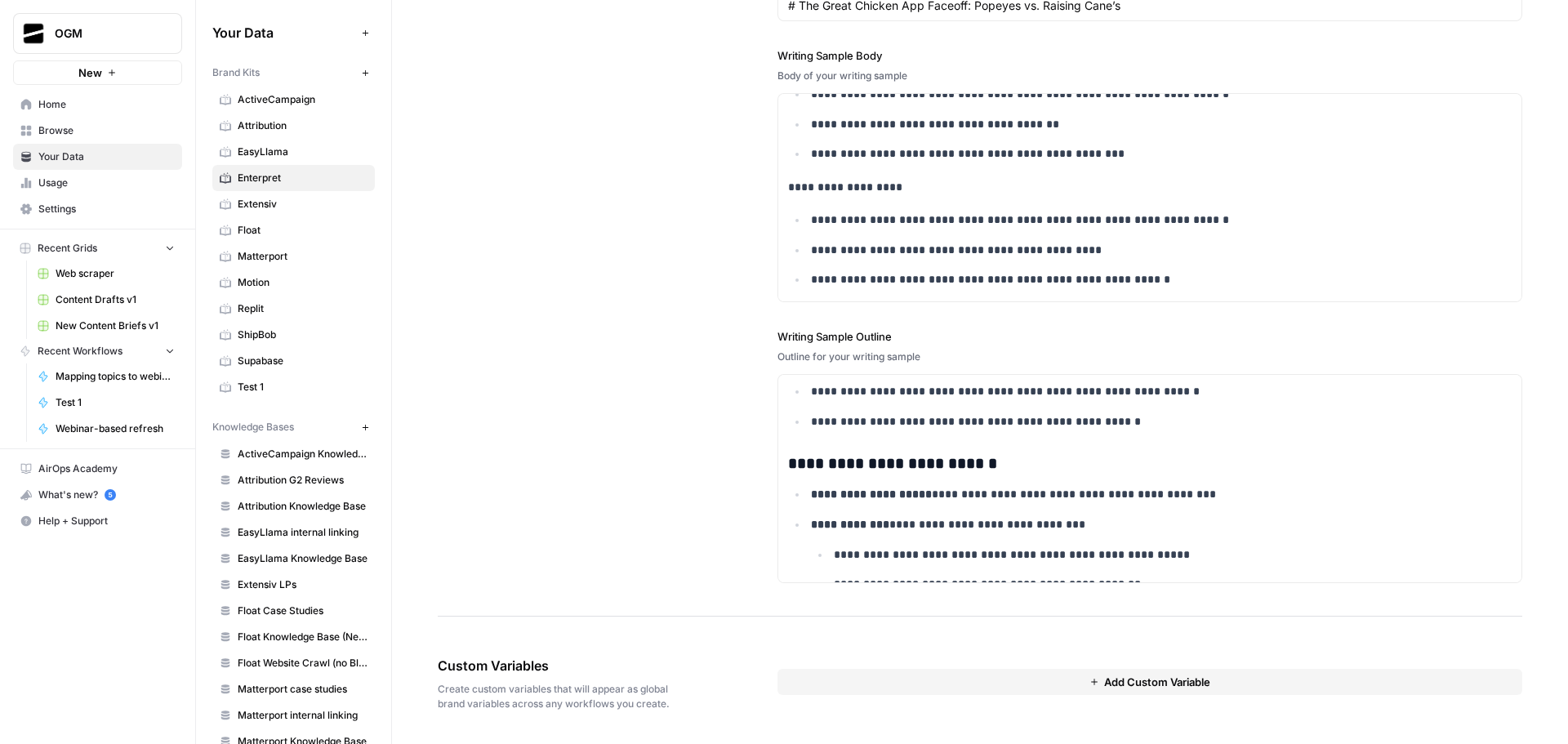
scroll to position [2205, 0]
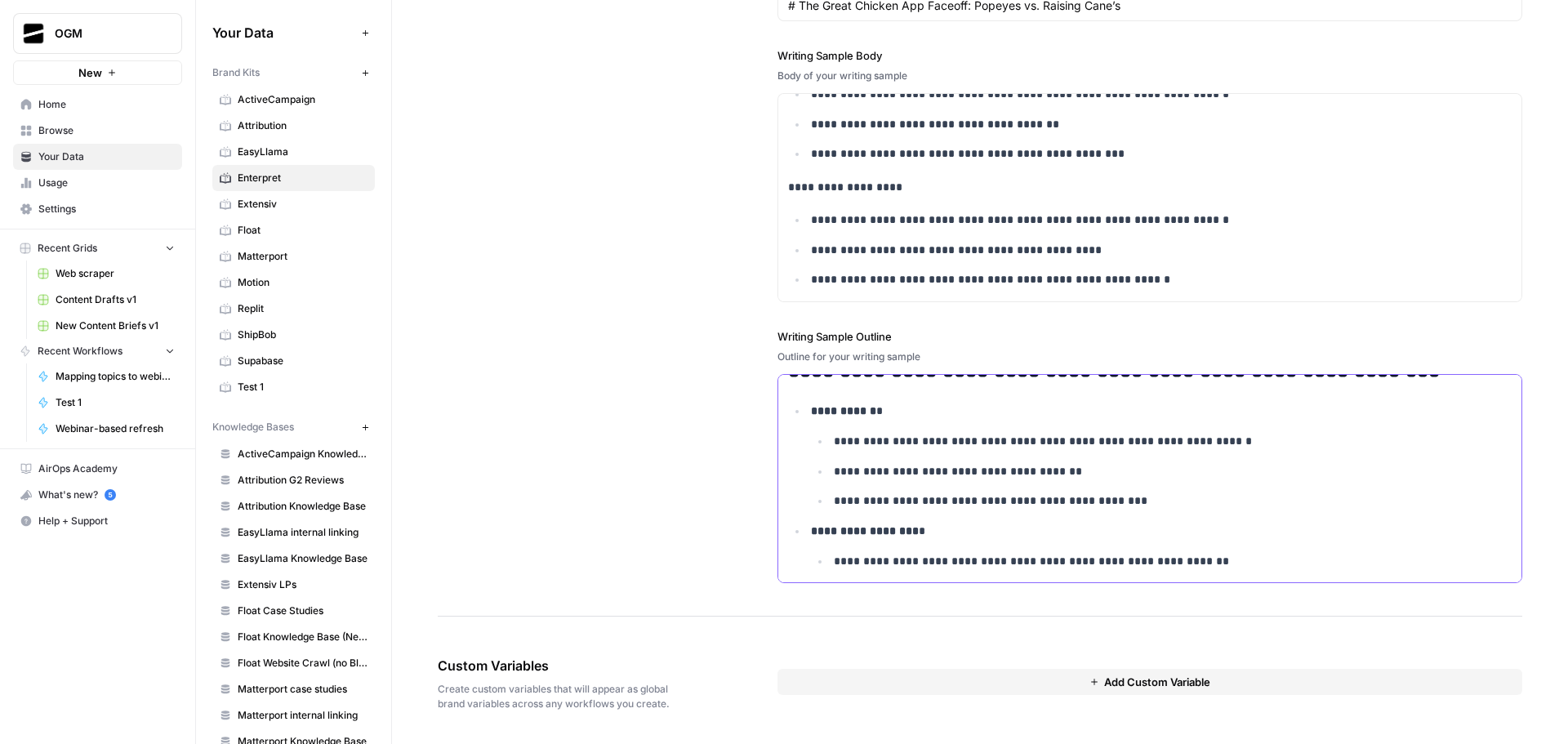
click at [996, 472] on p "**********" at bounding box center [1162, 471] width 657 height 19
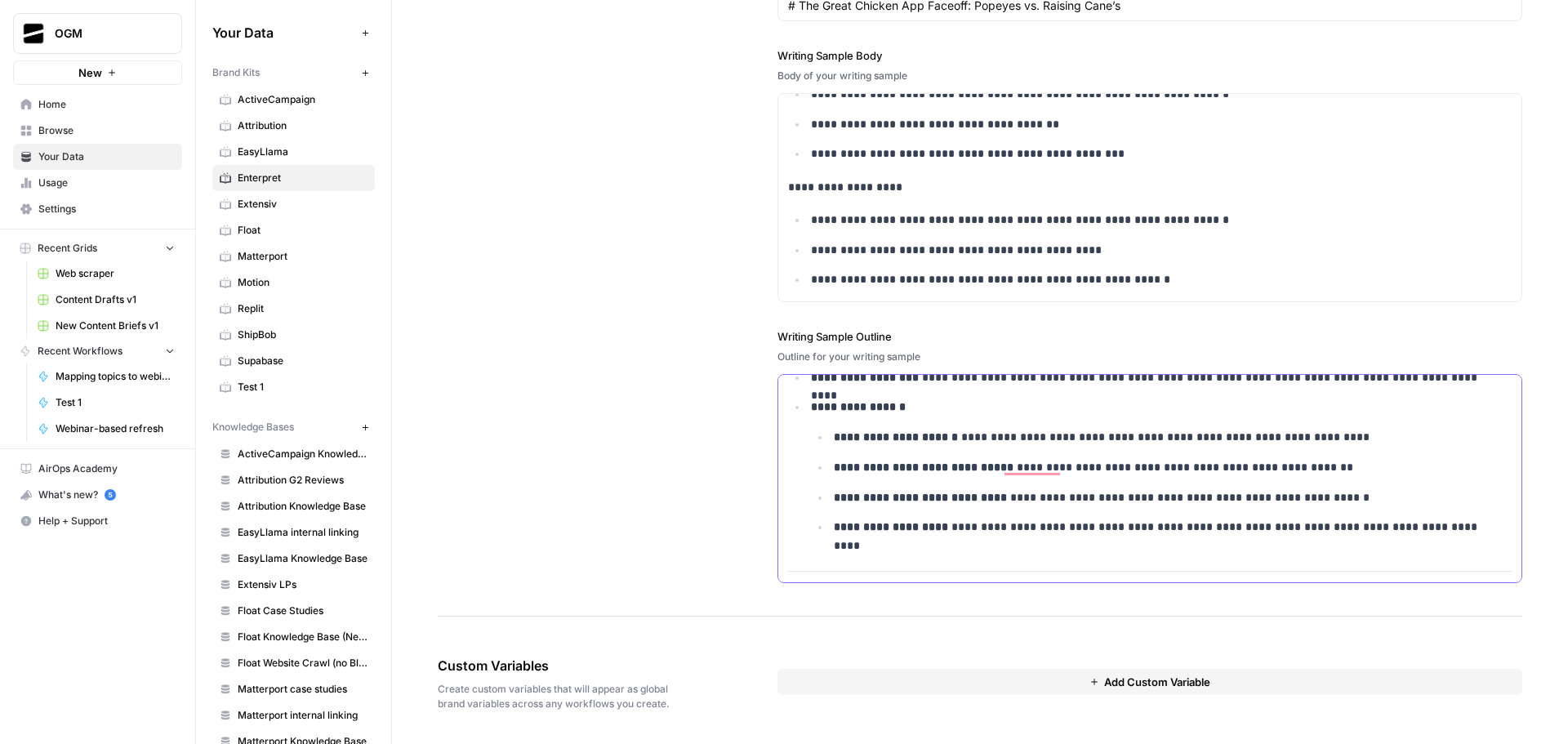
scroll to position [2169, 0]
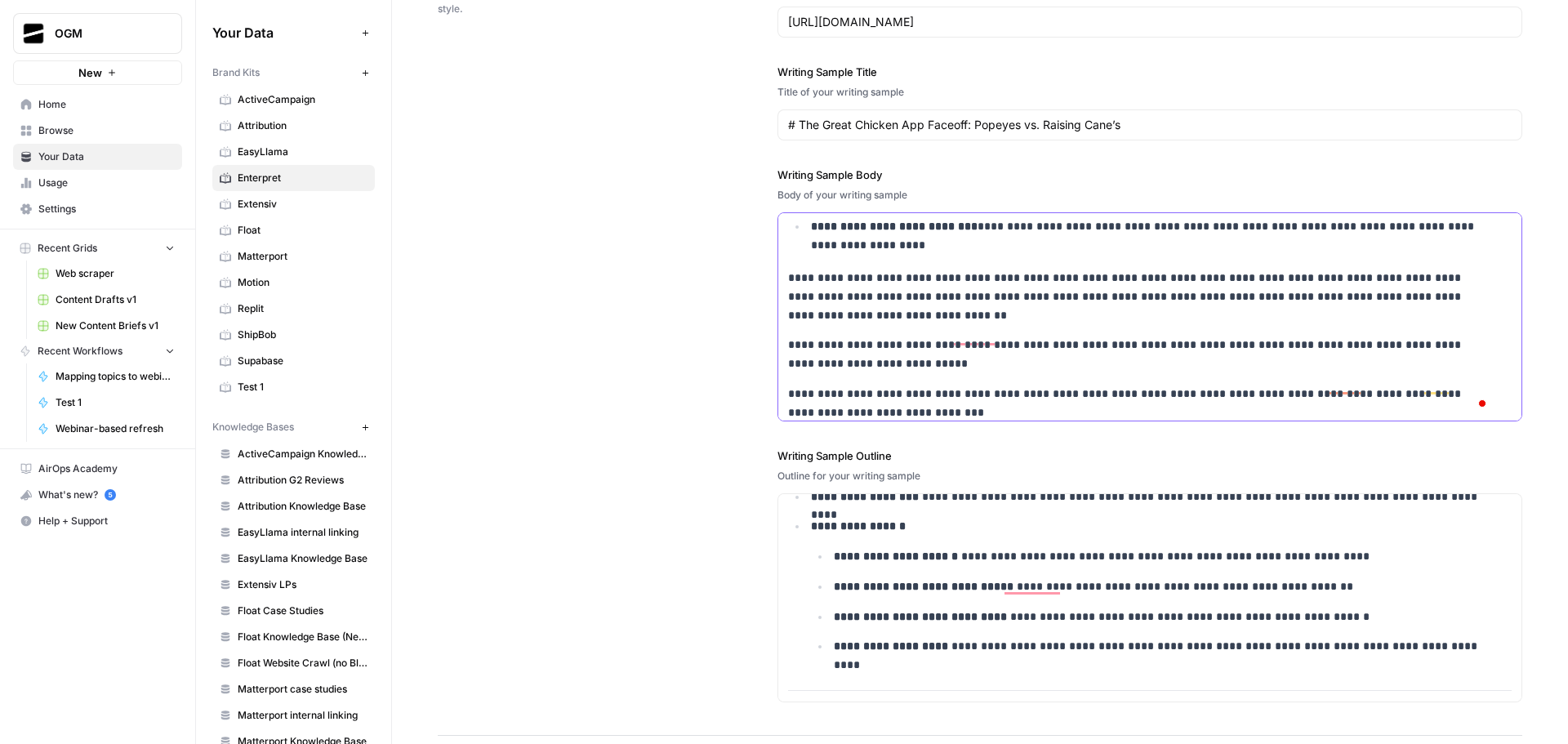
scroll to position [1543, 0]
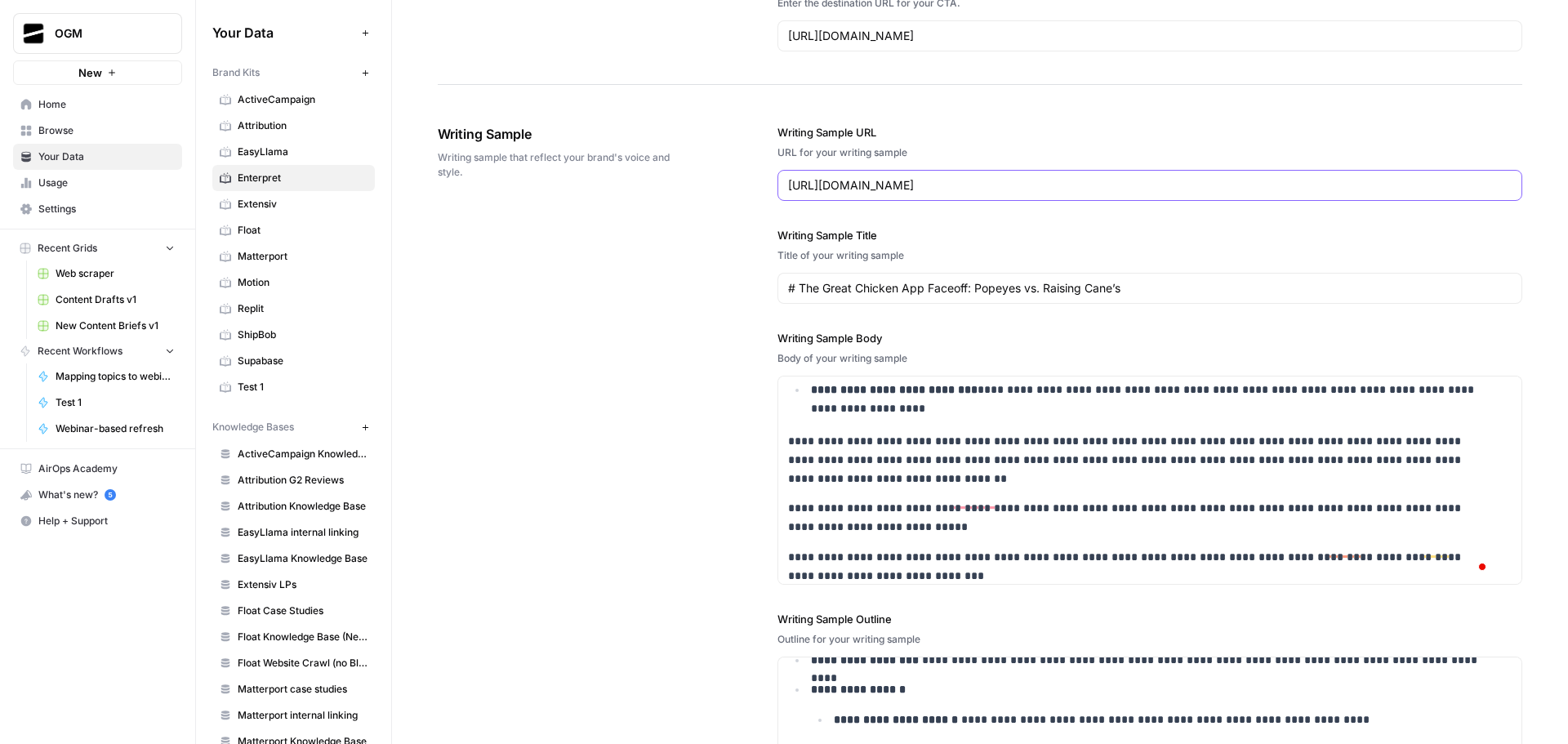
click at [952, 186] on input "https://www.enterpret.com/blog/the-great-chicken-app-faceoff-popeyes-vs-raising…" at bounding box center [1150, 185] width 724 height 16
paste input "scaling-paradox-why-growth-often-means-losing-customer-focus-voc"
type input "https://www.enterpret.com/blog/the-scaling-paradox-why-growth-often-means-losin…"
click at [986, 294] on input "# The Great Chicken App Faceoff: Popeyes vs. Raising Cane’s" at bounding box center [1150, 288] width 724 height 16
paste input "The Scaling Paradox: Why Growth Often Means Losing Customer Focu"
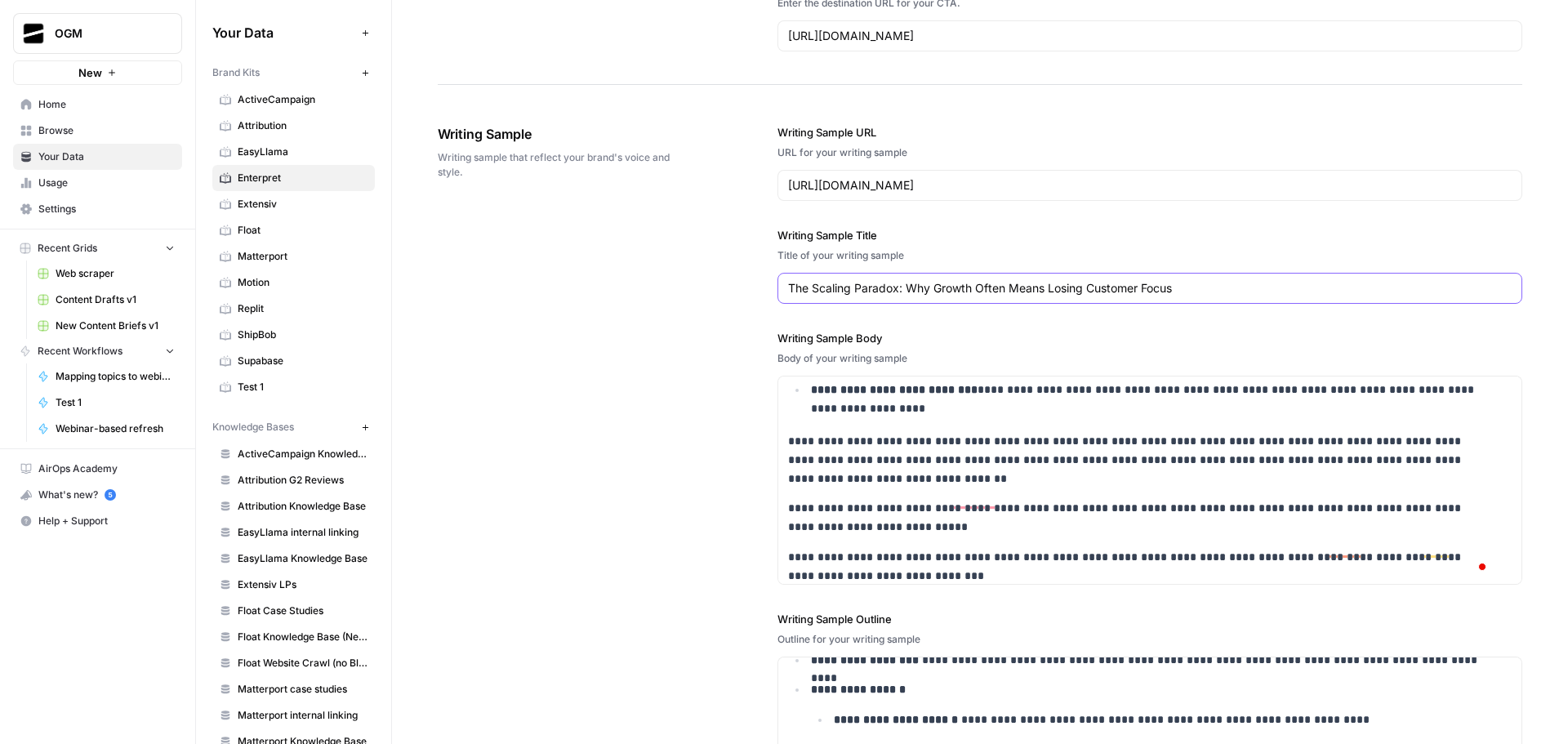
type input "The Scaling Paradox: Why Growth Often Means Losing Customer Focus"
click at [724, 338] on div "**********" at bounding box center [980, 495] width 1084 height 808
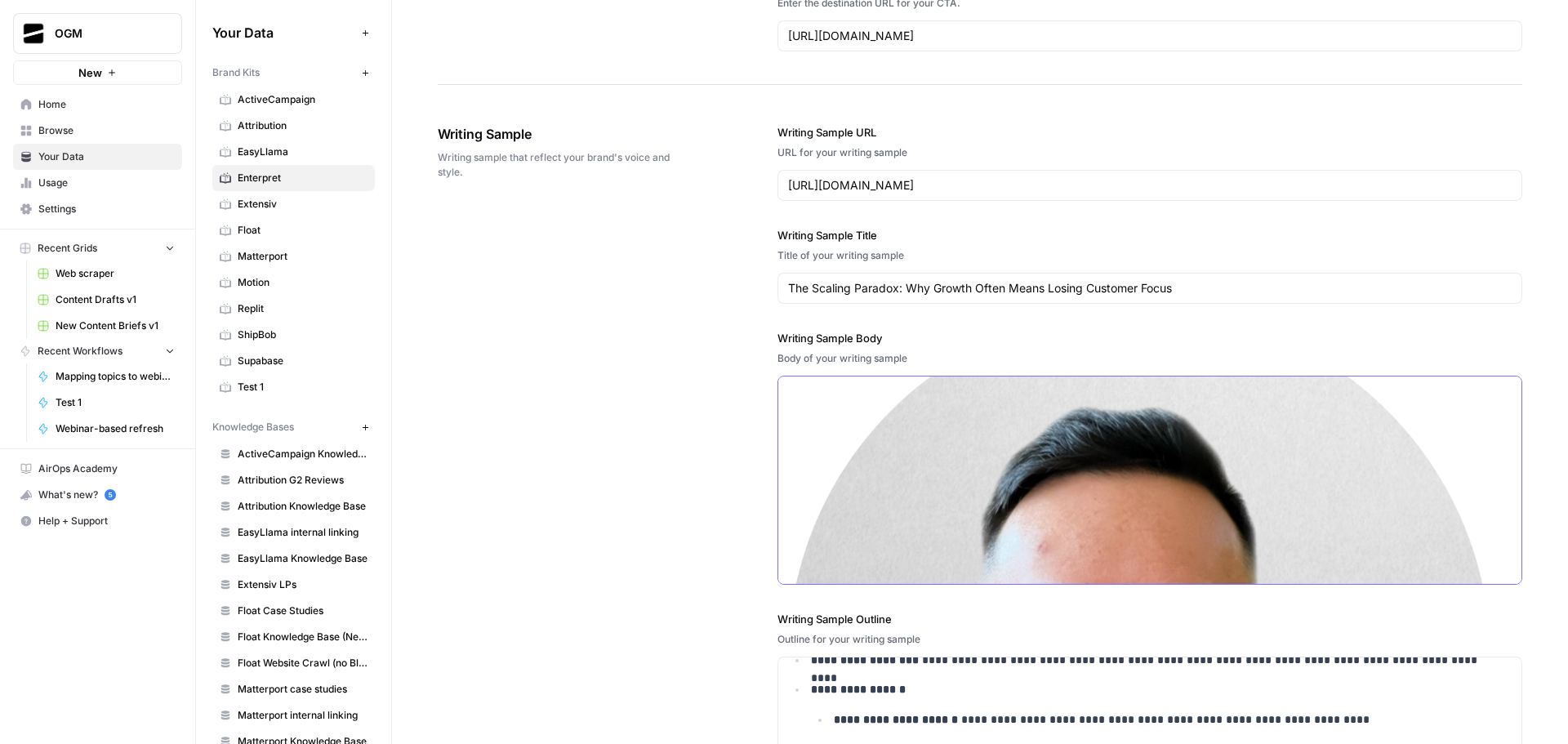
click at [996, 463] on img "To enrich screen reader interactions, please activate Accessibility in Grammarl…" at bounding box center [1140, 659] width 702 height 702
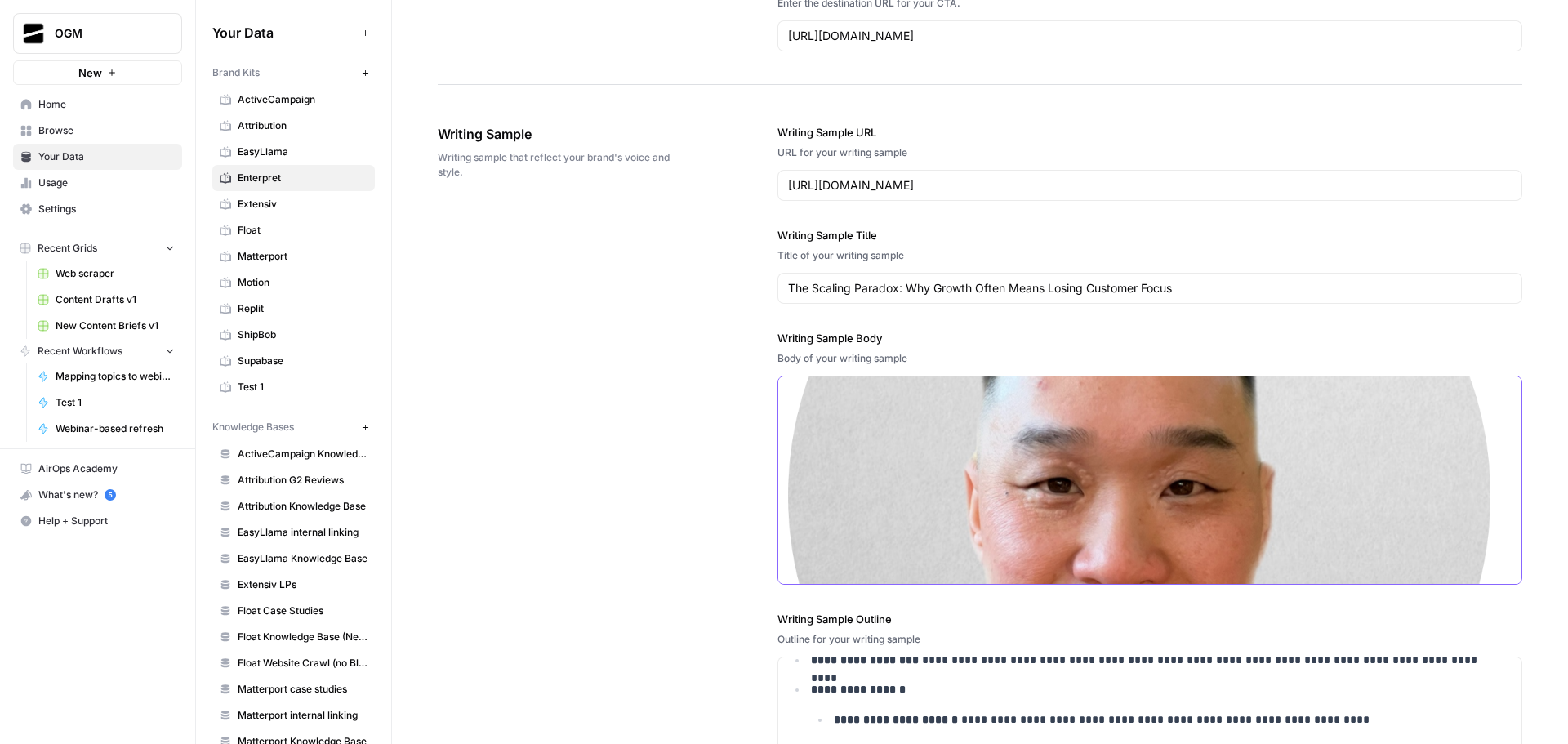
click at [997, 476] on img "To enrich screen reader interactions, please activate Accessibility in Grammarl…" at bounding box center [1140, 496] width 702 height 702
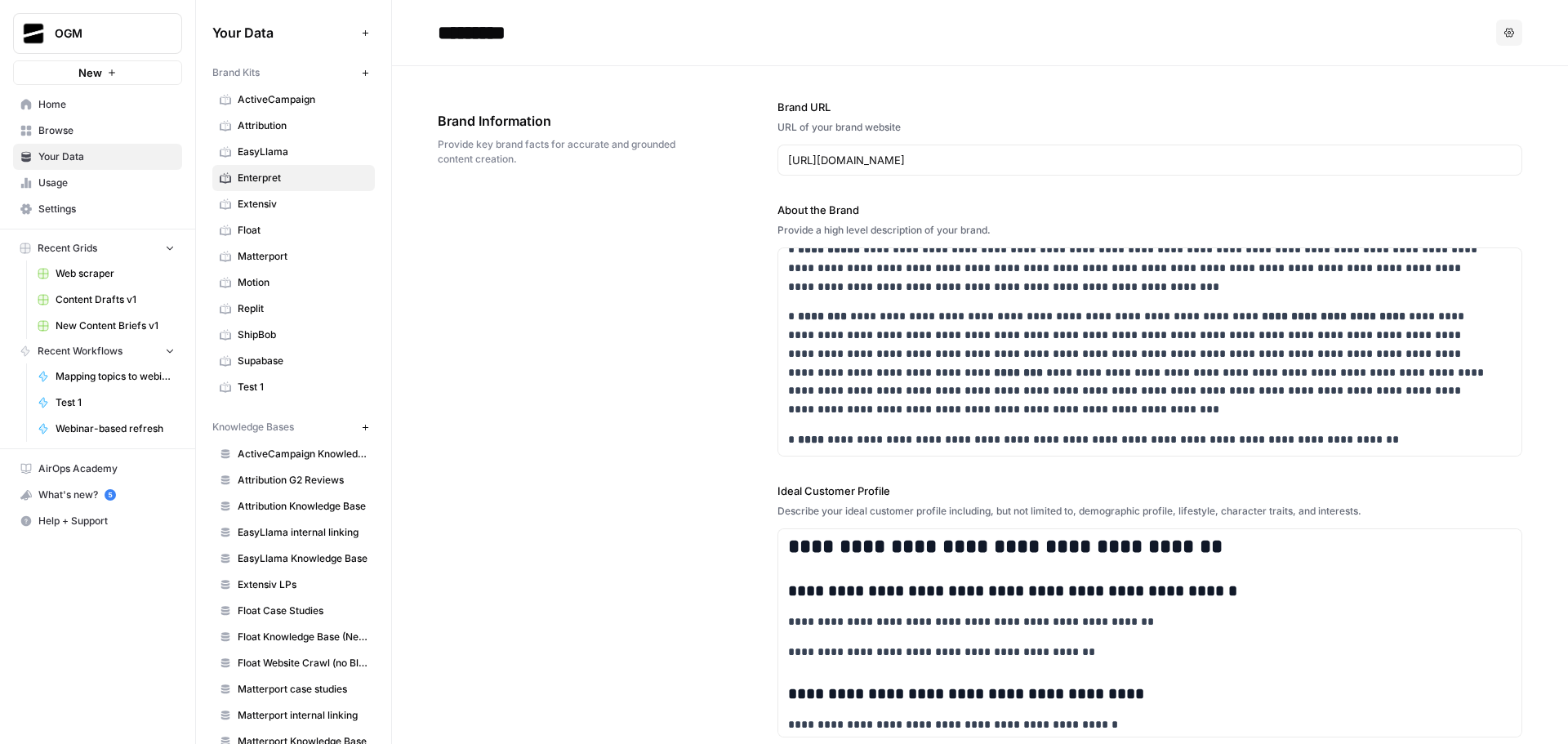
click at [253, 153] on span "EasyLlama" at bounding box center [302, 152] width 130 height 15
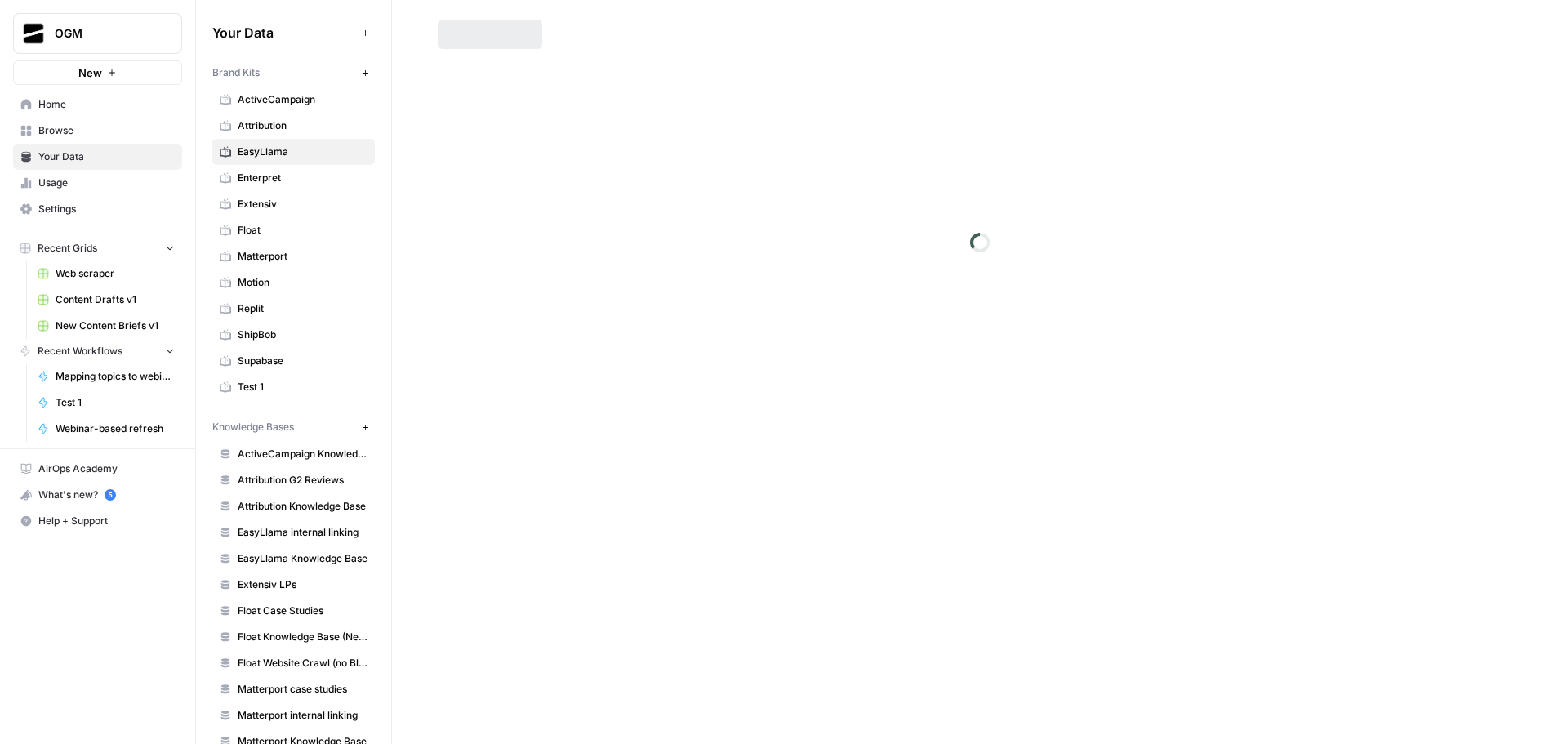
click at [283, 177] on span "Enterpret" at bounding box center [302, 178] width 130 height 15
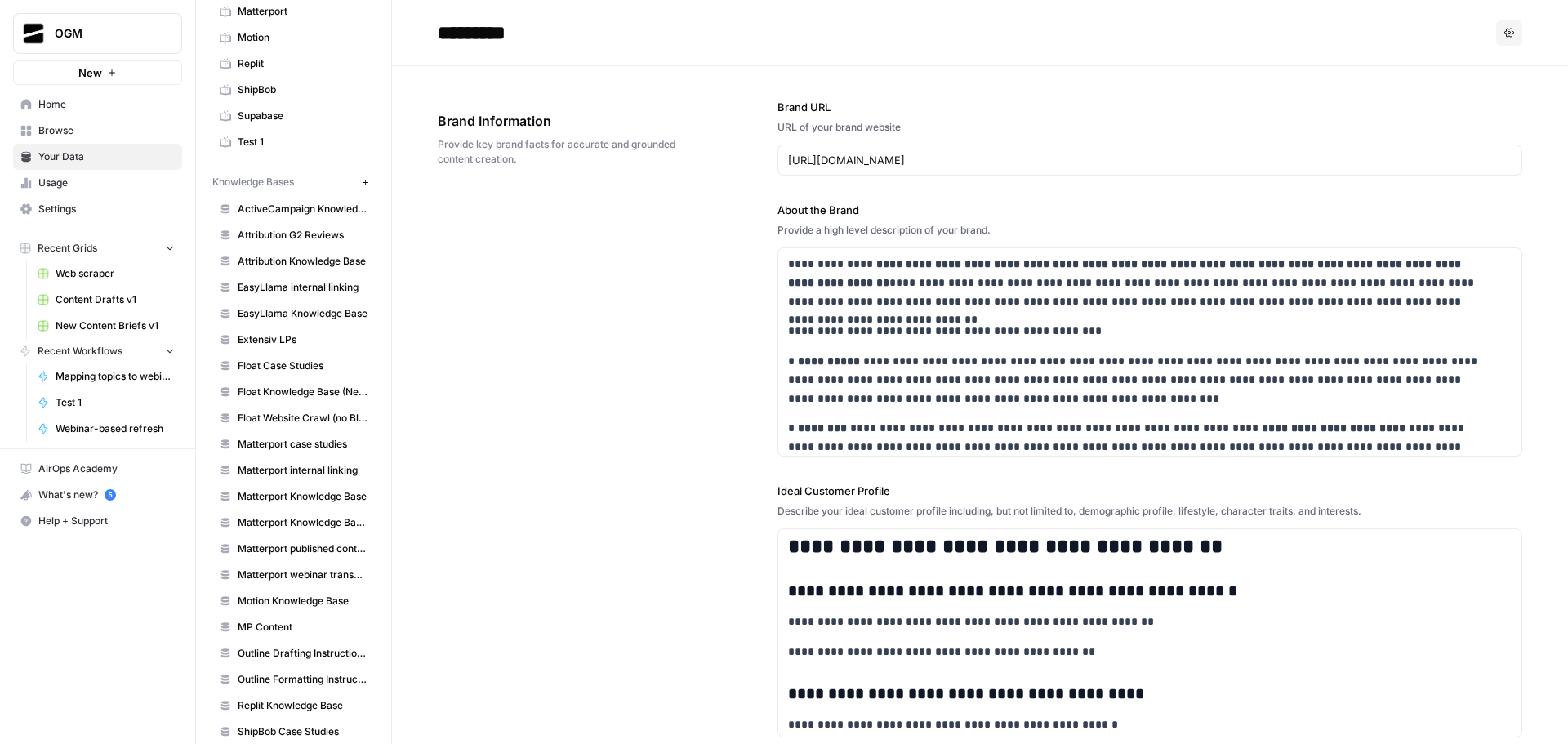
scroll to position [344, 0]
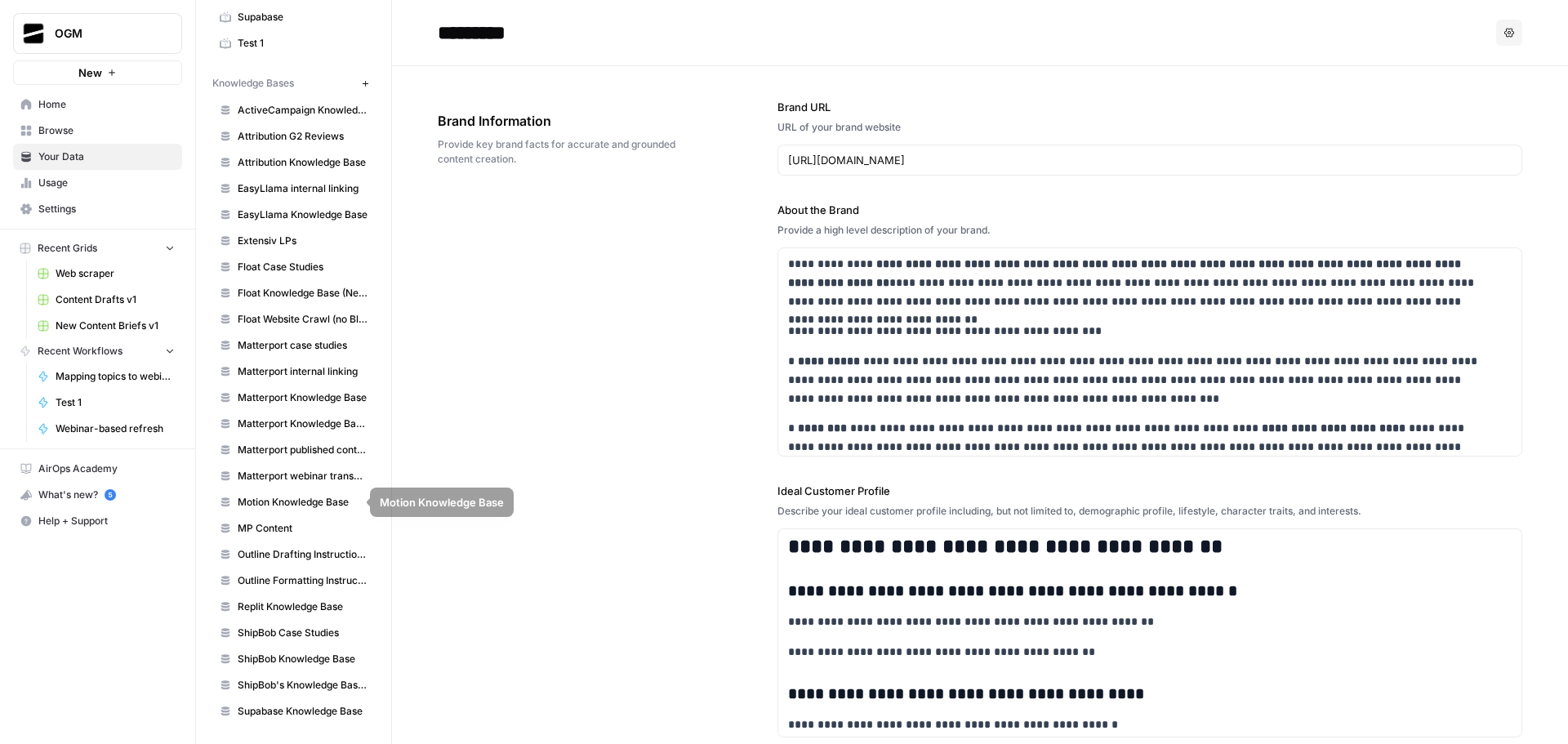
click at [297, 516] on link "MP Content" at bounding box center [293, 528] width 163 height 26
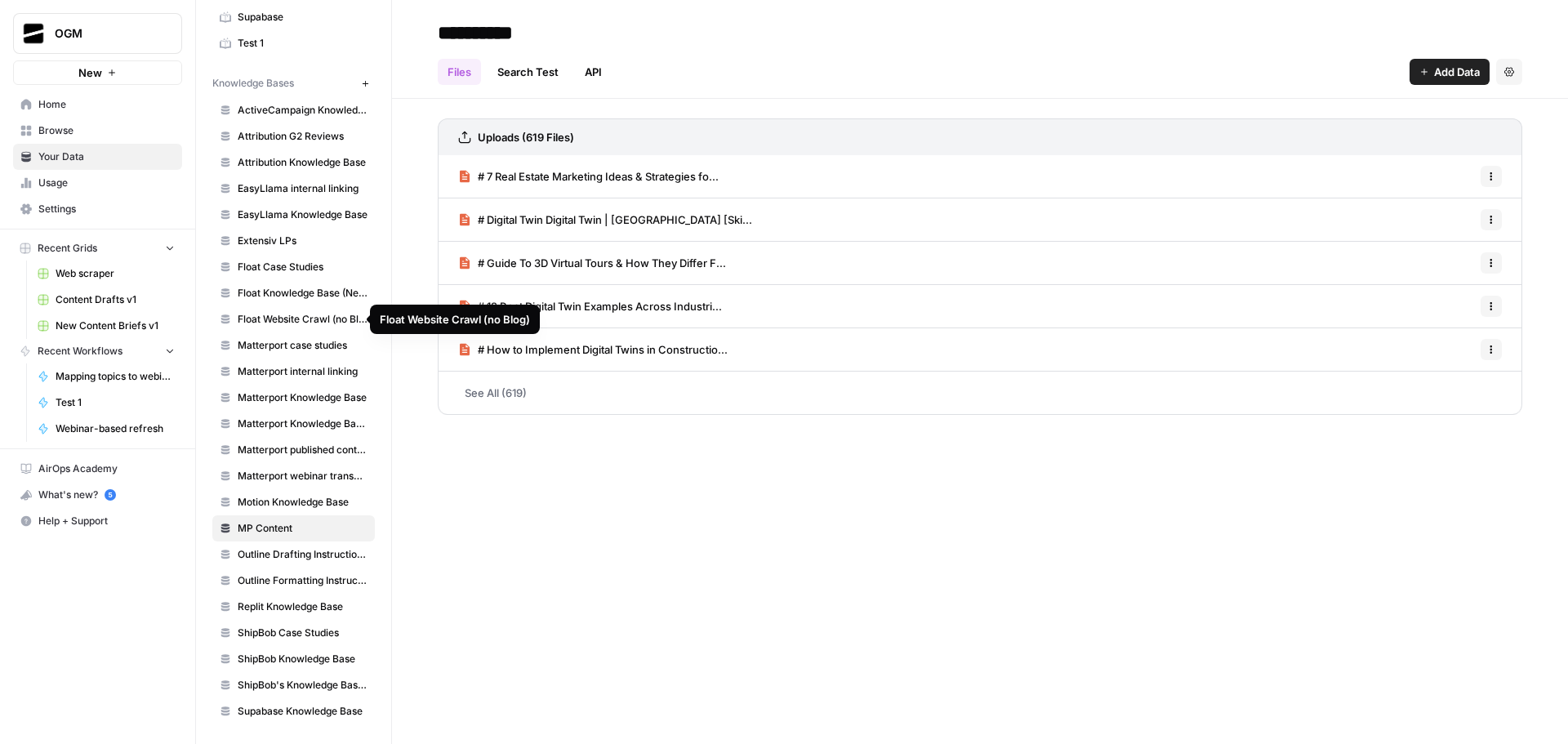
click at [306, 317] on span "Float Website Crawl (no Blog)" at bounding box center [302, 319] width 130 height 15
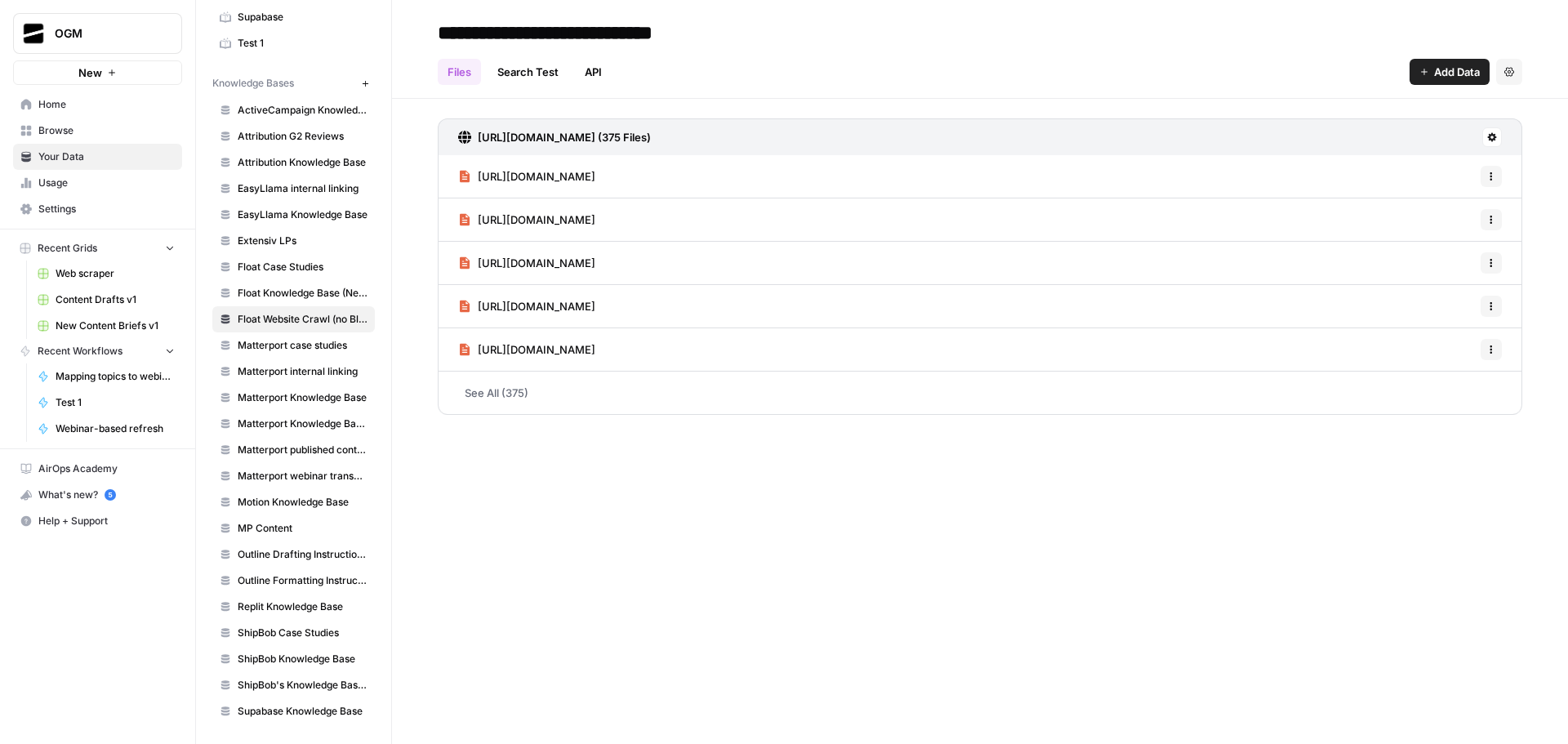
scroll to position [17, 0]
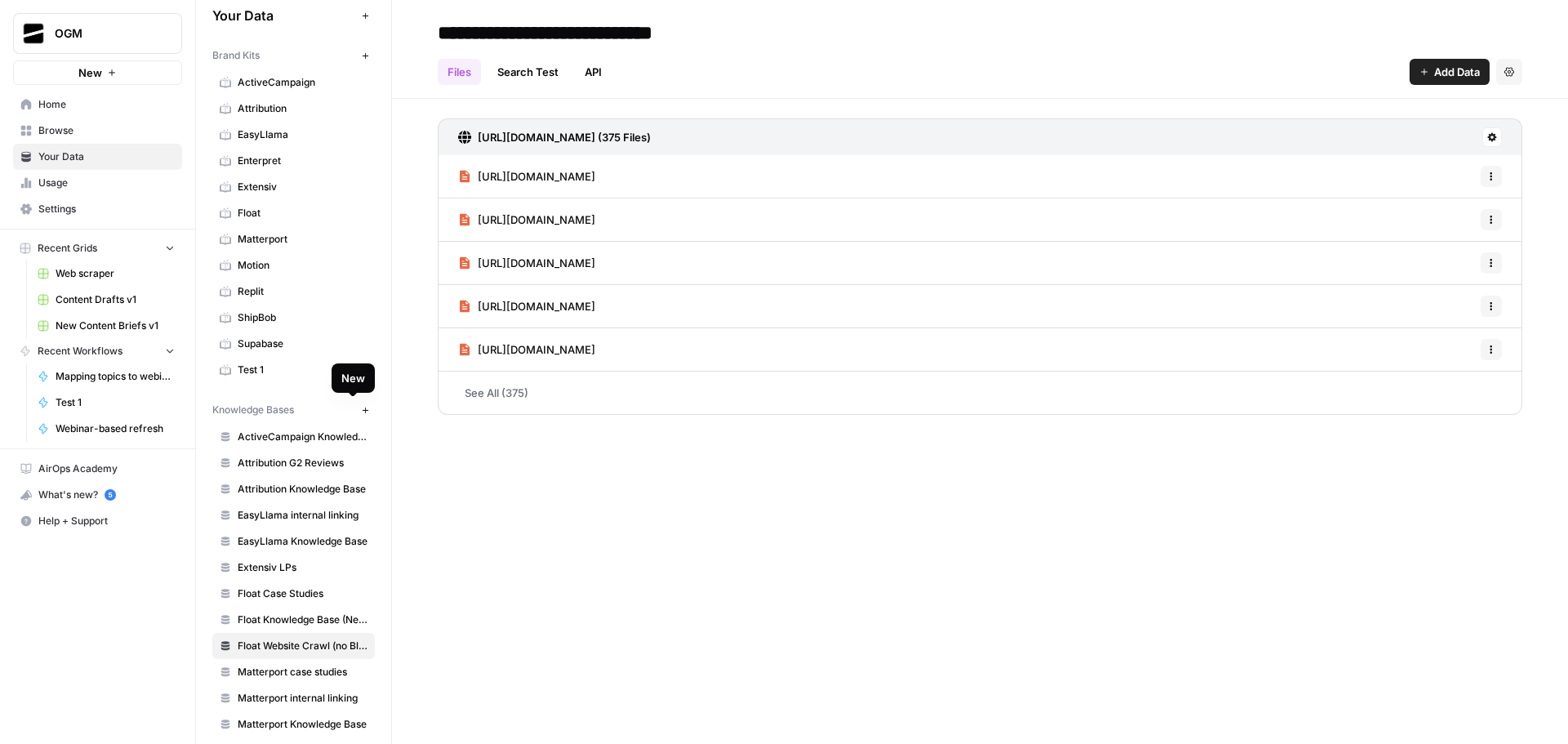
click at [588, 589] on div "**********" at bounding box center [980, 372] width 1176 height 744
click at [356, 414] on button "New" at bounding box center [365, 410] width 20 height 20
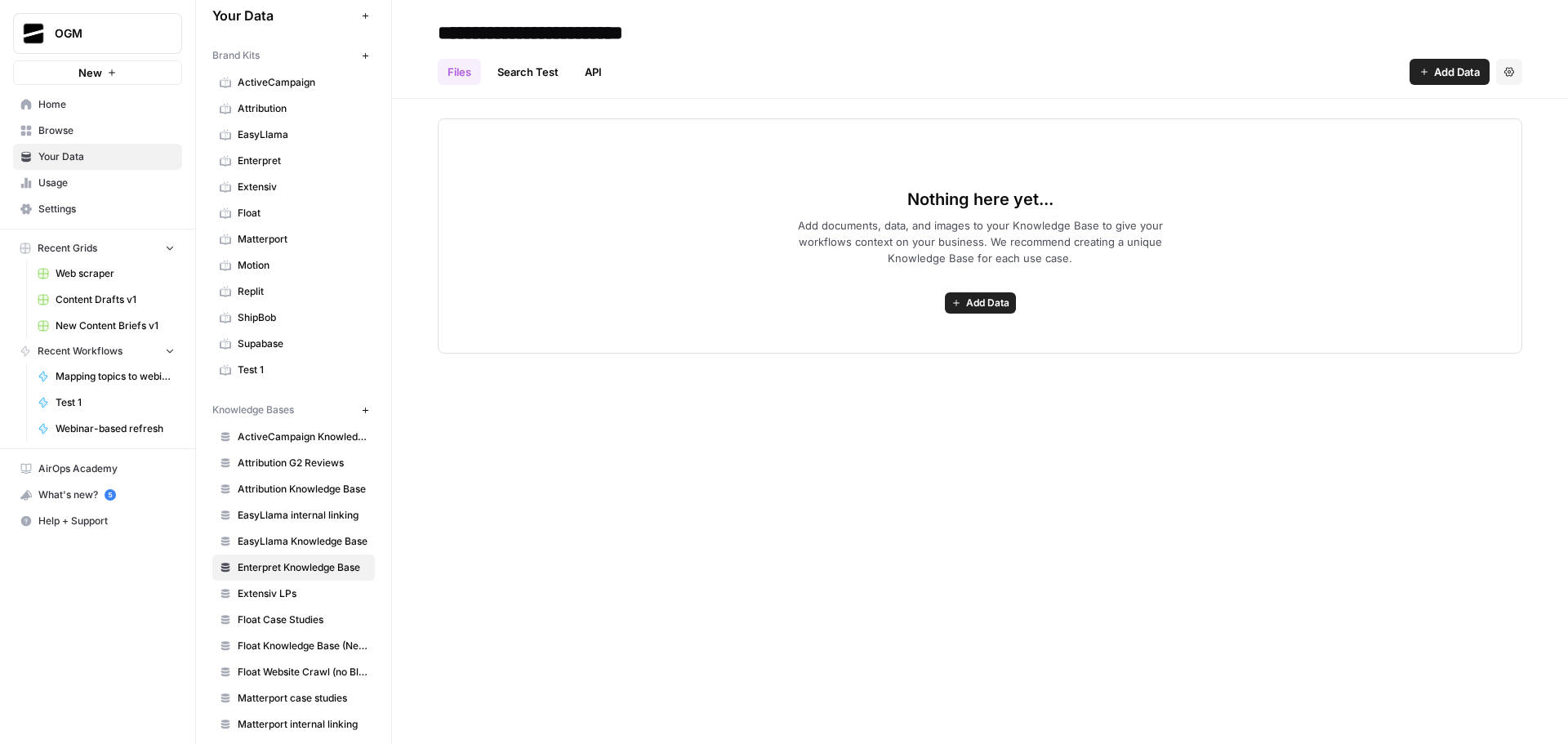
type input "**********"
click at [1455, 71] on span "Add Data" at bounding box center [1457, 72] width 45 height 16
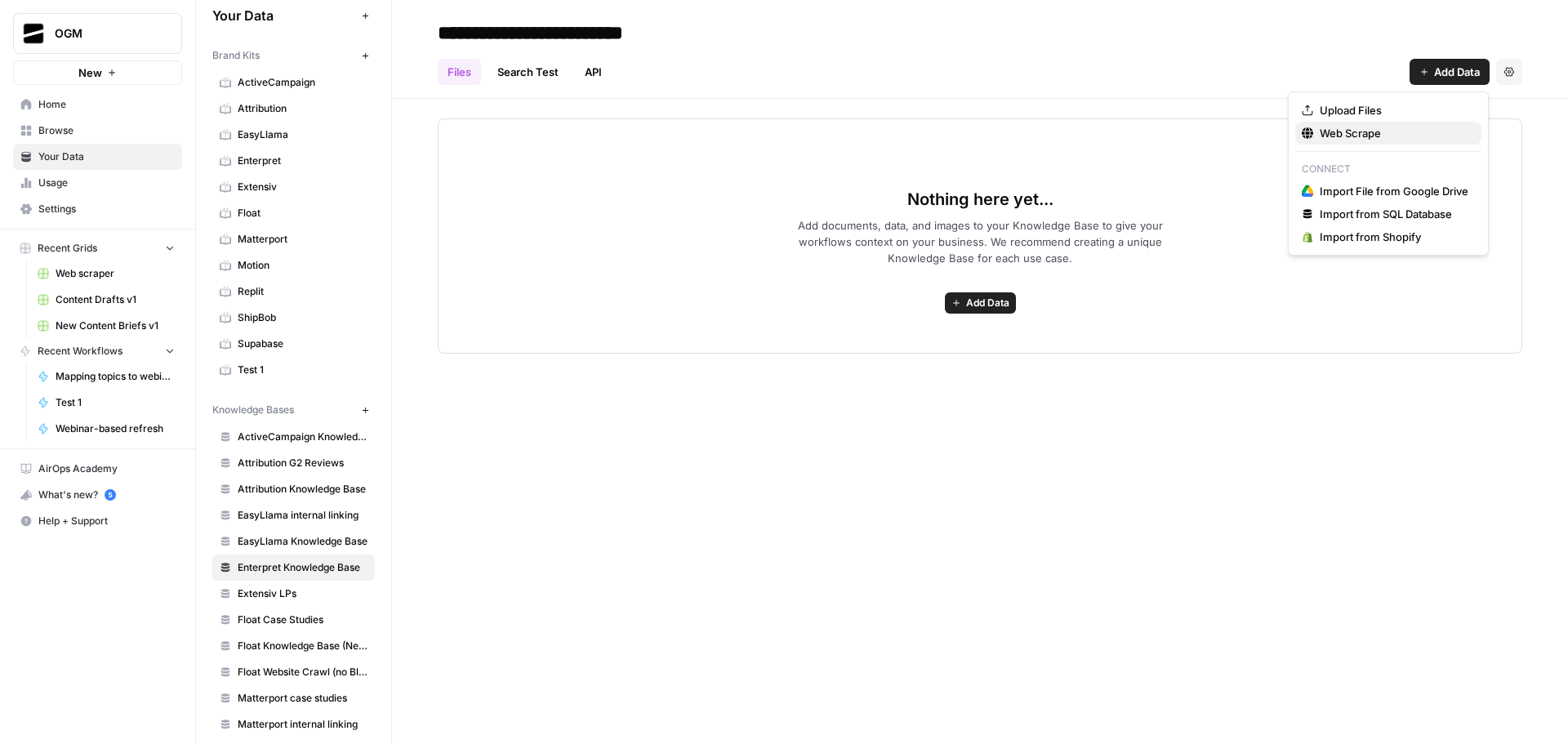
click at [1378, 134] on span "Web Scrape" at bounding box center [1394, 133] width 148 height 16
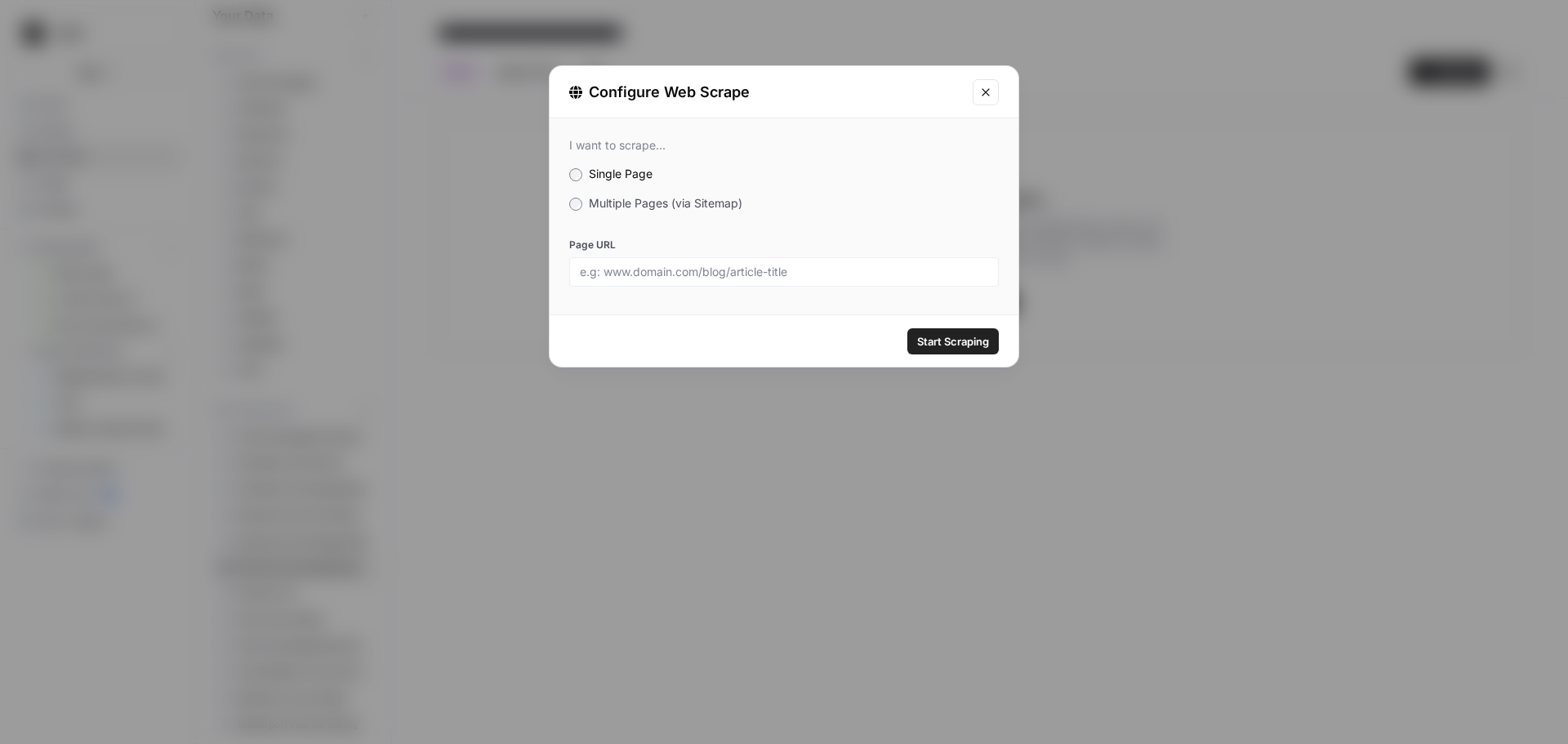
click at [599, 205] on span "Multiple Pages (via Sitemap)" at bounding box center [666, 204] width 154 height 14
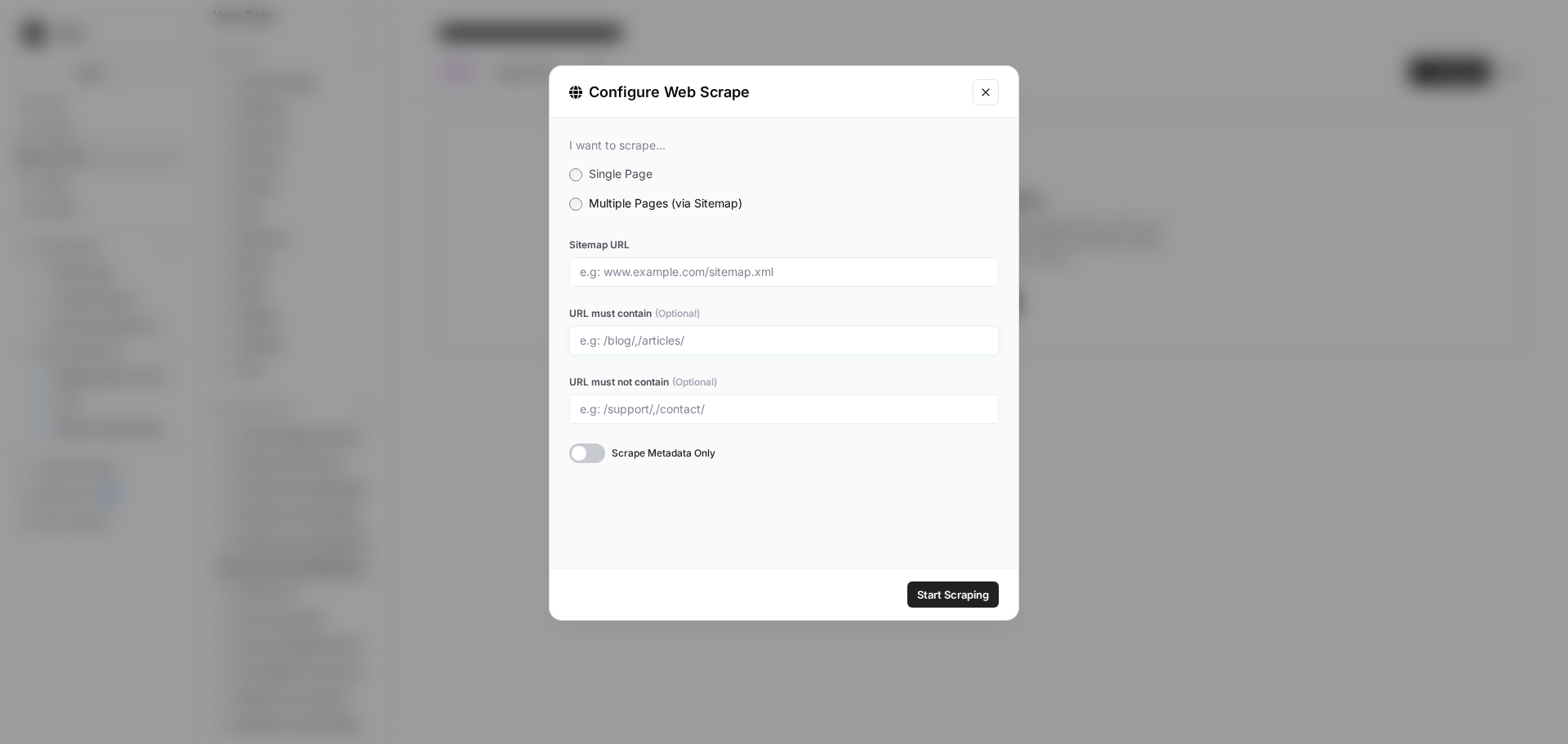
click at [680, 338] on input "URL must contain (Optional)" at bounding box center [783, 340] width 408 height 15
paste input "/integrations"
type input "/integrations"
click at [831, 308] on label "URL must contain (Optional)" at bounding box center [783, 314] width 429 height 15
click at [831, 333] on input "/integrations" at bounding box center [783, 340] width 408 height 15
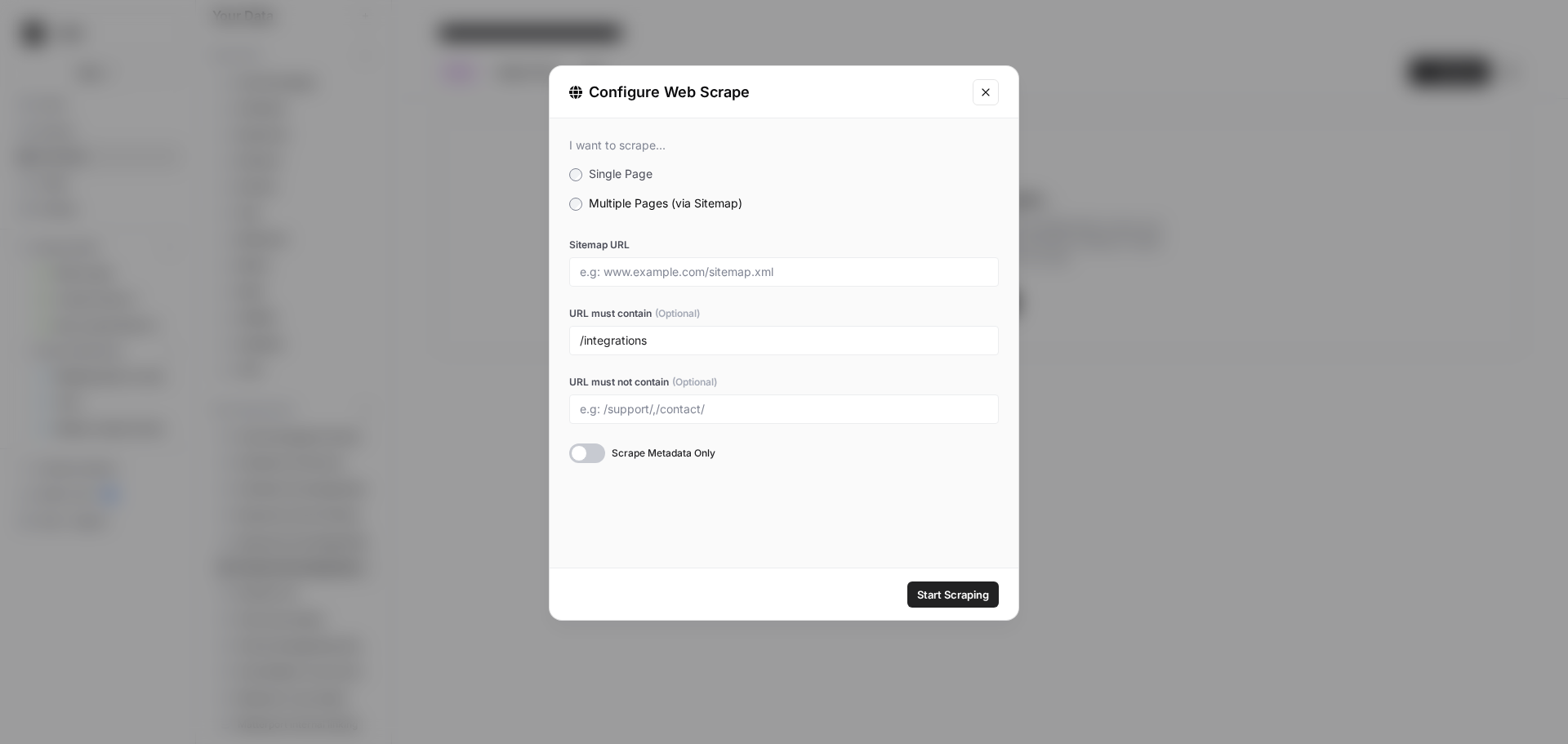
click at [971, 590] on span "Start Scraping" at bounding box center [953, 595] width 72 height 16
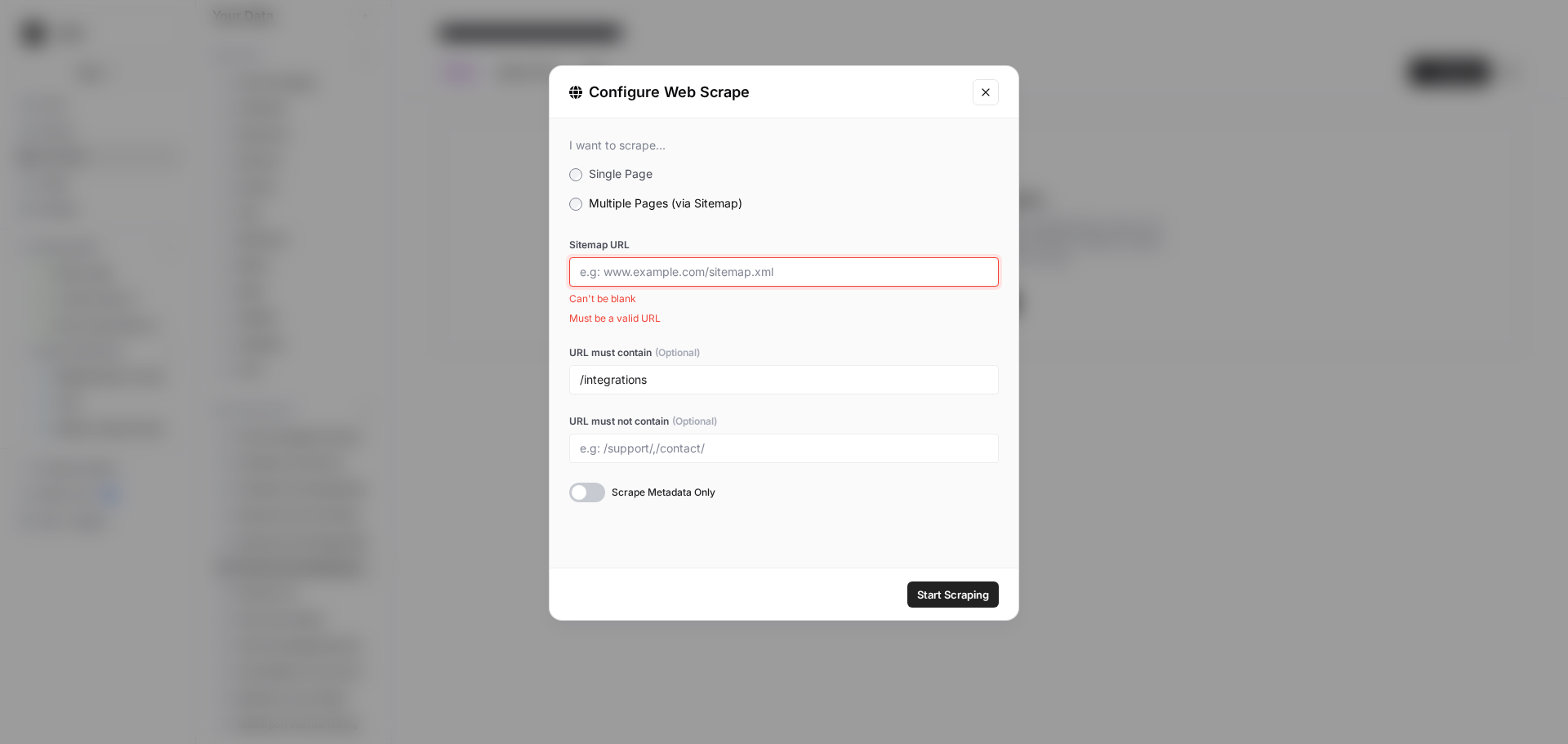
click at [761, 274] on input "Sitemap URL" at bounding box center [783, 272] width 408 height 15
paste input "[URL][DOMAIN_NAME]"
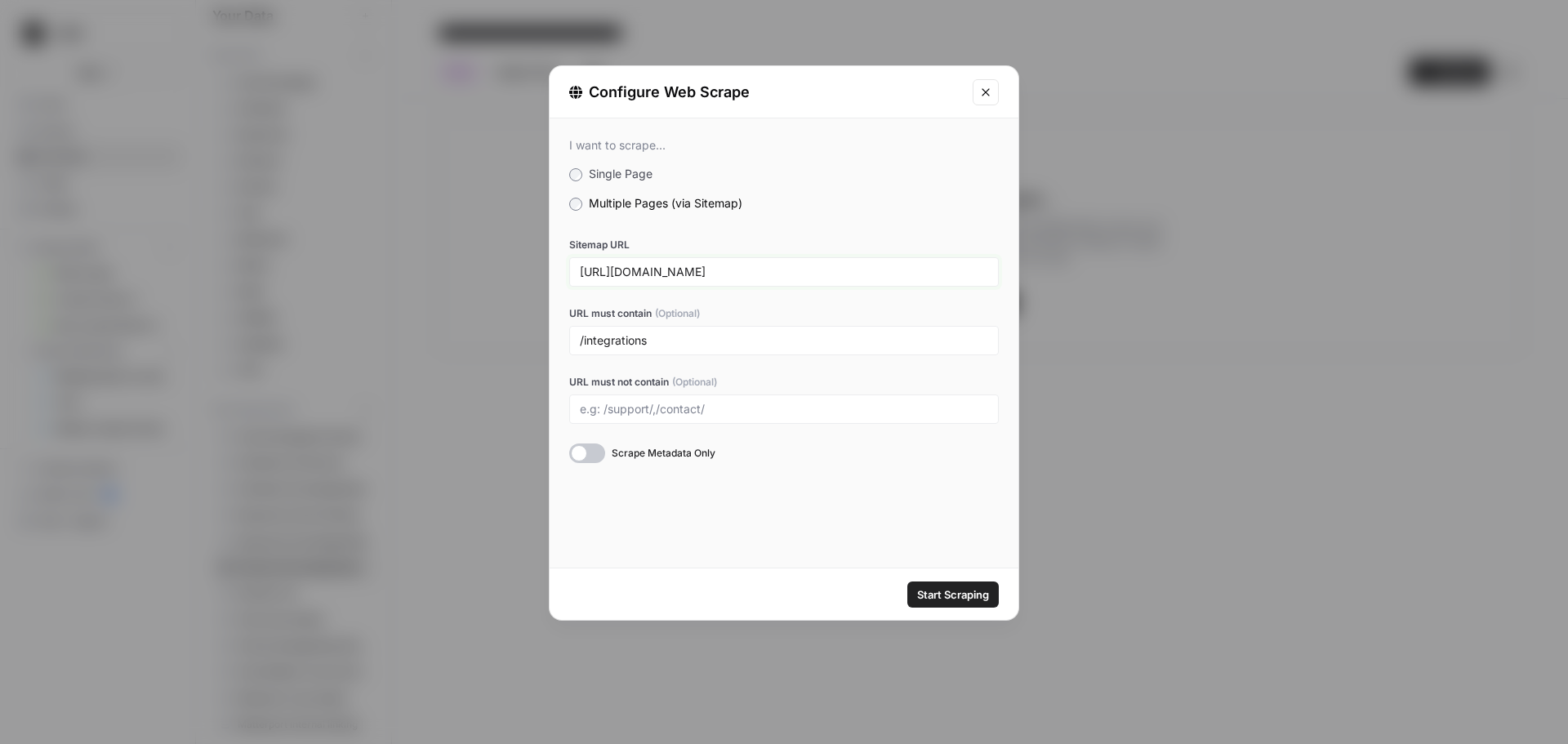
type input "[URL][DOMAIN_NAME]"
click at [816, 236] on div "I want to scrape... Single Page Multiple Pages (via Sitemap) Sitemap URL [URL][…" at bounding box center [783, 300] width 468 height 364
click at [956, 600] on span "Start Scraping" at bounding box center [953, 595] width 72 height 16
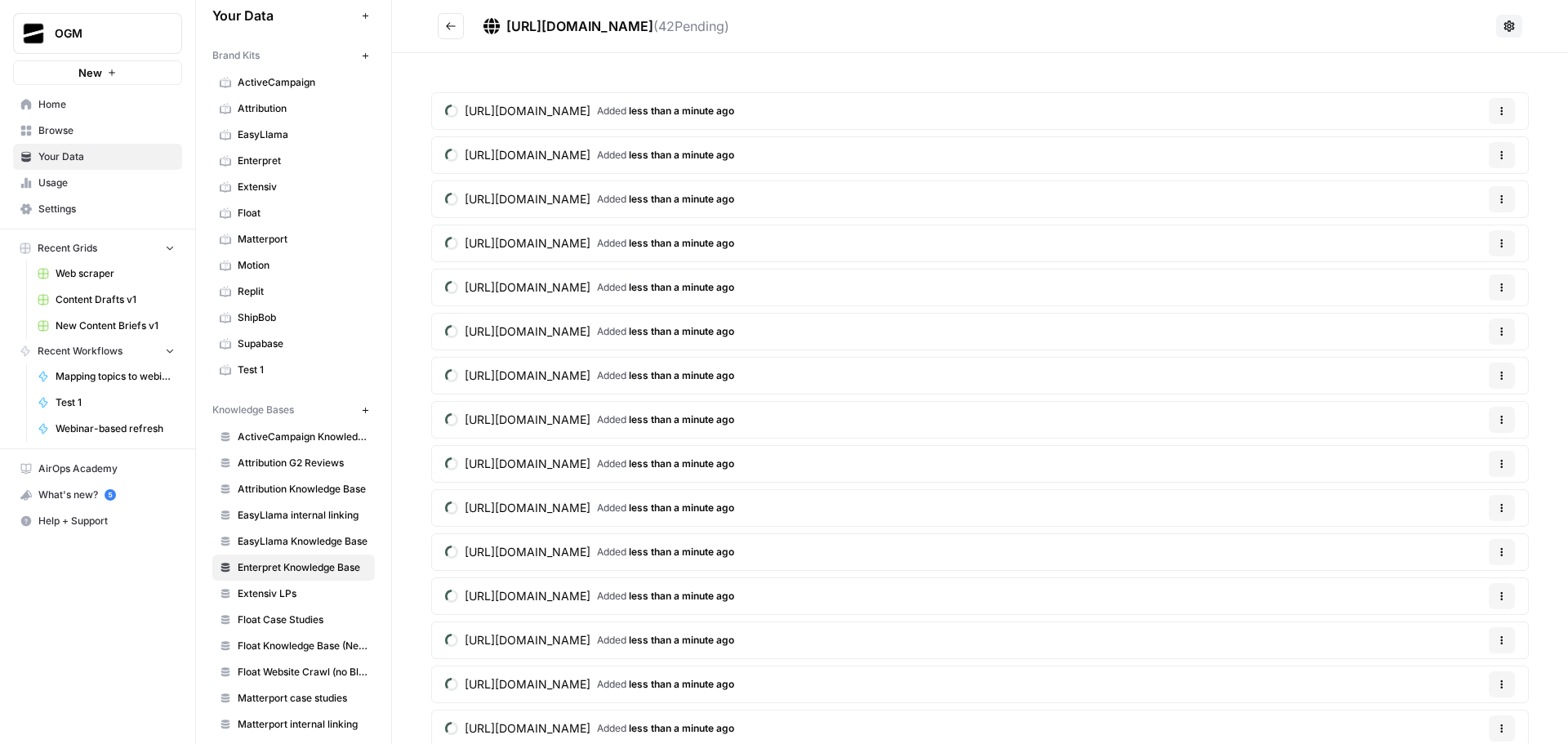
click at [448, 26] on icon "Go back" at bounding box center [451, 26] width 10 height 7
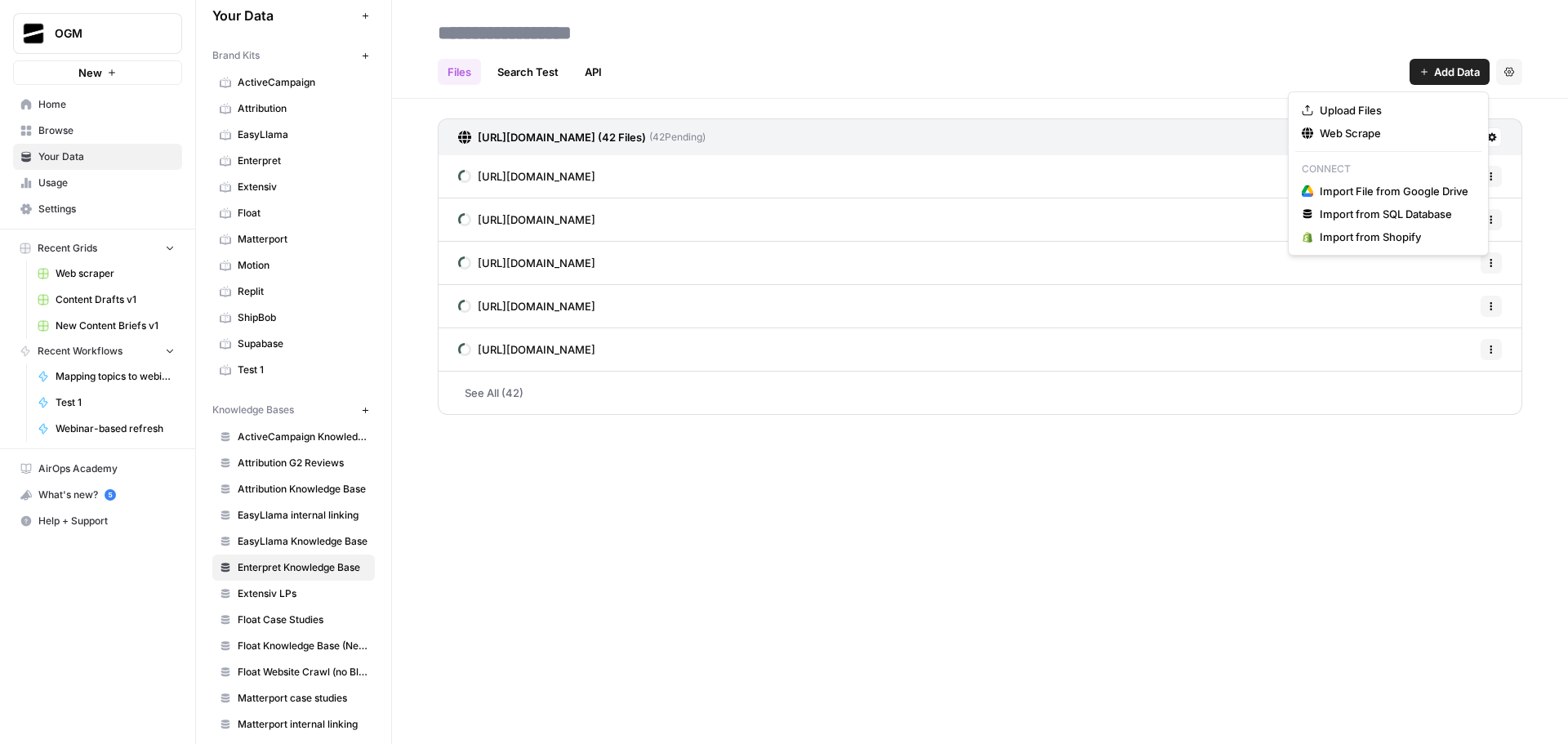
click at [1462, 68] on span "Add Data" at bounding box center [1457, 72] width 45 height 16
click at [1388, 128] on span "Web Scrape" at bounding box center [1394, 133] width 148 height 16
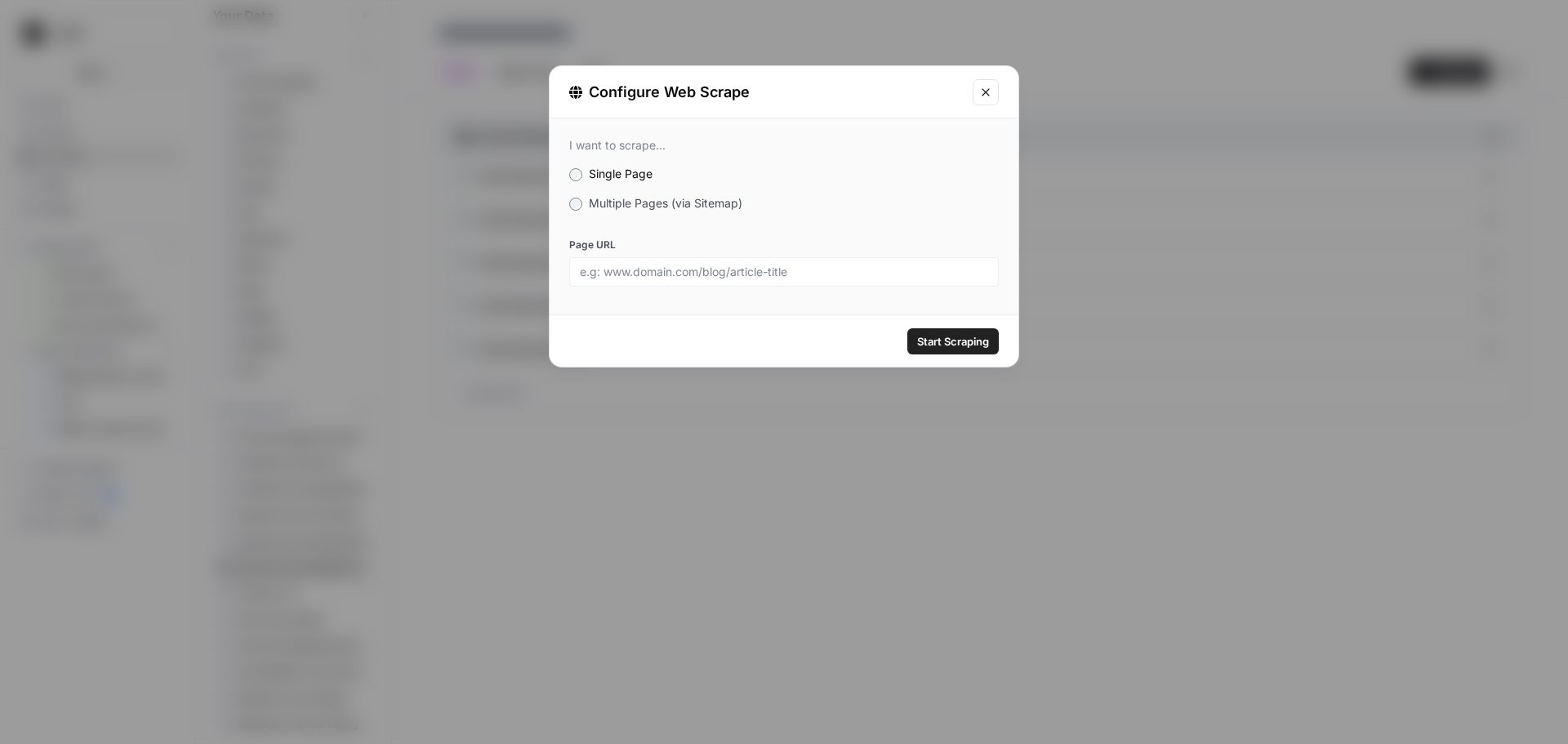
click at [634, 204] on span "Multiple Pages (via Sitemap)" at bounding box center [666, 204] width 154 height 14
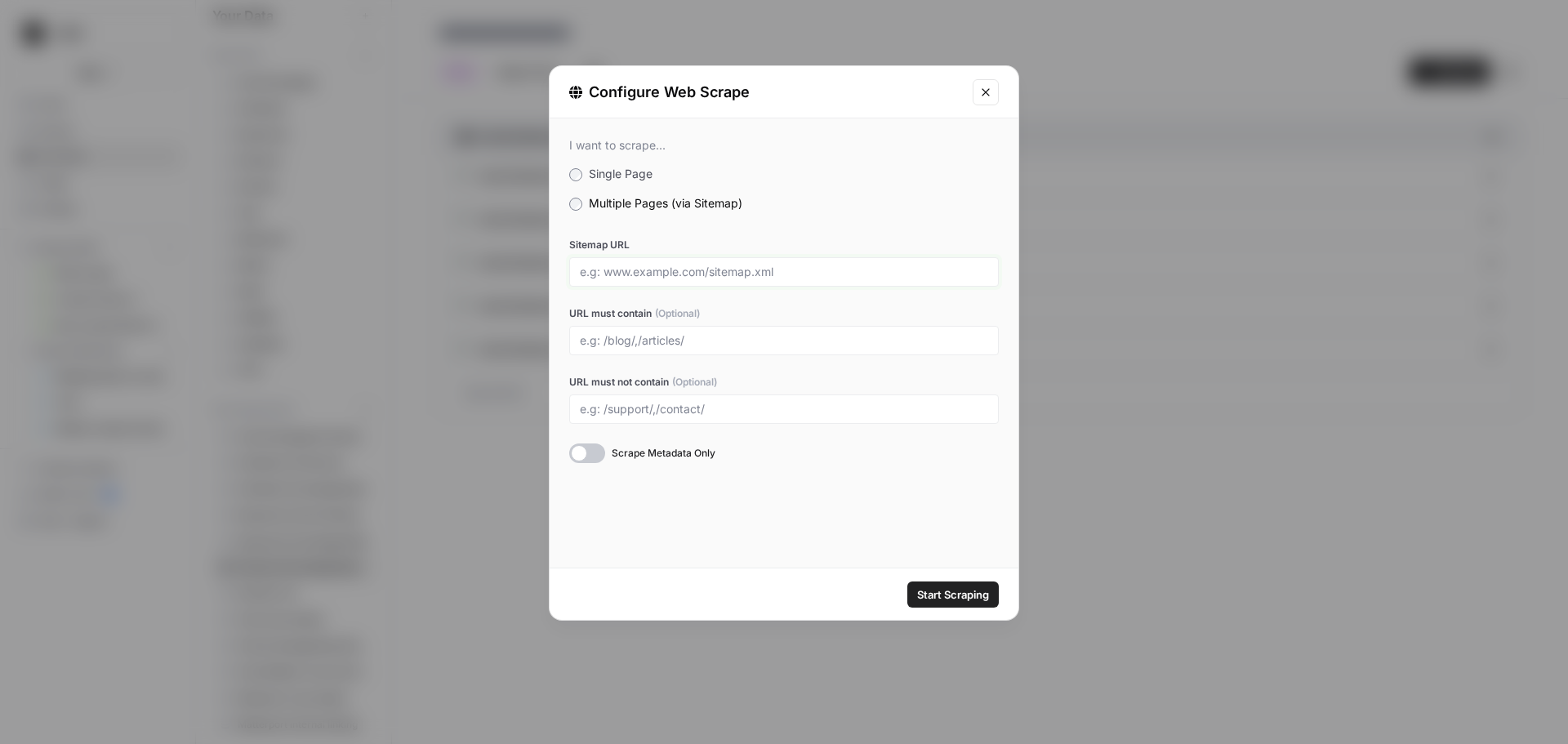
drag, startPoint x: 738, startPoint y: 274, endPoint x: 792, endPoint y: 236, distance: 66.0
click at [738, 274] on input "Sitemap URL" at bounding box center [783, 272] width 408 height 15
paste input "[URL][DOMAIN_NAME]"
type input "[URL][DOMAIN_NAME]"
click at [728, 348] on input "URL must contain (Optional)" at bounding box center [783, 340] width 408 height 15
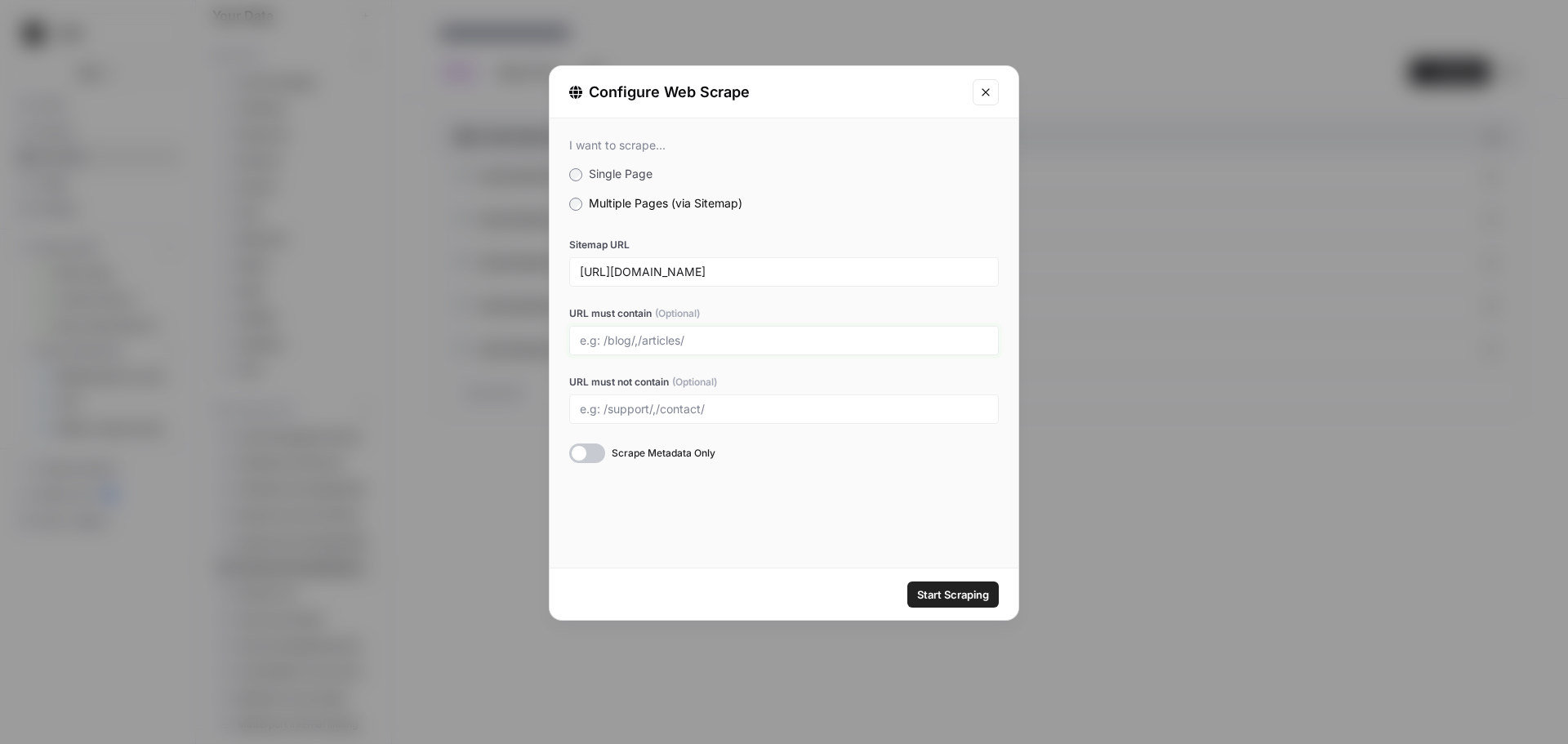
paste input "[DOMAIN_NAME][URL]"
type input "[DOMAIN_NAME][URL]"
click at [948, 595] on span "Start Scraping" at bounding box center [953, 595] width 72 height 16
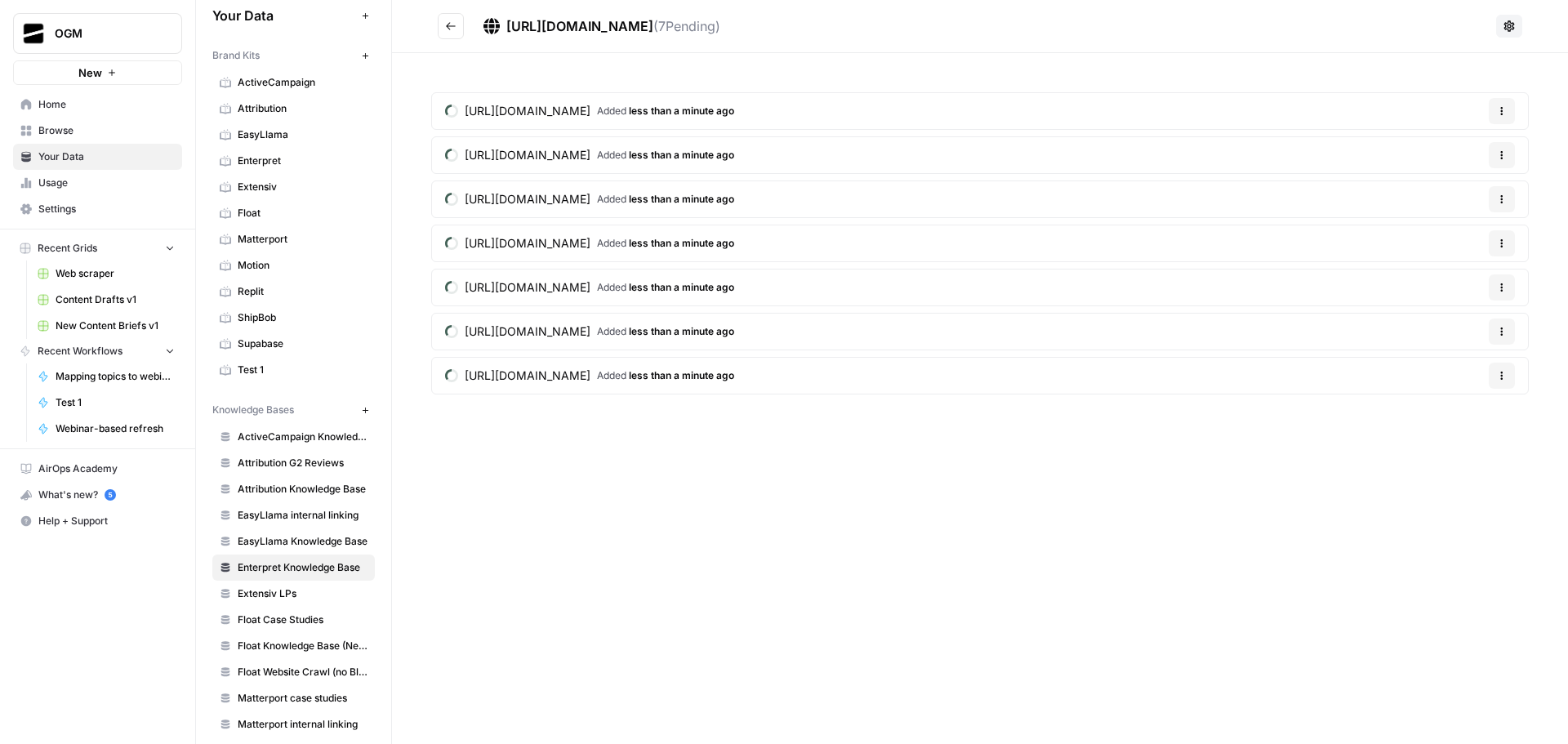
click at [456, 23] on icon "Go back" at bounding box center [451, 26] width 12 height 12
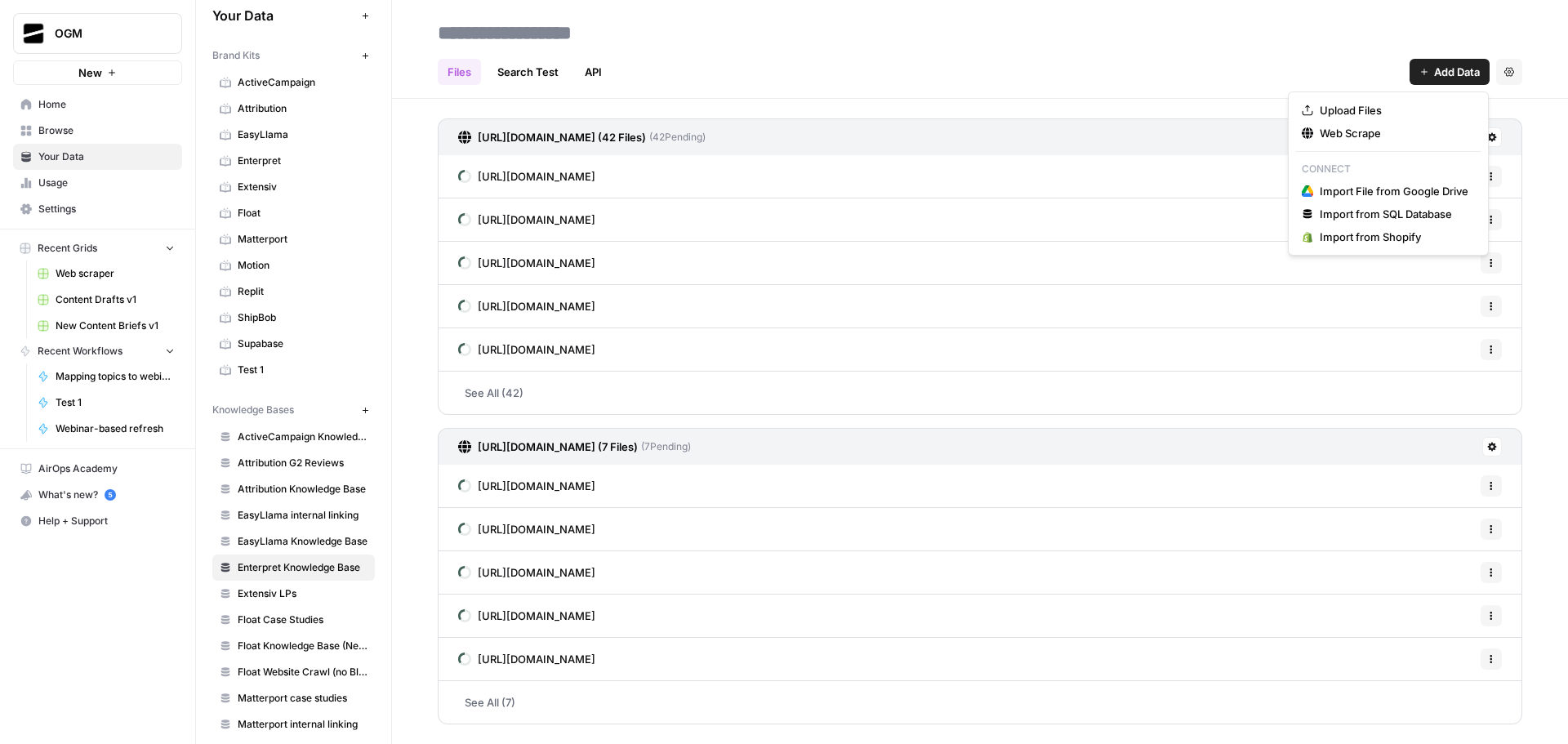
click at [1443, 68] on span "Add Data" at bounding box center [1457, 72] width 45 height 16
click at [1391, 129] on span "Web Scrape" at bounding box center [1394, 133] width 148 height 16
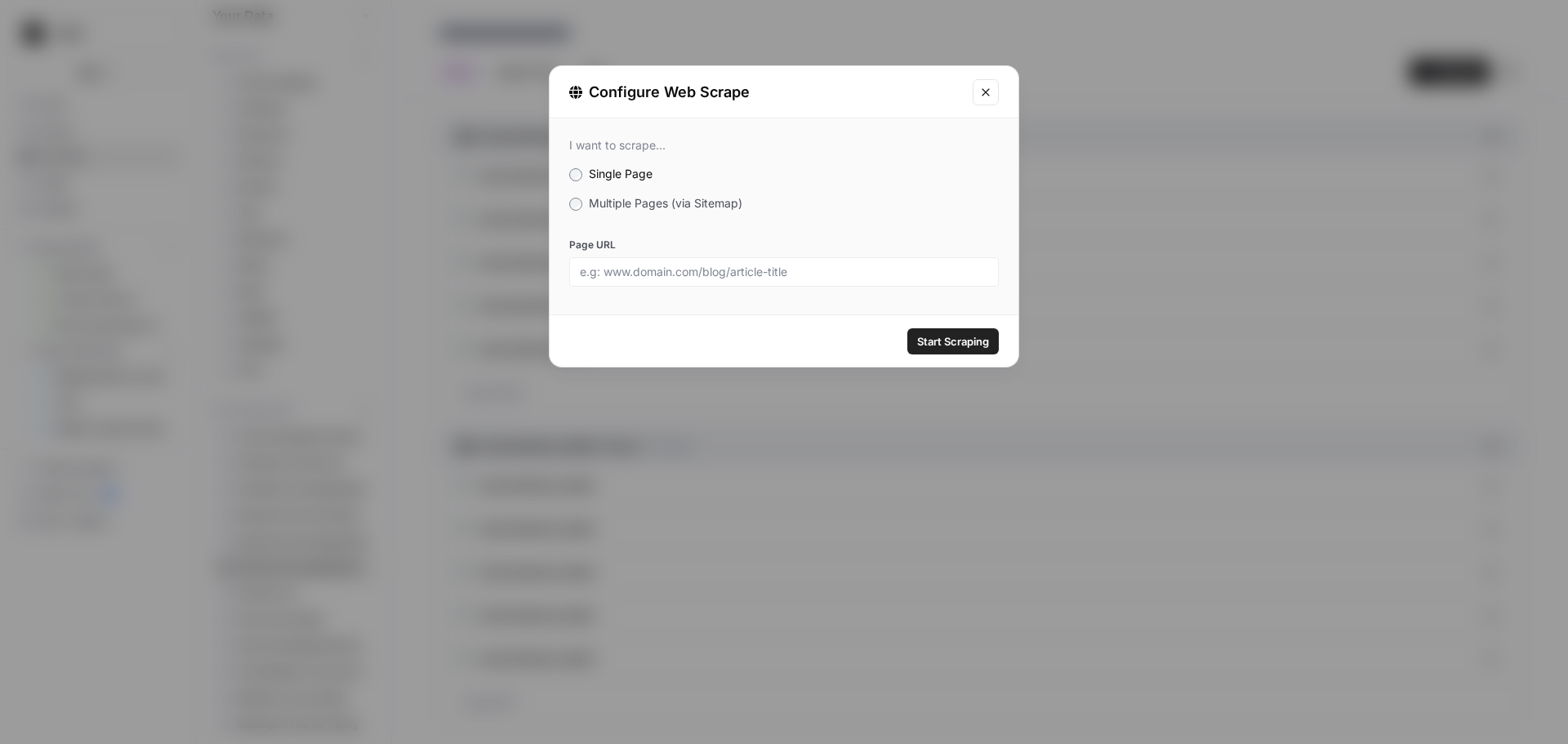
click at [586, 201] on label "Multiple Pages (via Sitemap)" at bounding box center [783, 204] width 429 height 16
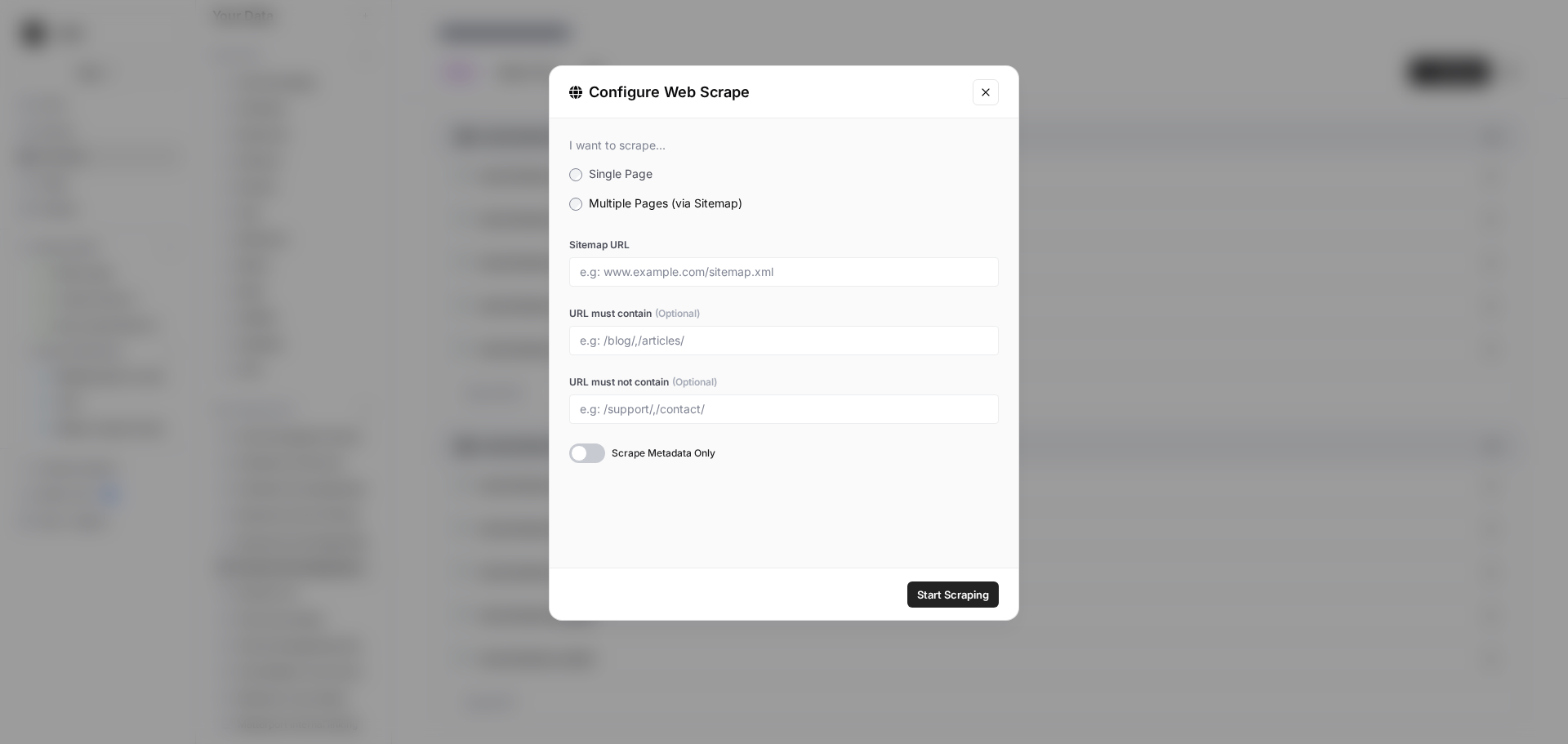
click at [657, 330] on div at bounding box center [783, 340] width 429 height 29
drag, startPoint x: 661, startPoint y: 338, endPoint x: 675, endPoint y: 327, distance: 17.8
click at [661, 338] on input "URL must contain (Optional)" at bounding box center [783, 340] width 408 height 15
paste input "[DOMAIN_NAME][URL]"
type input "[DOMAIN_NAME][URL]"
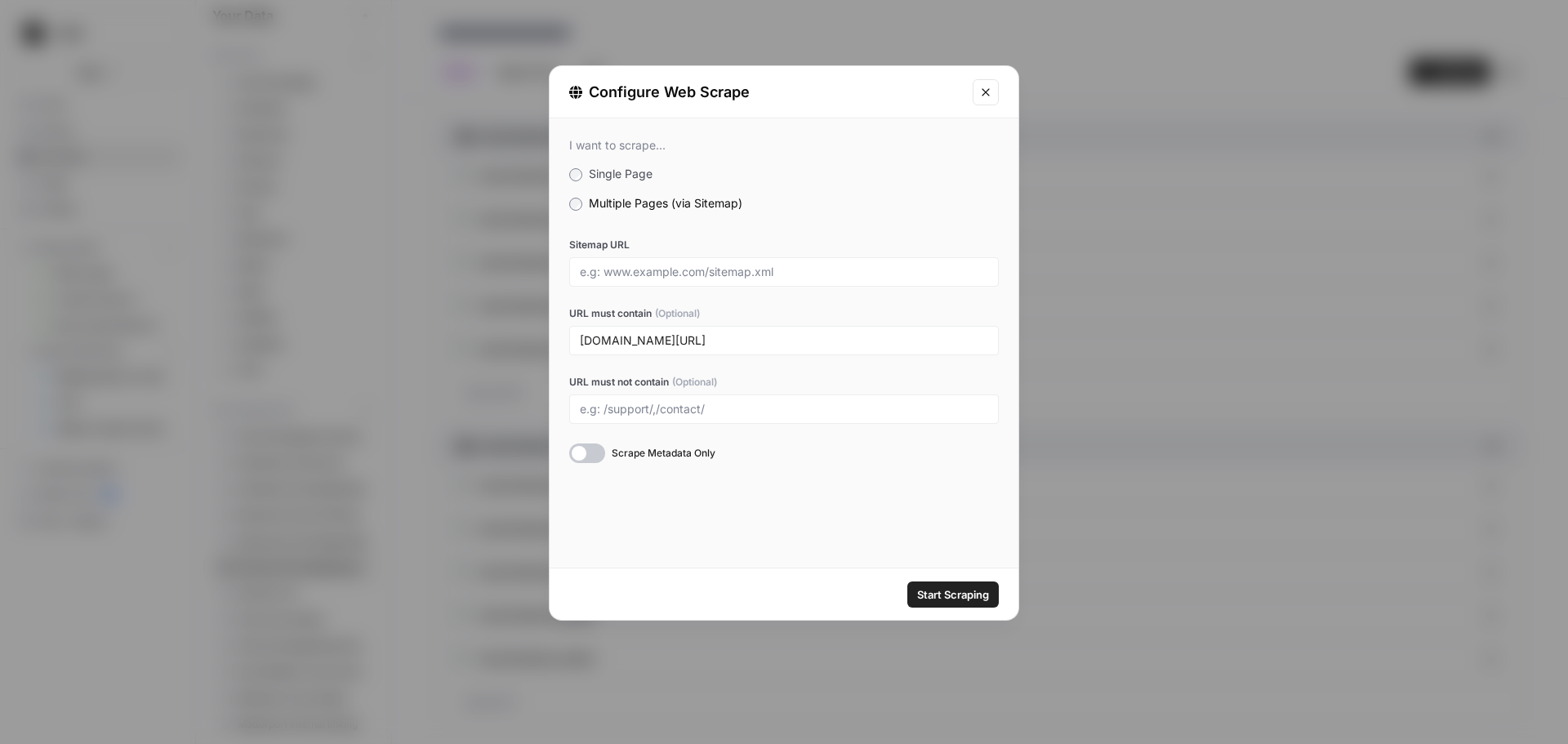
click at [610, 260] on div at bounding box center [783, 271] width 429 height 29
click at [761, 268] on input "Sitemap URL" at bounding box center [783, 272] width 408 height 15
paste input "[URL][DOMAIN_NAME]"
type input "[URL][DOMAIN_NAME]"
click at [961, 593] on span "Start Scraping" at bounding box center [953, 595] width 72 height 16
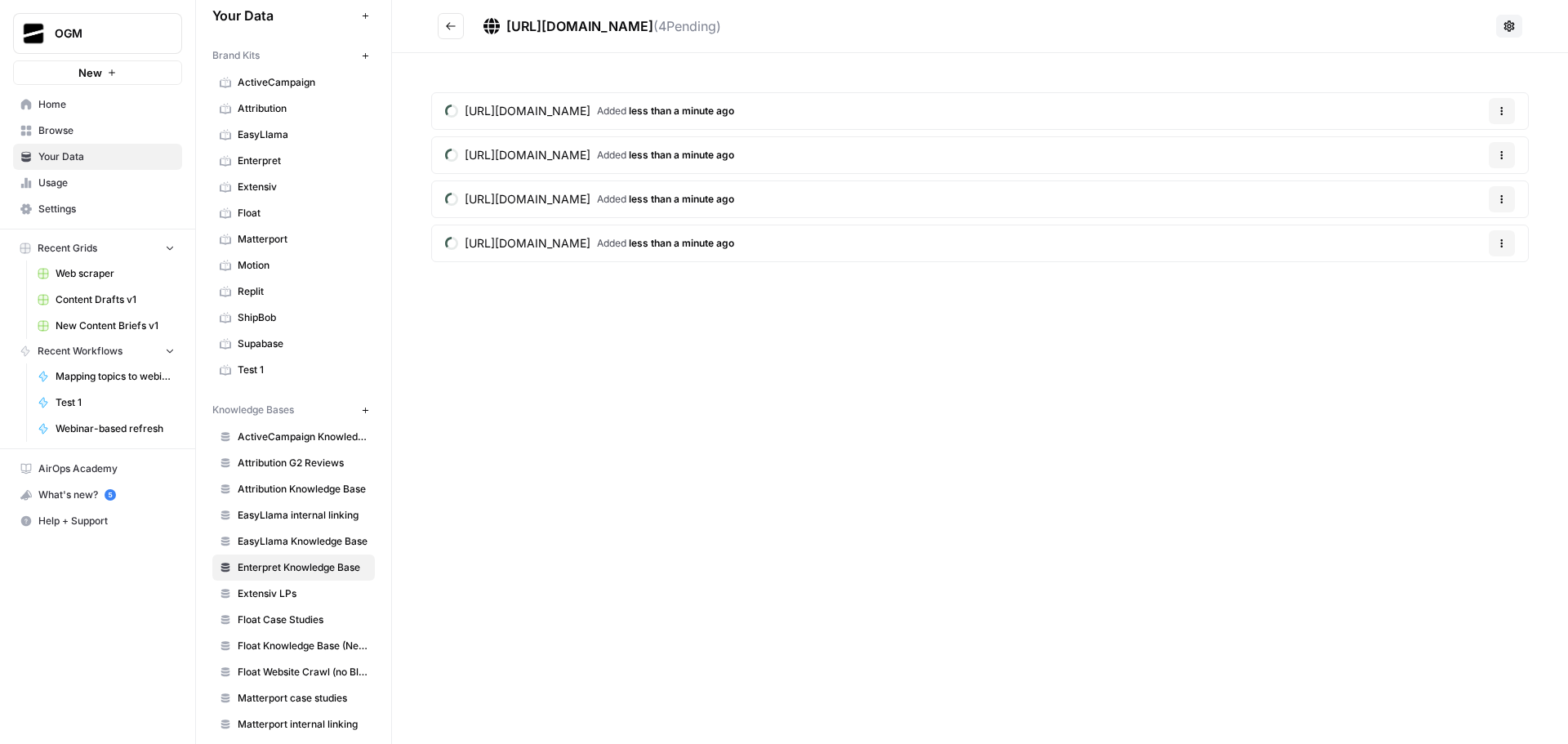
click at [453, 27] on icon "Go back" at bounding box center [451, 26] width 12 height 12
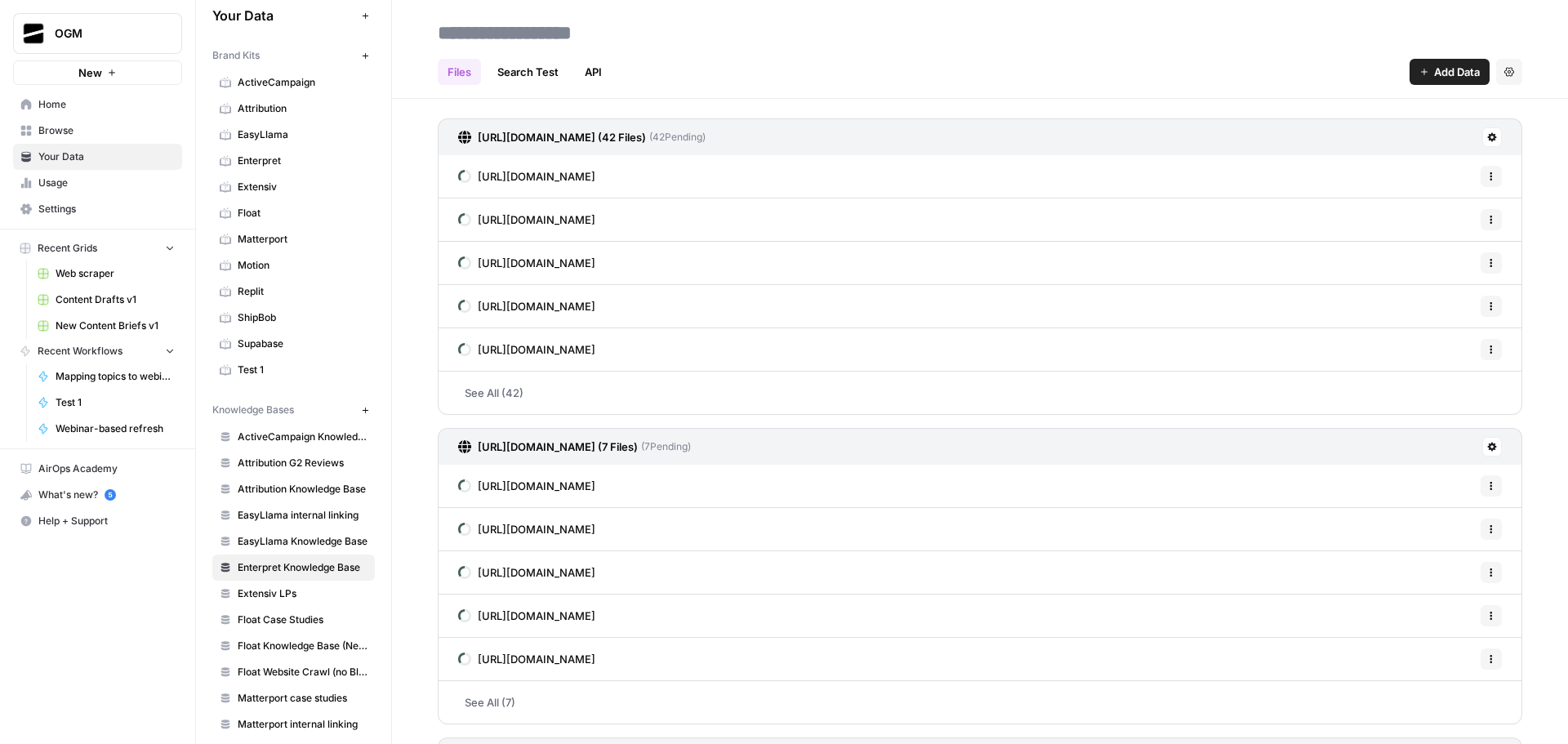
click at [1446, 72] on span "Add Data" at bounding box center [1457, 72] width 45 height 16
click at [1376, 127] on span "Web Scrape" at bounding box center [1381, 133] width 148 height 16
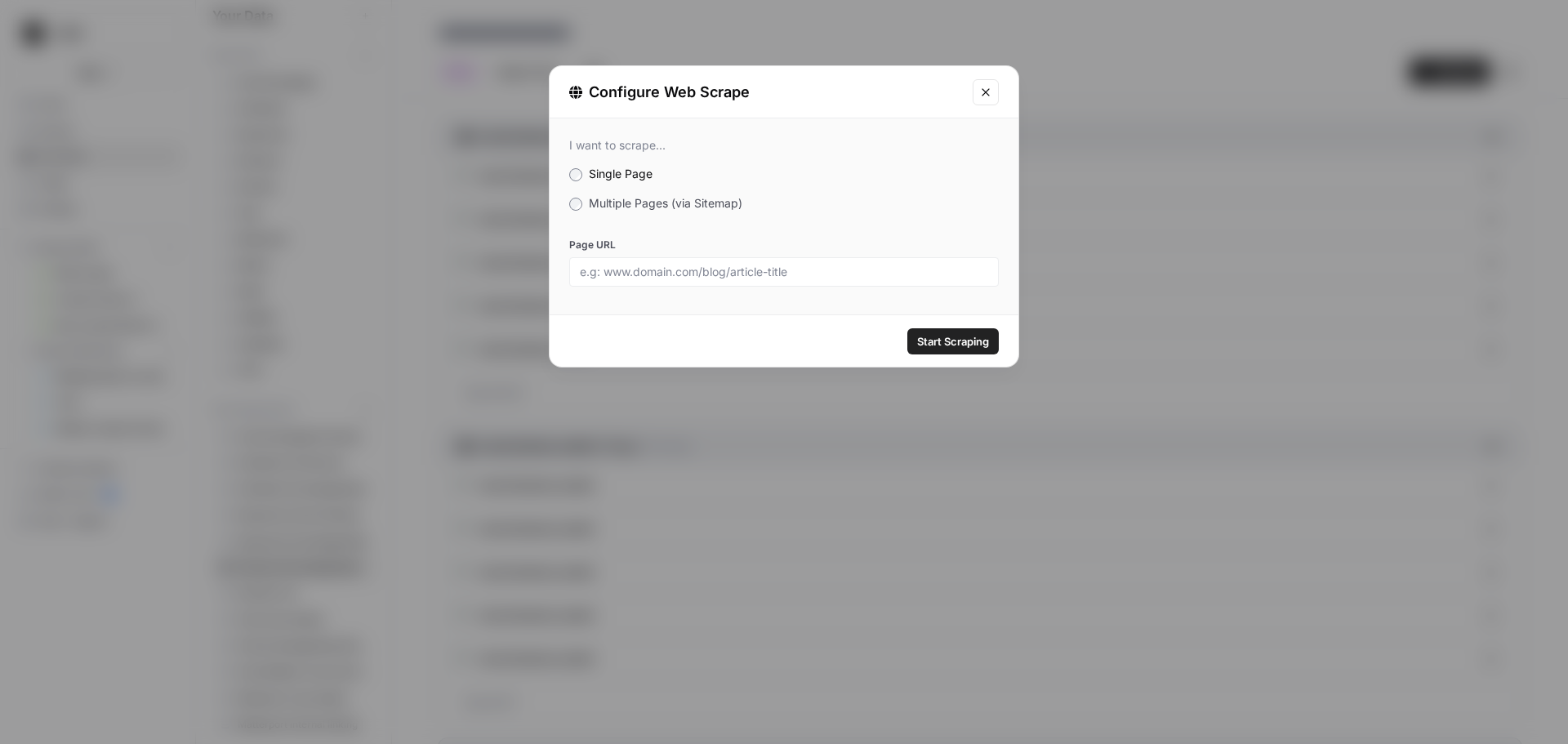
click at [662, 199] on span "Multiple Pages (via Sitemap)" at bounding box center [666, 204] width 154 height 14
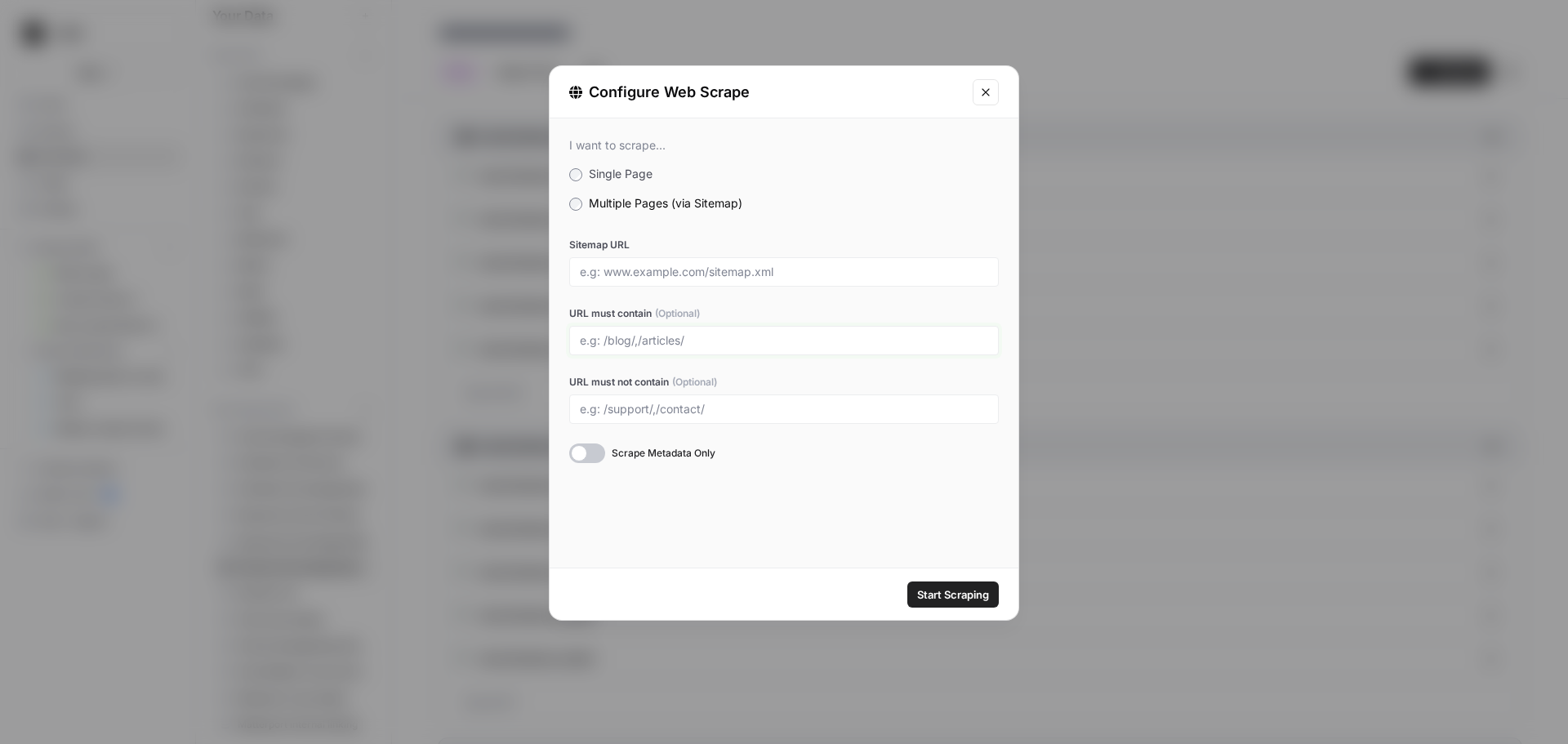
click at [674, 338] on input "URL must contain (Optional)" at bounding box center [783, 340] width 408 height 15
paste input "[DOMAIN_NAME][URL]"
type input "[DOMAIN_NAME][URL]"
click at [611, 277] on input "Sitemap URL" at bounding box center [783, 272] width 408 height 15
paste input "[URL][DOMAIN_NAME]"
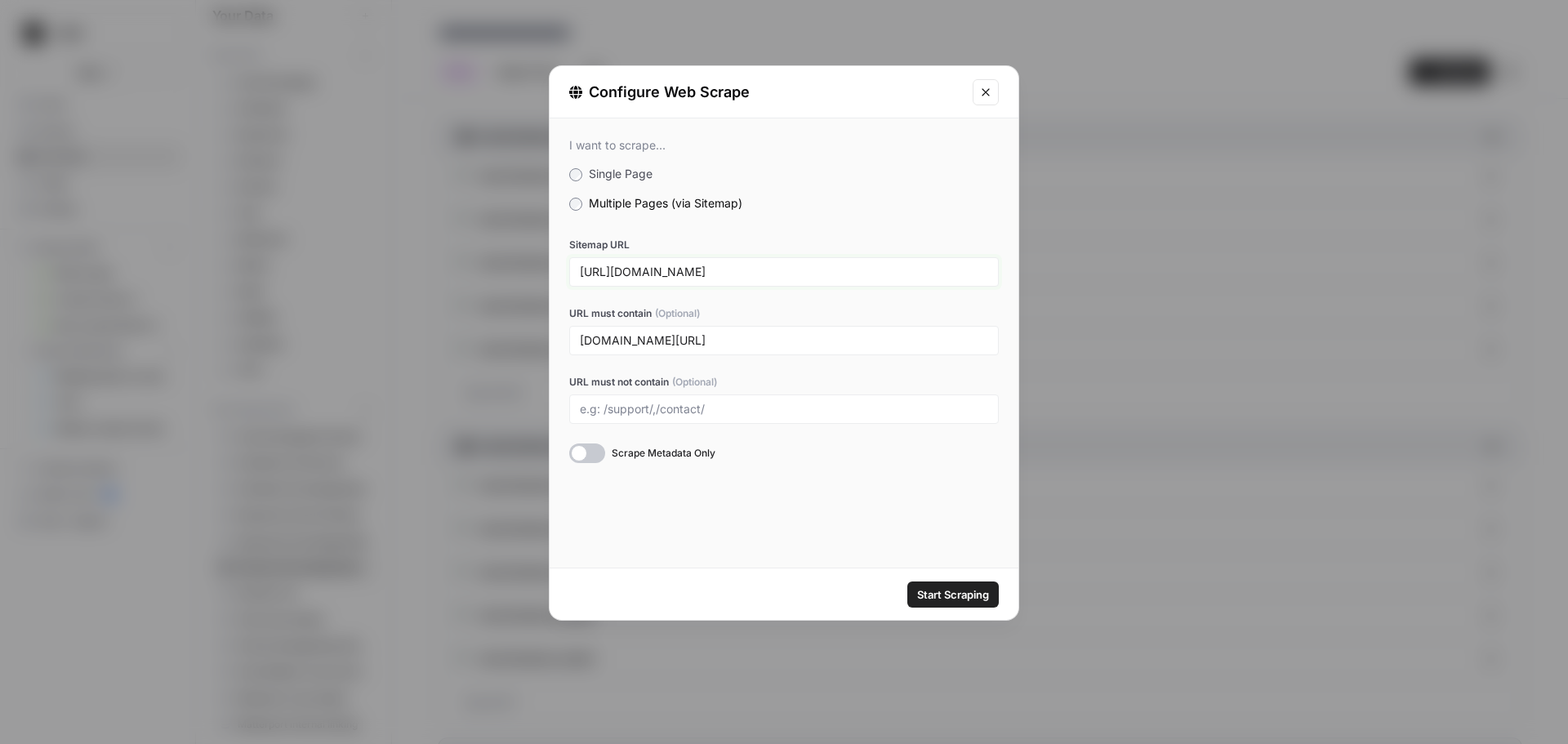
type input "[URL][DOMAIN_NAME]"
click at [902, 230] on div "I want to scrape... Single Page Multiple Pages (via Sitemap) Sitemap URL [URL][…" at bounding box center [783, 300] width 468 height 364
click at [972, 592] on span "Start Scraping" at bounding box center [953, 595] width 72 height 16
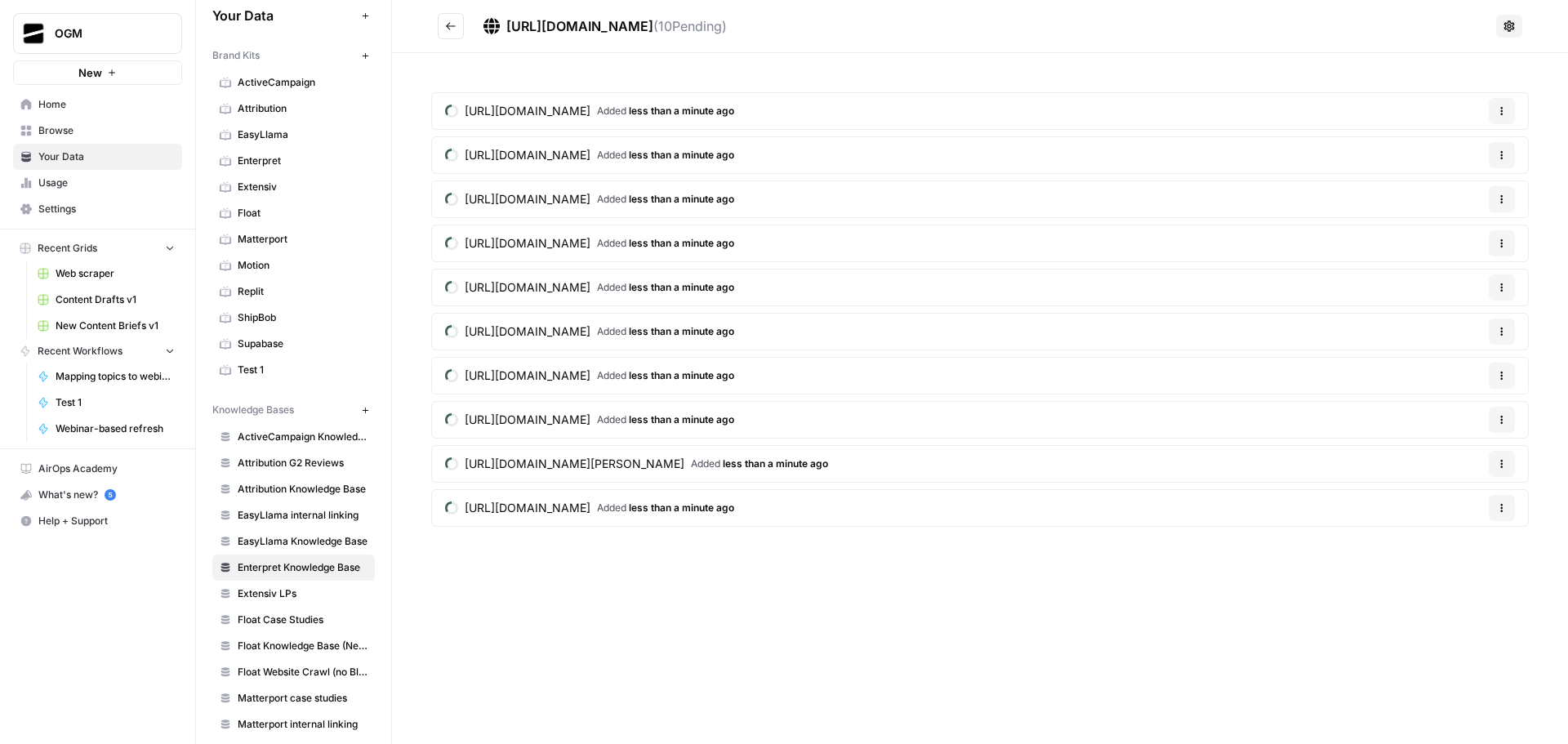
click at [444, 25] on button "Go back" at bounding box center [451, 26] width 26 height 26
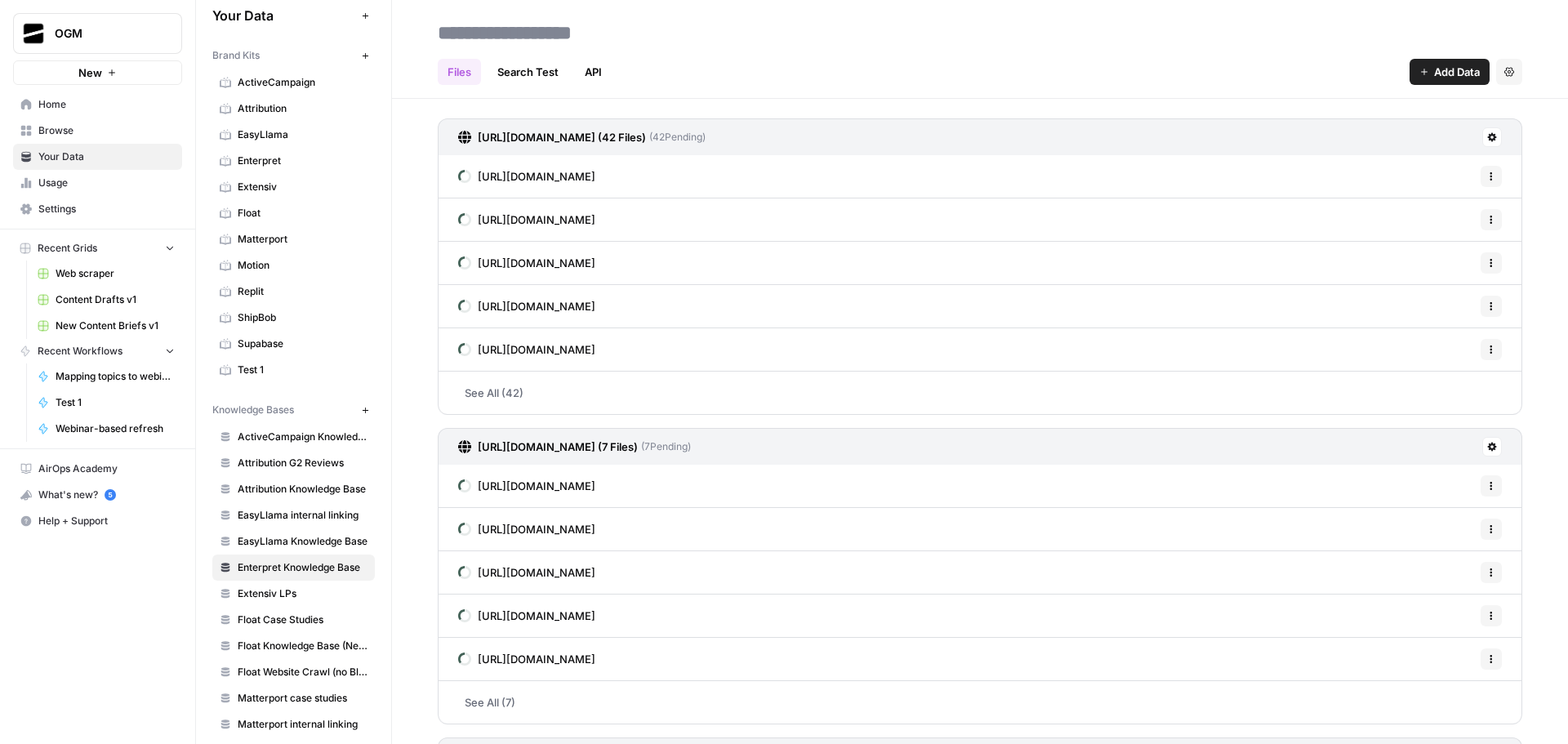
click at [1456, 76] on span "Add Data" at bounding box center [1457, 72] width 45 height 16
click at [1381, 138] on span "Web Scrape" at bounding box center [1381, 133] width 148 height 16
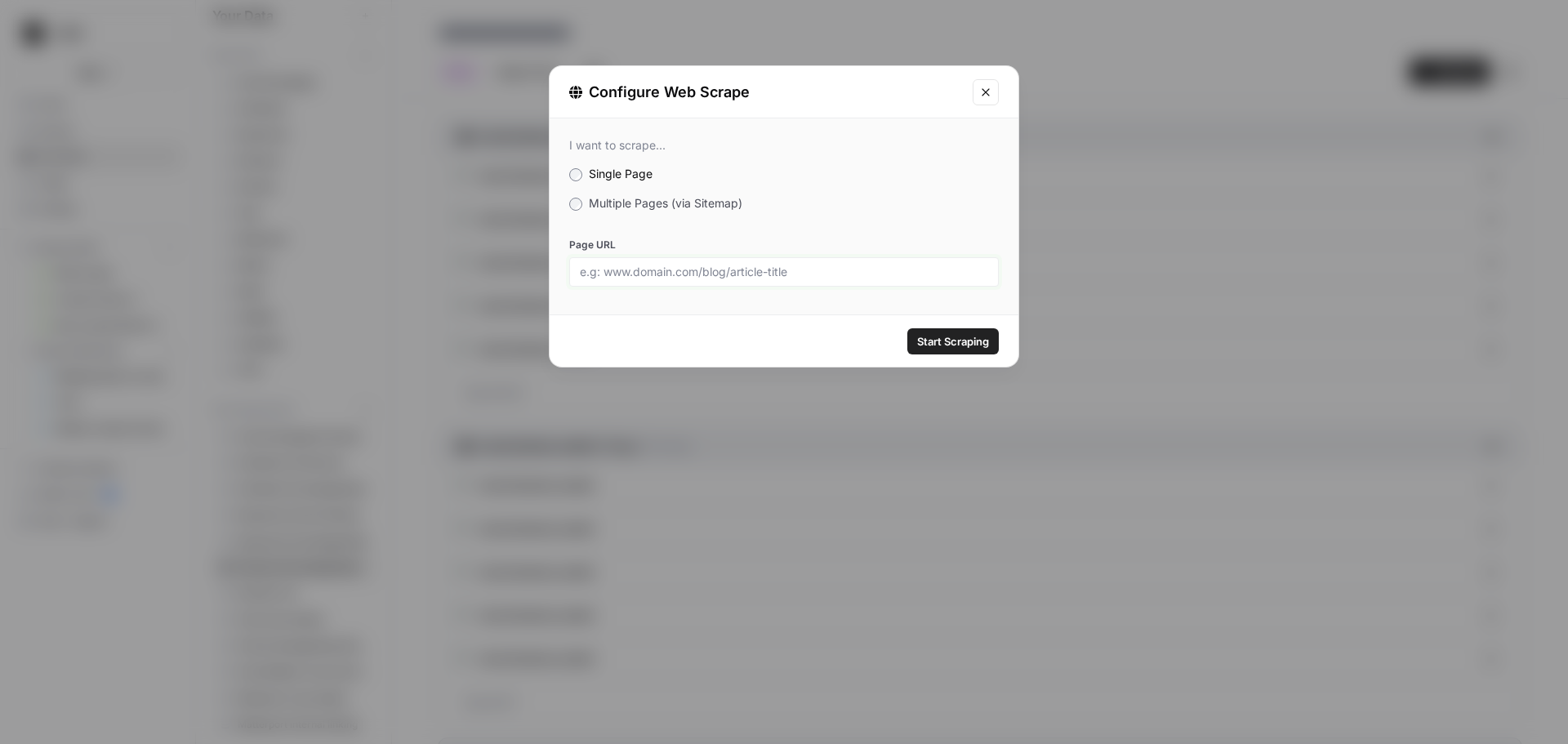
click at [633, 273] on input "Page URL" at bounding box center [783, 272] width 408 height 15
paste input "[URL][DOMAIN_NAME]"
type input "[URL][DOMAIN_NAME]"
click at [968, 342] on span "Start Scraping" at bounding box center [953, 341] width 72 height 16
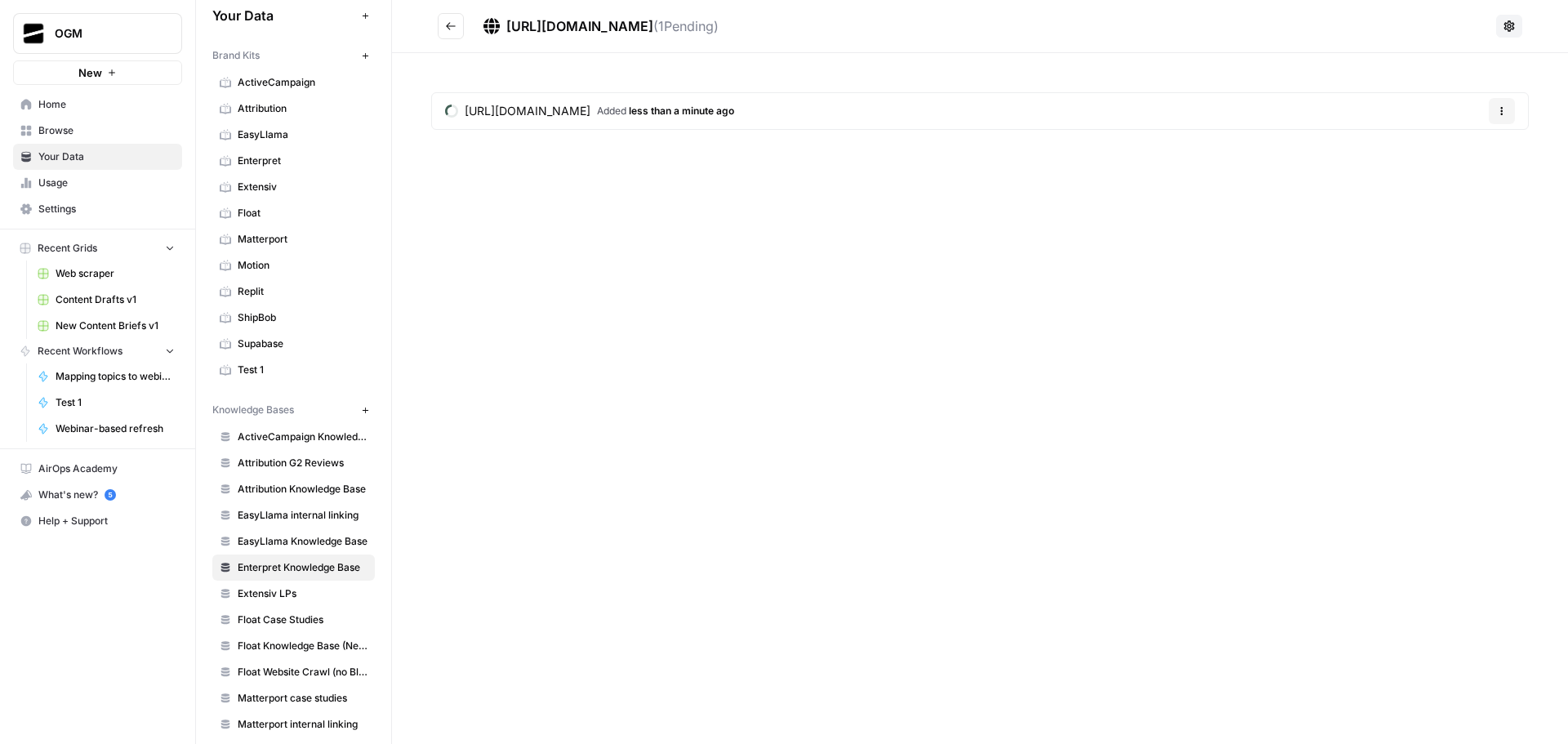
click at [452, 26] on icon "Go back" at bounding box center [451, 26] width 10 height 7
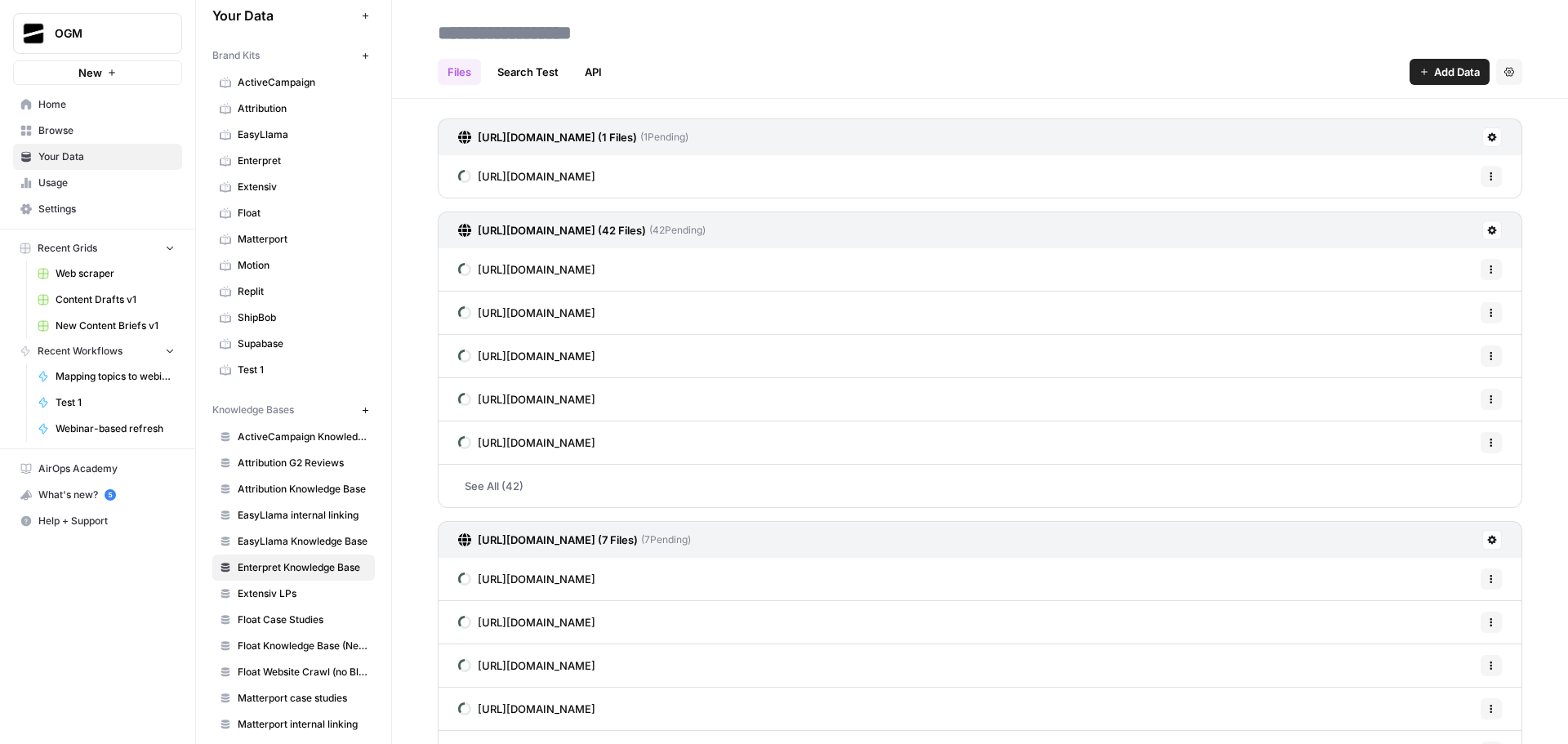
click at [297, 543] on span "EasyLlama Knowledge Base" at bounding box center [302, 541] width 130 height 15
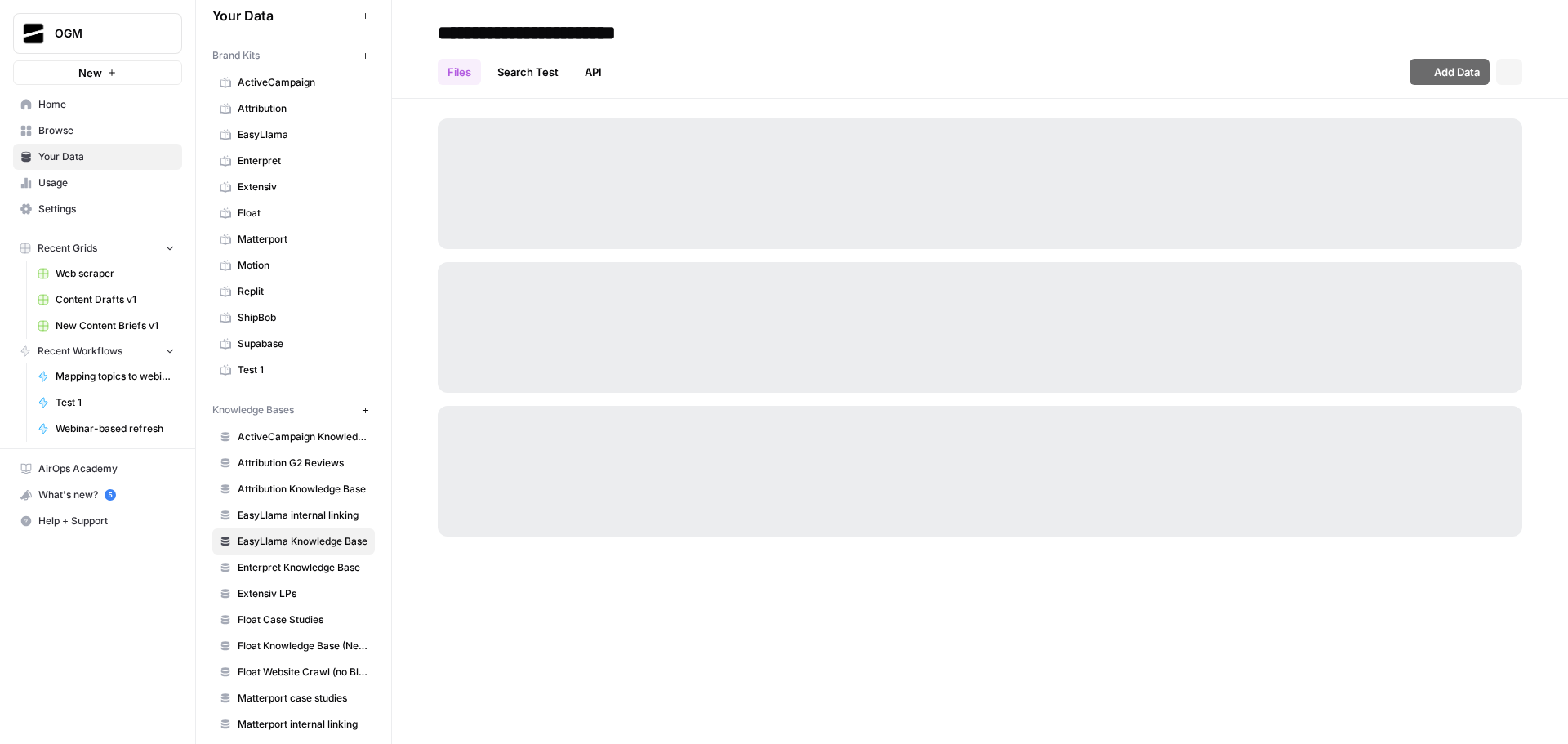
click at [297, 567] on span "Enterpret Knowledge Base" at bounding box center [302, 567] width 130 height 15
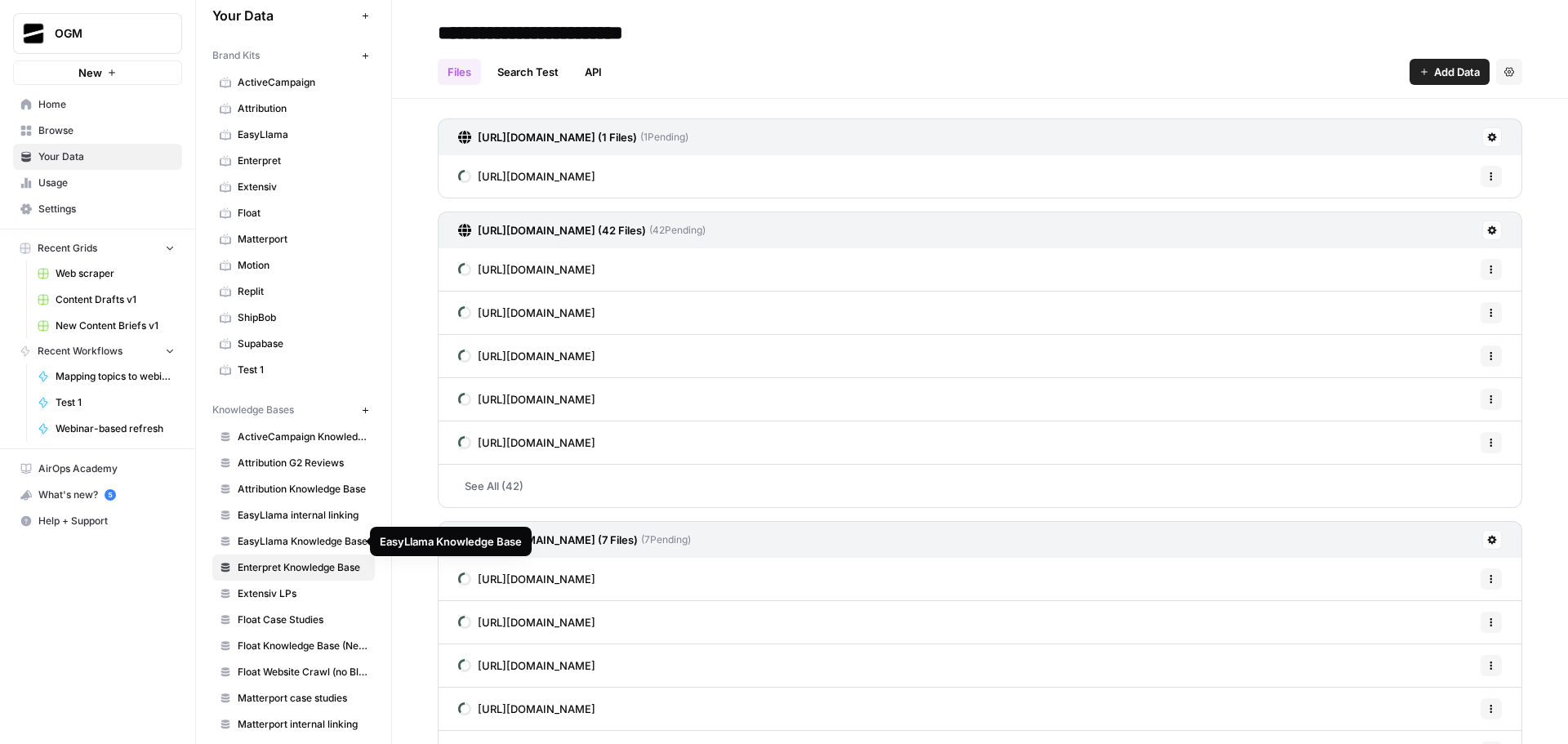
click at [300, 536] on span "EasyLlama Knowledge Base" at bounding box center [302, 541] width 130 height 15
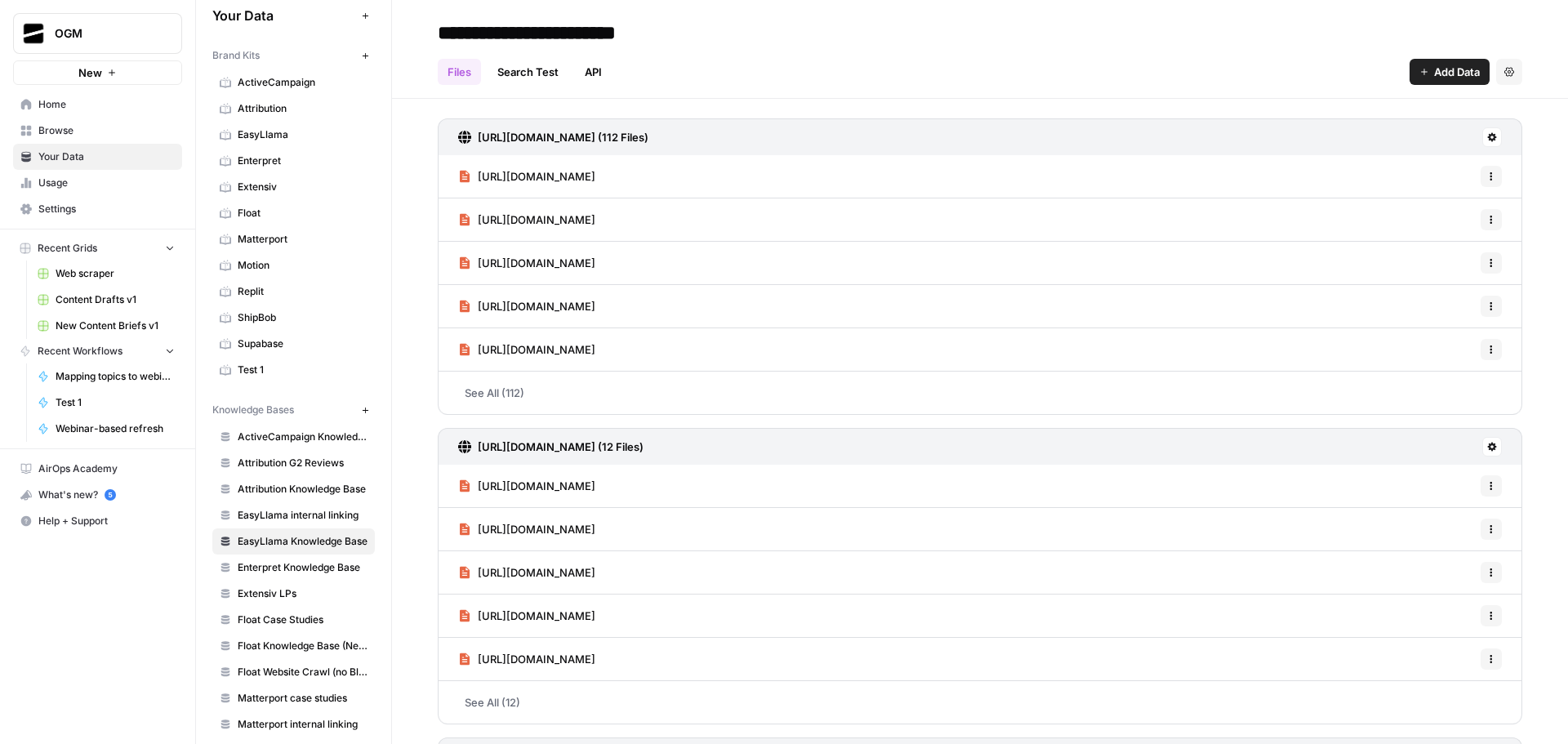
click at [307, 567] on span "Enterpret Knowledge Base" at bounding box center [302, 567] width 130 height 15
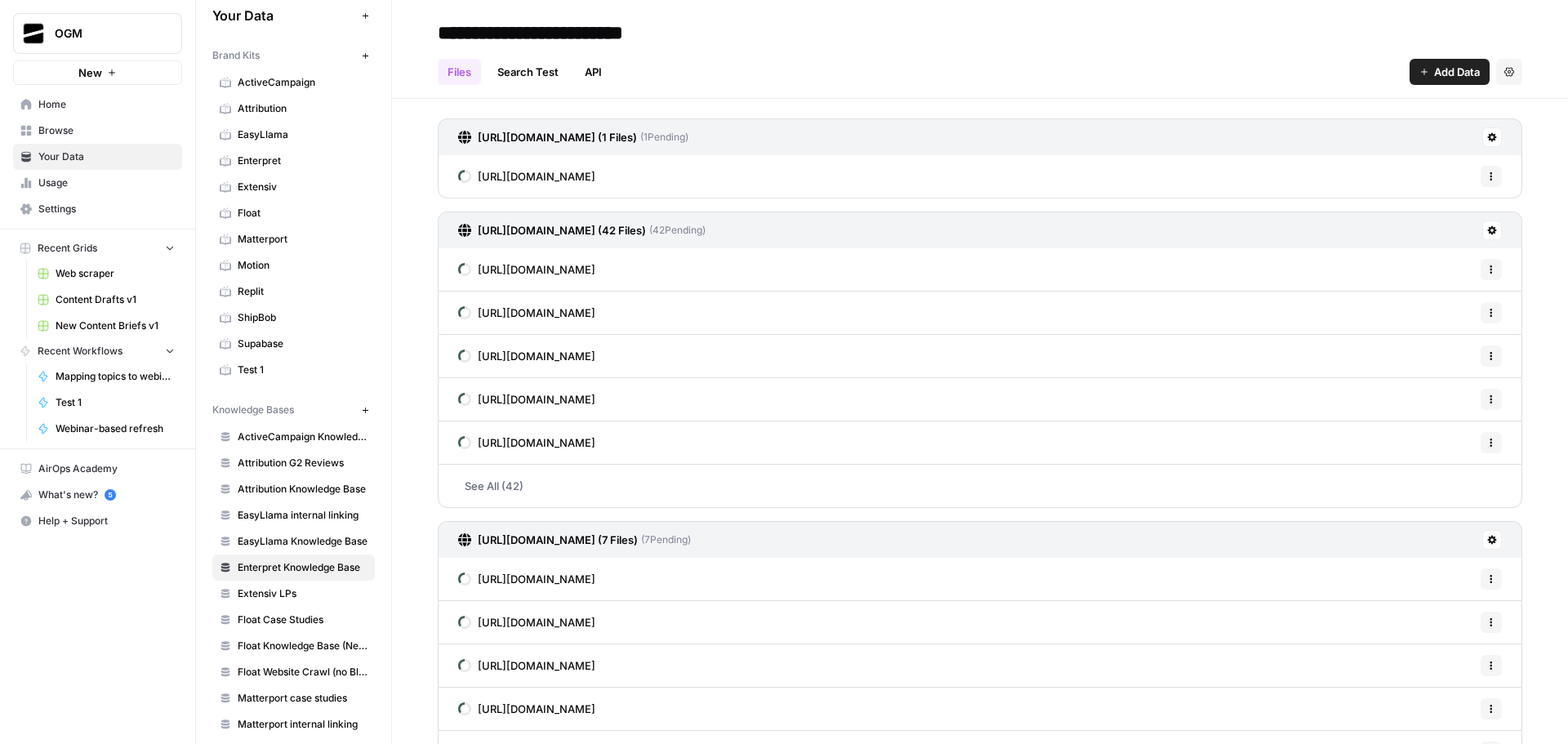
click at [361, 411] on icon "button" at bounding box center [365, 411] width 9 height 9
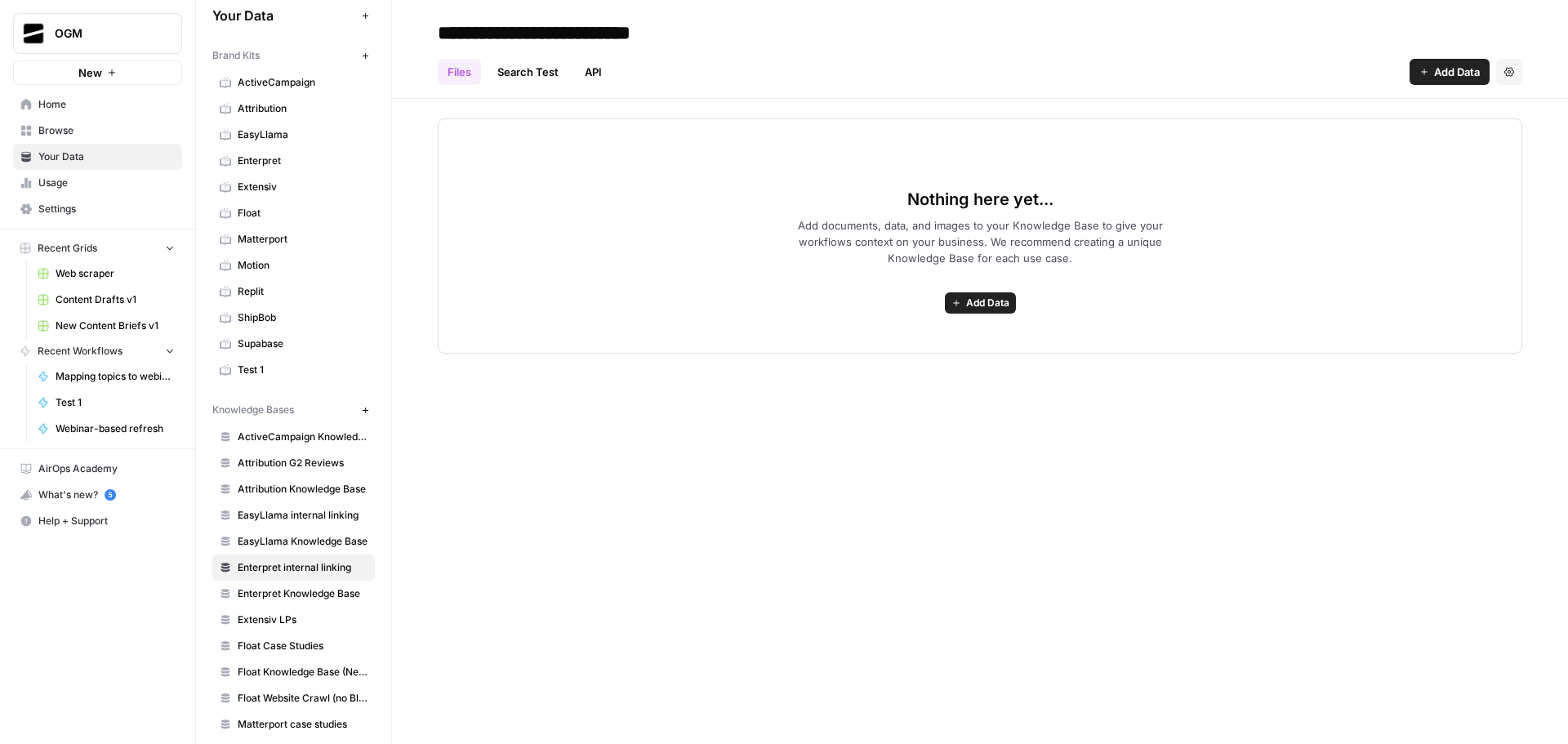
type input "**********"
click at [1462, 66] on span "Add Data" at bounding box center [1457, 72] width 45 height 16
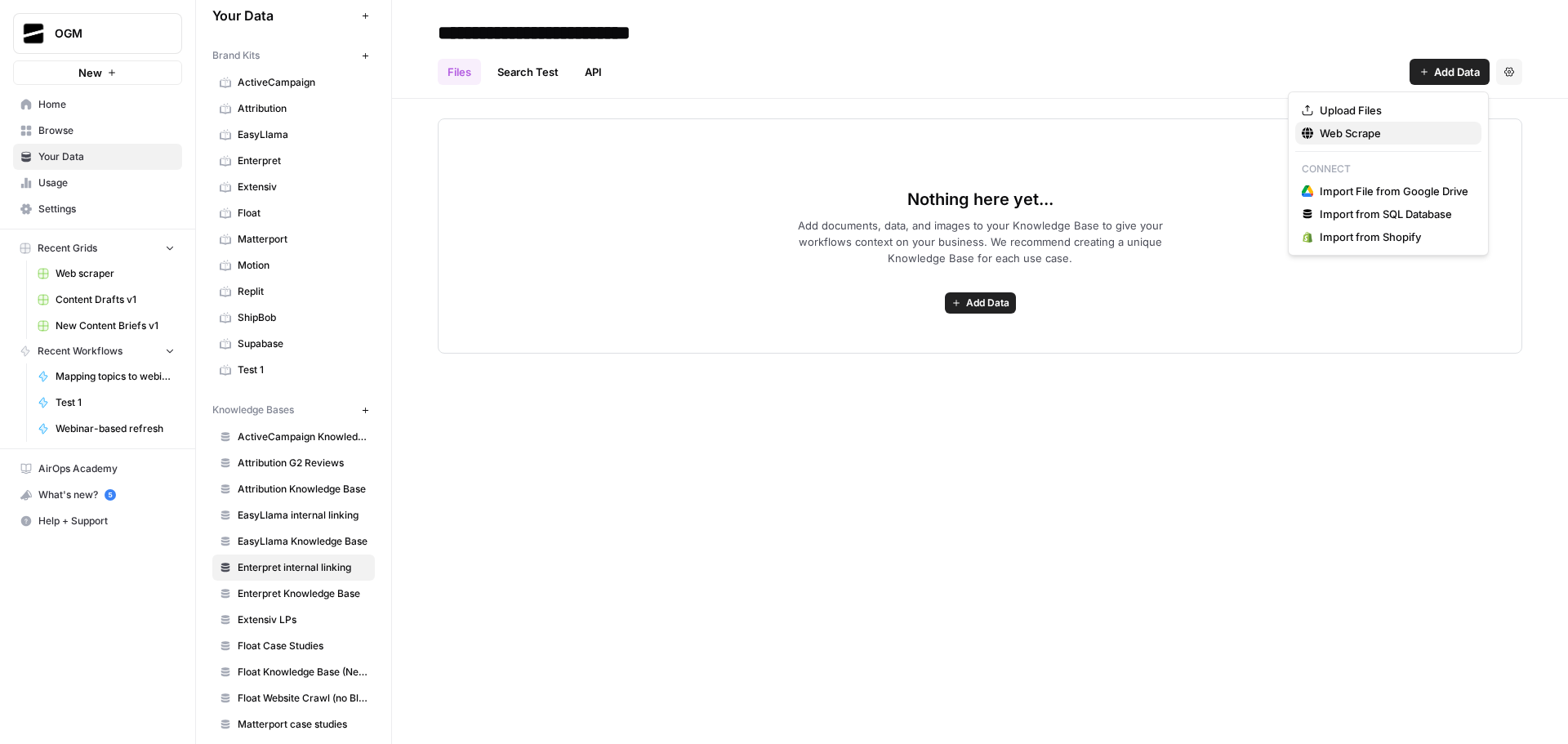
click at [1381, 130] on span "Web Scrape" at bounding box center [1394, 133] width 148 height 16
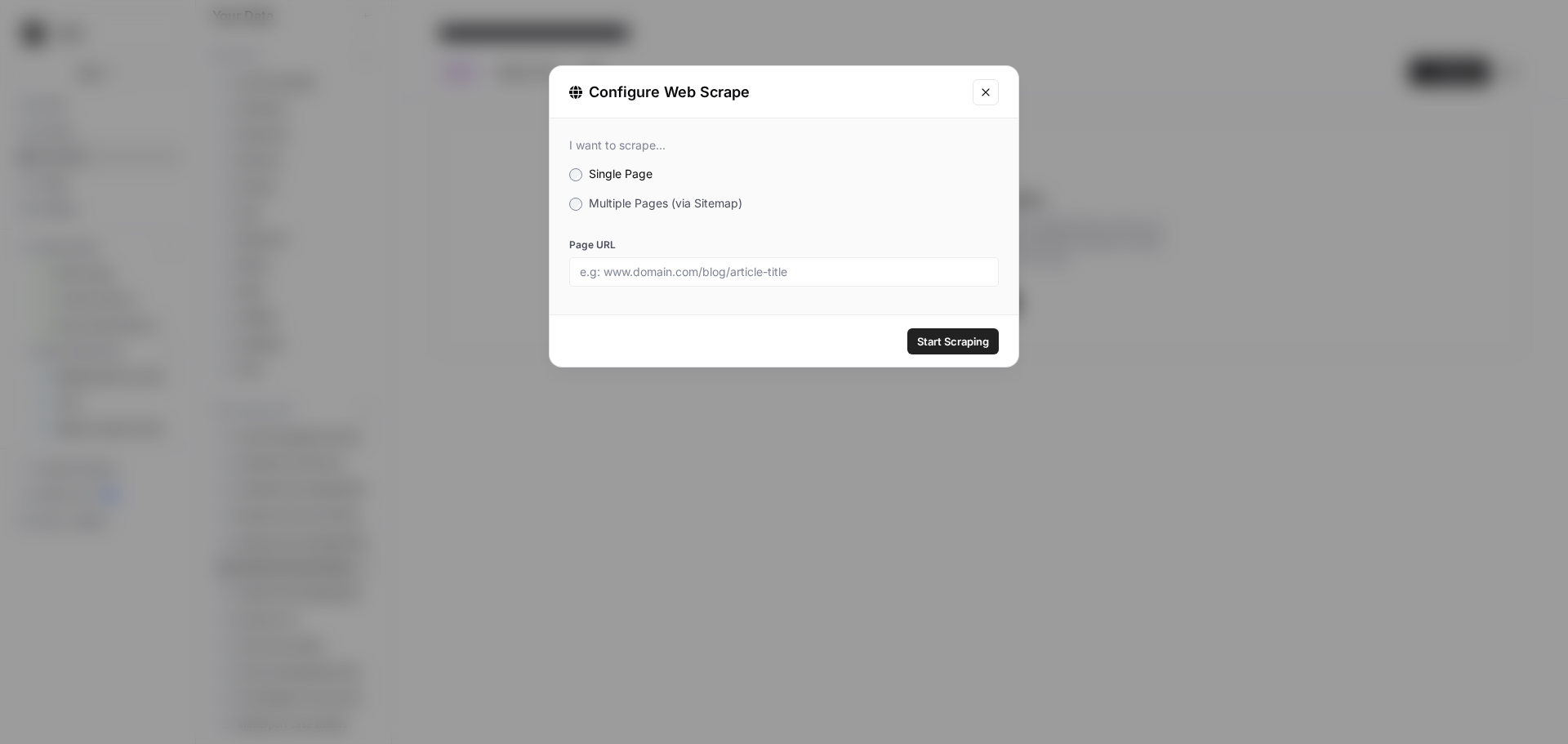
click at [592, 201] on span "Multiple Pages (via Sitemap)" at bounding box center [666, 204] width 154 height 14
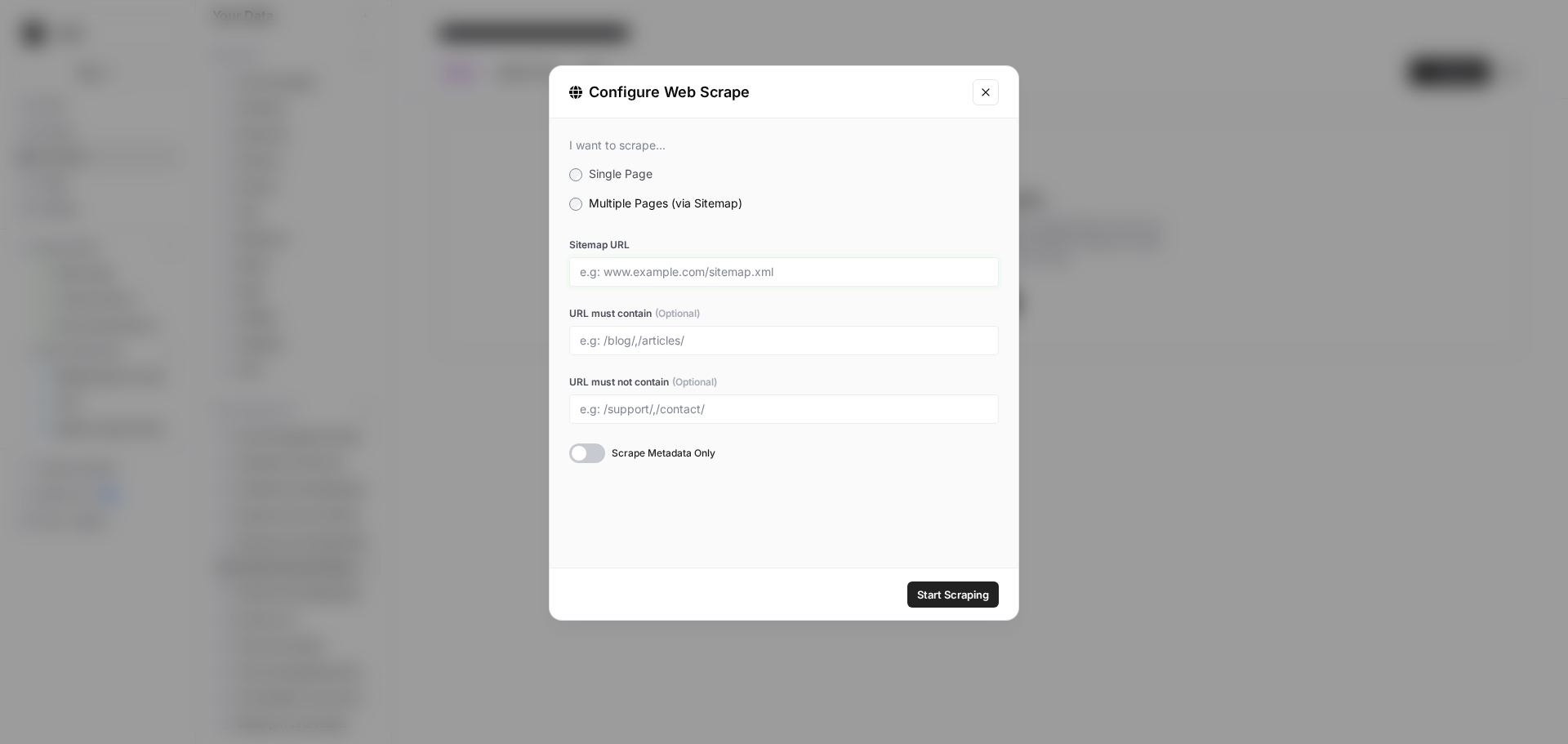
drag, startPoint x: 674, startPoint y: 276, endPoint x: 763, endPoint y: 266, distance: 89.6
click at [674, 276] on input "Sitemap URL" at bounding box center [783, 272] width 408 height 15
paste input "[URL][DOMAIN_NAME]"
type input "[URL][DOMAIN_NAME]"
click at [643, 342] on input "URL must contain (Optional)" at bounding box center [783, 340] width 408 height 15
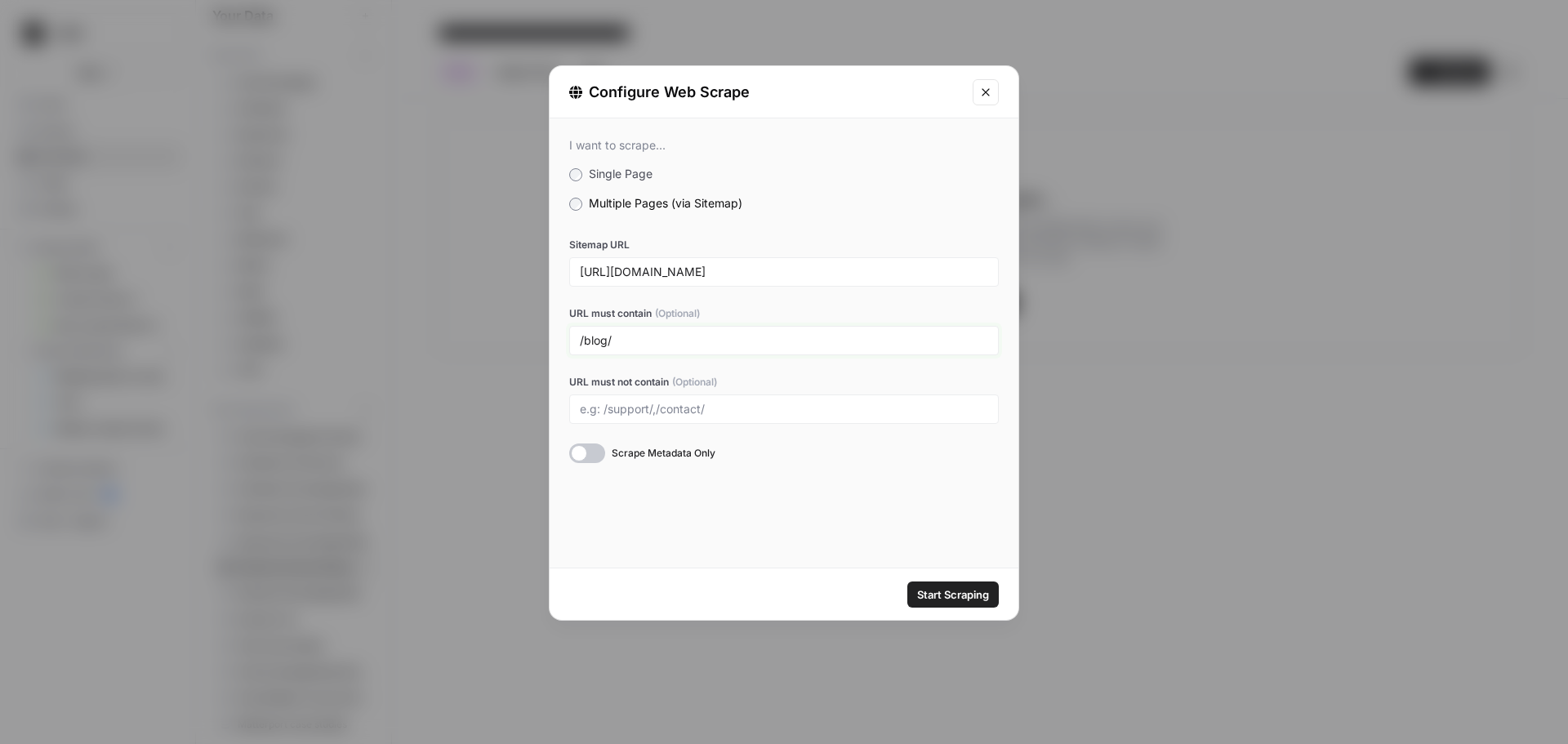
type input "/blog/"
click at [956, 593] on span "Start Scraping" at bounding box center [953, 595] width 72 height 16
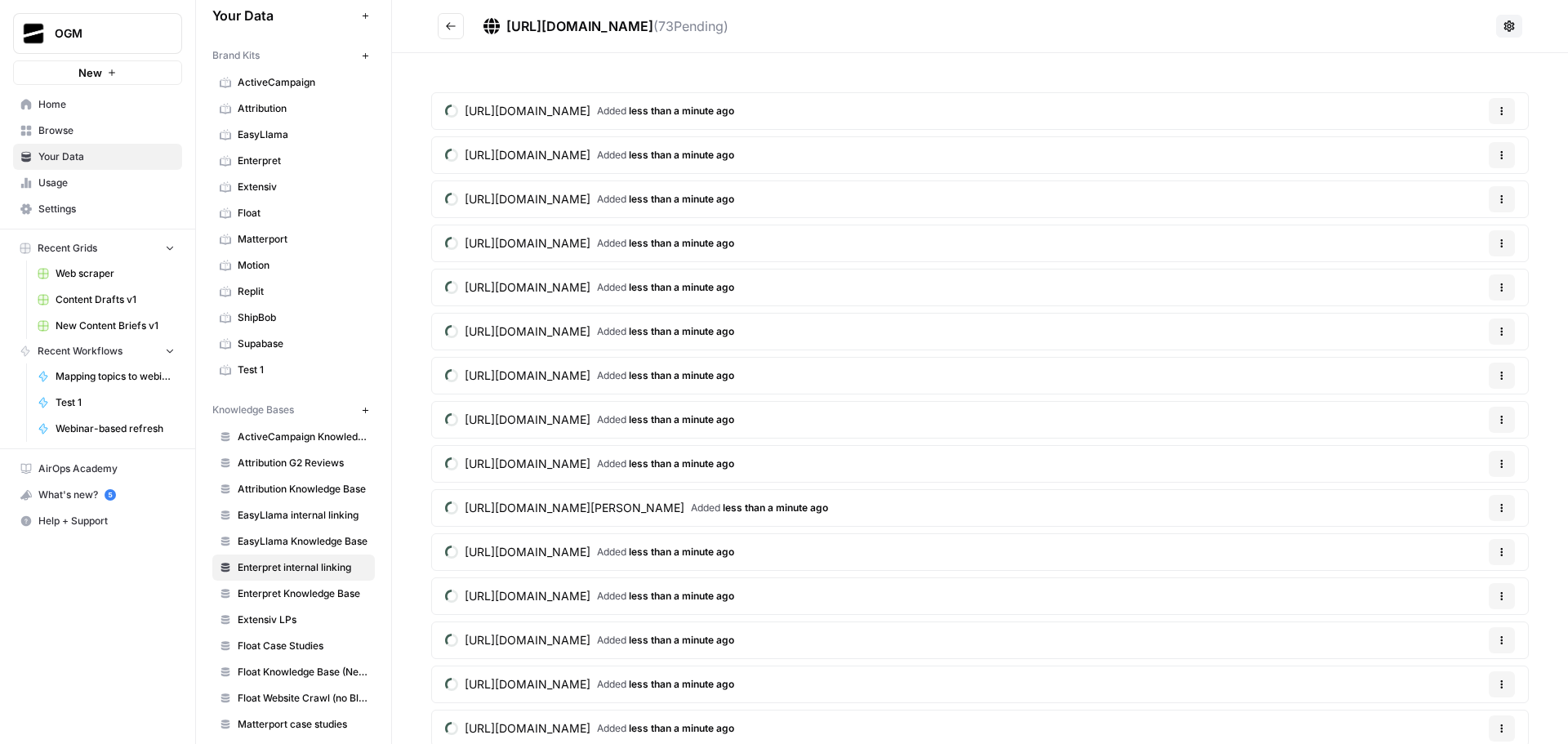
click at [448, 28] on icon "Go back" at bounding box center [451, 26] width 12 height 12
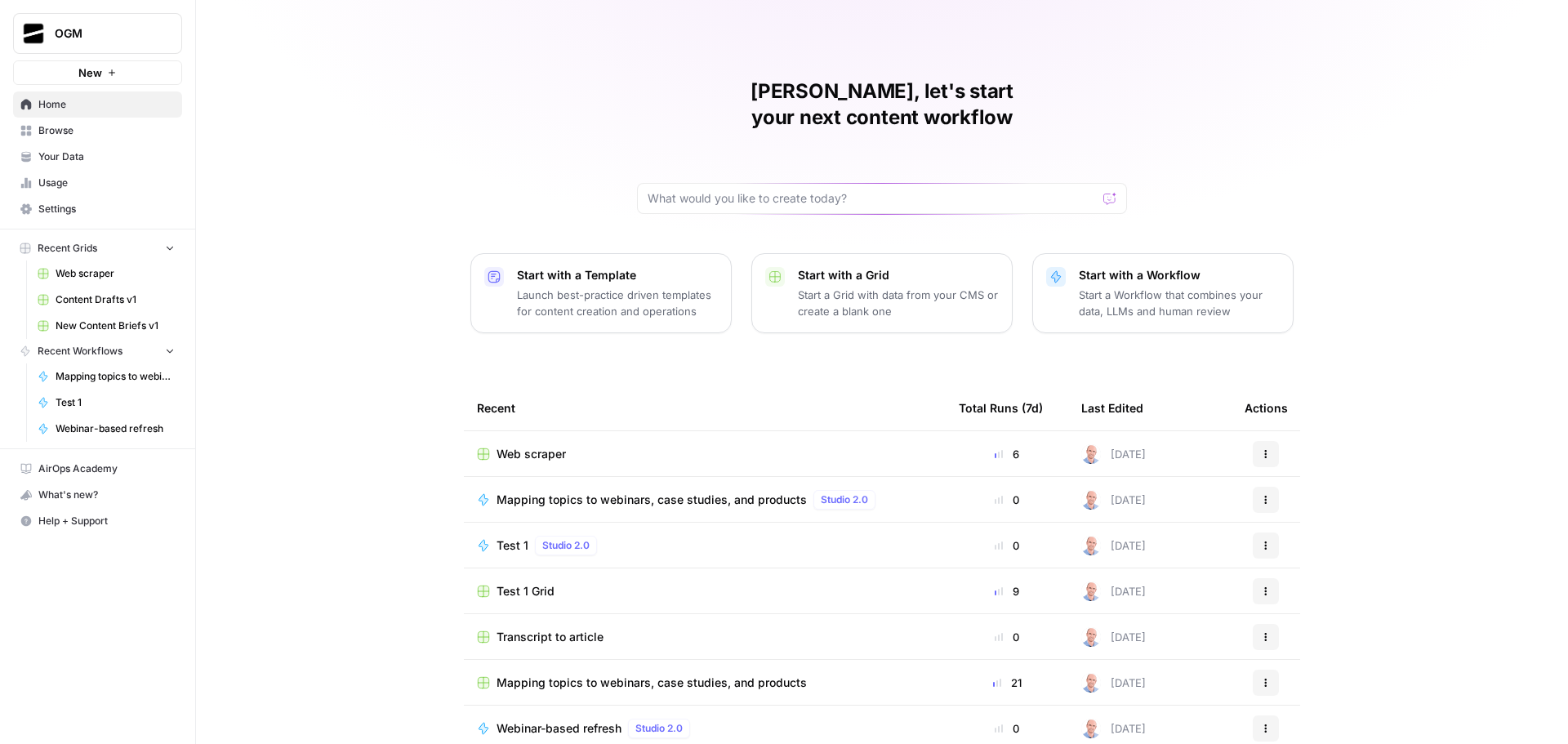
click at [59, 133] on span "Browse" at bounding box center [106, 131] width 136 height 15
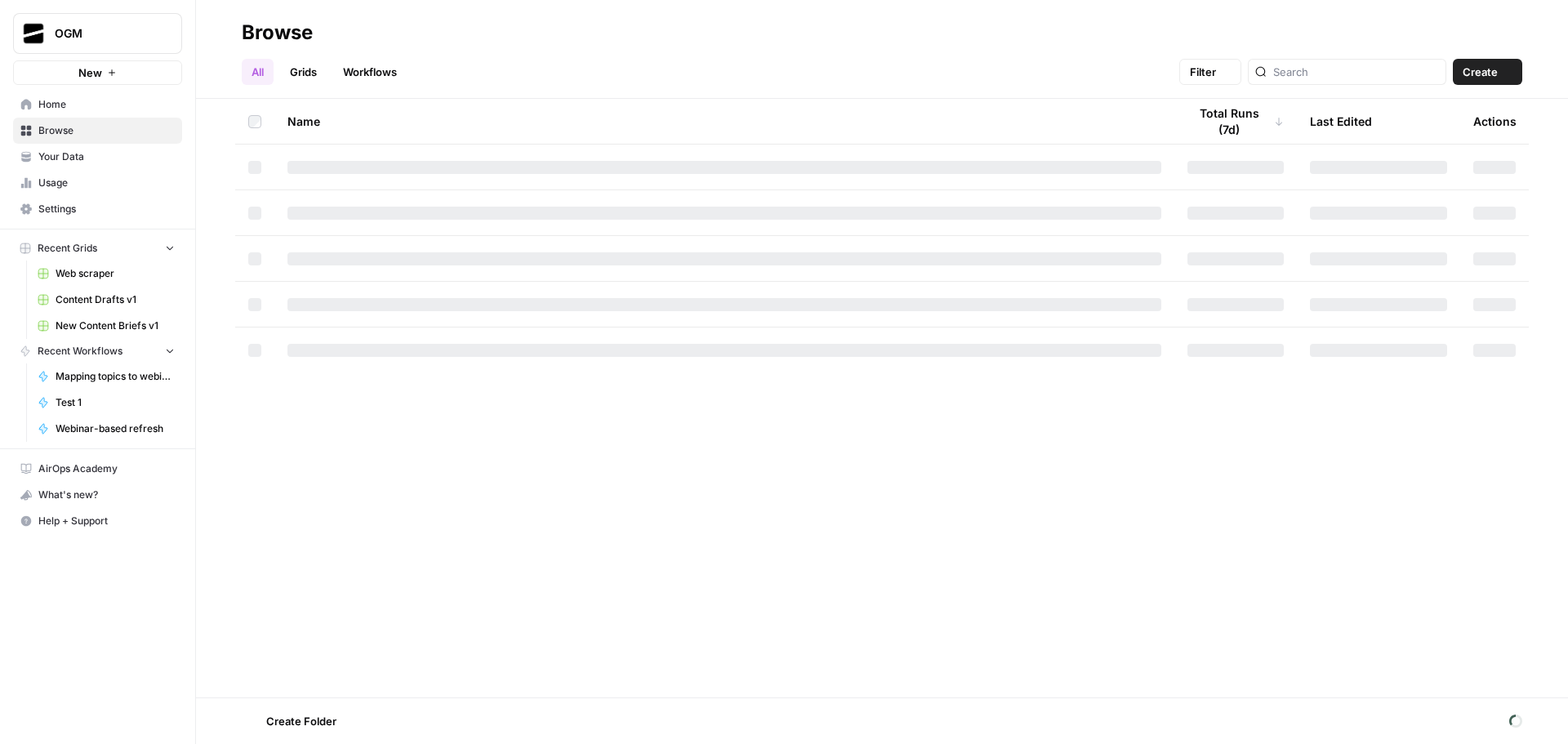
click at [68, 153] on span "Your Data" at bounding box center [106, 156] width 136 height 15
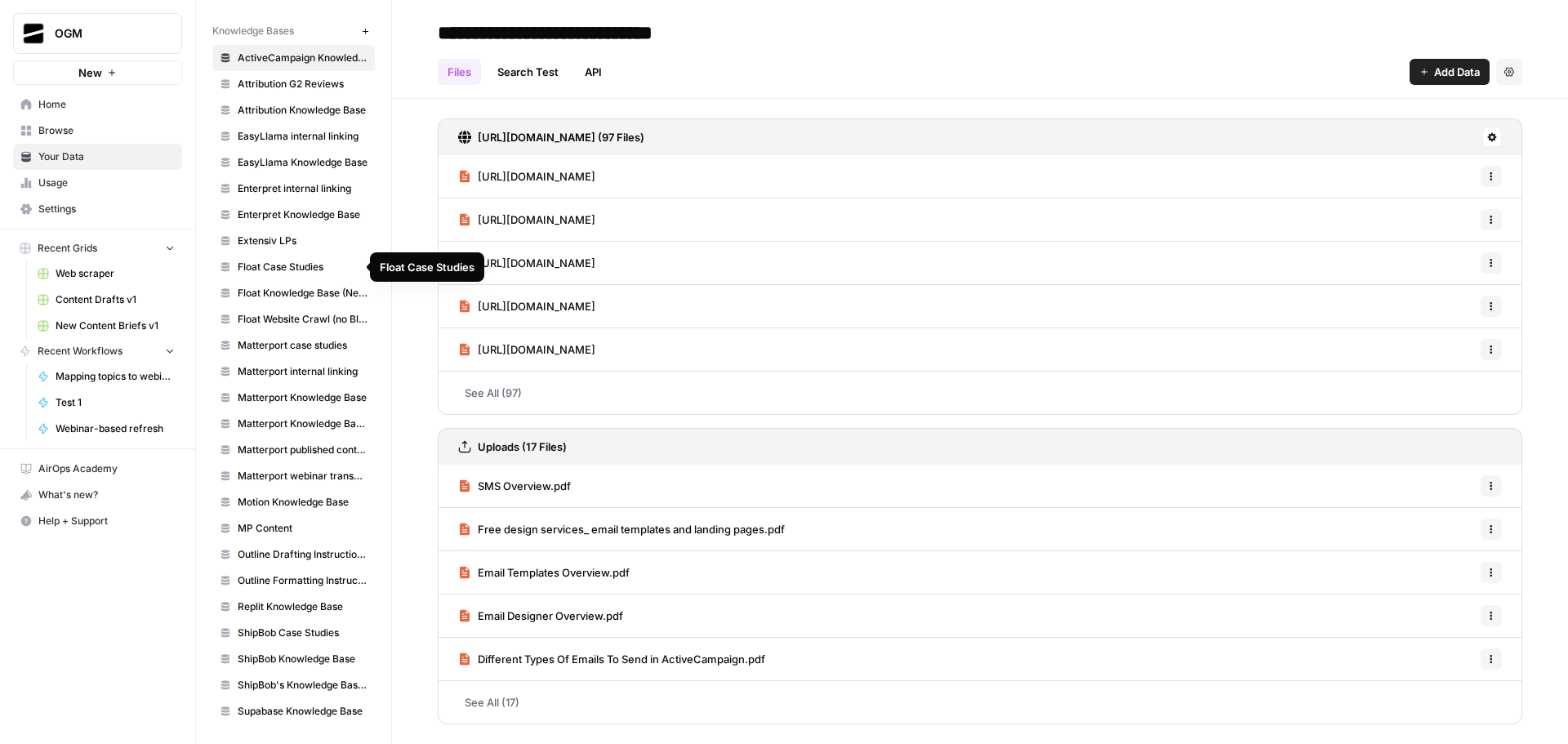
scroll to position [315, 0]
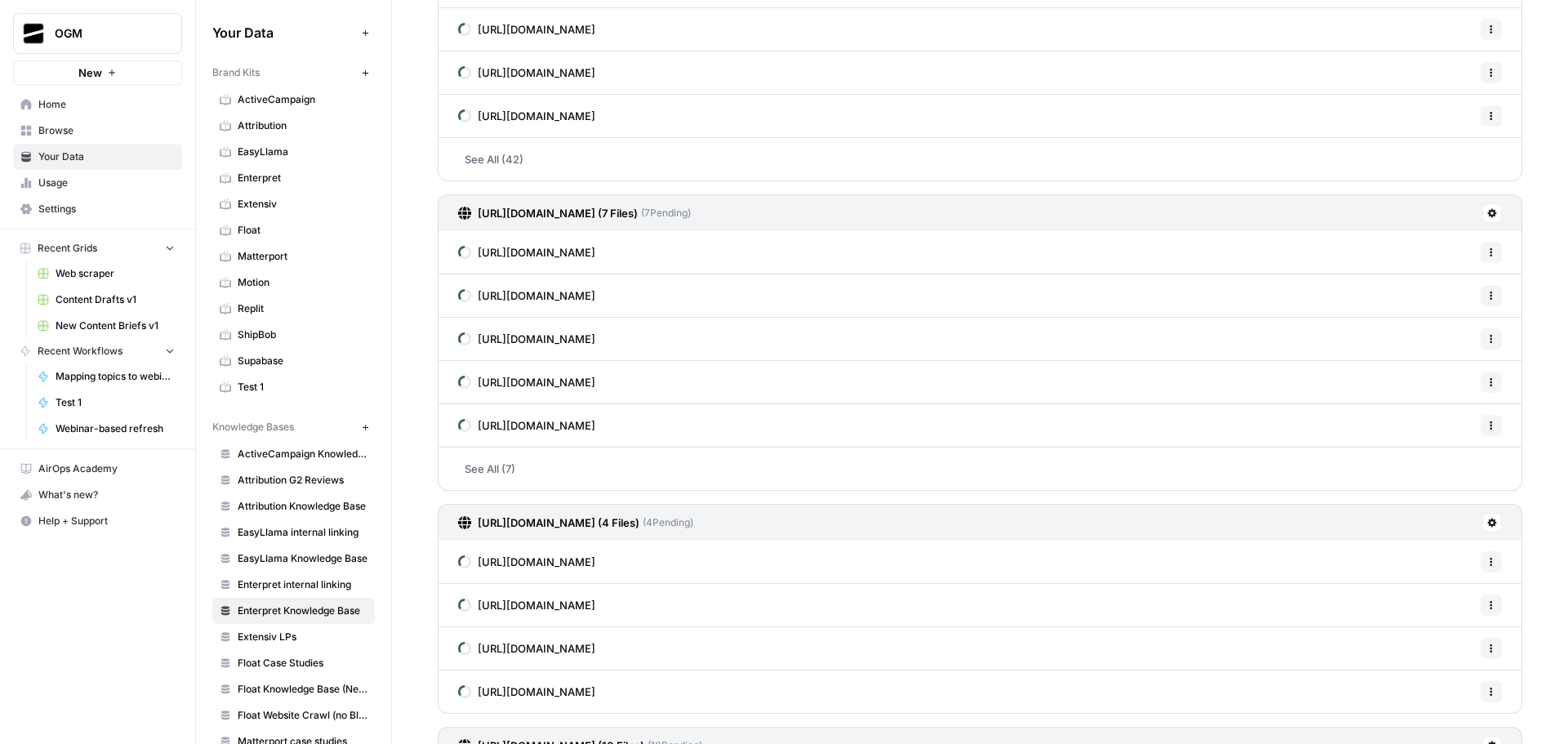
scroll to position [82, 0]
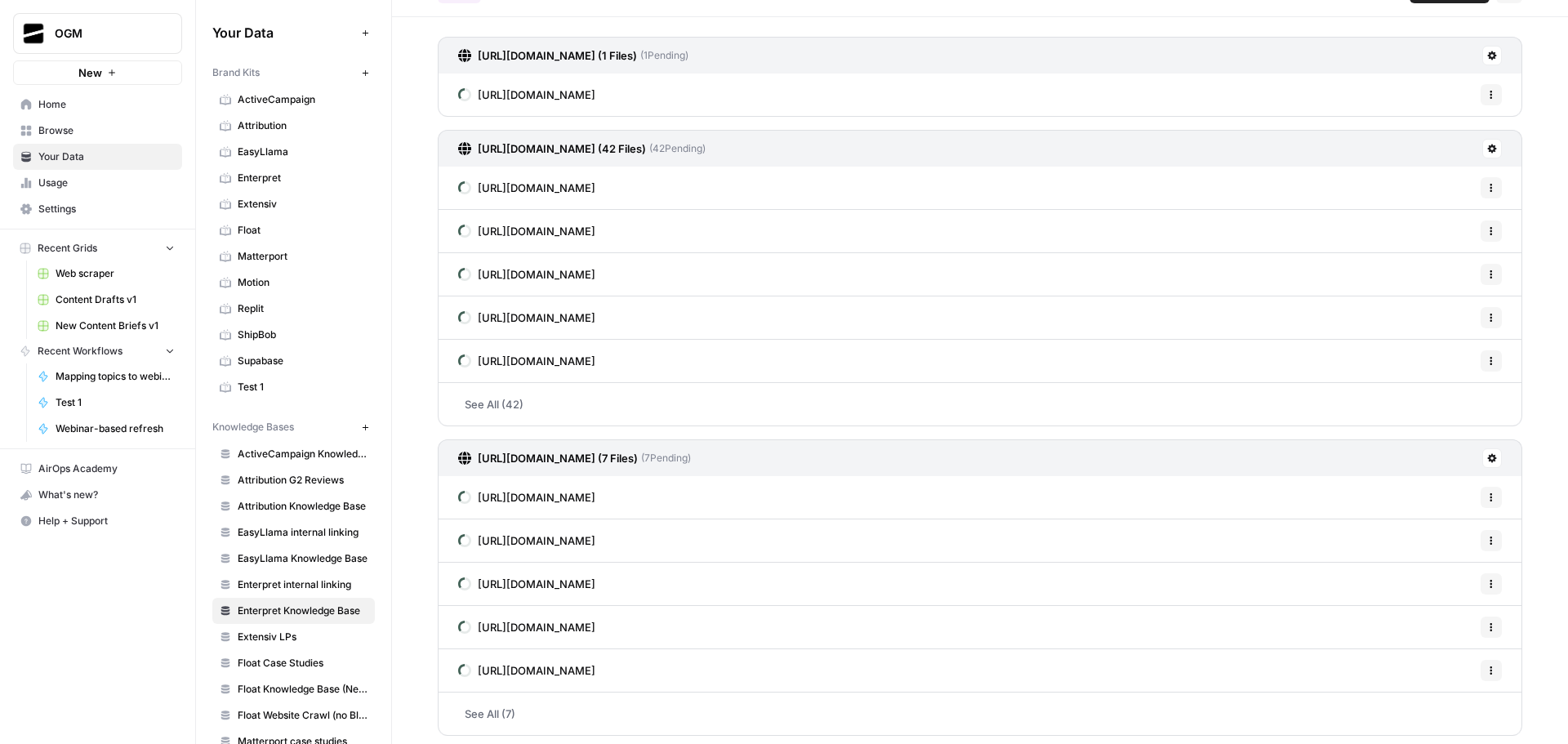
click at [301, 580] on span "Enterpret internal linking" at bounding box center [302, 585] width 130 height 15
